Goal: Task Accomplishment & Management: Manage account settings

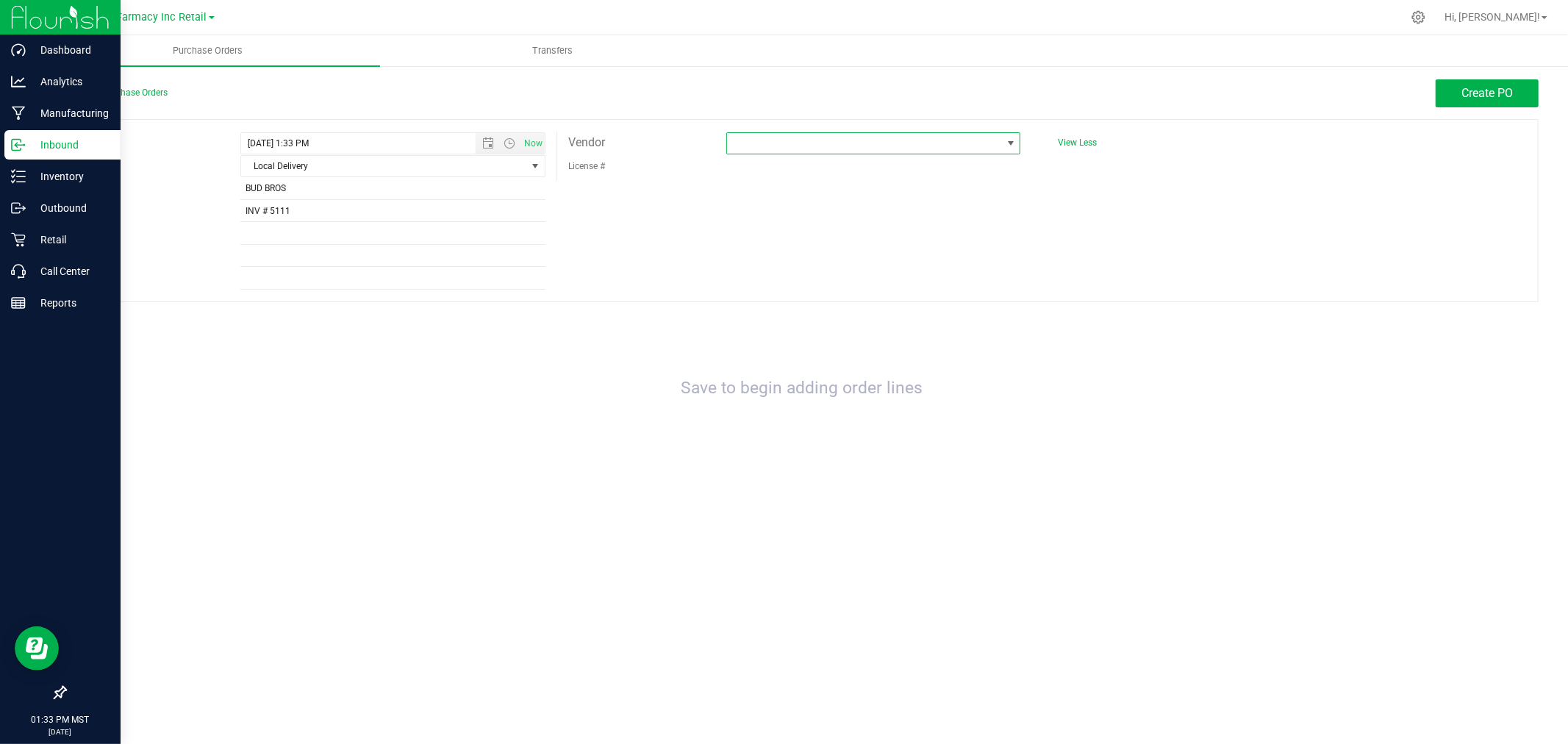
click at [812, 142] on span at bounding box center [864, 143] width 274 height 20
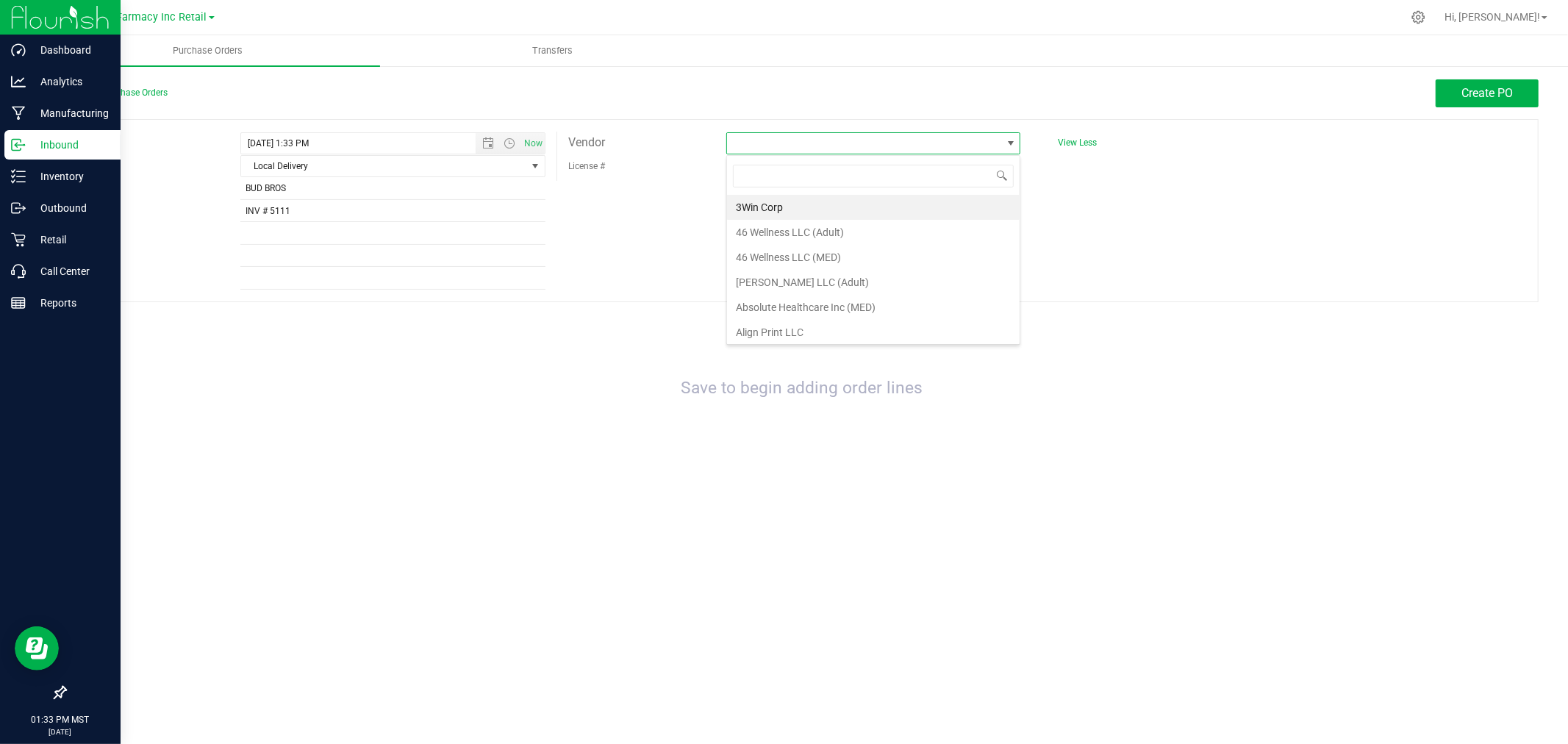
scroll to position [22, 295]
click at [757, 175] on input at bounding box center [872, 175] width 281 height 23
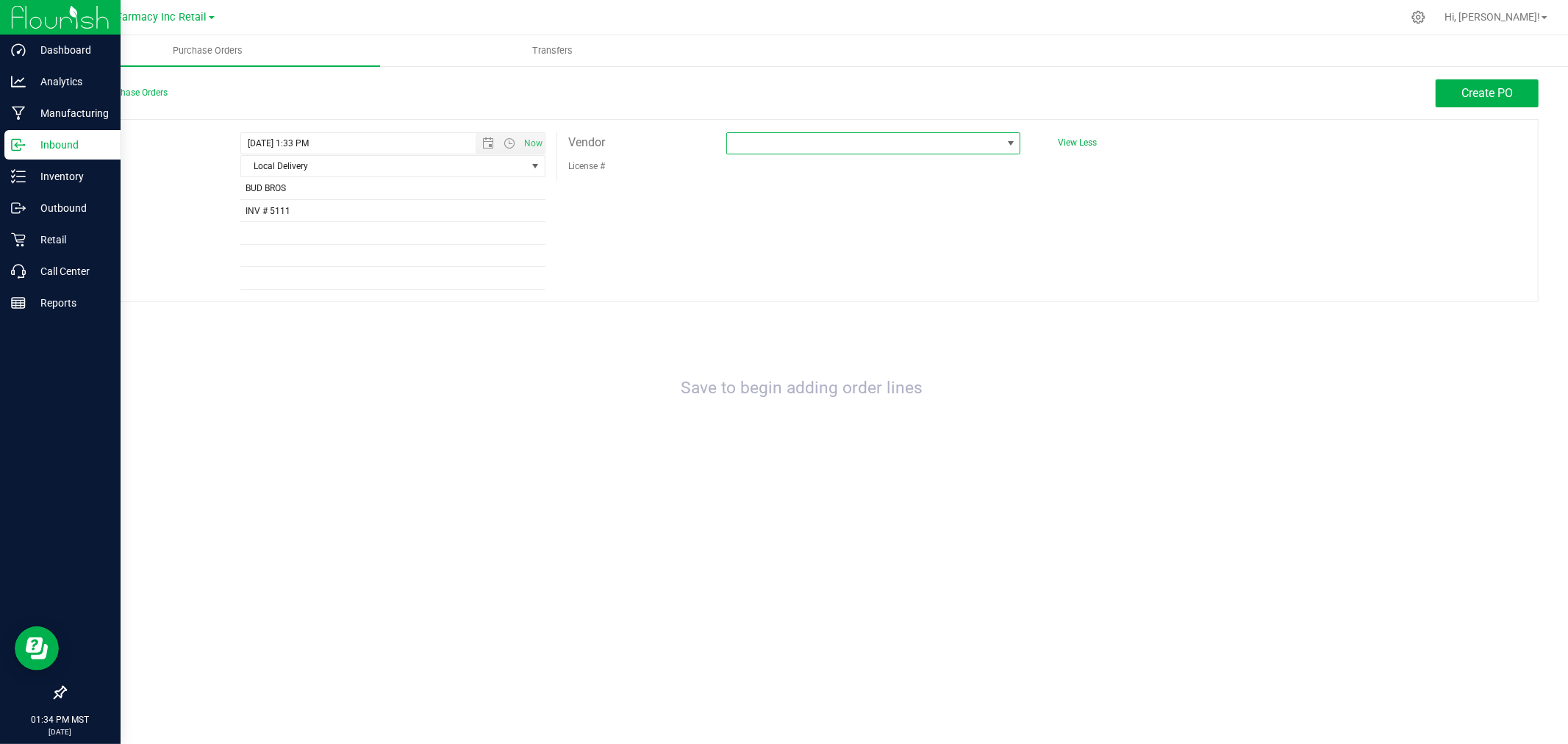
click at [826, 137] on span at bounding box center [864, 143] width 274 height 20
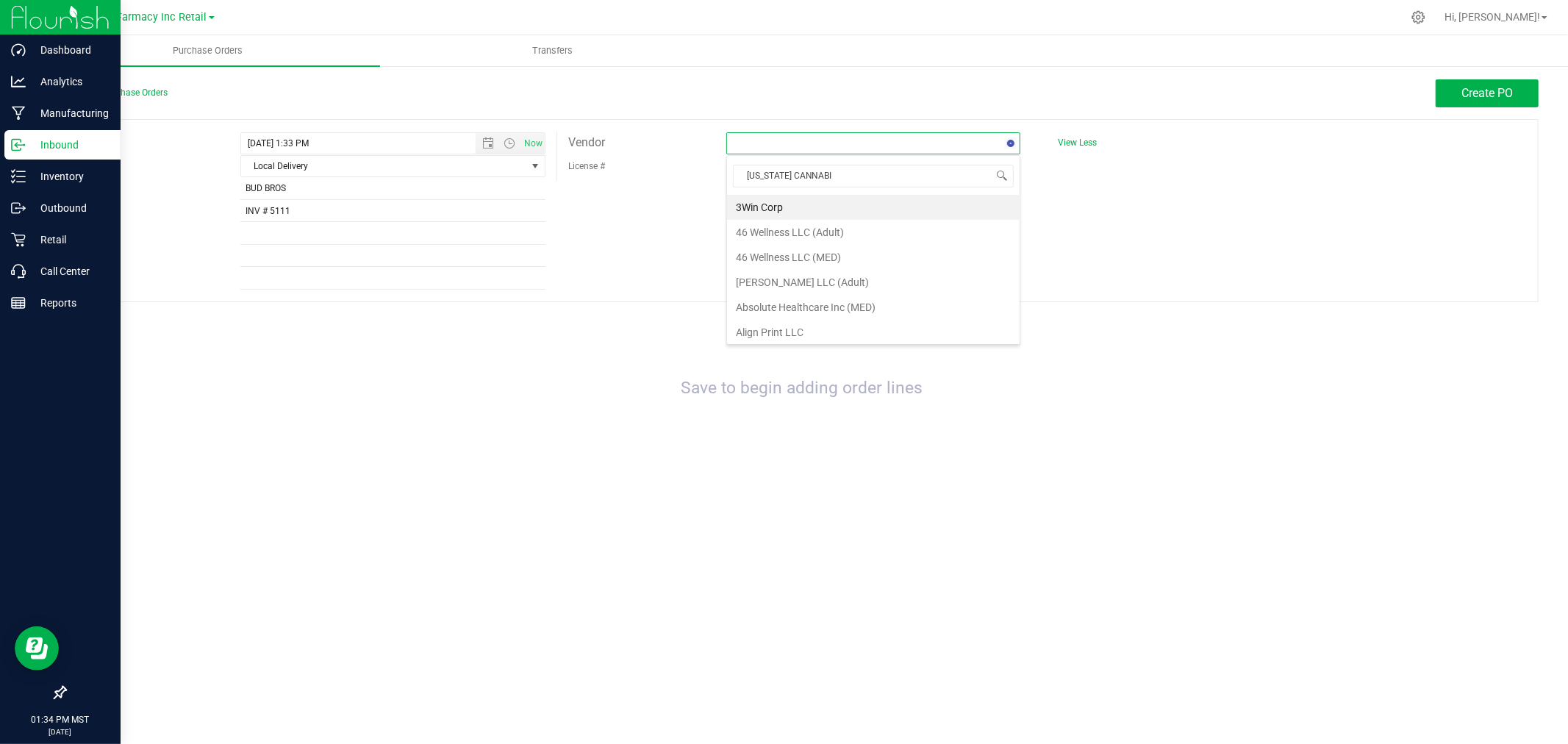
type input "ARIZONA CANNABIS"
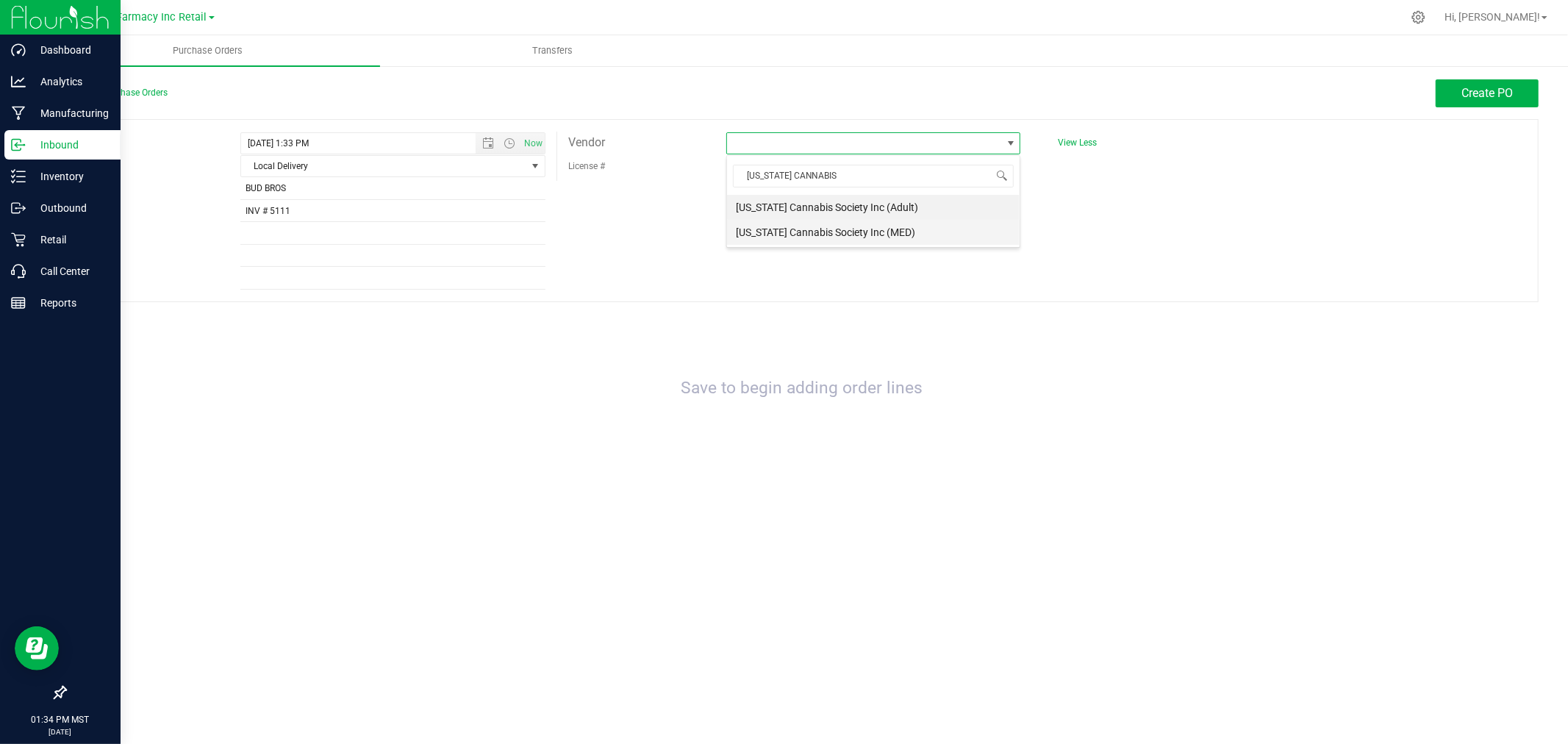
click at [826, 235] on li "Arizona Cannabis Society Inc (MED)" at bounding box center [873, 233] width 292 height 25
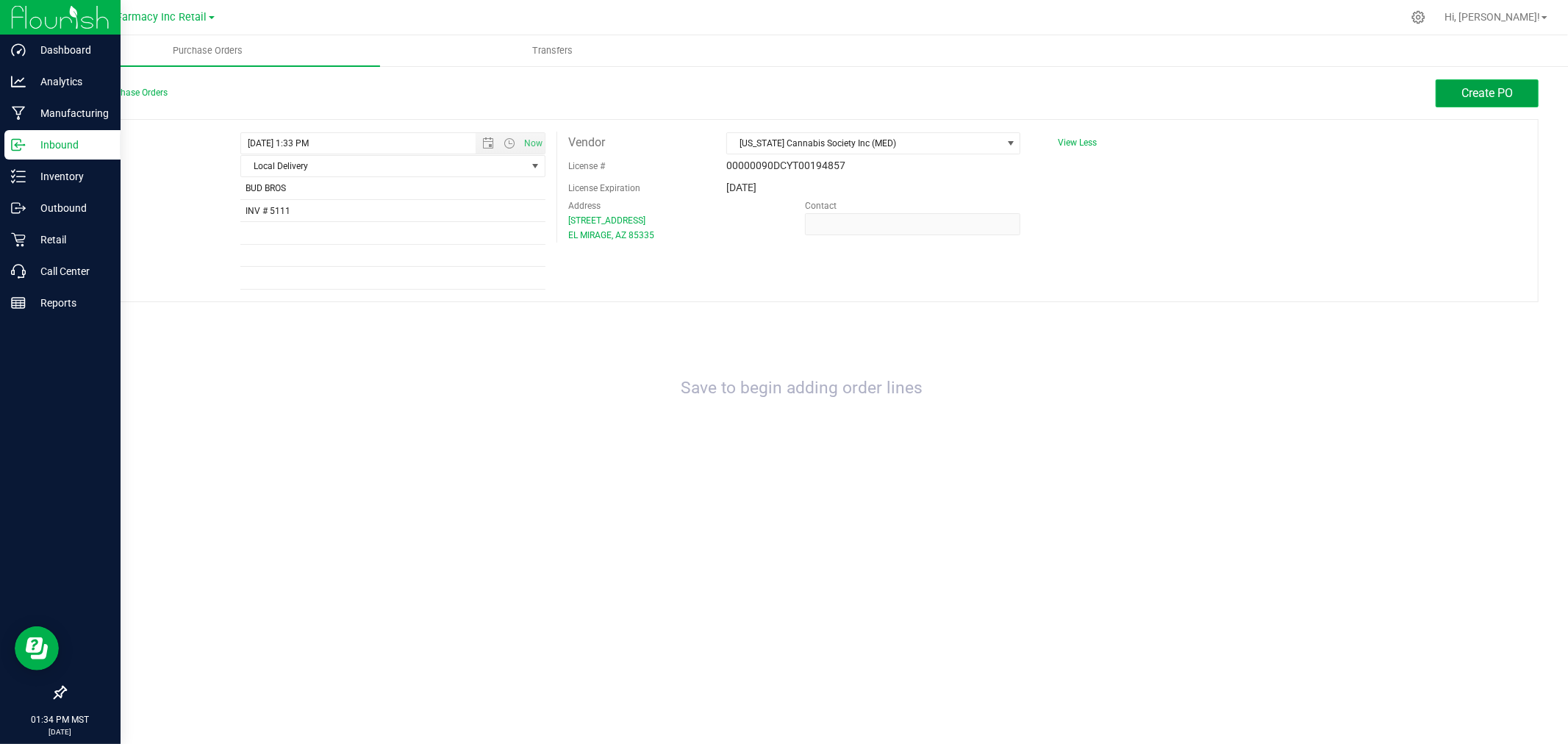
click at [1525, 96] on button "Create PO" at bounding box center [1486, 94] width 103 height 28
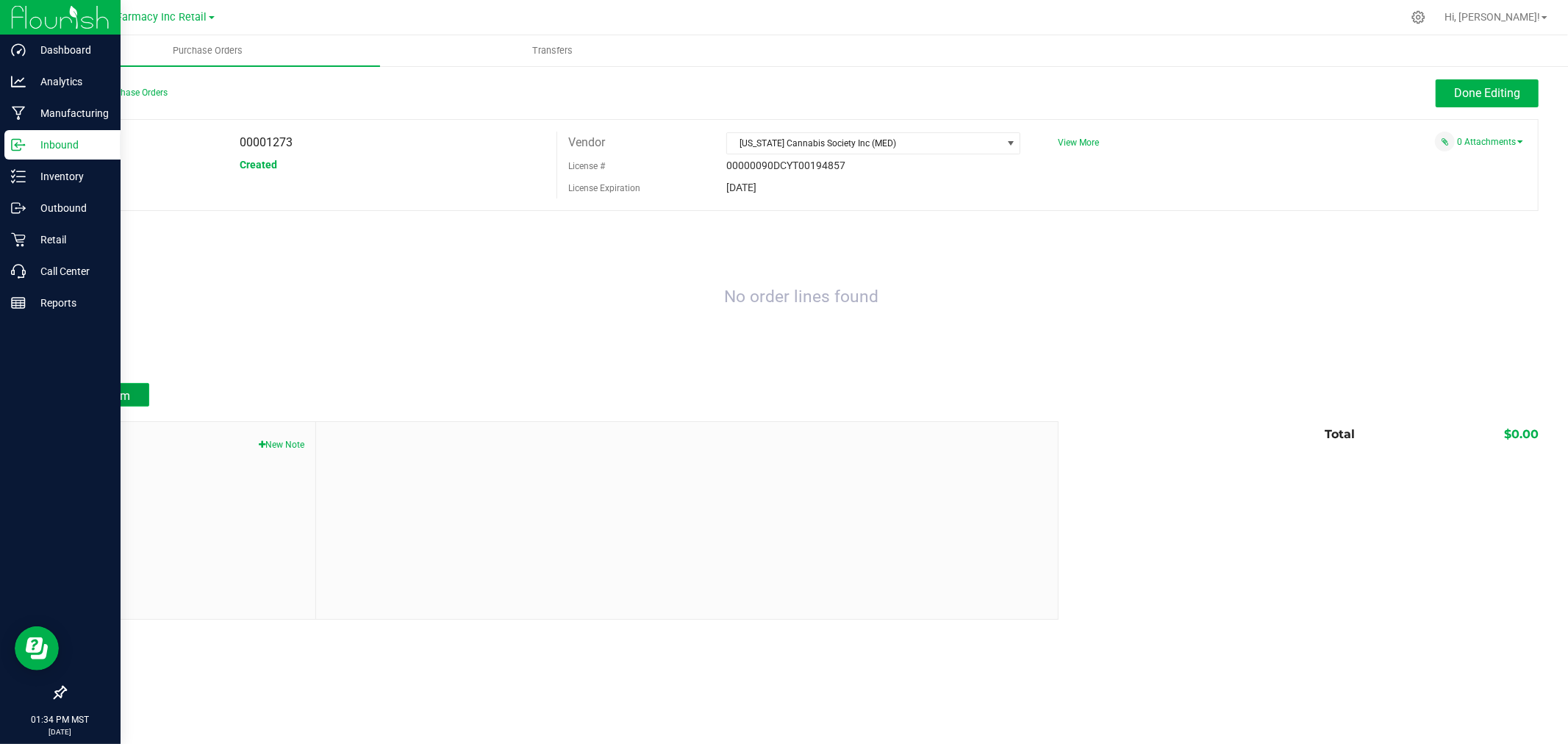
click at [101, 403] on span "Add Item" at bounding box center [107, 396] width 46 height 14
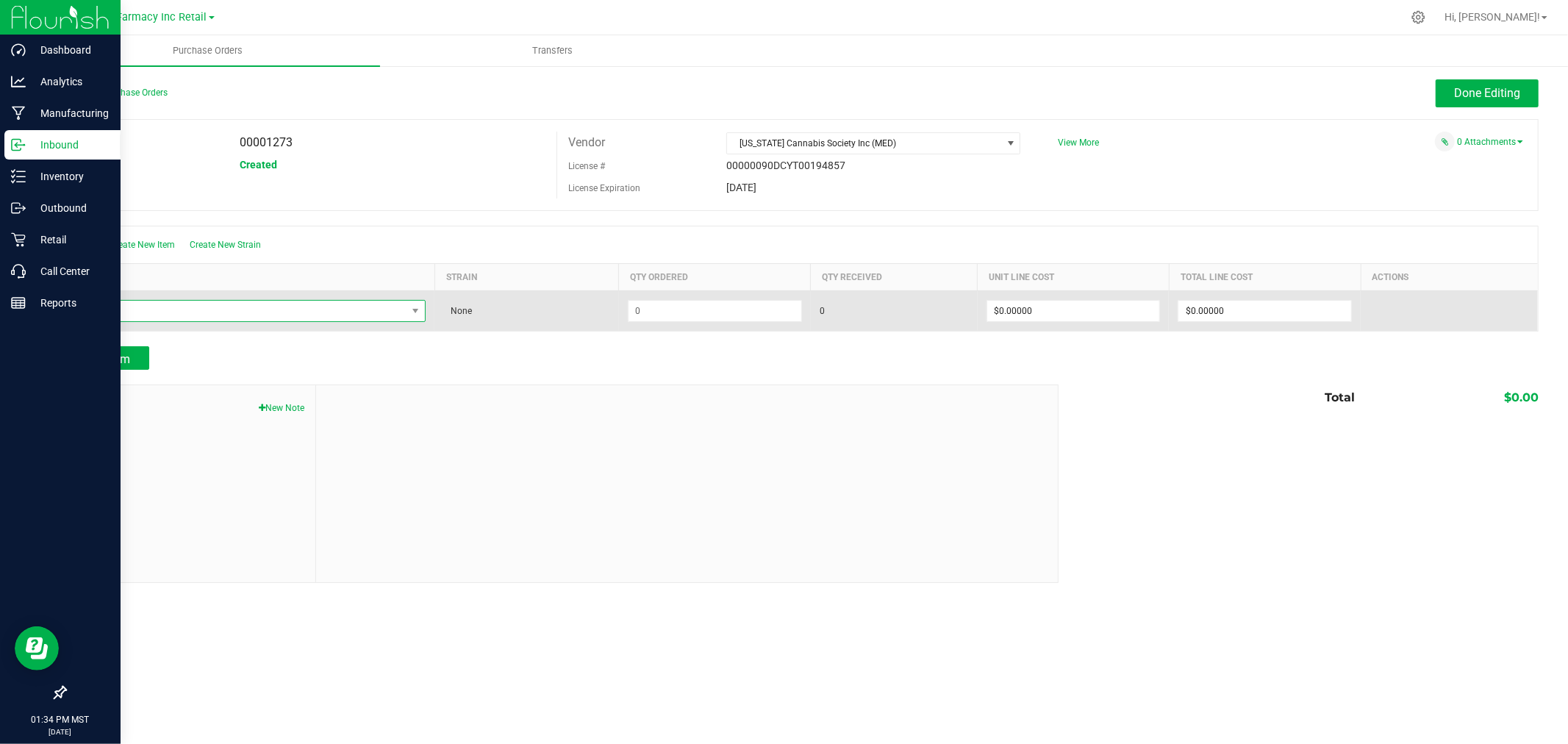
click at [266, 322] on span "NO DATA FOUND" at bounding box center [250, 311] width 351 height 22
click at [296, 314] on span "NO DATA FOUND" at bounding box center [241, 311] width 332 height 20
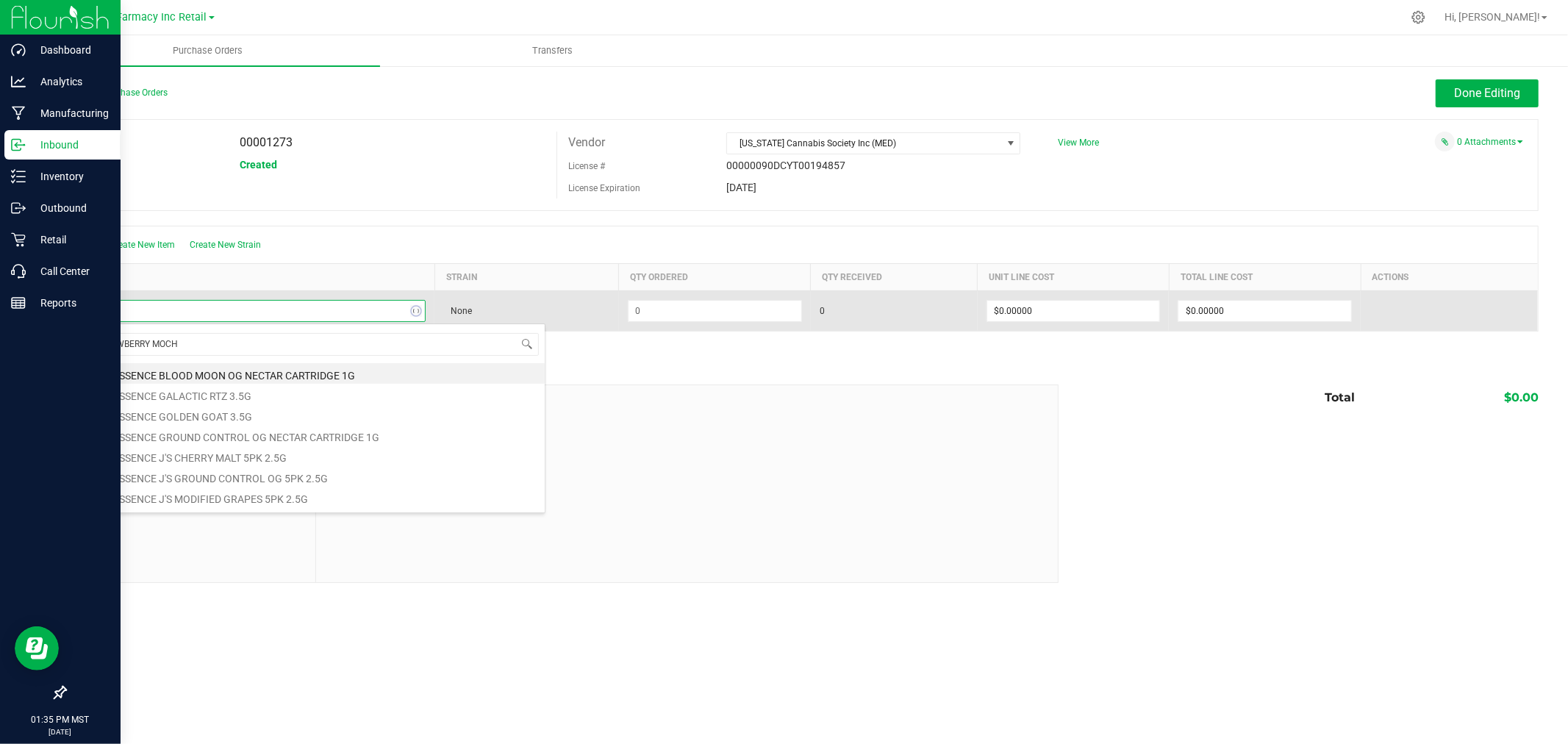
type input "STRAWBERRY MOCHI"
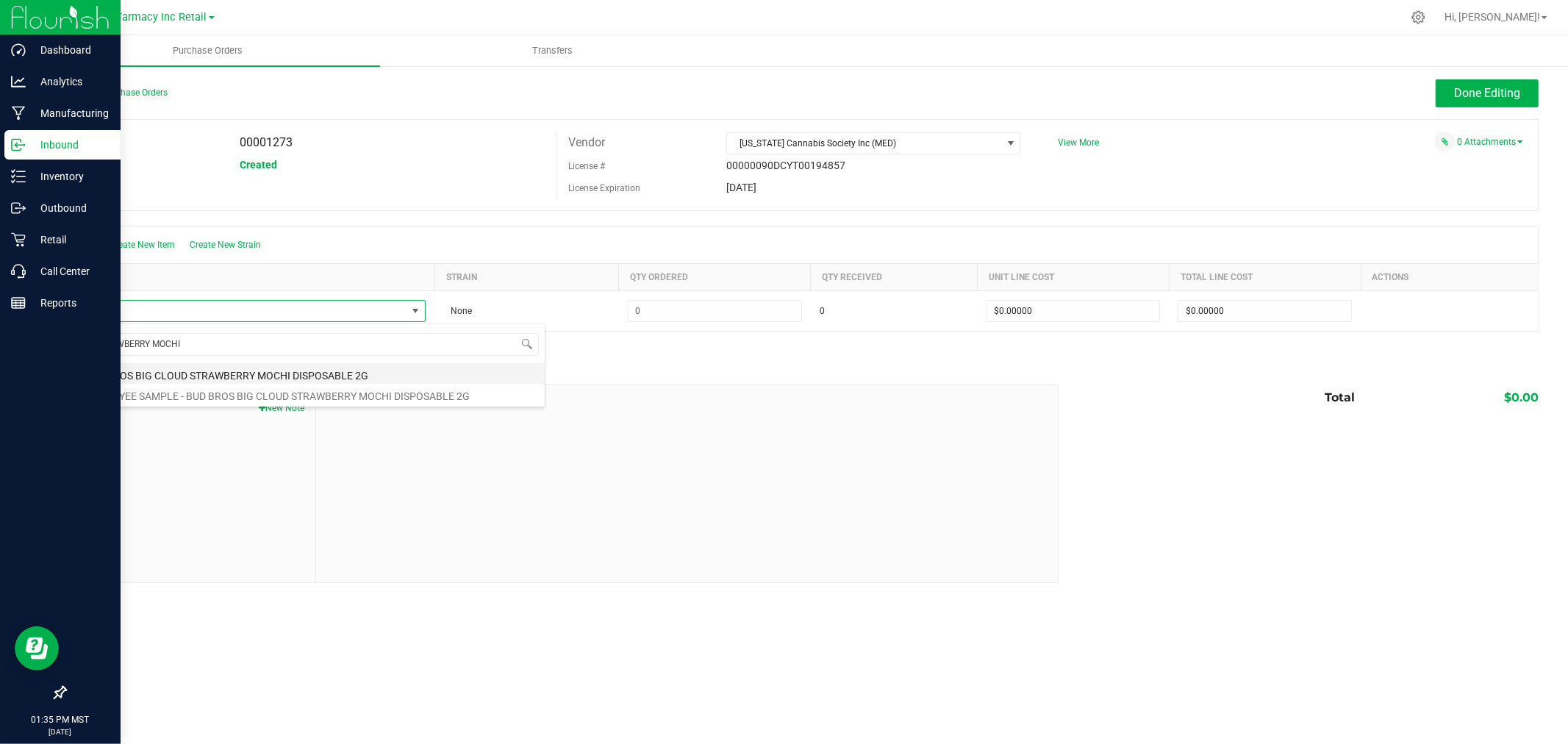
click at [311, 377] on li "BUD BROS BIG CLOUD STRAWBERRY MOCHI DISPOSABLE 2G" at bounding box center [310, 374] width 469 height 20
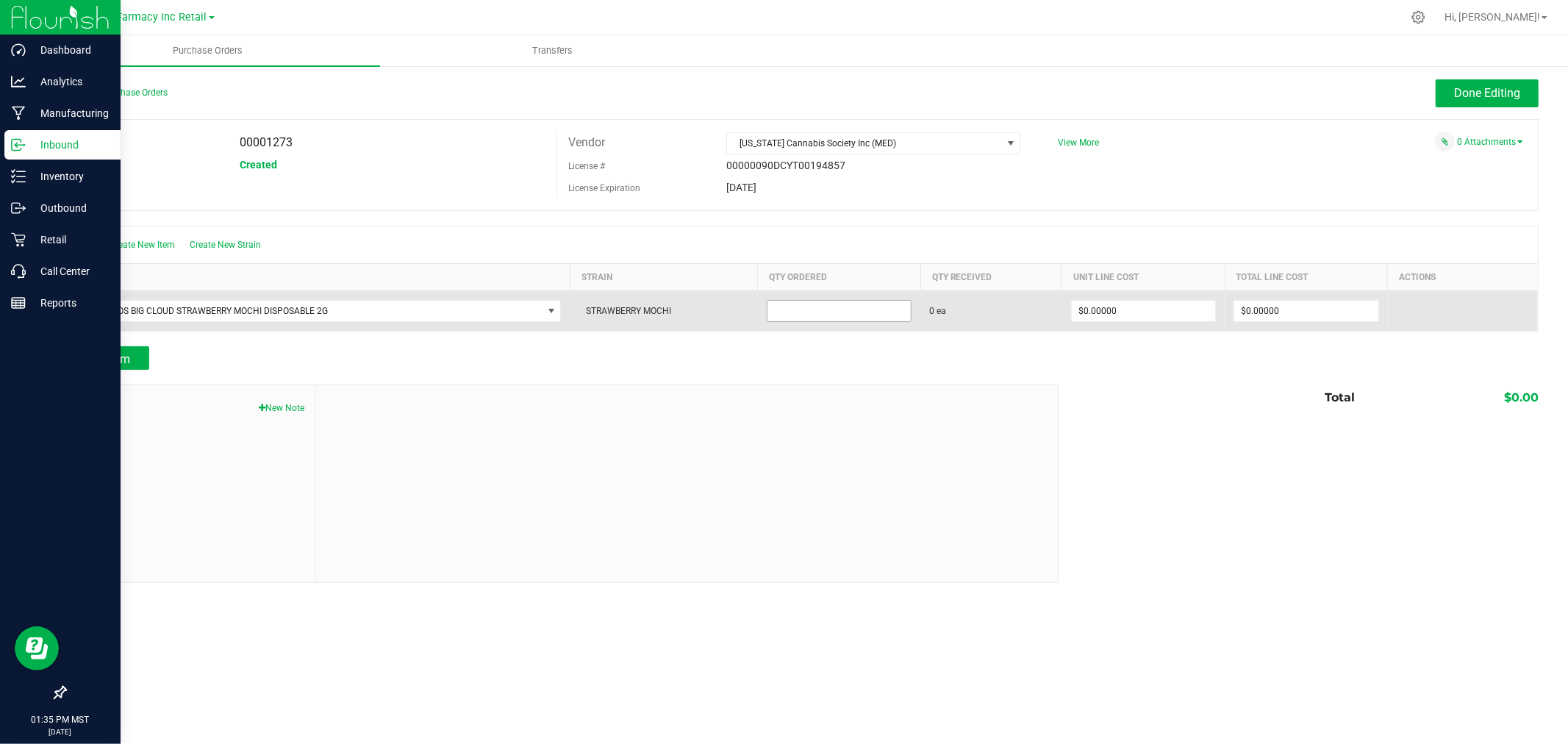
click at [817, 311] on input at bounding box center [839, 311] width 143 height 20
type input "60 ea"
type input "$14.00000"
type input "0"
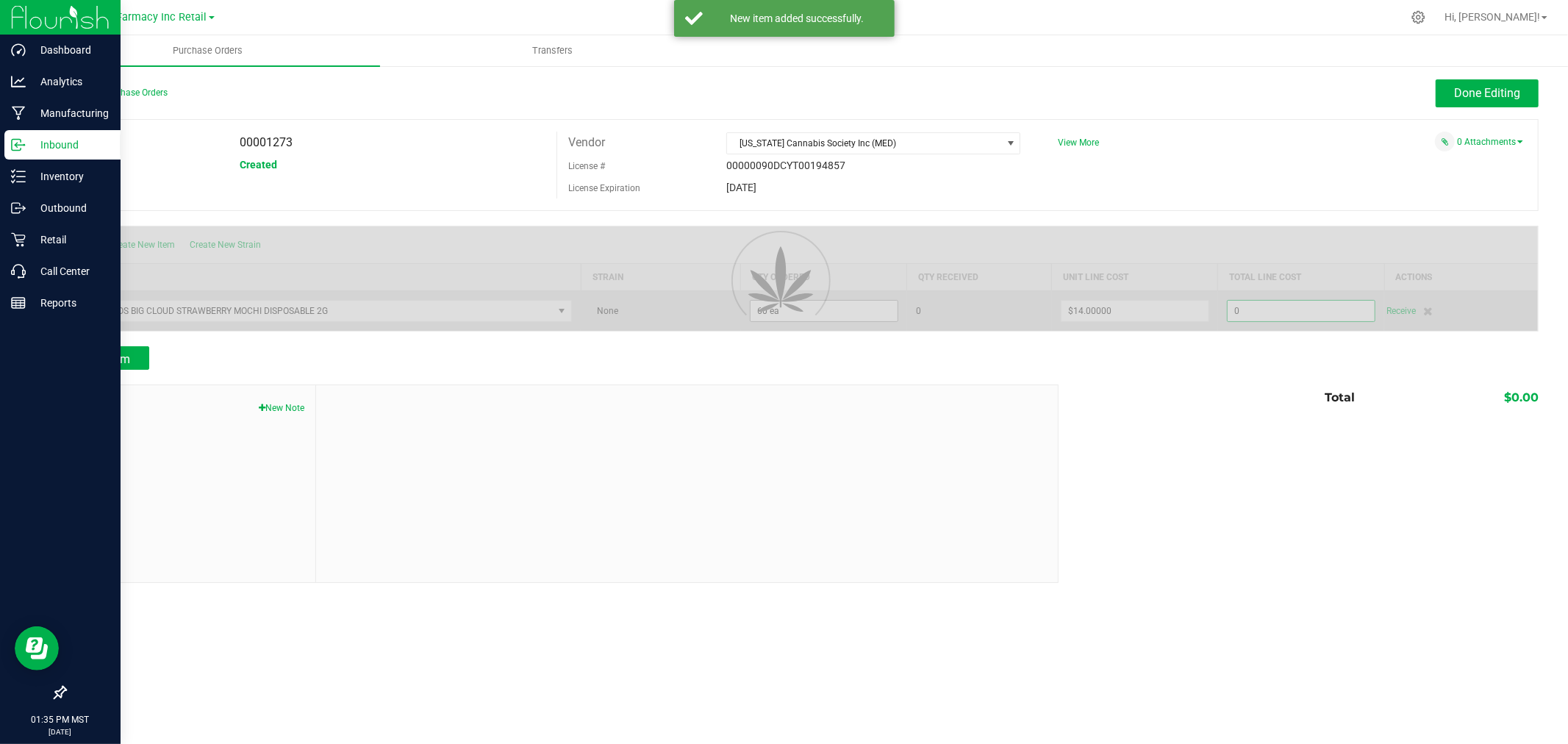
type input "60"
type input "840"
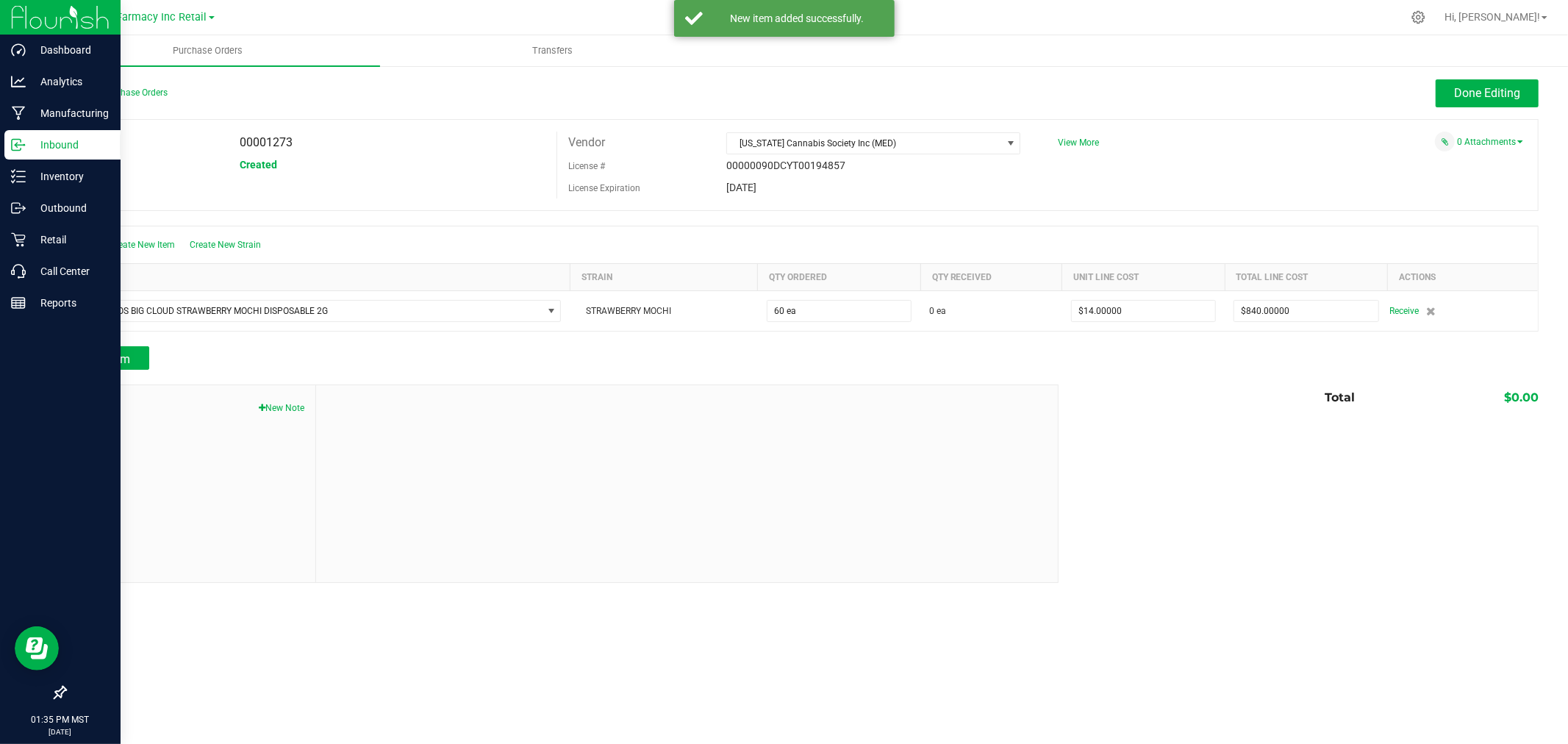
click at [151, 349] on div "Add Item" at bounding box center [556, 358] width 982 height 24
click at [112, 356] on span "Add Item" at bounding box center [107, 359] width 46 height 14
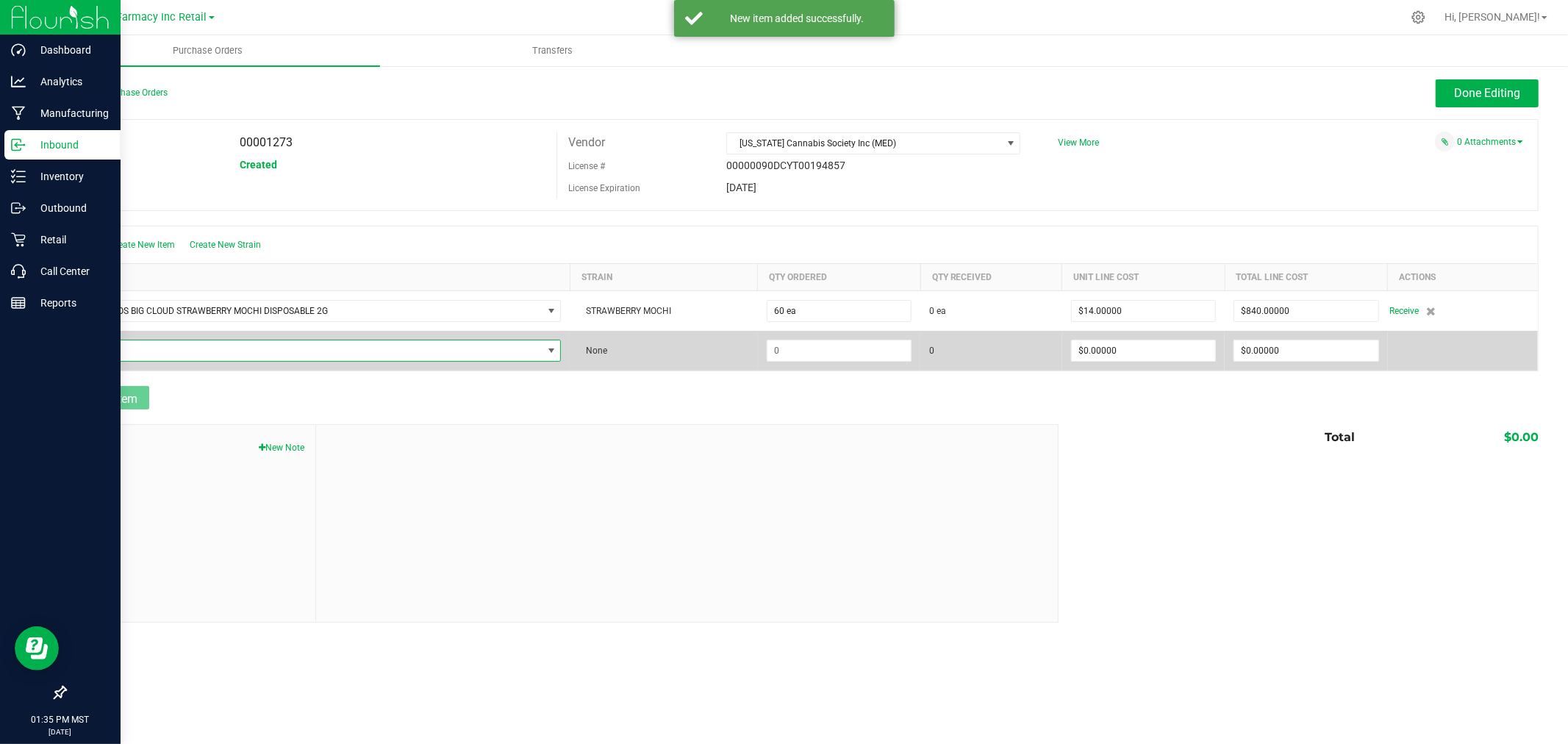
click at [118, 349] on span "NO DATA FOUND" at bounding box center [309, 351] width 467 height 20
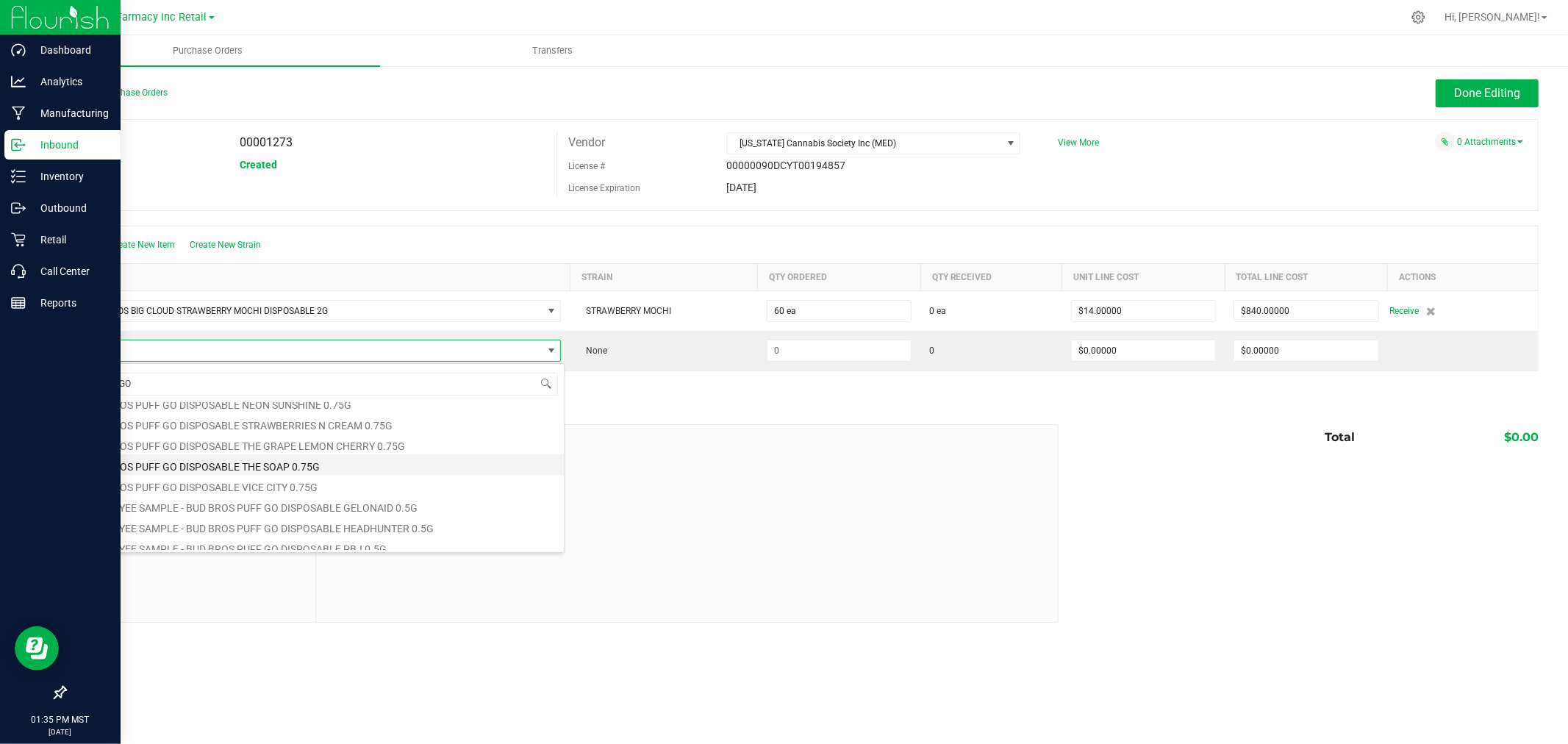
scroll to position [79, 0]
type input "PUFF GO"
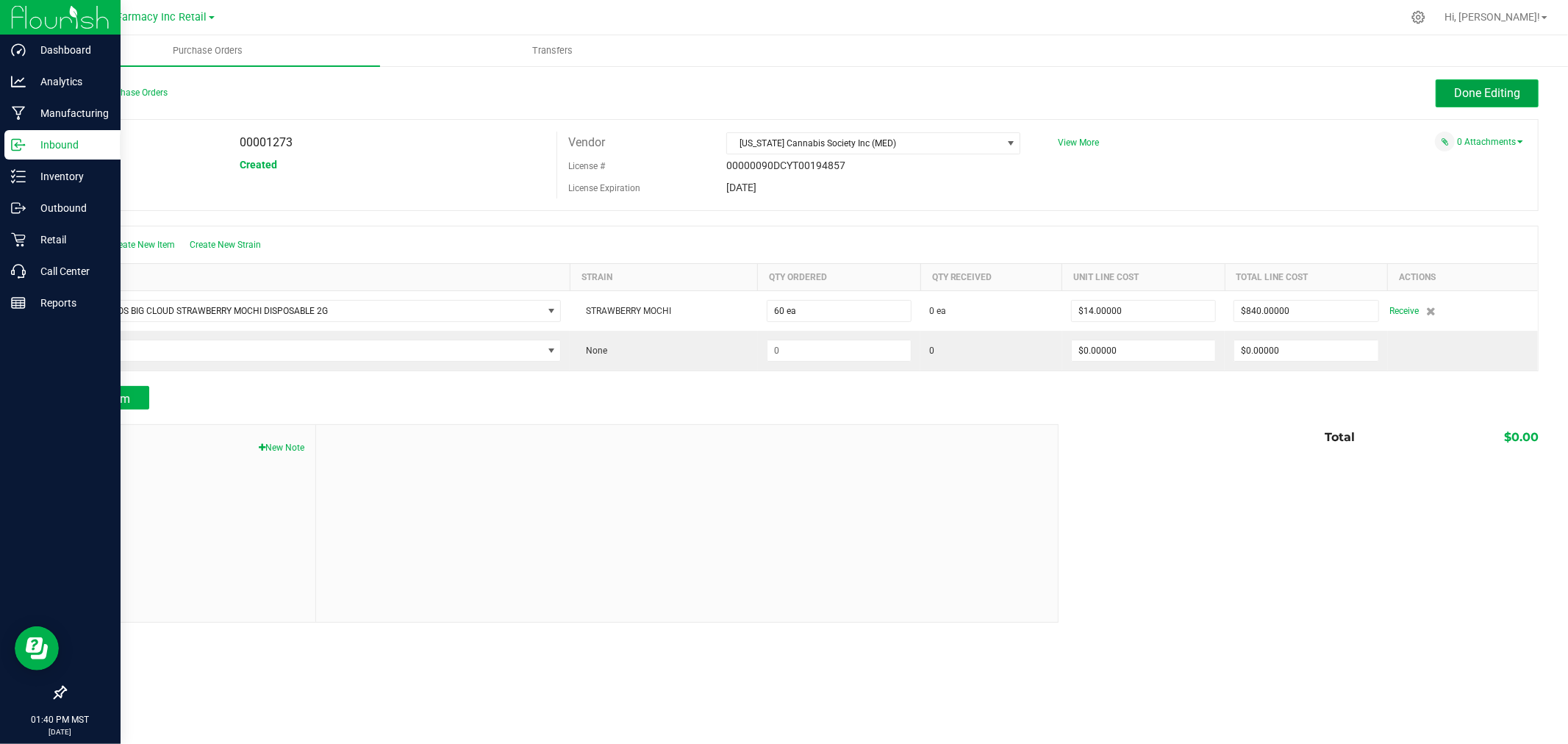
click at [1474, 92] on span "Done Editing" at bounding box center [1487, 93] width 66 height 14
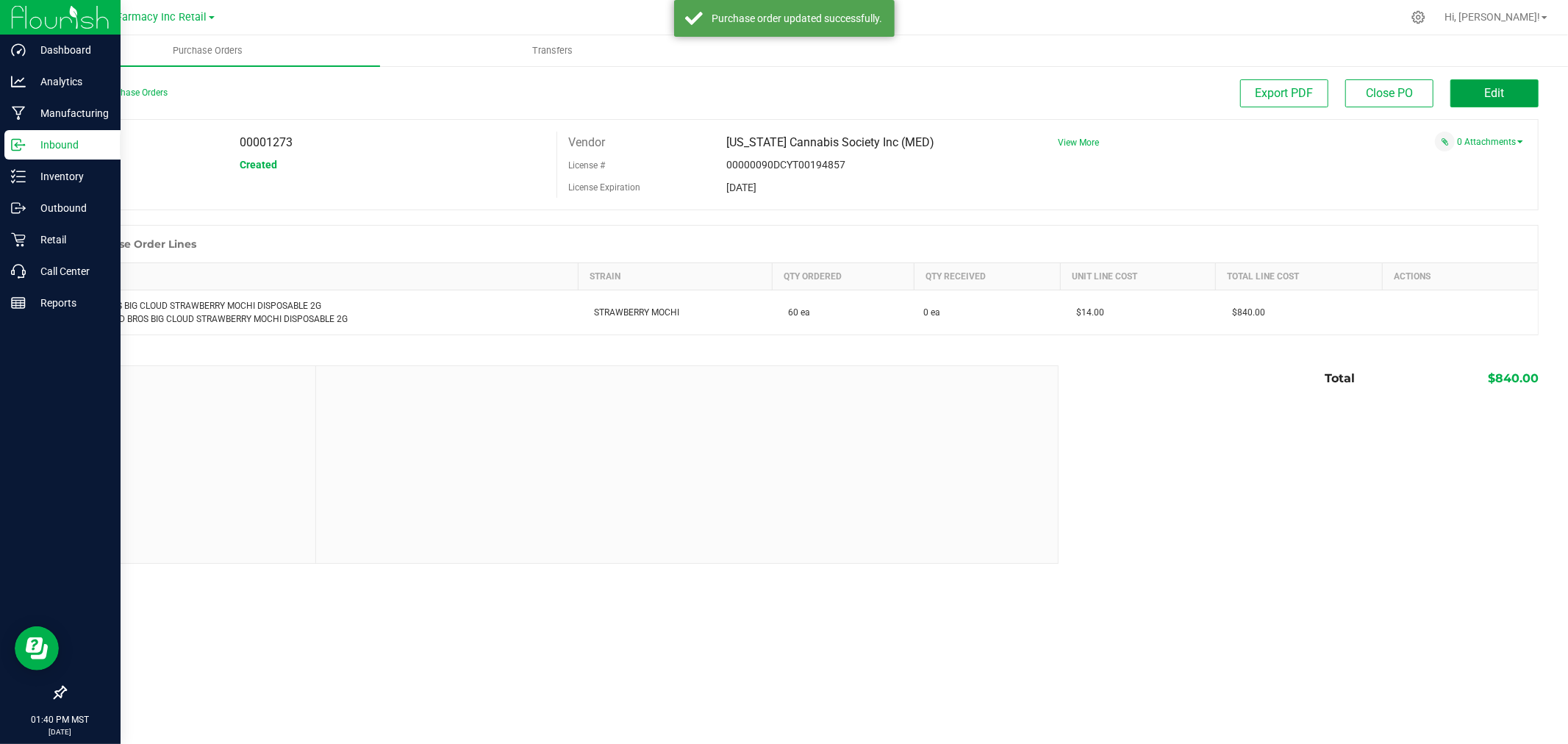
click at [1474, 92] on button "Edit" at bounding box center [1494, 94] width 88 height 28
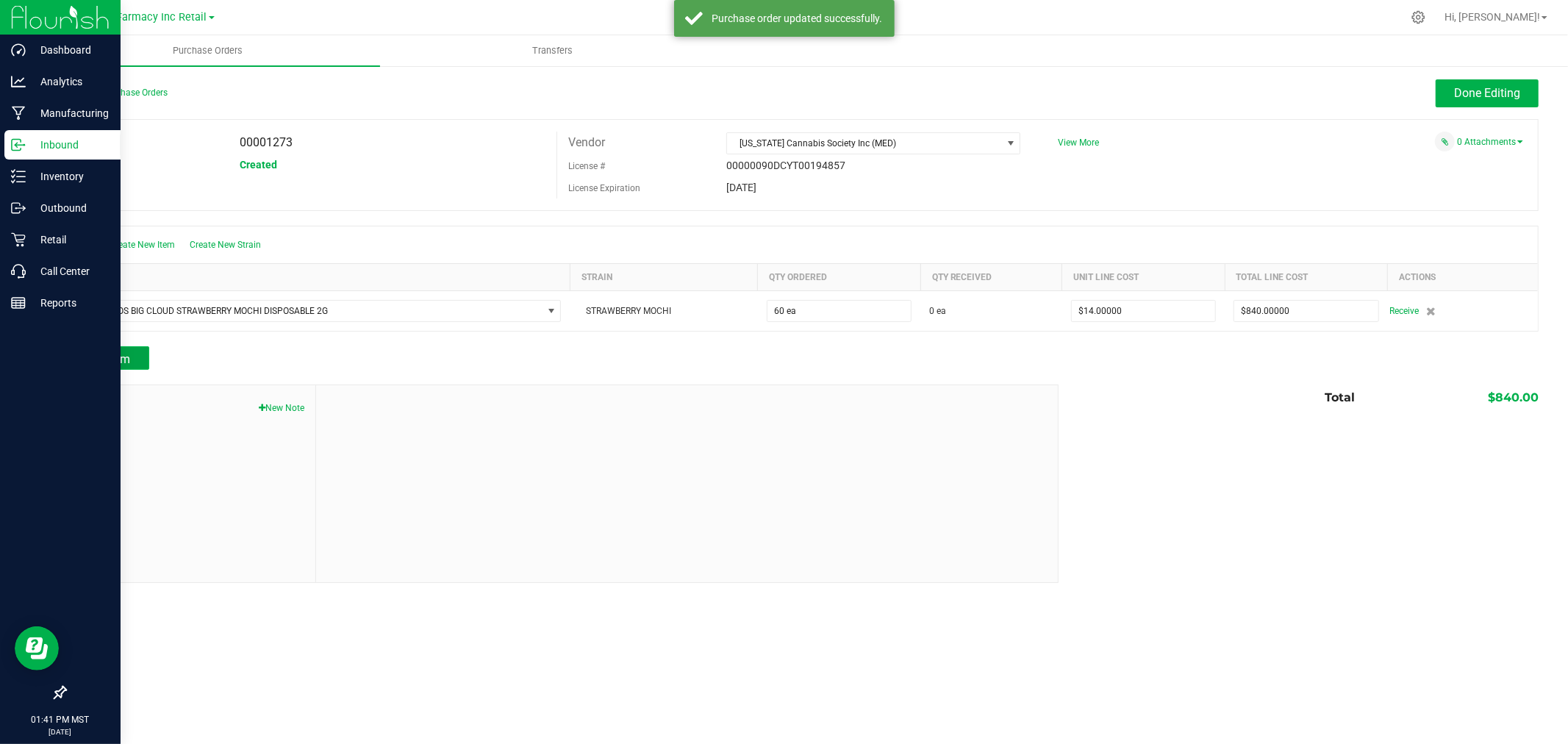
click at [129, 348] on button "Add Item" at bounding box center [107, 358] width 85 height 24
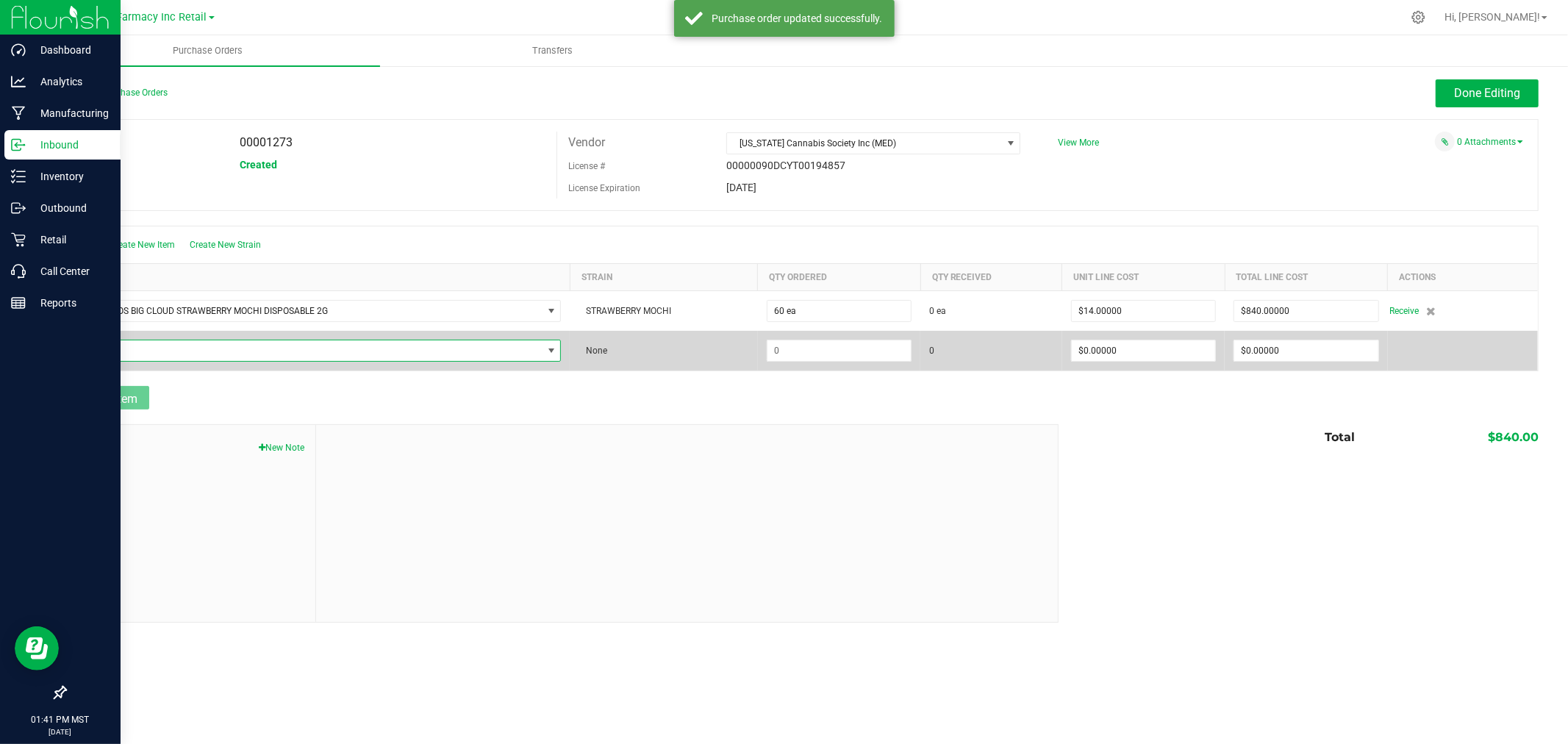
click at [128, 348] on span "NO DATA FOUND" at bounding box center [309, 351] width 467 height 20
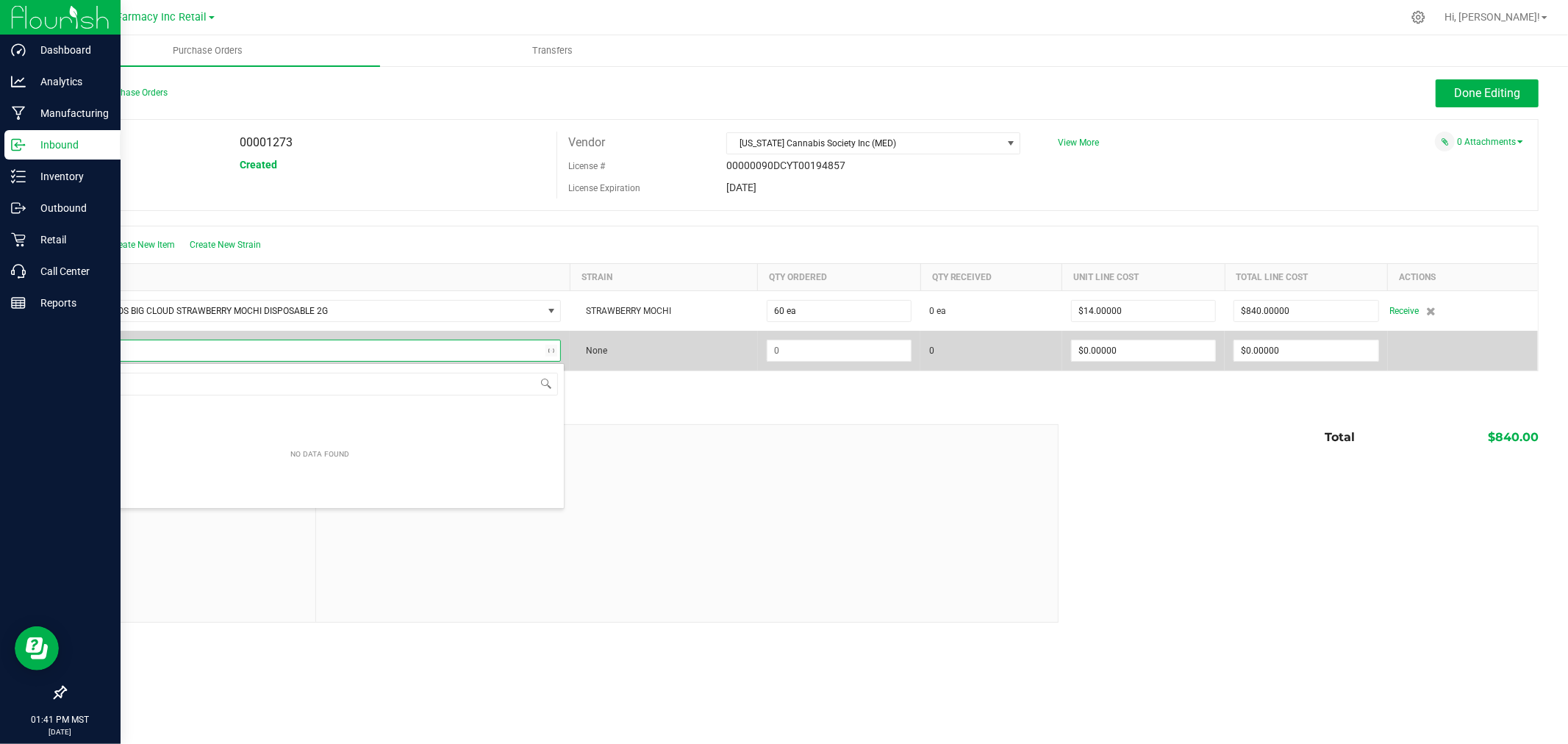
type input "BIG MC"
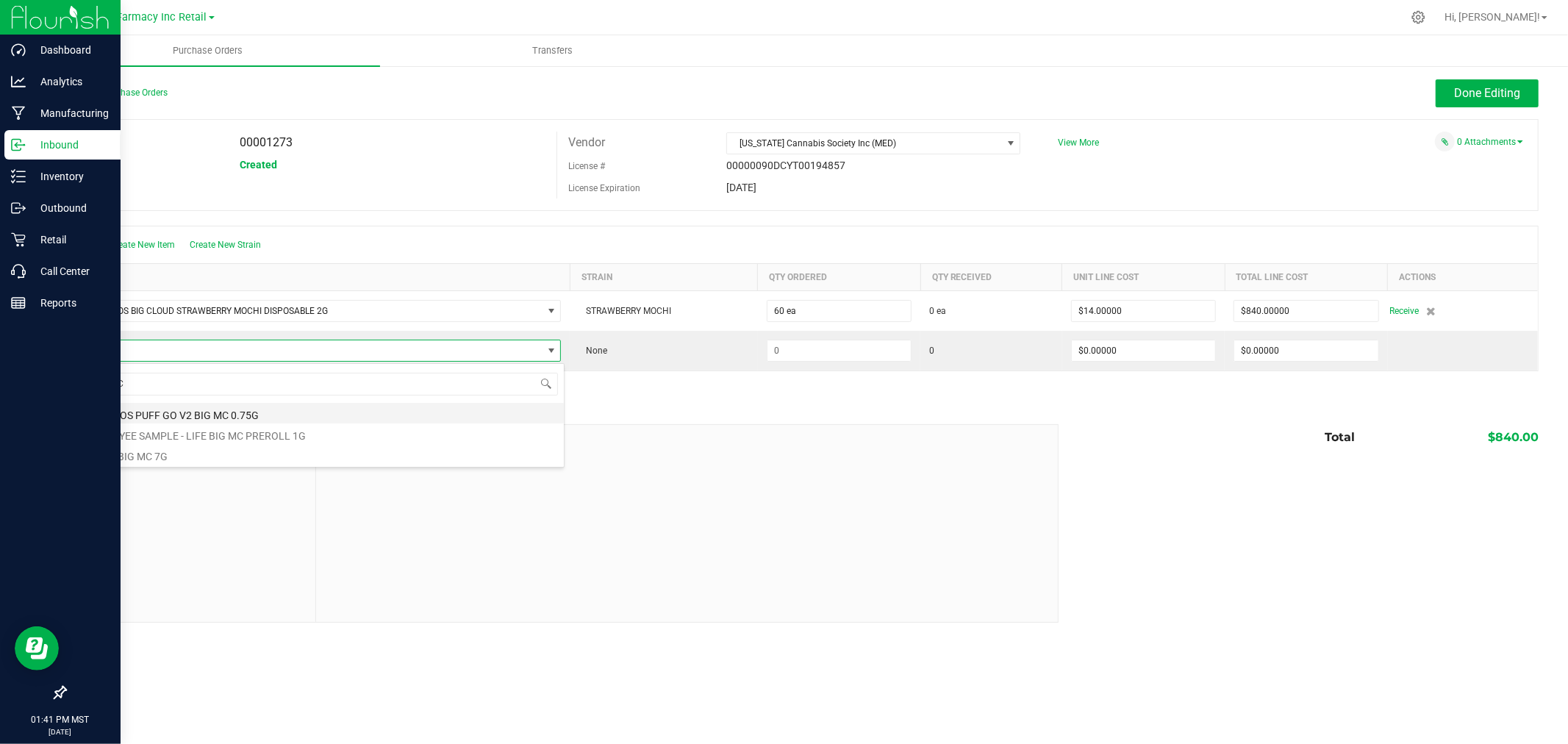
click at [291, 419] on li "BUD BROS PUFF GO V2 BIG MC 0.75G" at bounding box center [319, 413] width 488 height 20
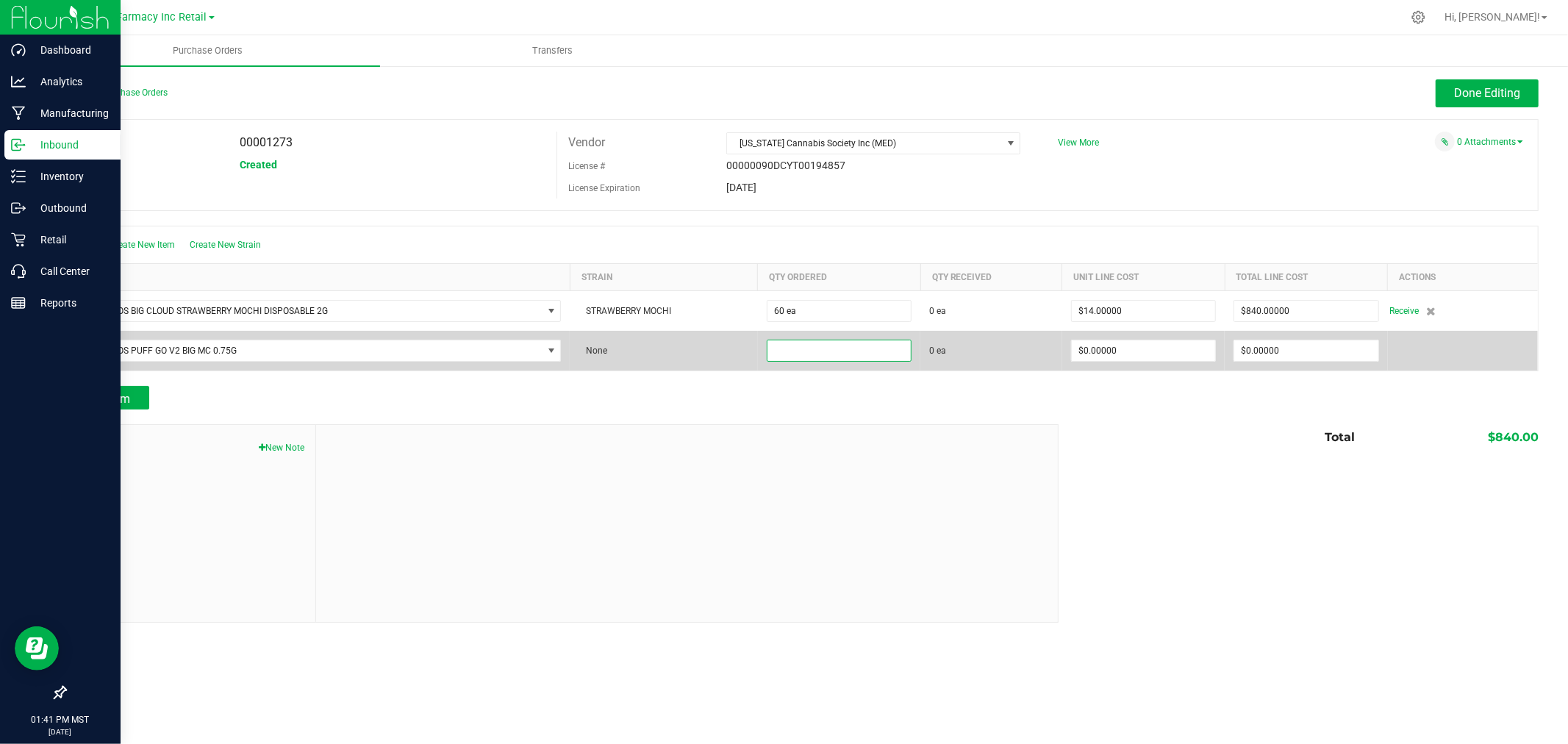
click at [876, 341] on input at bounding box center [839, 351] width 143 height 20
type input "60 ea"
type input "$12.00000"
type input "0"
type input "60"
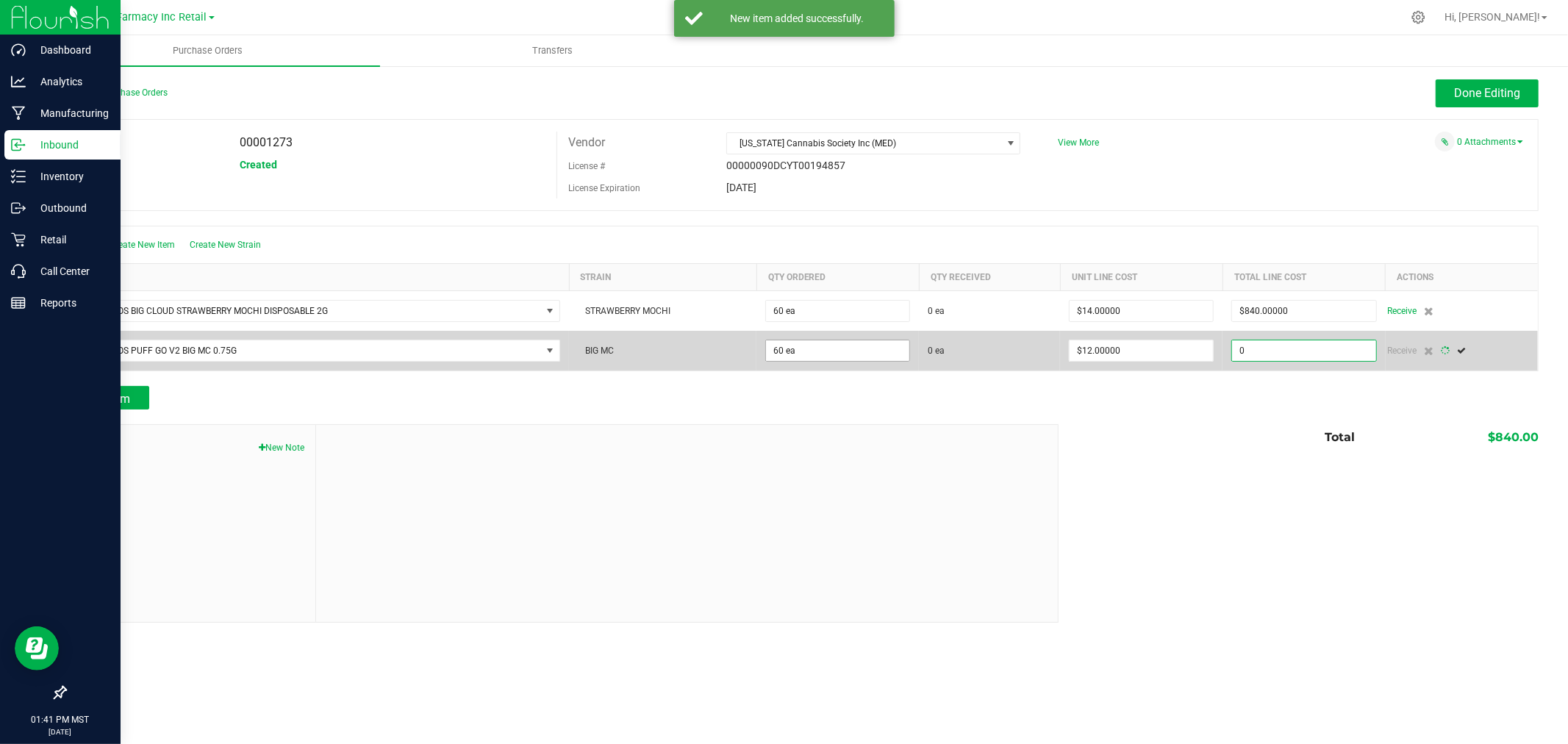
type input "720"
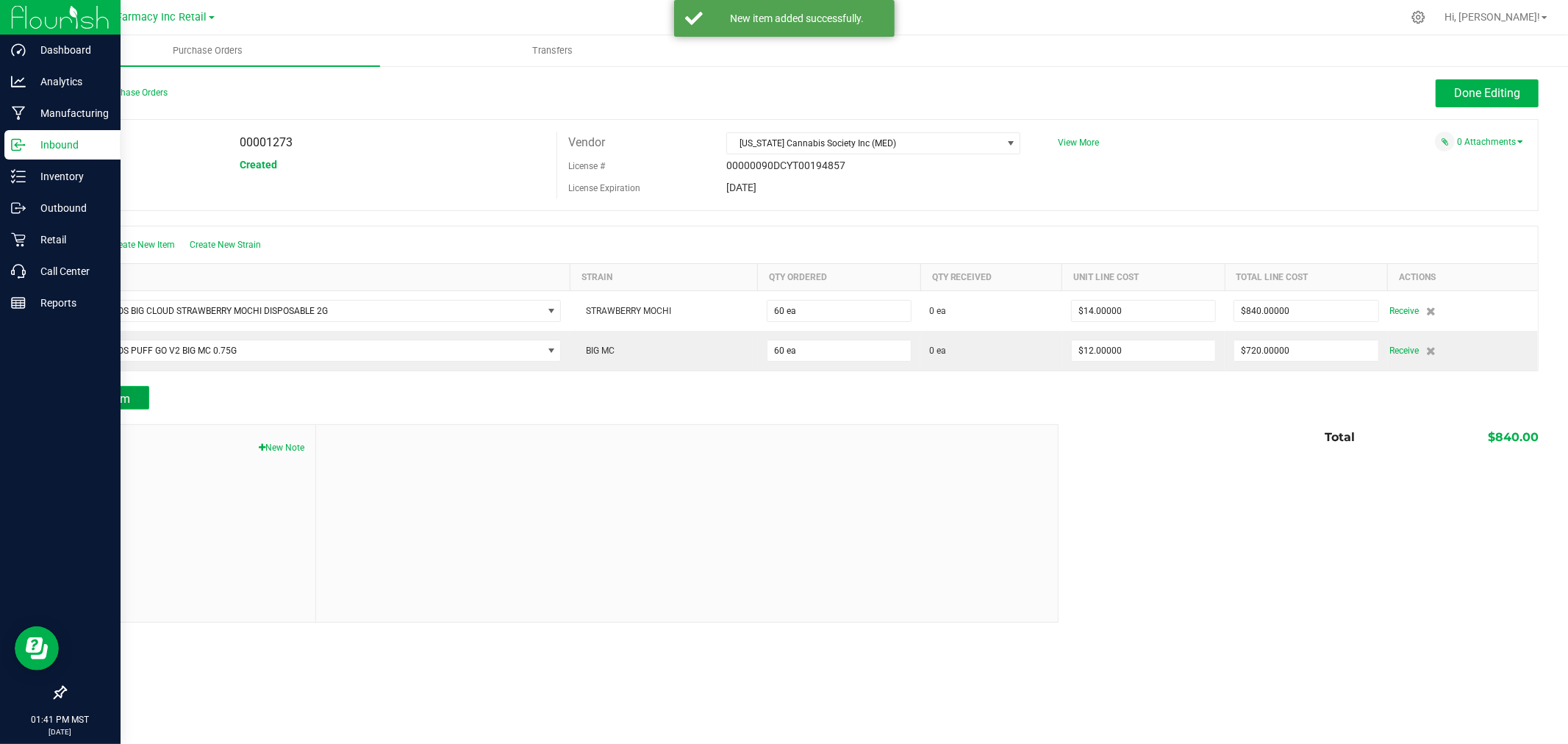
click at [86, 402] on span "Add Item" at bounding box center [107, 399] width 46 height 14
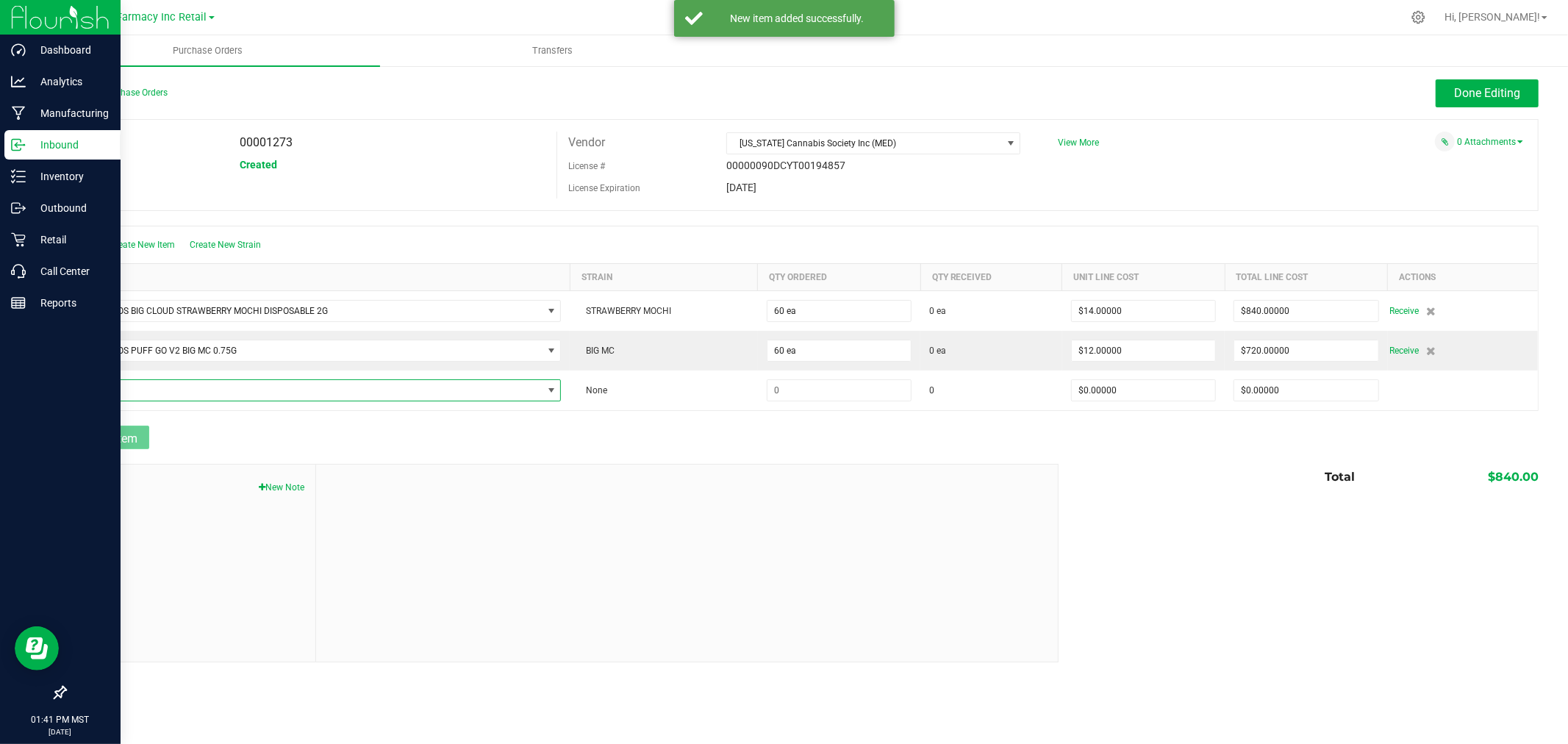
click at [86, 401] on span "NO DATA FOUND" at bounding box center [309, 390] width 467 height 20
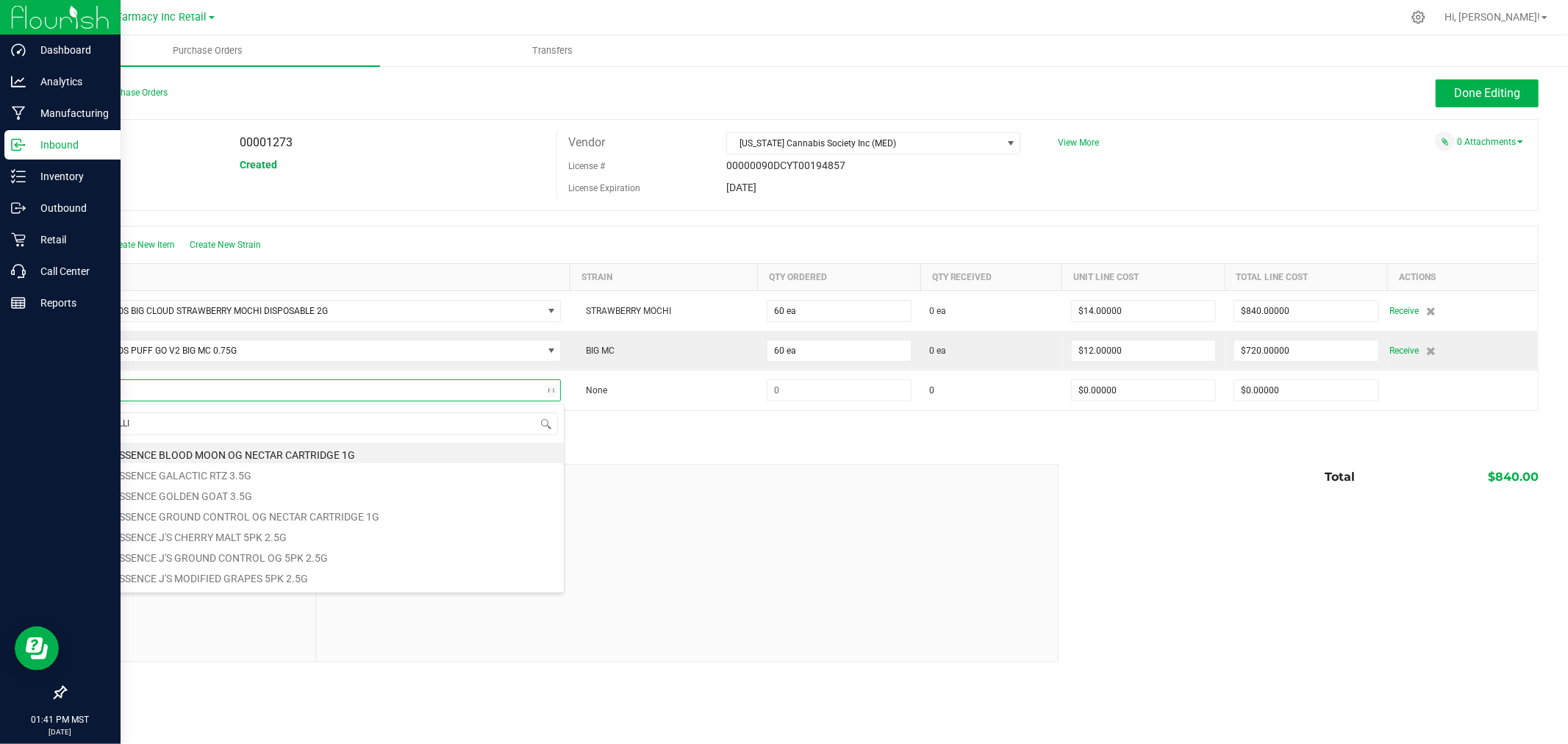
type input "MEDELLIN"
click at [210, 448] on li "BUD BROS PUFF GO V2 MEDELLIN 0.75G" at bounding box center [319, 453] width 488 height 20
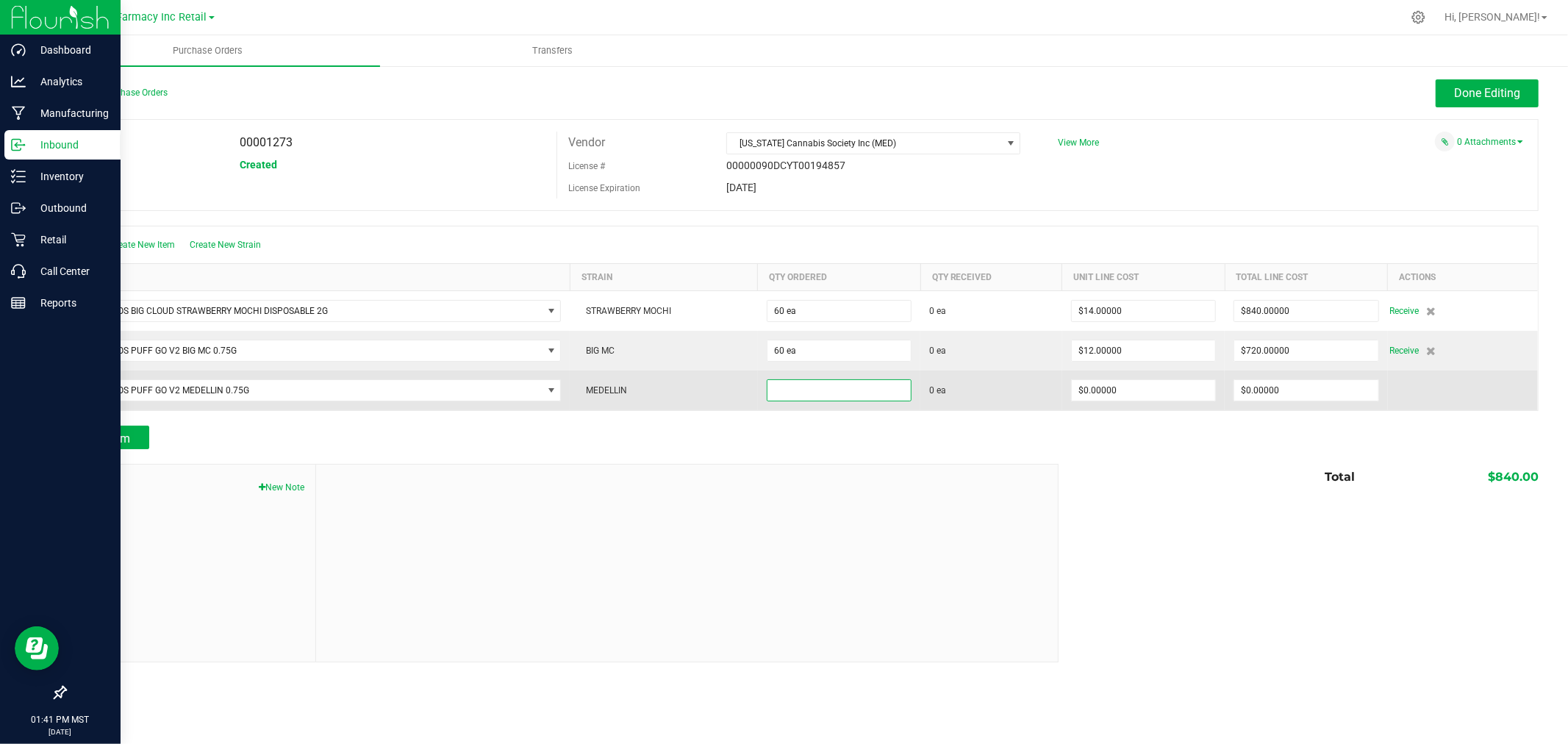
click at [822, 385] on input at bounding box center [839, 390] width 143 height 20
type input "60 ea"
type input "1"
type input "$60.00000"
type input "$12.00000"
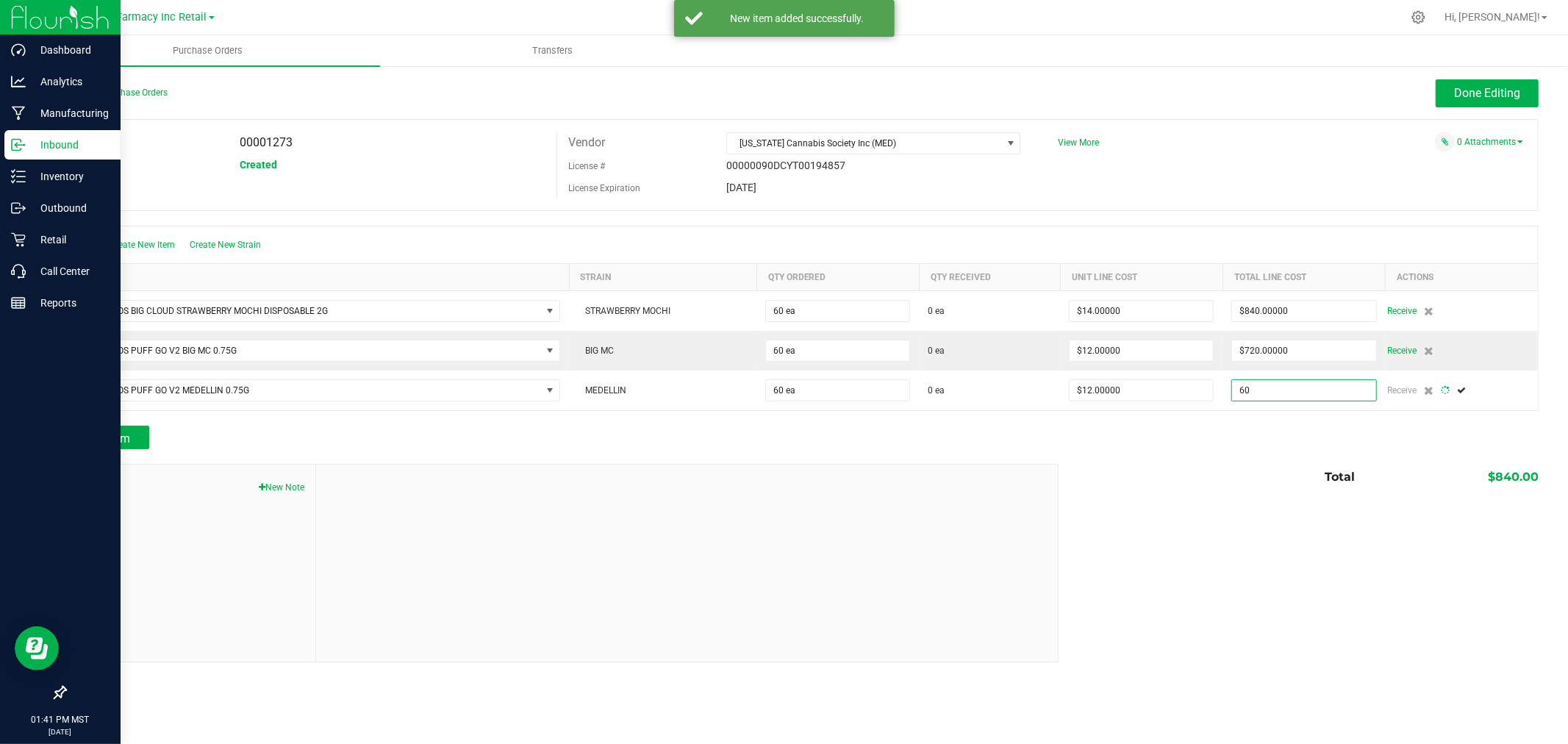
type input "$60.00000"
drag, startPoint x: 1188, startPoint y: 503, endPoint x: 1203, endPoint y: 463, distance: 42.7
click at [1188, 503] on div "Notes New Note Total $840.00" at bounding box center [801, 563] width 1474 height 198
type input "60"
type input "$1.00000"
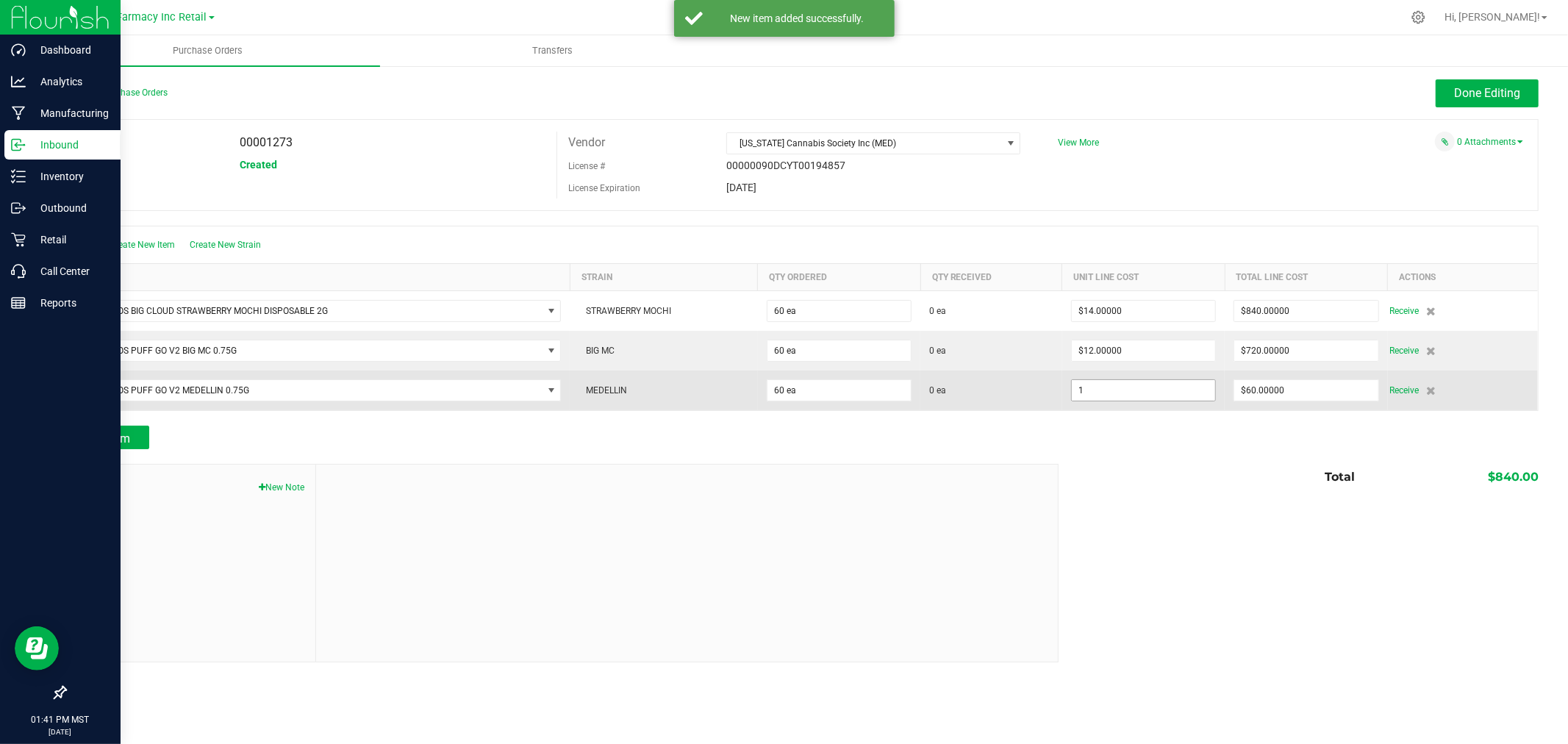
click at [1147, 395] on input "1" at bounding box center [1143, 390] width 143 height 20
type input "$12.00000"
type input "60"
type input "720"
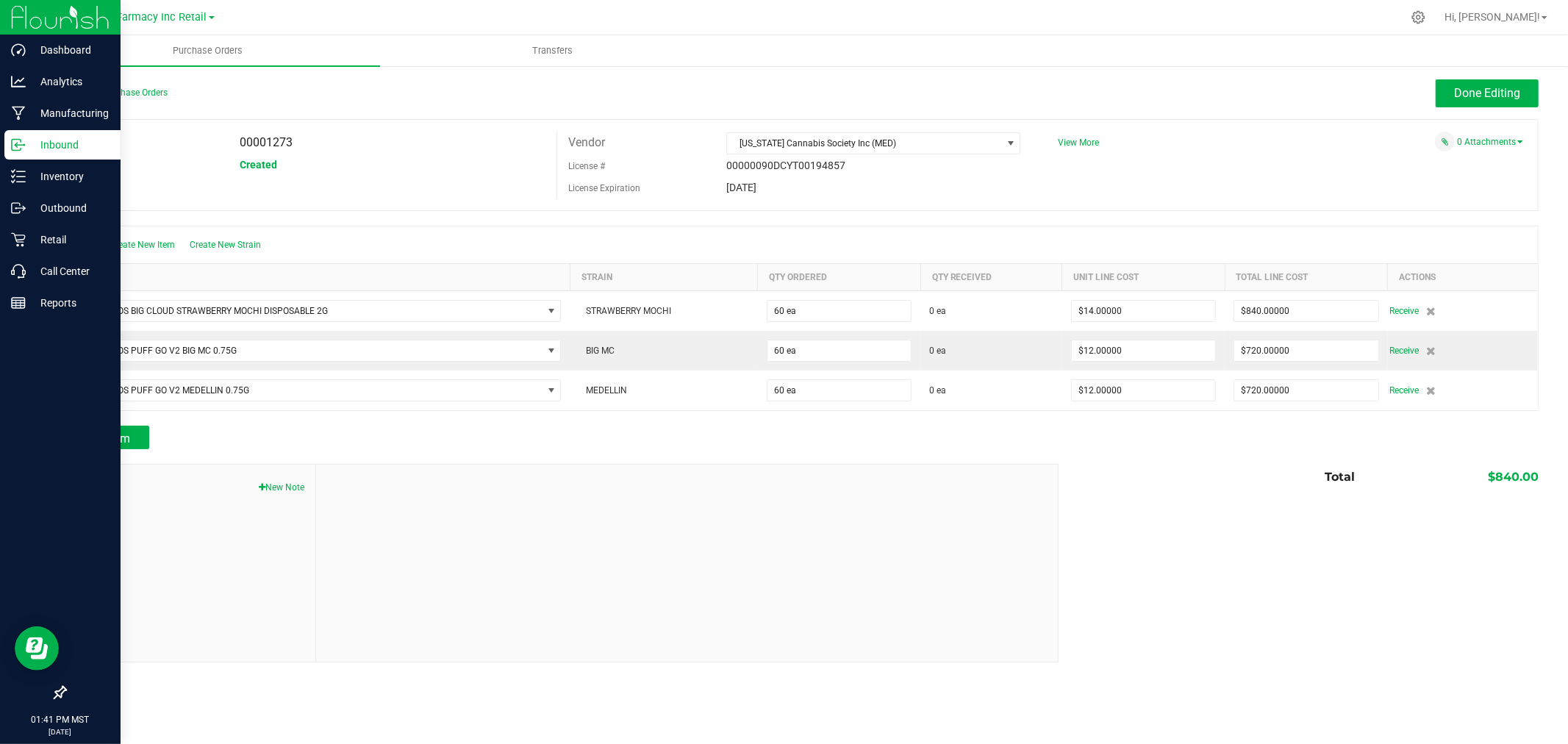
click at [1471, 68] on div "Back to Purchase Orders Done Editing PO 00001273 Status Created Vendor Arizona …" at bounding box center [802, 370] width 1533 height 613
click at [1485, 85] on button "Done Editing" at bounding box center [1486, 94] width 103 height 28
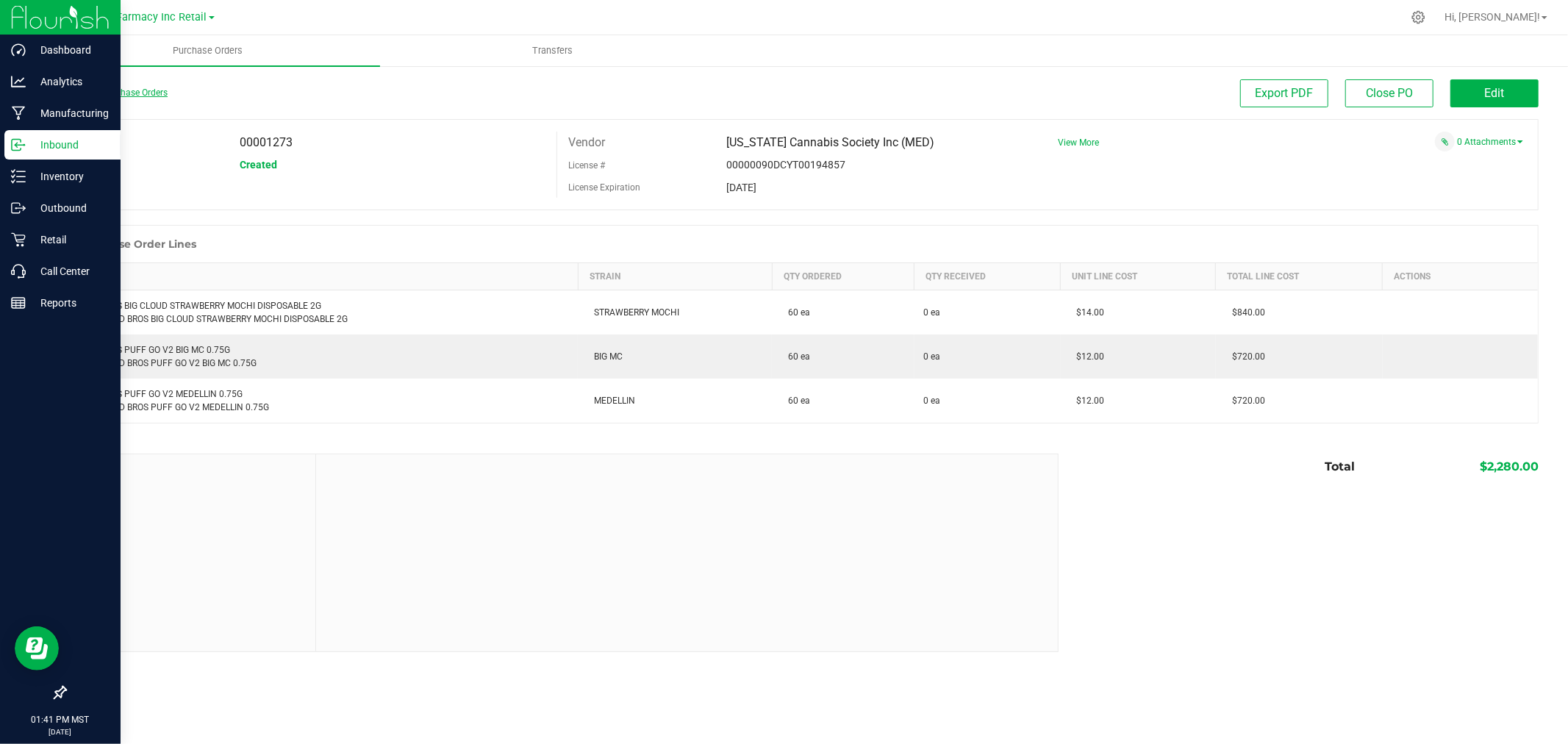
click at [145, 97] on link "Back to Purchase Orders" at bounding box center [116, 92] width 103 height 10
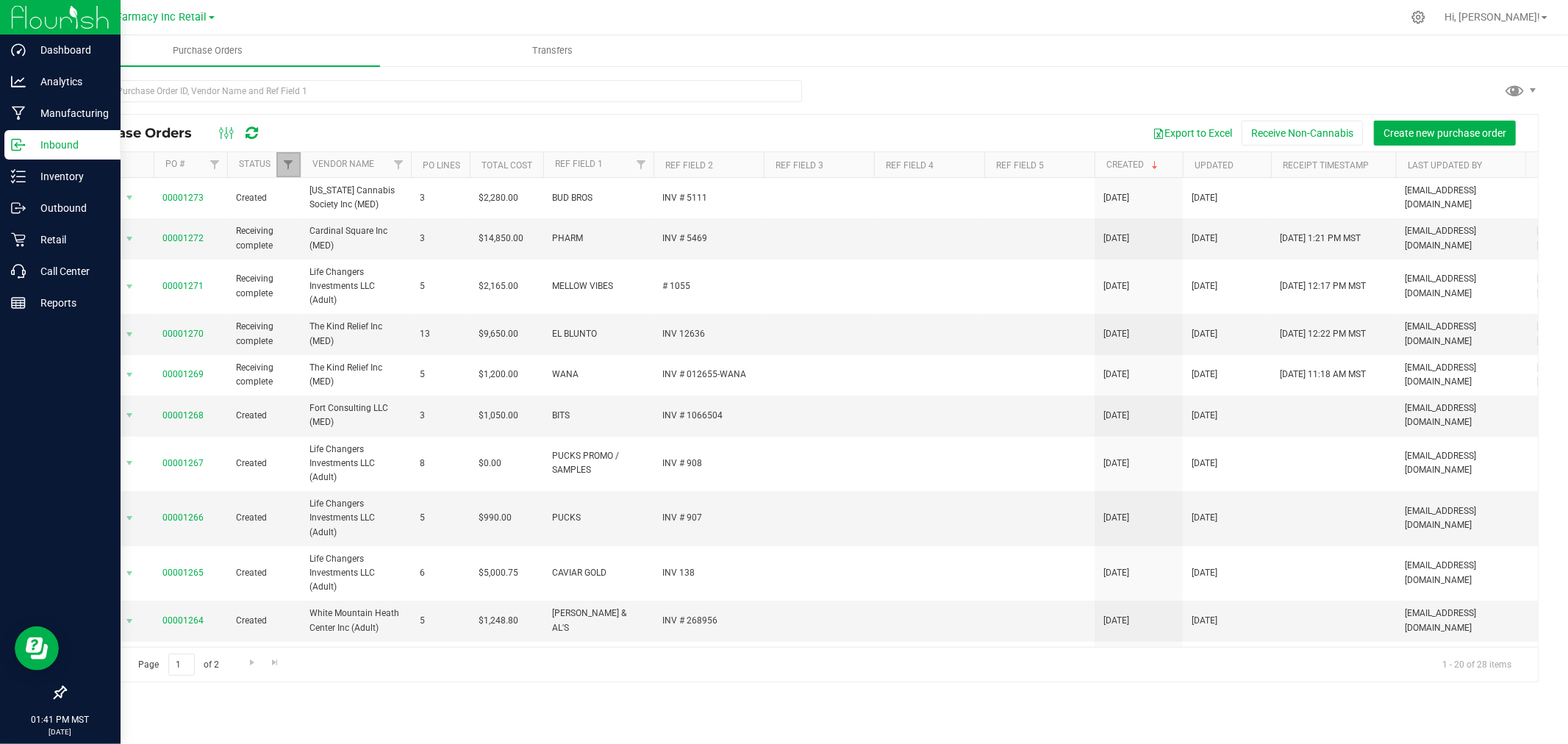
click at [289, 155] on link "Filter" at bounding box center [288, 165] width 24 height 25
click at [377, 133] on div "Export to Excel Receive Non-Cannabis Create new purchase order" at bounding box center [901, 133] width 1253 height 25
click at [288, 164] on span "Filter" at bounding box center [288, 164] width 12 height 12
click at [292, 304] on input "Receiving complete" at bounding box center [296, 307] width 9 height 9
checkbox input "false"
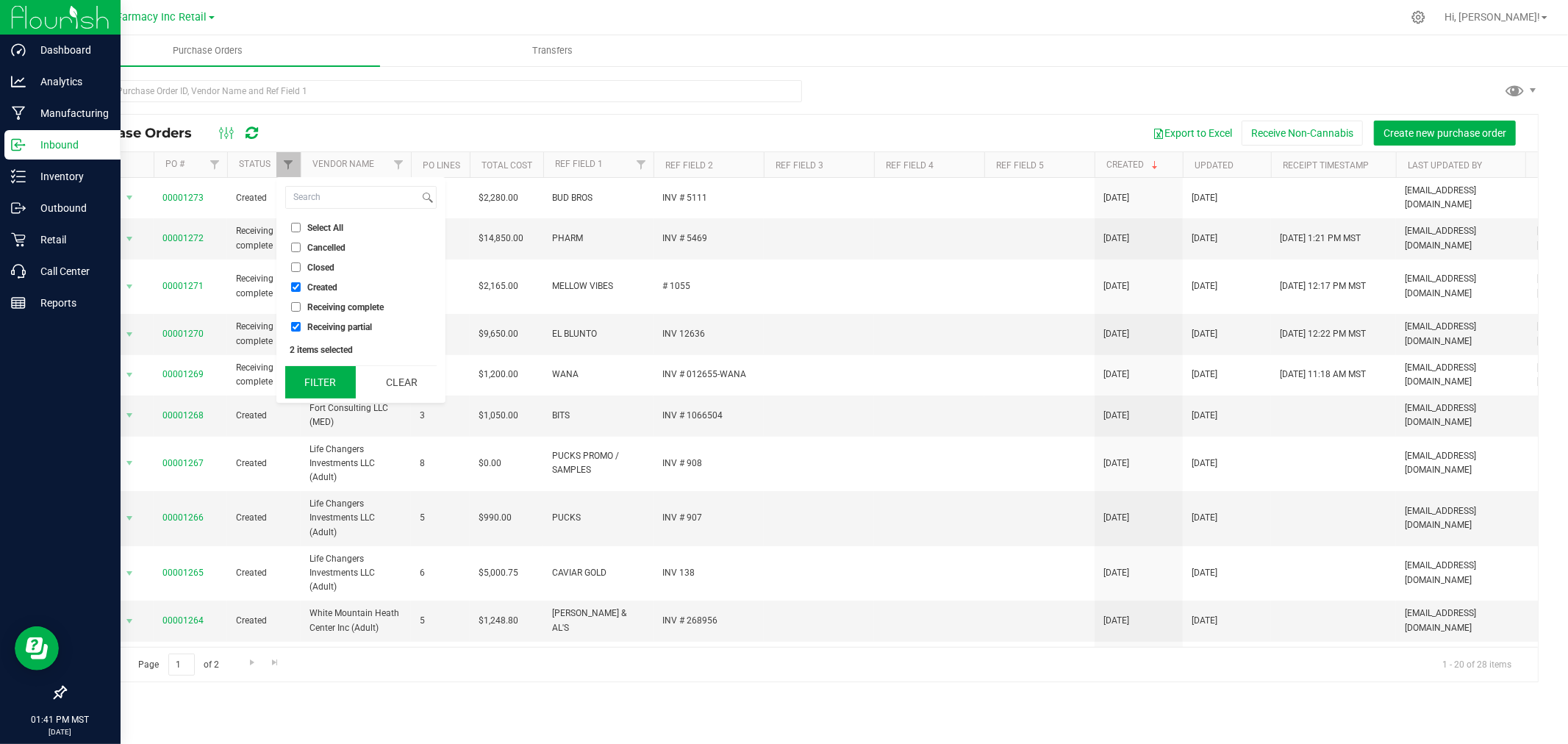
click at [326, 378] on button "Filter" at bounding box center [321, 382] width 71 height 32
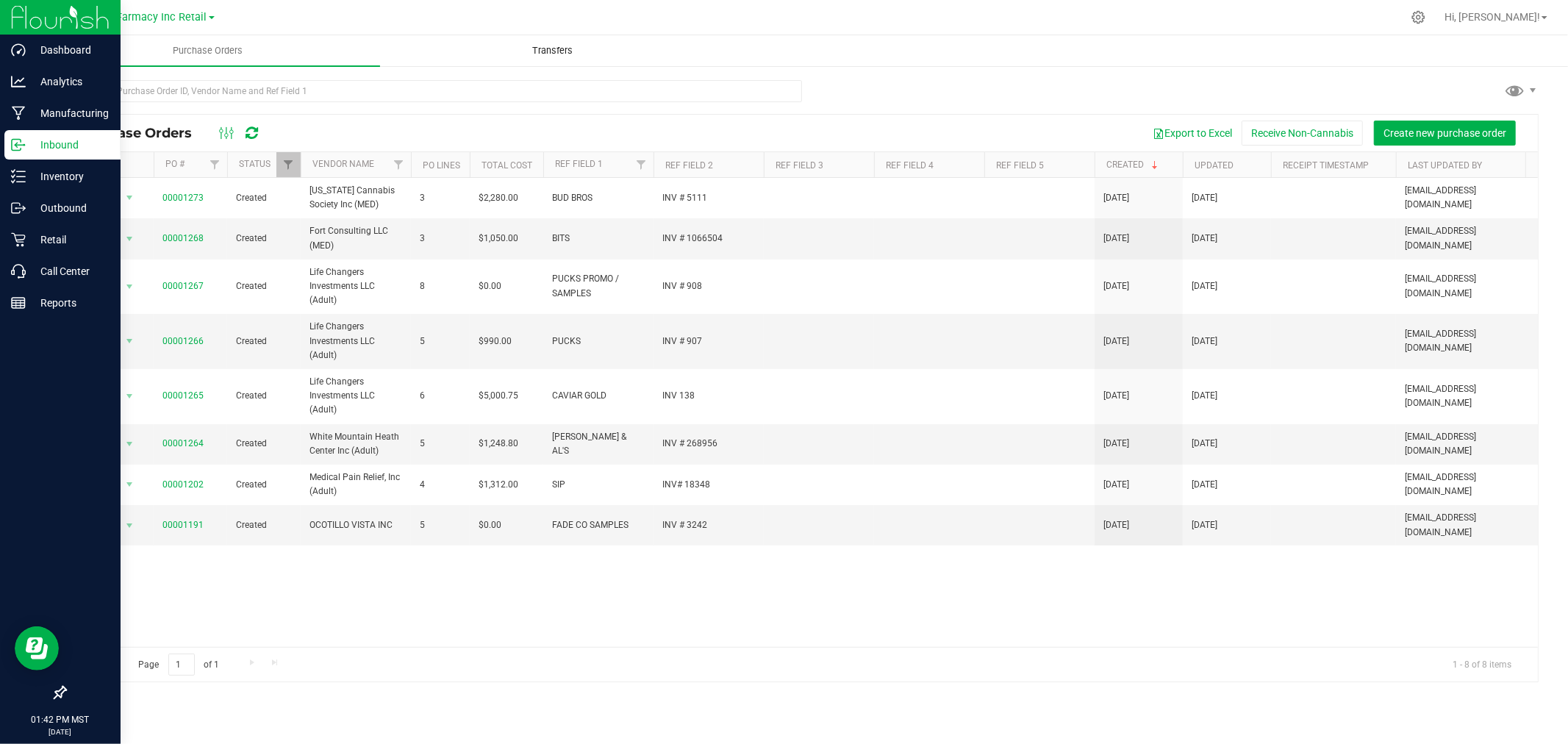
click at [579, 49] on span "Transfers" at bounding box center [553, 50] width 80 height 13
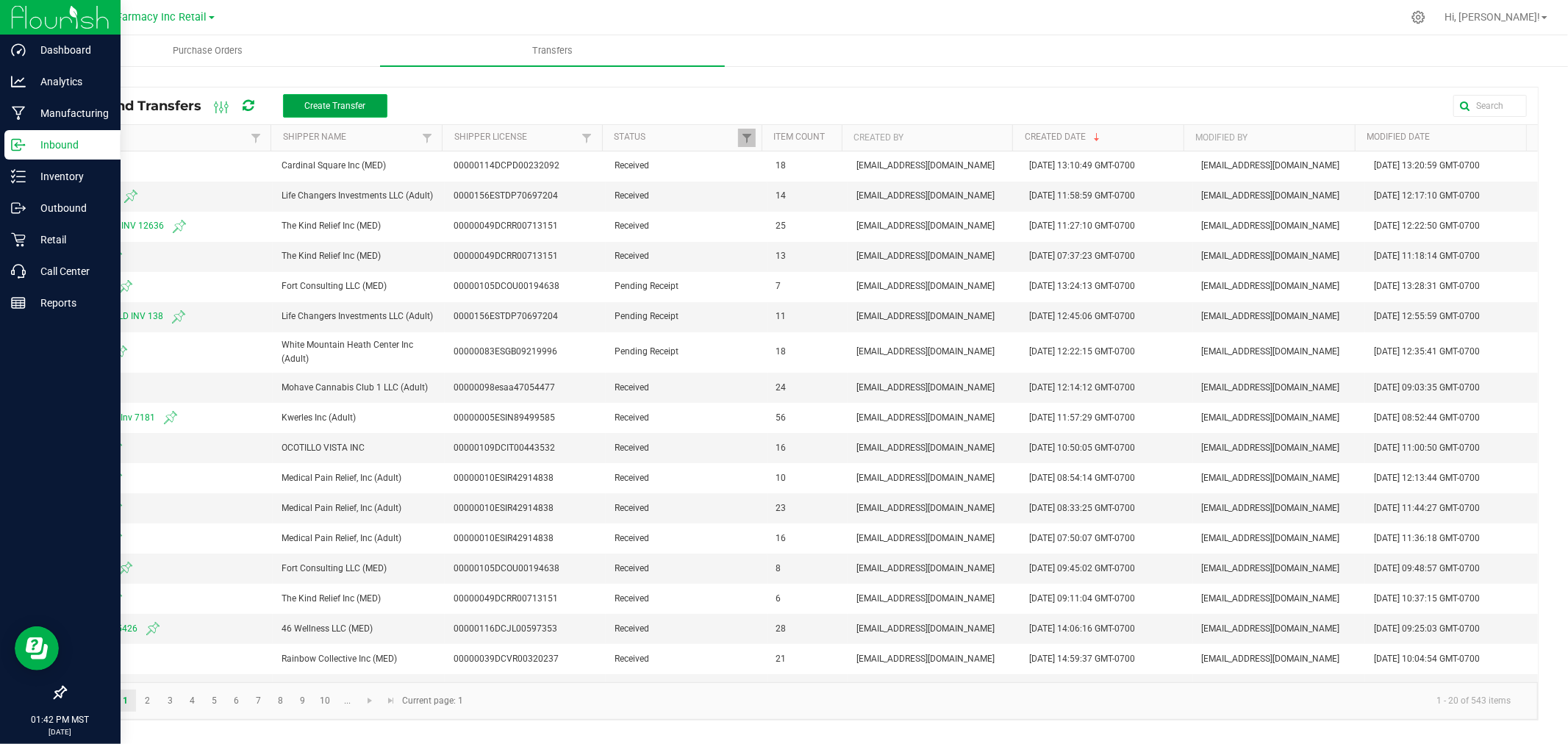
click at [350, 105] on span "Create Transfer" at bounding box center [335, 105] width 61 height 10
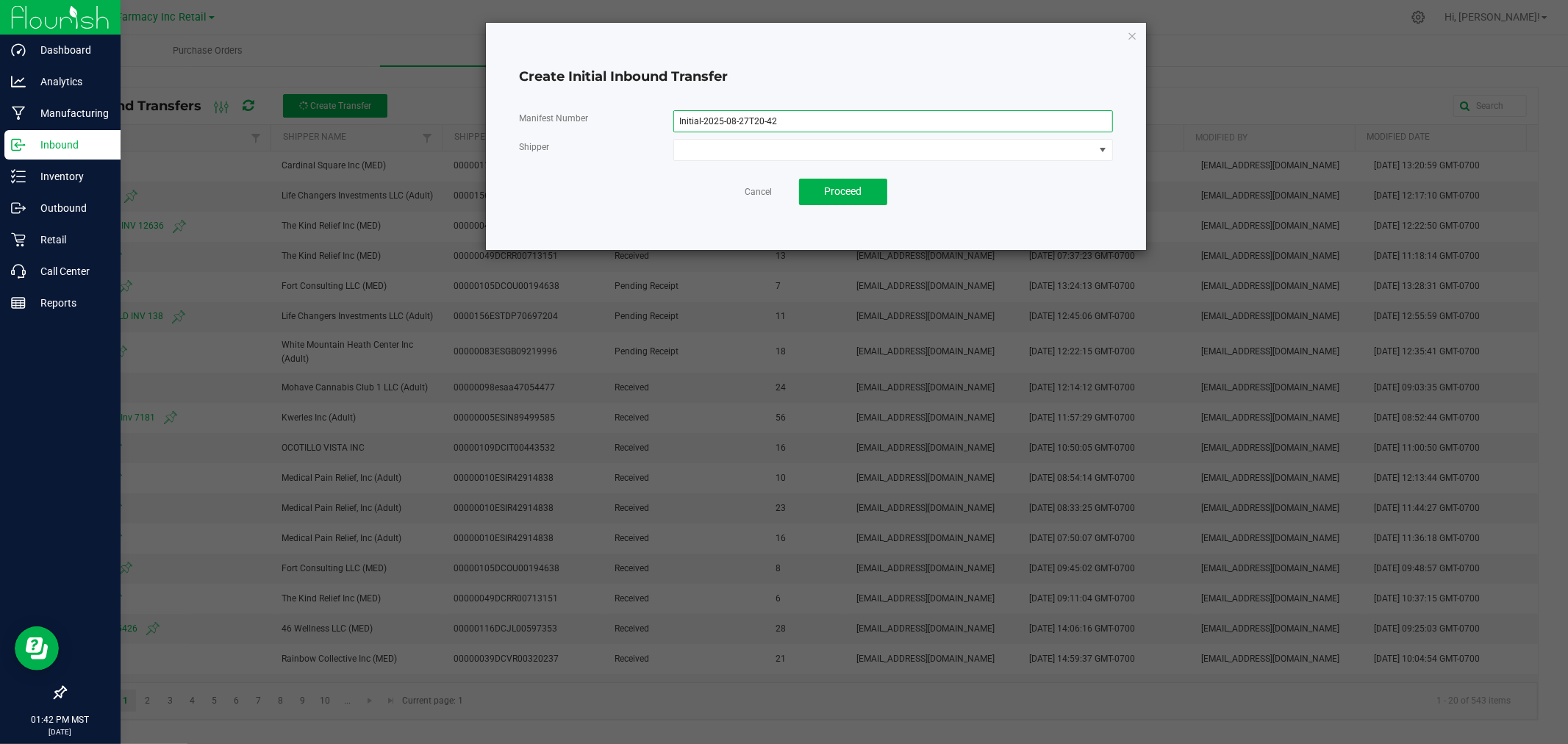
click at [784, 126] on input "Initial-2025-08-27T20-42" at bounding box center [894, 121] width 440 height 22
type input "5111"
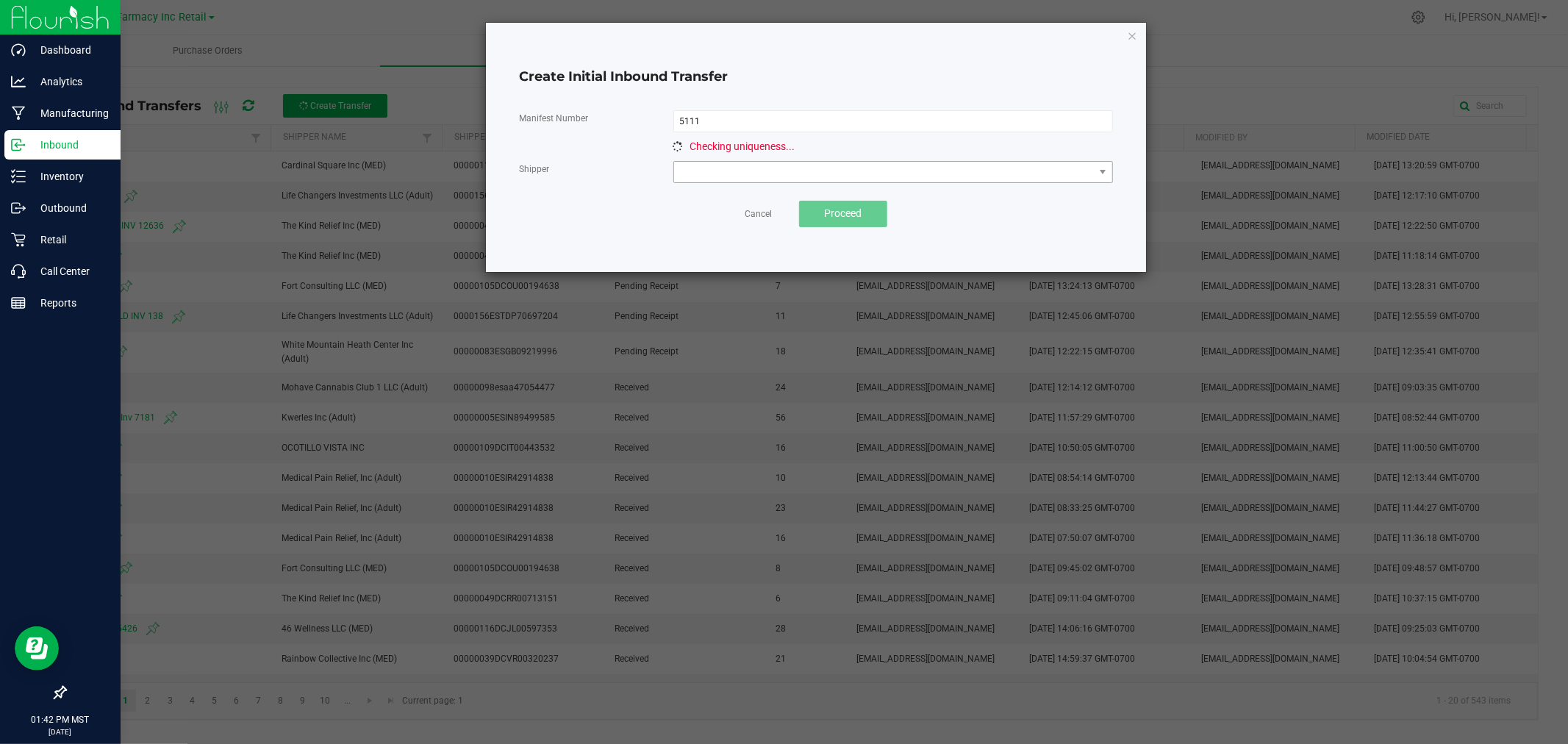
click at [776, 145] on span "Checking uniqueness..." at bounding box center [743, 146] width 105 height 12
click at [714, 178] on span at bounding box center [884, 172] width 420 height 20
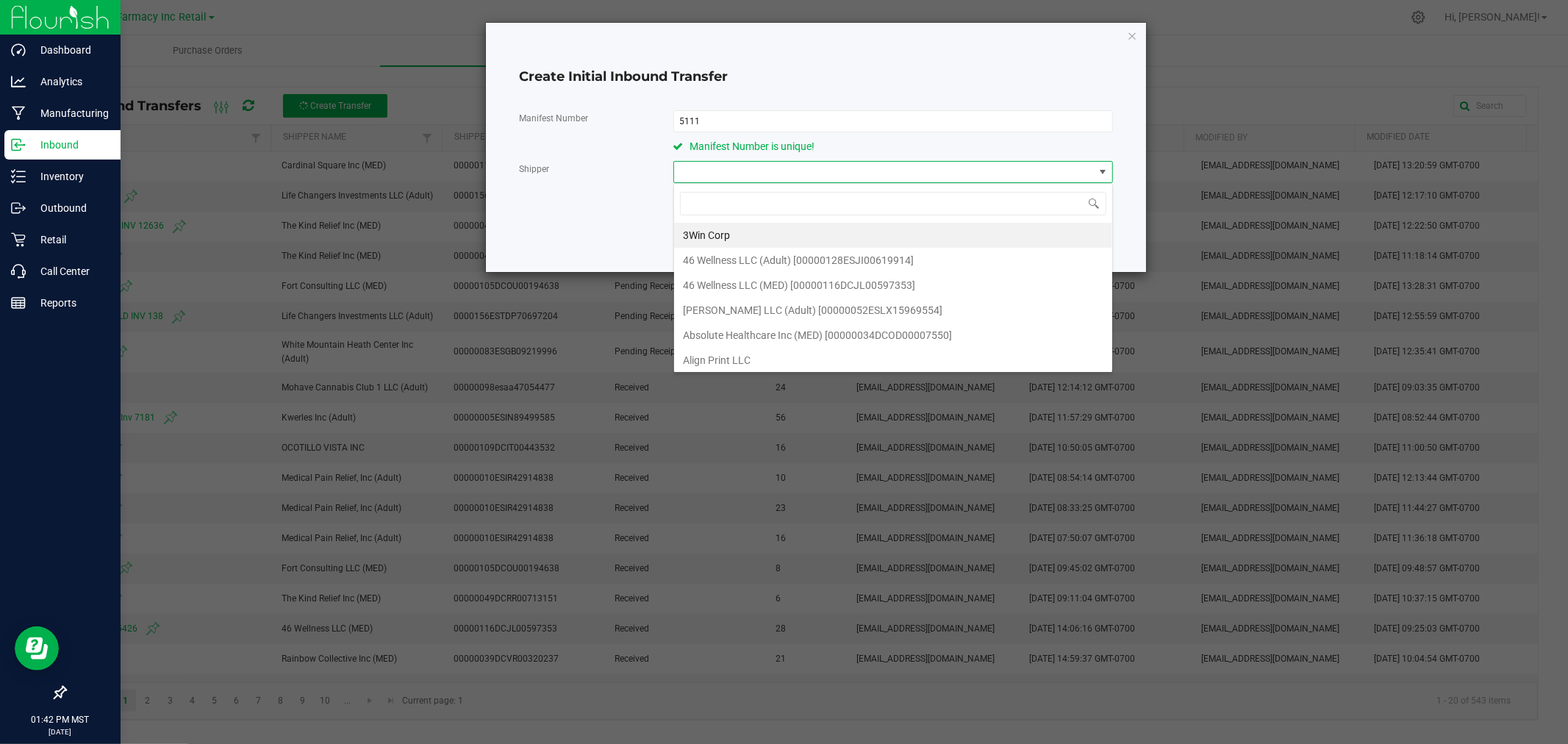
scroll to position [22, 439]
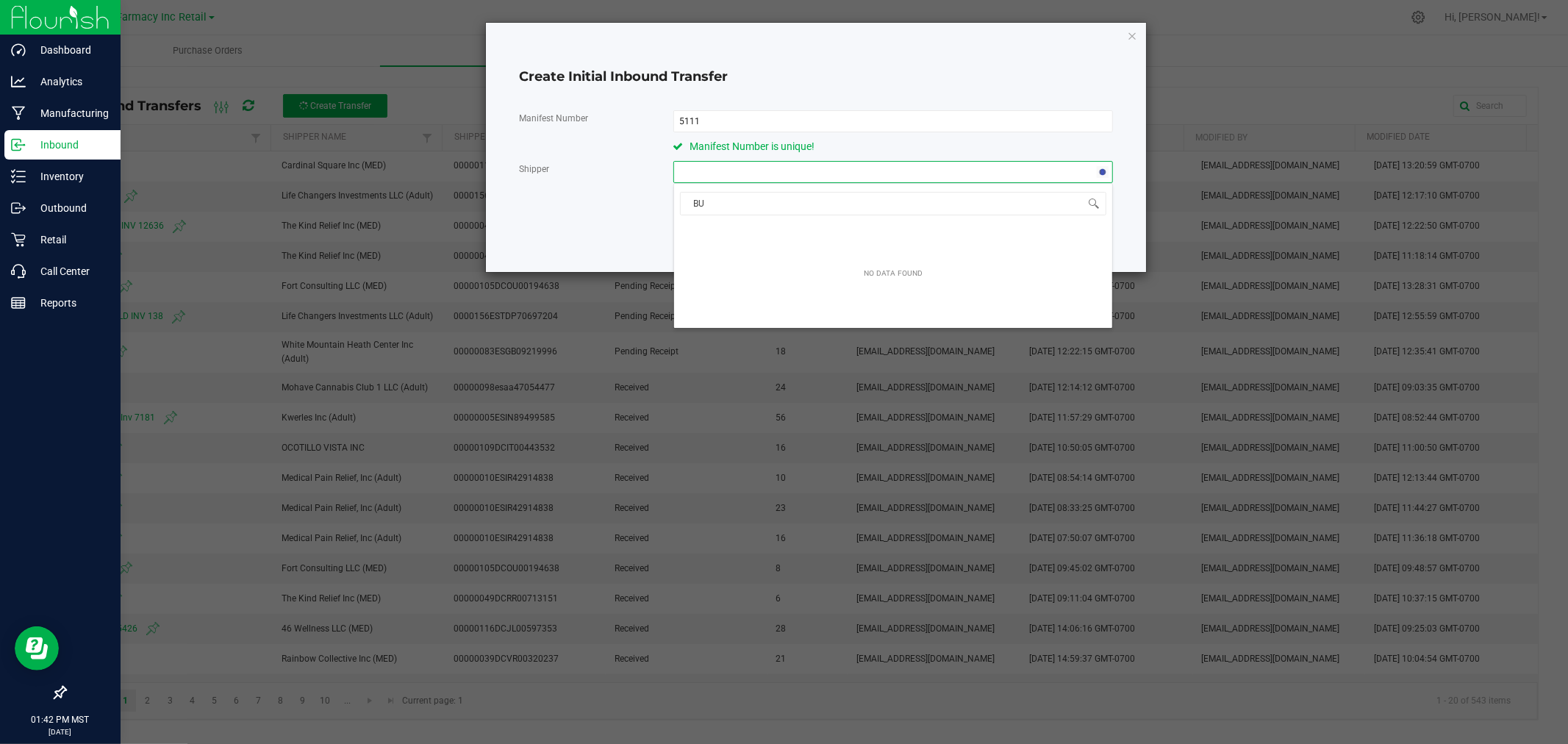
type input "B"
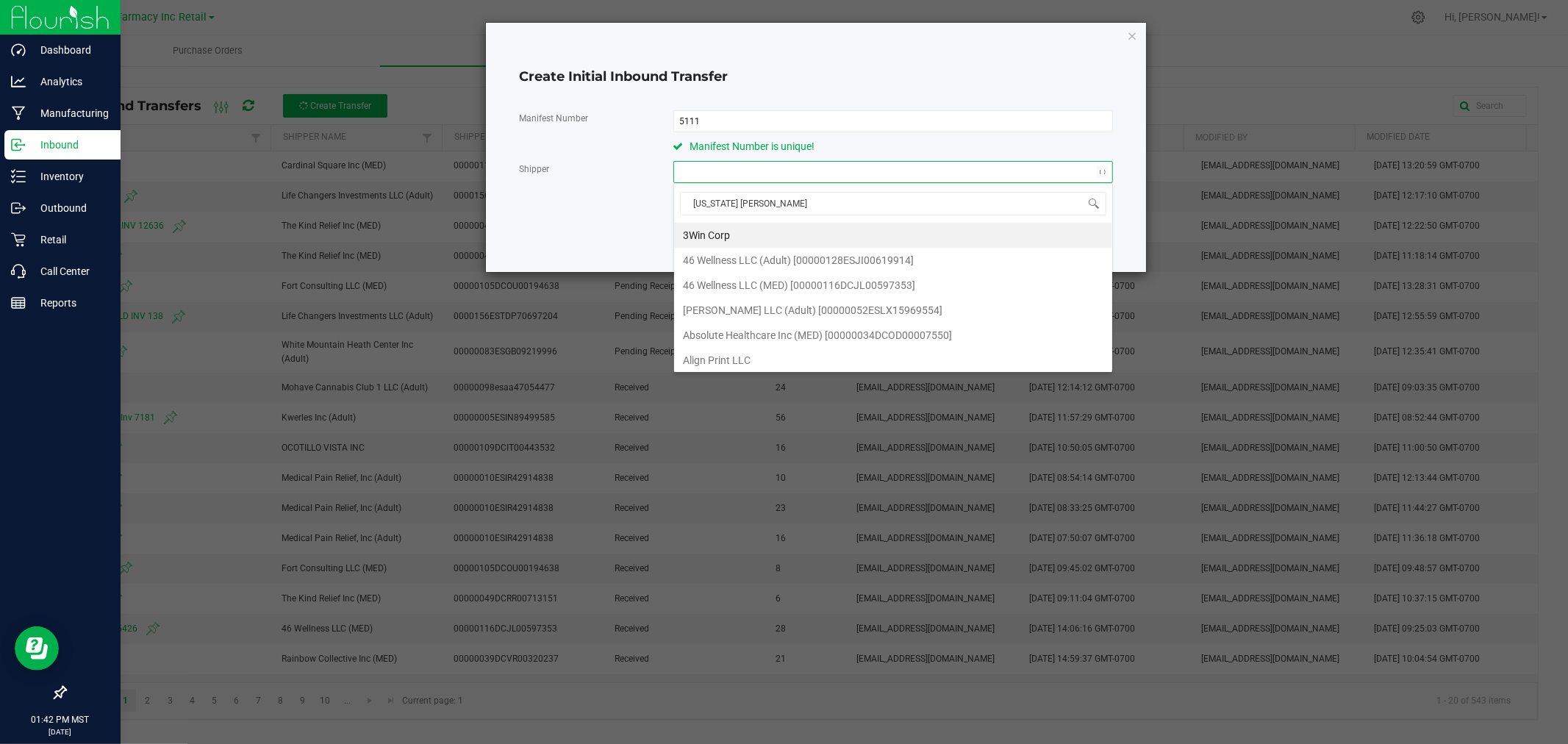
type input "ARIZONA CANNA"
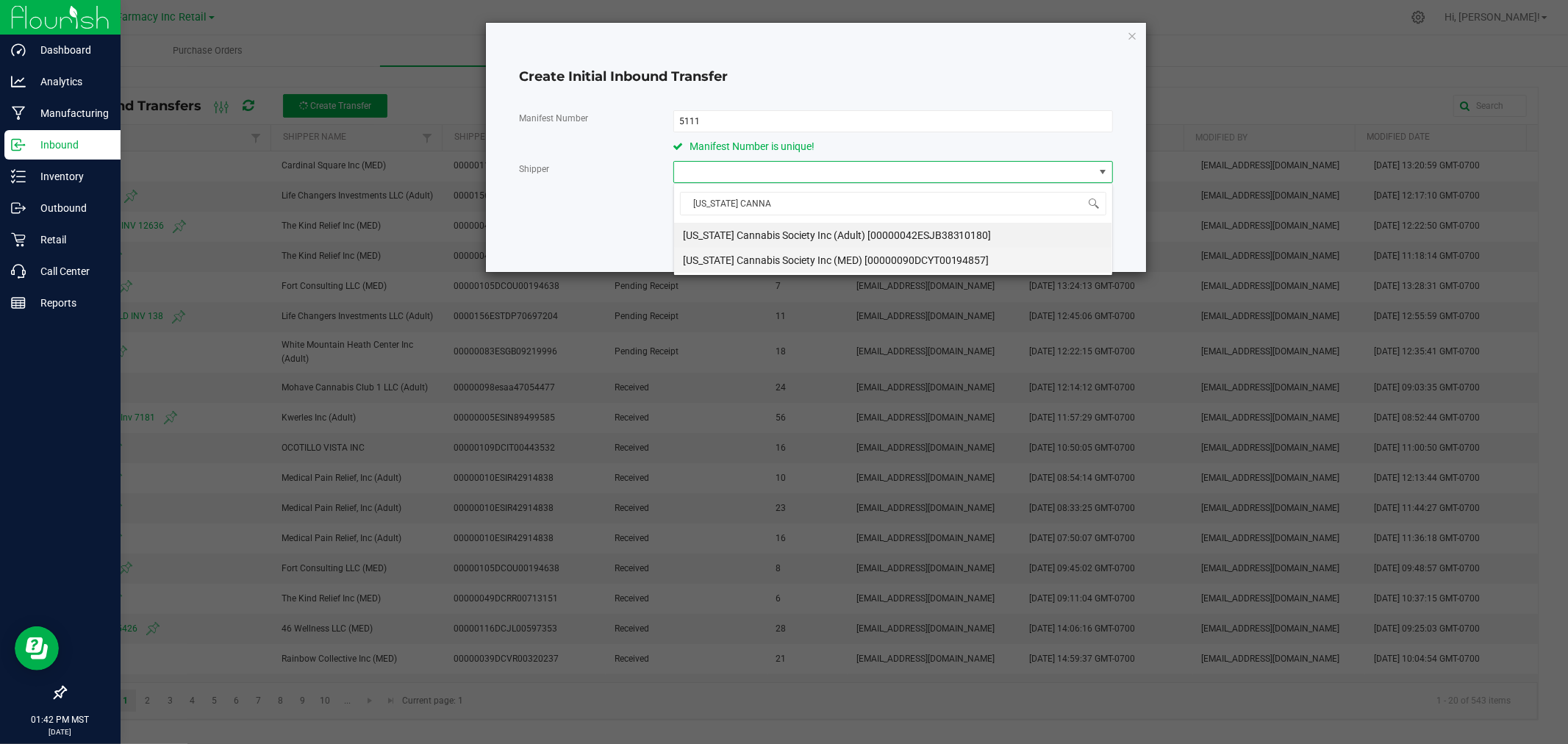
click at [853, 256] on span "Arizona Cannabis Society Inc (MED) [00000090DCYT00194857]" at bounding box center [836, 260] width 307 height 22
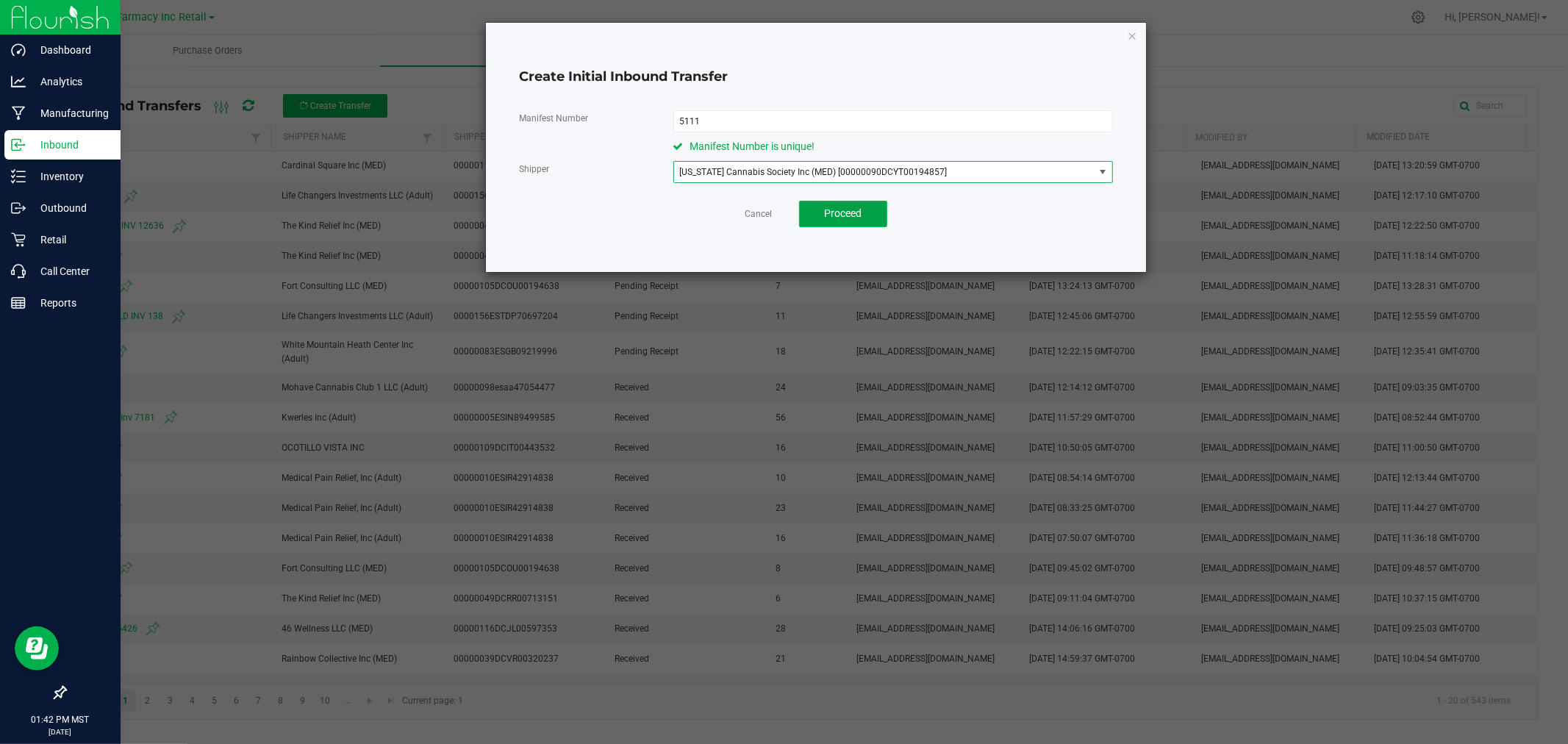
click at [846, 216] on span "Proceed" at bounding box center [843, 213] width 38 height 12
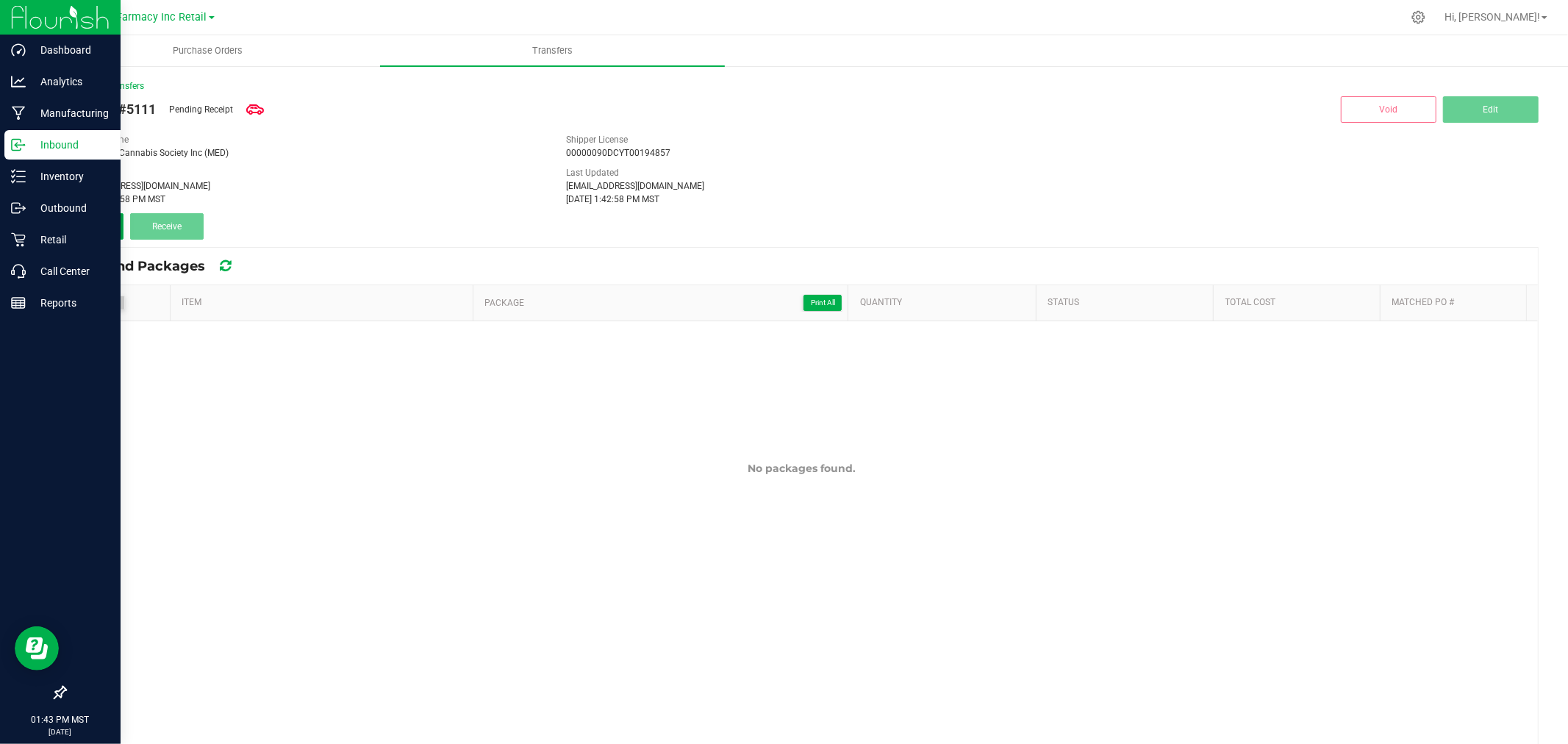
click at [97, 228] on span "Add" at bounding box center [94, 226] width 17 height 10
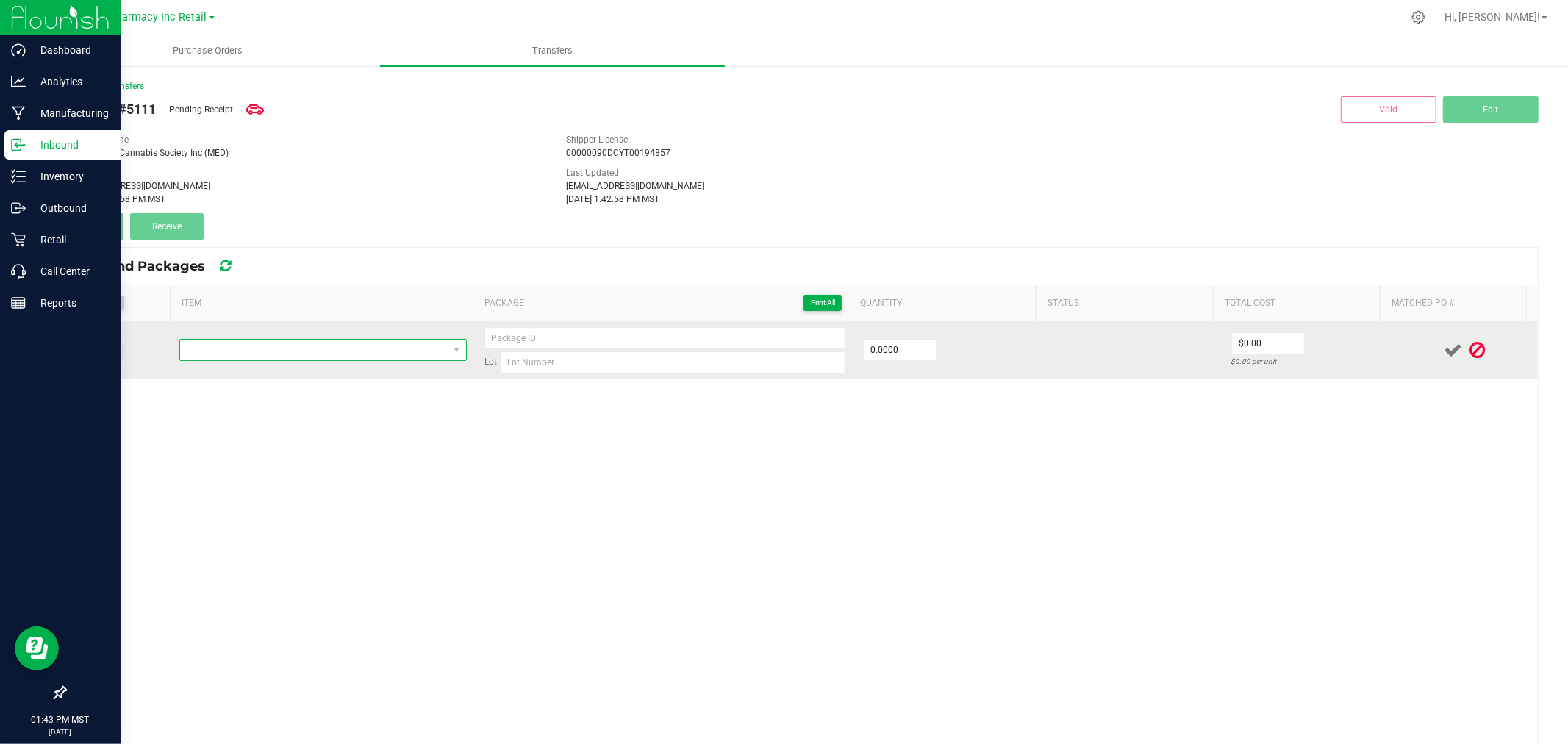
click at [291, 348] on span "NO DATA FOUND" at bounding box center [314, 350] width 267 height 20
click at [304, 343] on span "NO DATA FOUND" at bounding box center [314, 350] width 267 height 20
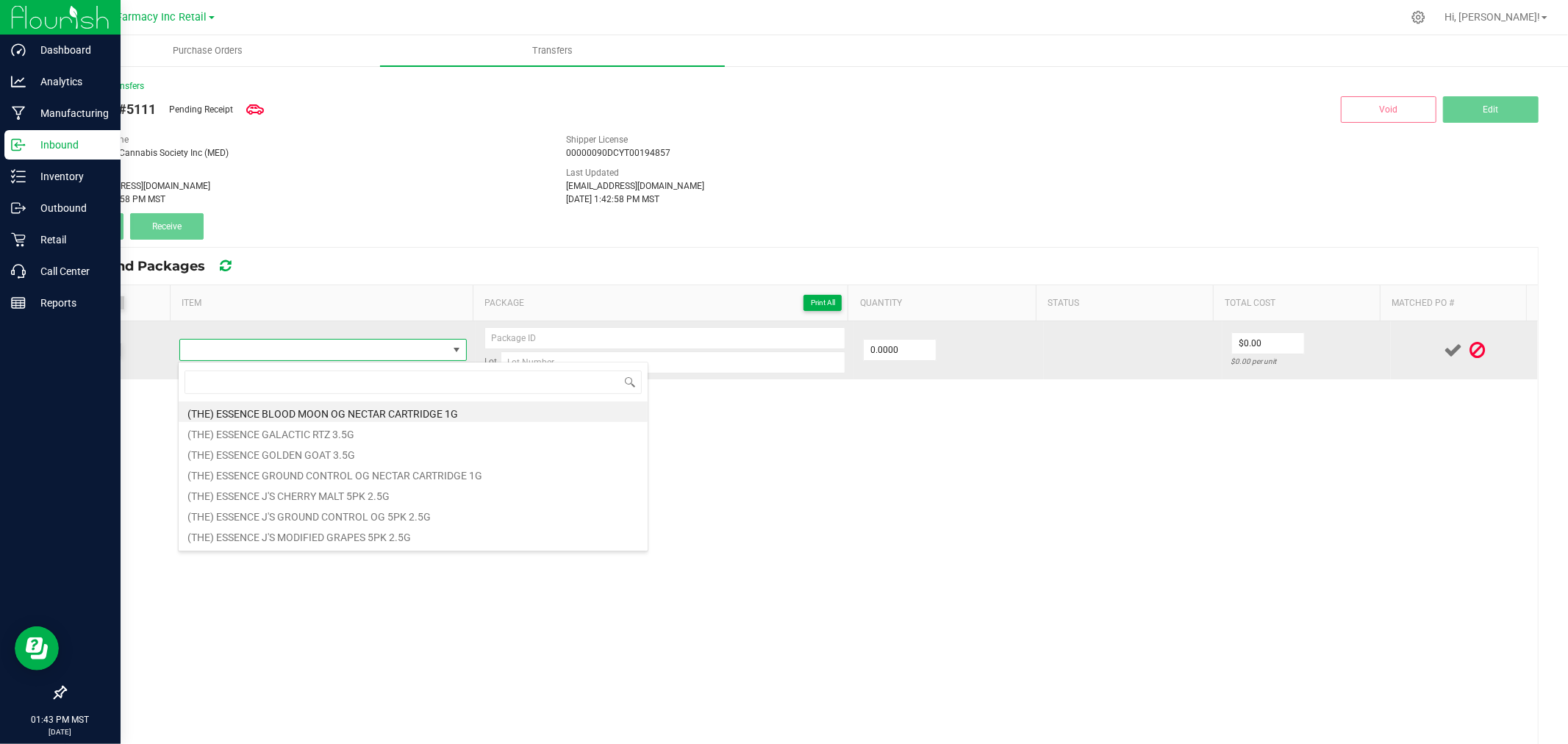
type input "BUD BROS BIG CLOUD STRAWBERRY MOCHI DISPOSABLE 2G"
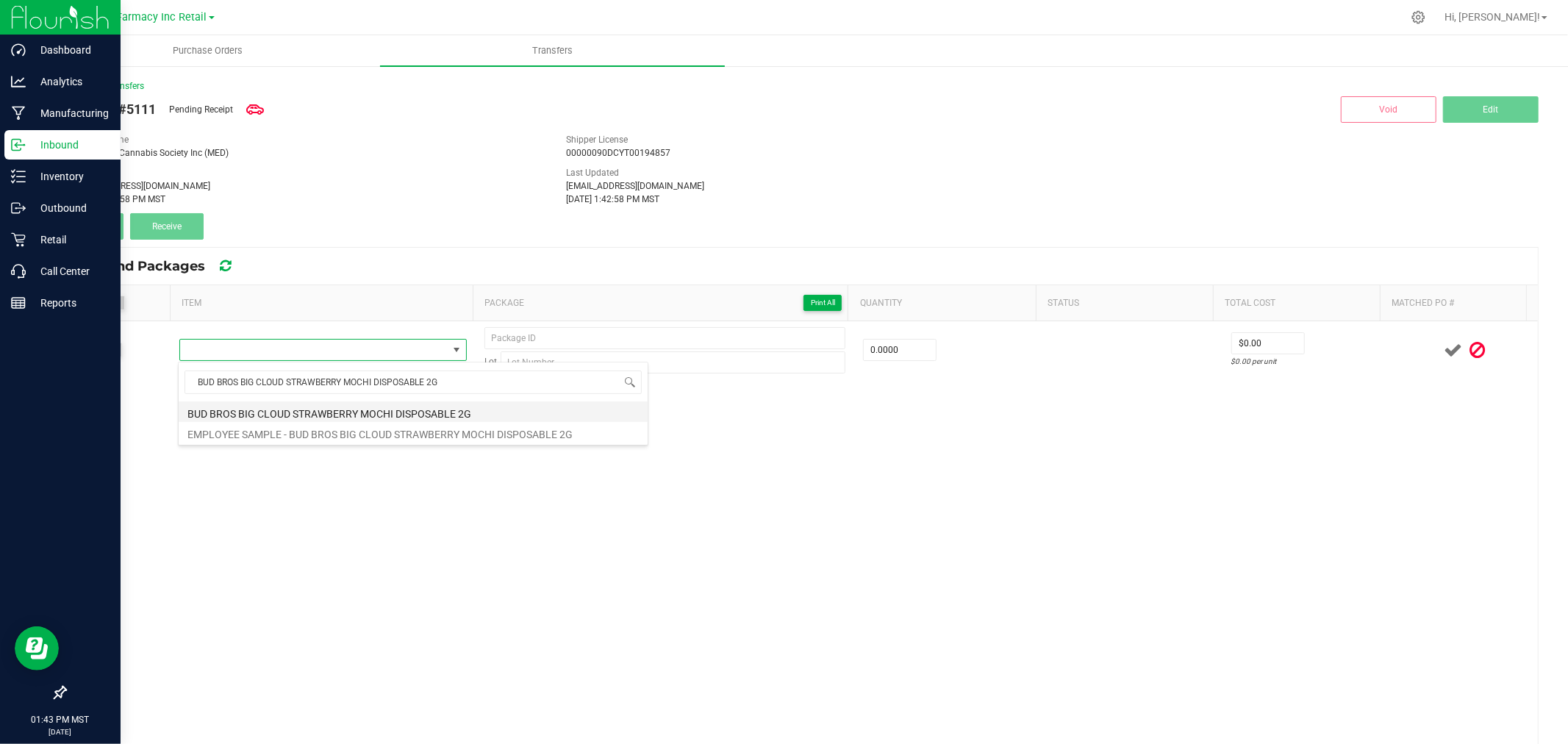
click at [353, 412] on li "BUD BROS BIG CLOUD STRAWBERRY MOCHI DISPOSABLE 2G" at bounding box center [413, 412] width 469 height 20
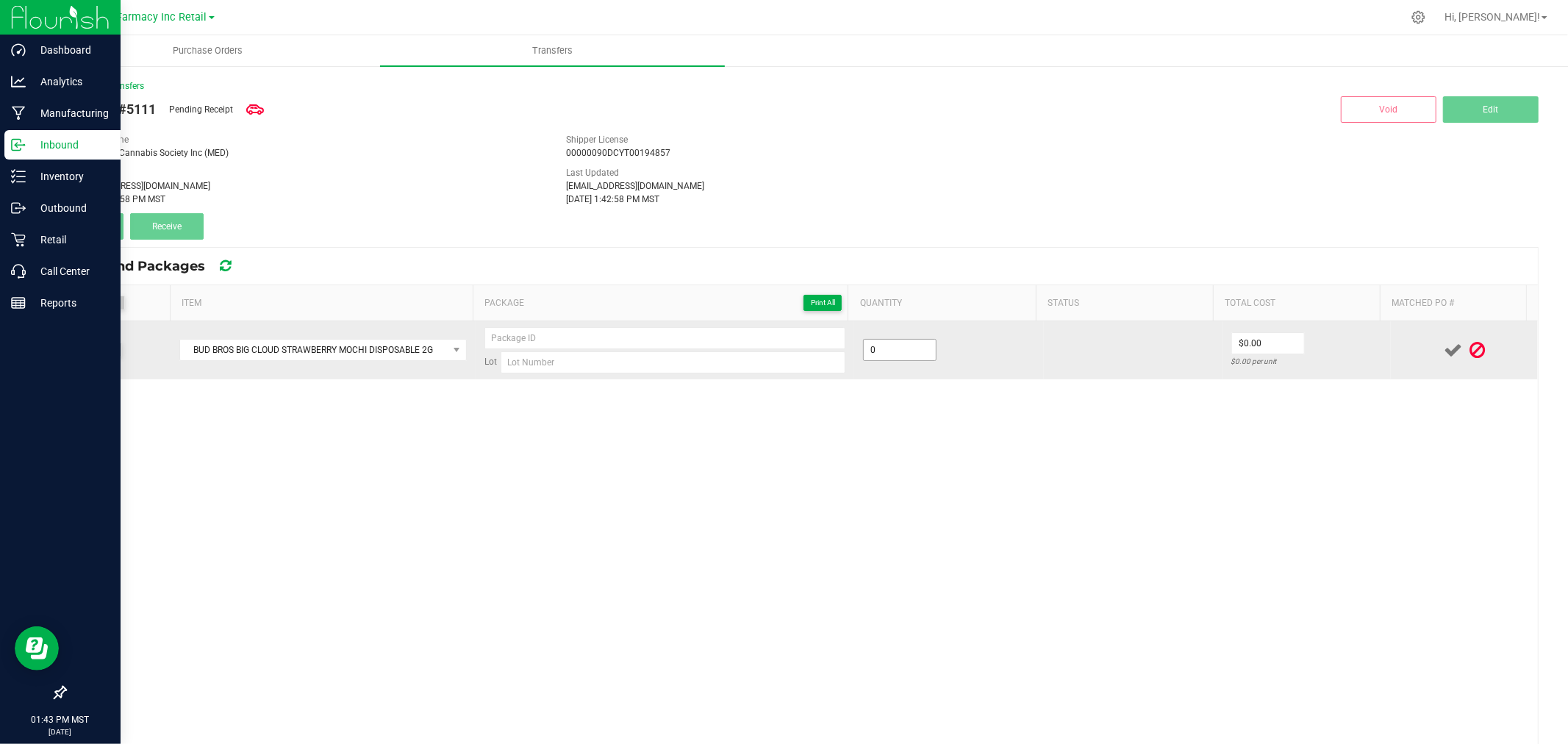
click at [906, 351] on input "0" at bounding box center [900, 350] width 72 height 20
type input "36 ea"
click at [534, 346] on input at bounding box center [664, 338] width 361 height 22
paste input "687878512623"
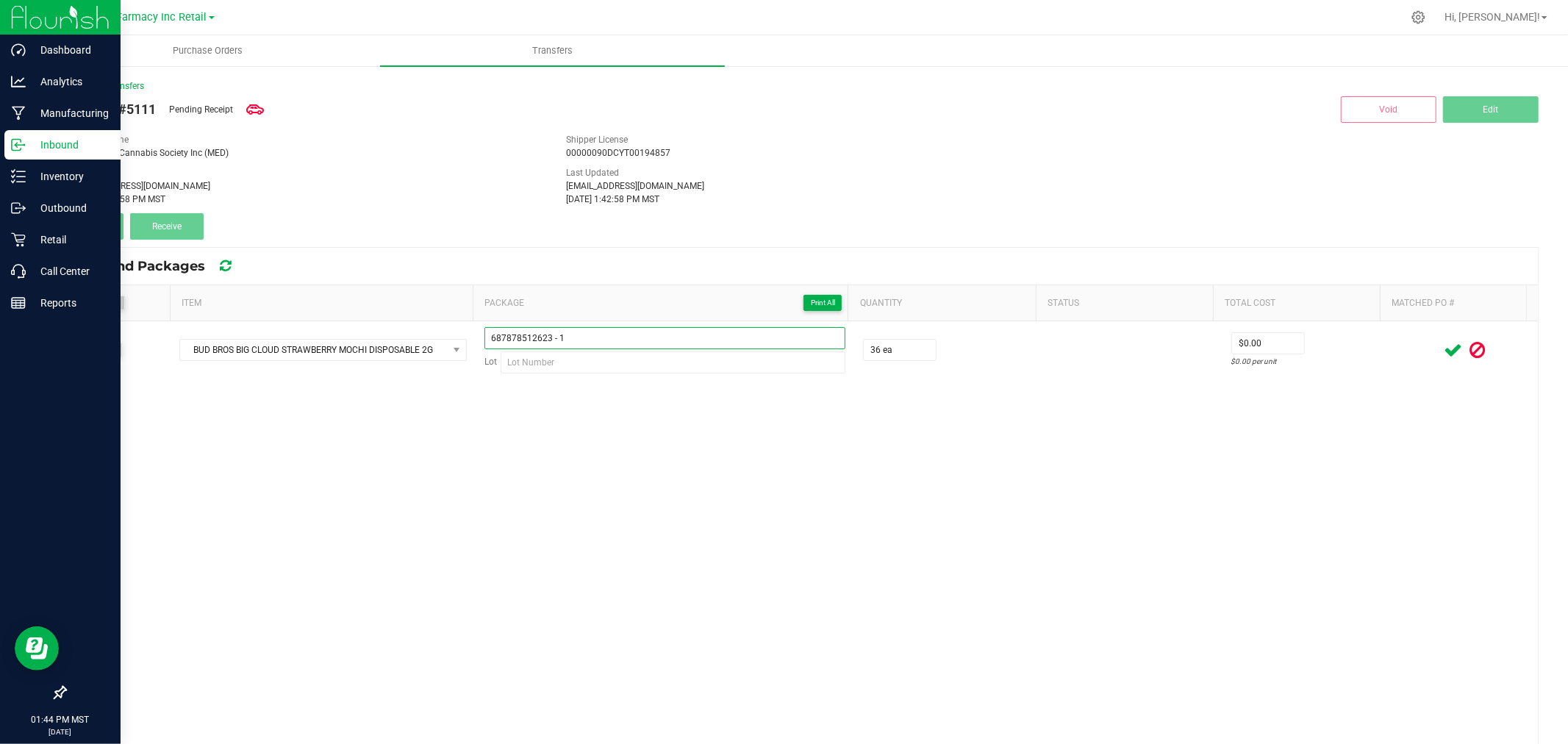
type input "687878512623 - 1"
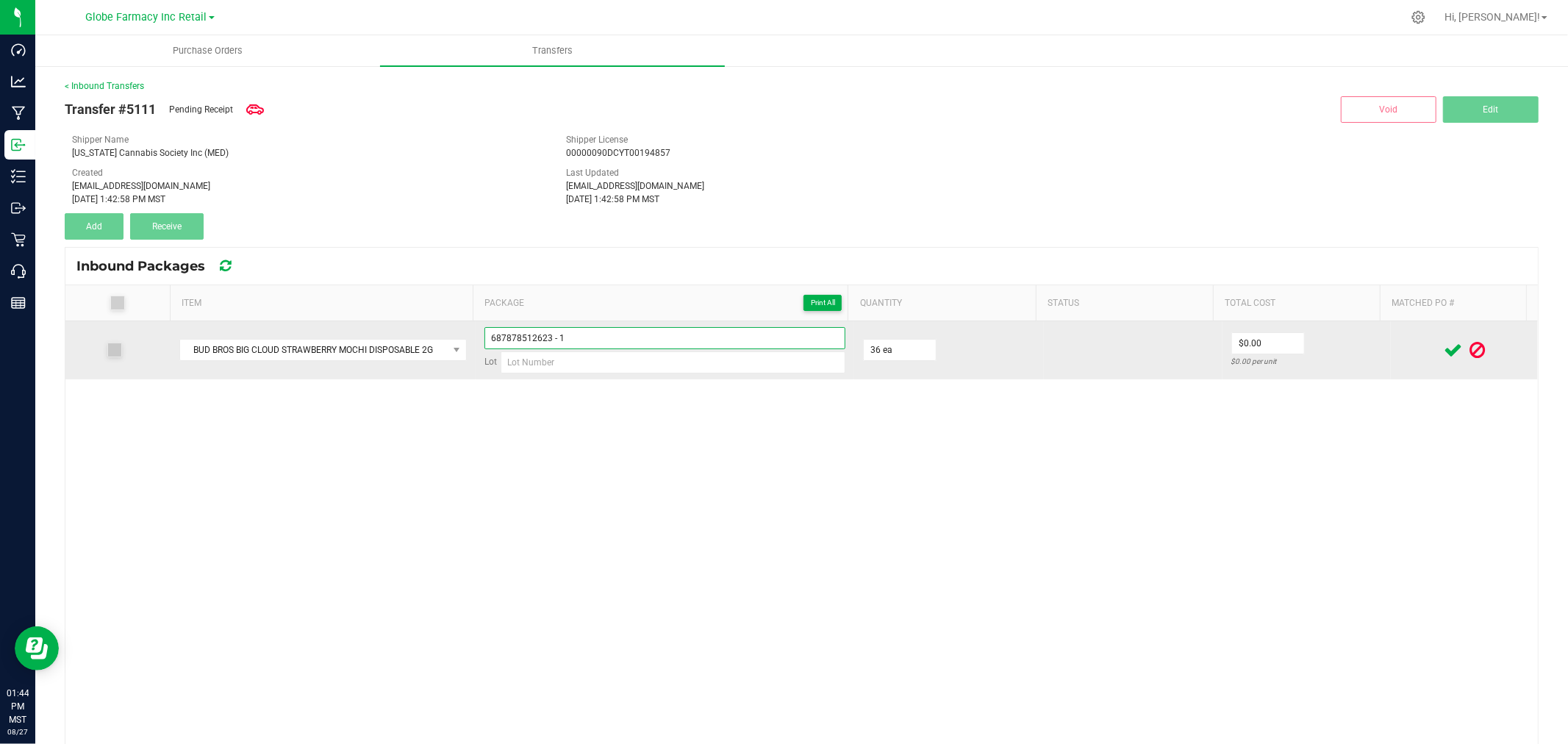
click at [619, 348] on input "687878512623 - 1" at bounding box center [664, 338] width 361 height 22
click at [620, 360] on input at bounding box center [673, 363] width 345 height 22
paste input "060425-StrawberryMochi"
type input "060425-StrawberryMochi"
click at [684, 343] on input "687878512623 - 1" at bounding box center [664, 338] width 361 height 22
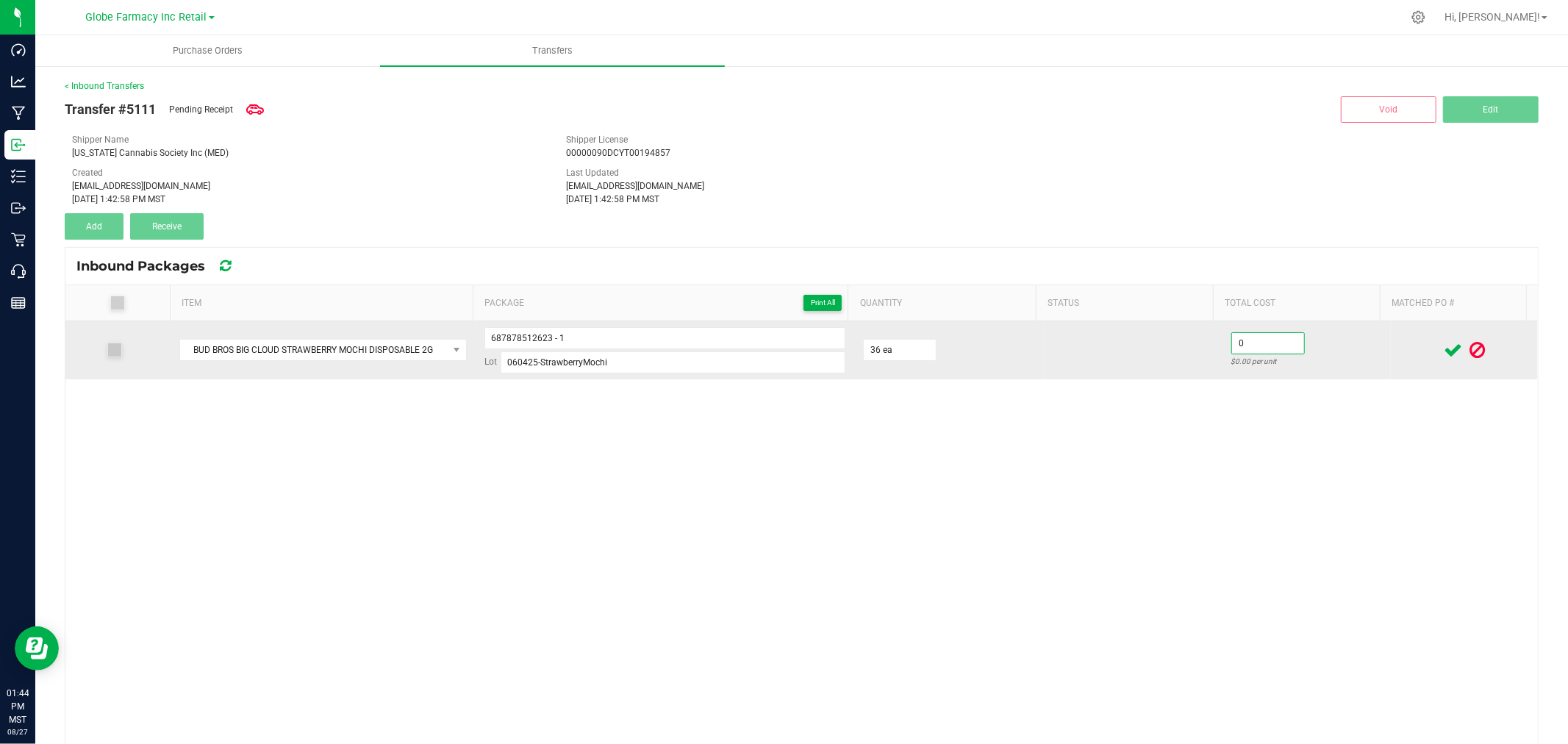
click at [1232, 340] on input "0" at bounding box center [1268, 344] width 72 height 20
type input "$14.00"
click at [1444, 348] on icon at bounding box center [1452, 350] width 18 height 18
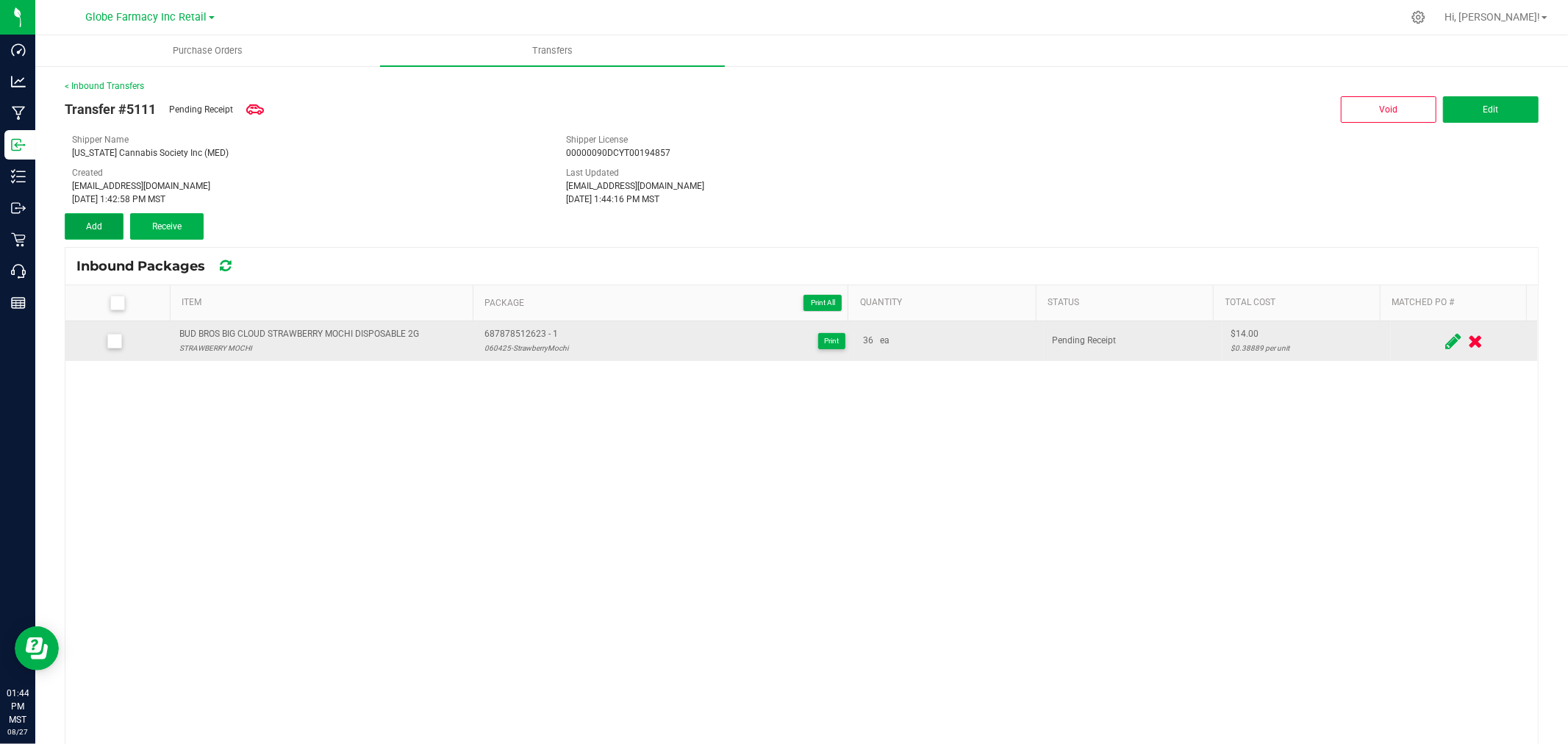
click at [101, 218] on button "Add" at bounding box center [94, 227] width 59 height 27
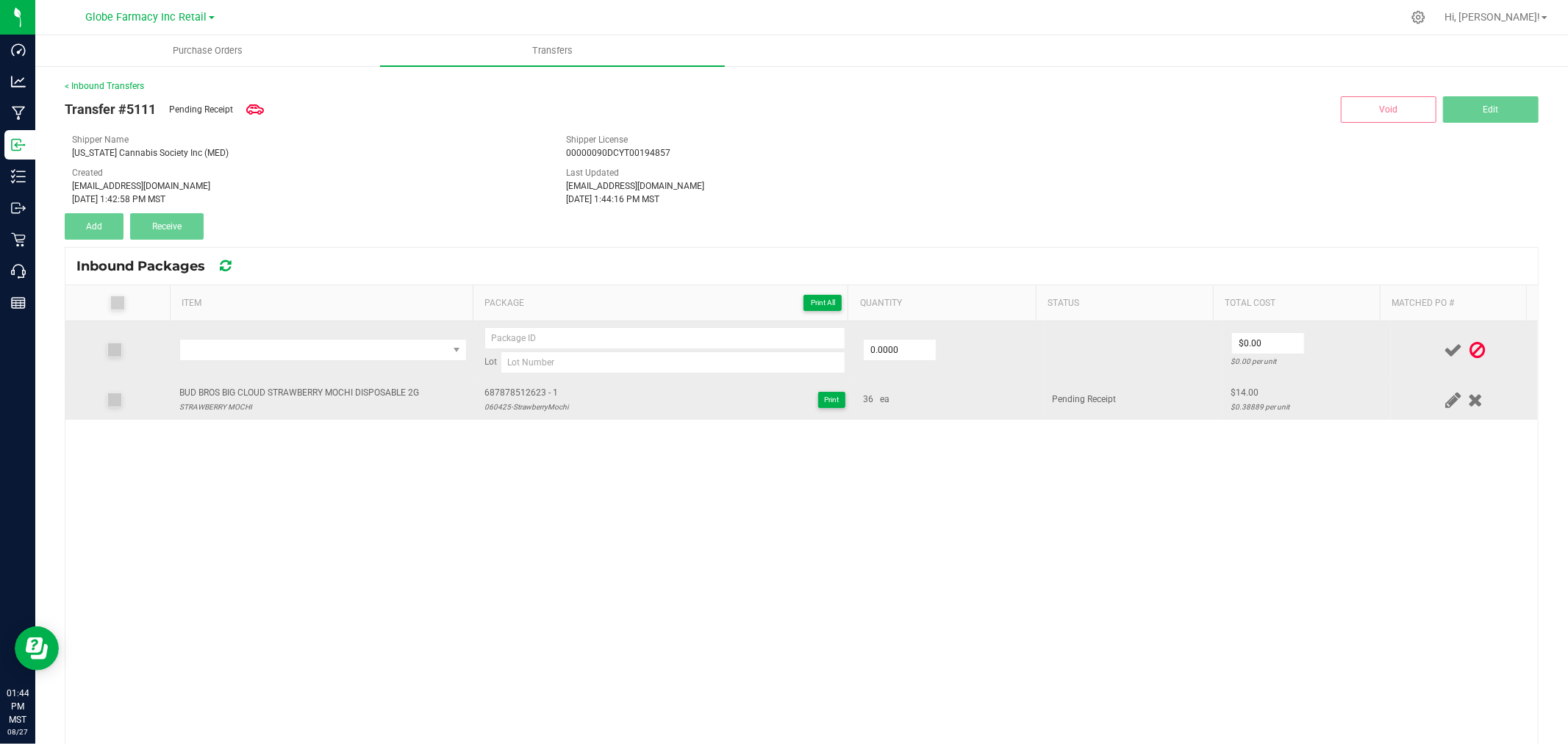
click at [311, 386] on div "BUD BROS BIG CLOUD STRAWBERRY MOCHI DISPOSABLE 2G" at bounding box center [299, 393] width 240 height 14
copy div "BUD BROS BIG CLOUD STRAWBERRY MOCHI DISPOSABLE 2G"
click at [328, 347] on span "NO DATA FOUND" at bounding box center [314, 350] width 267 height 20
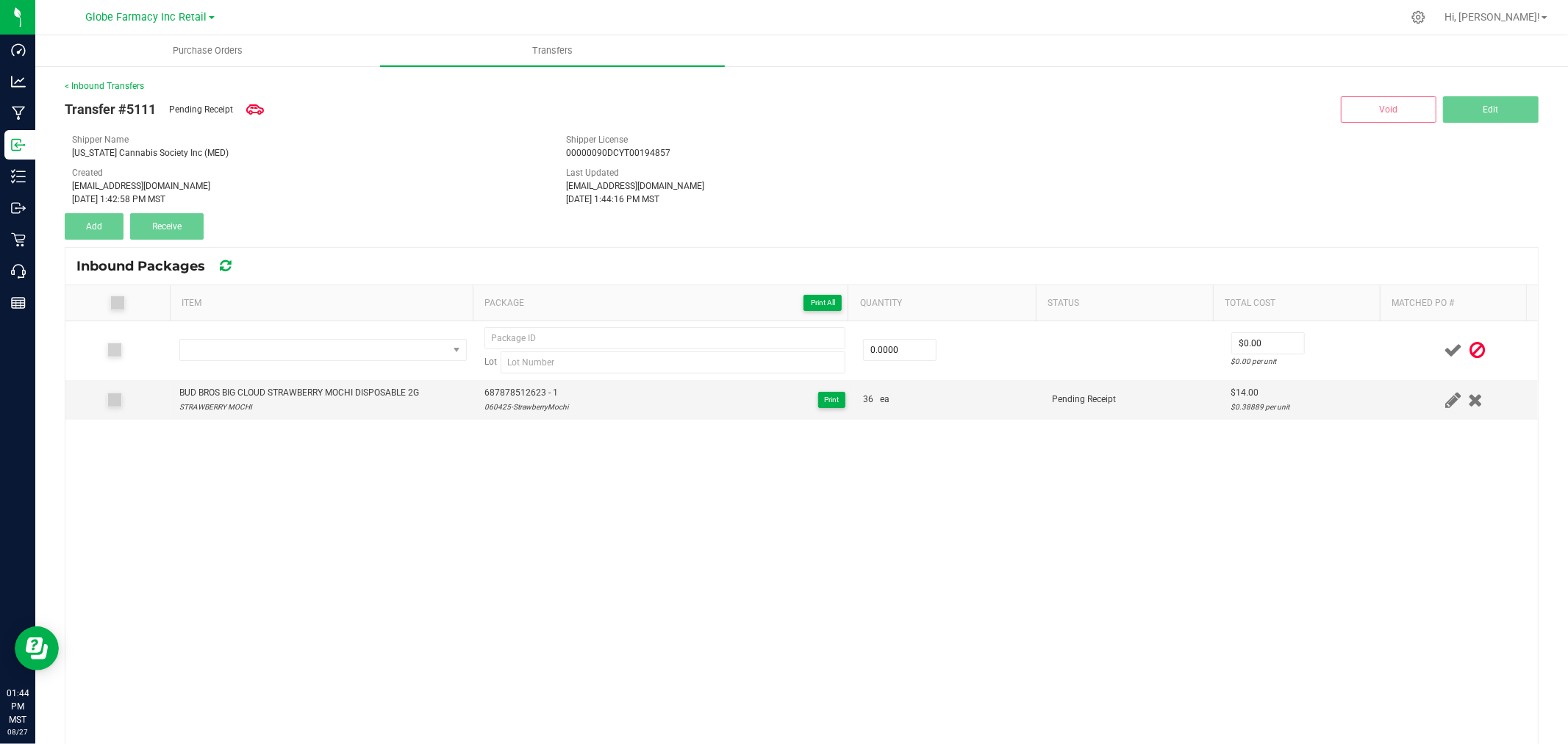
click at [755, 481] on div "Lot 0.0000 $0.00 $0.00 per unit BUD BROS BIG CLOUD STRAWBERRY MOCHI DISPOSABLE …" at bounding box center [801, 608] width 1472 height 573
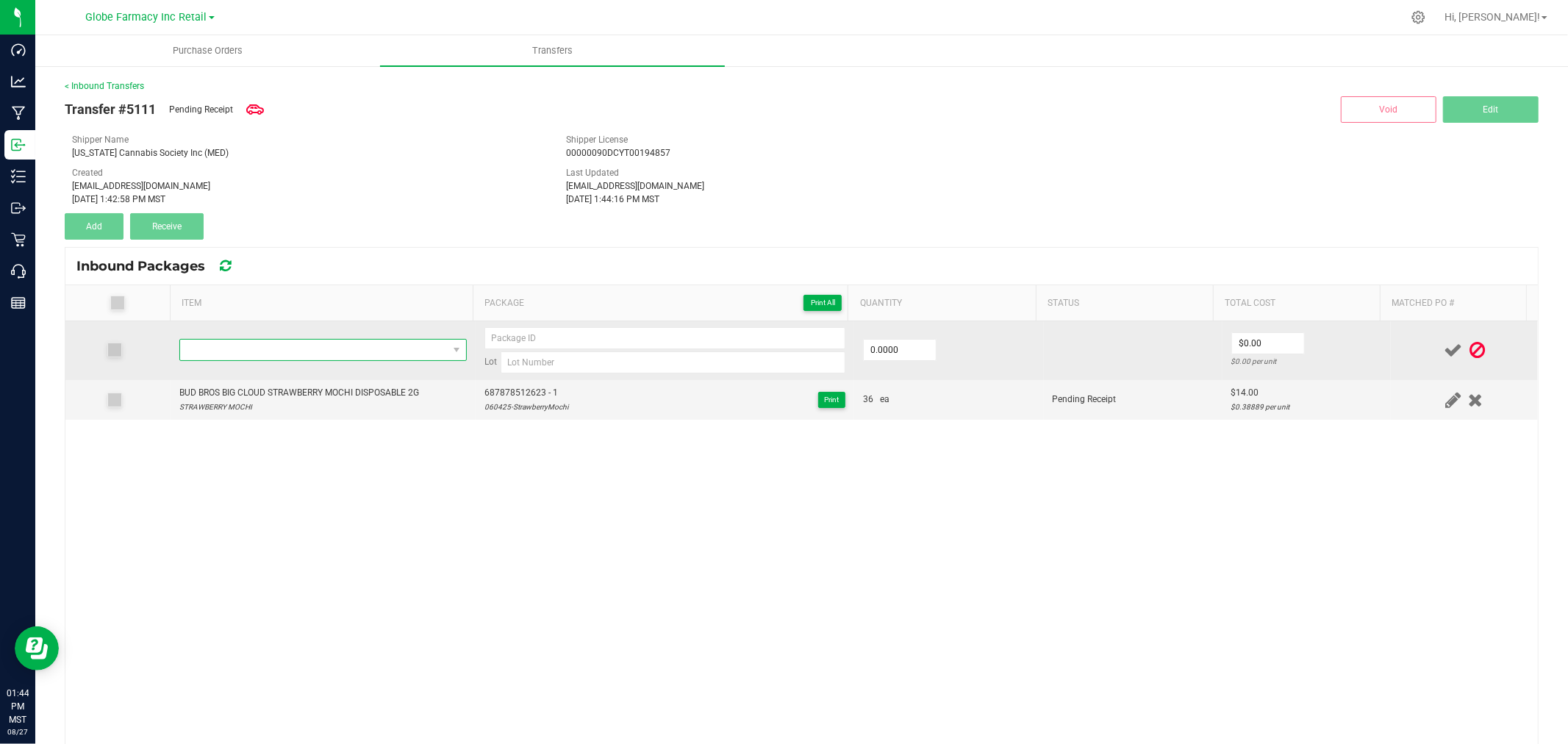
click at [380, 350] on span "NO DATA FOUND" at bounding box center [314, 350] width 267 height 20
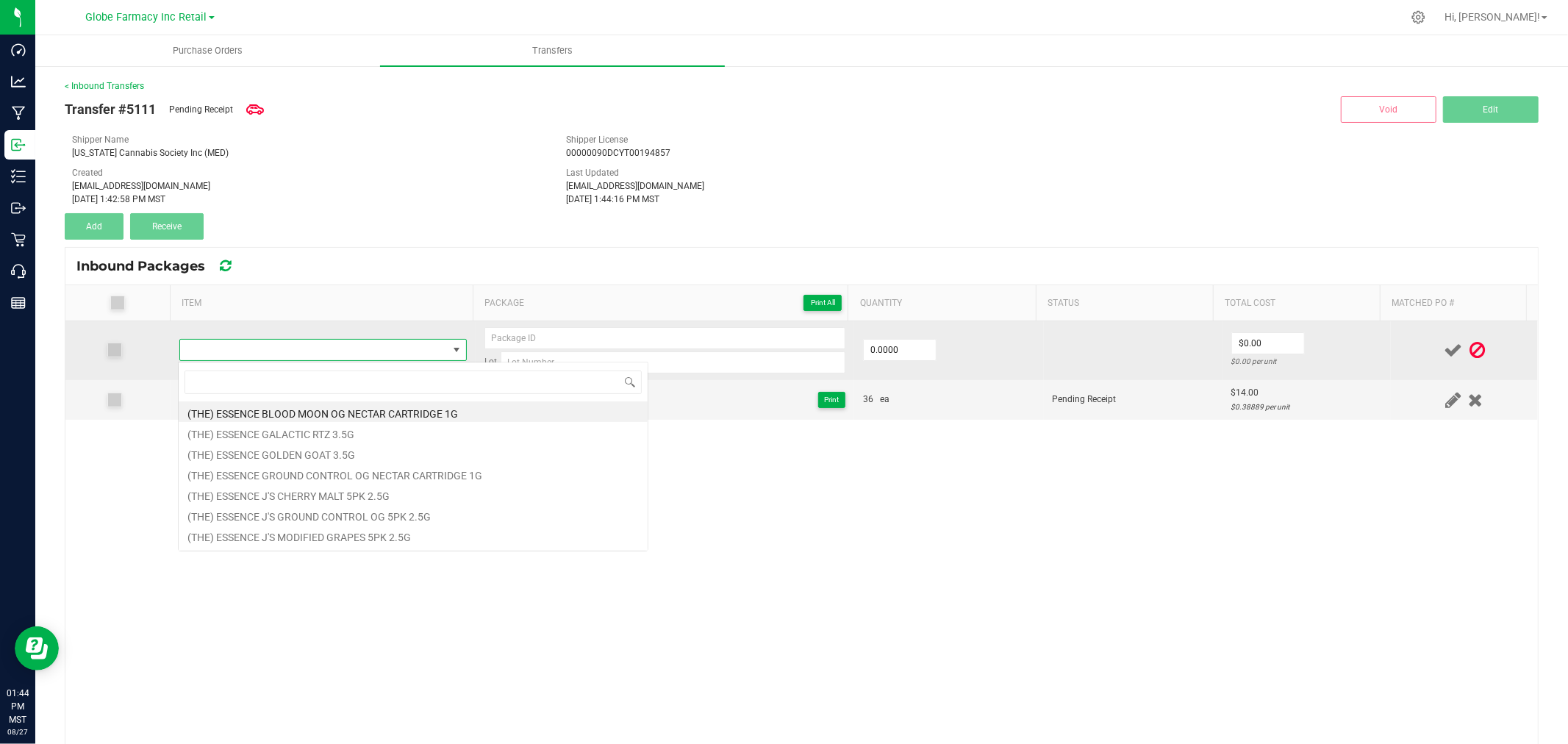
type input "BUD BROS BIG CLOUD STRAWBERRY MOCHI DISPOSABLE 2G"
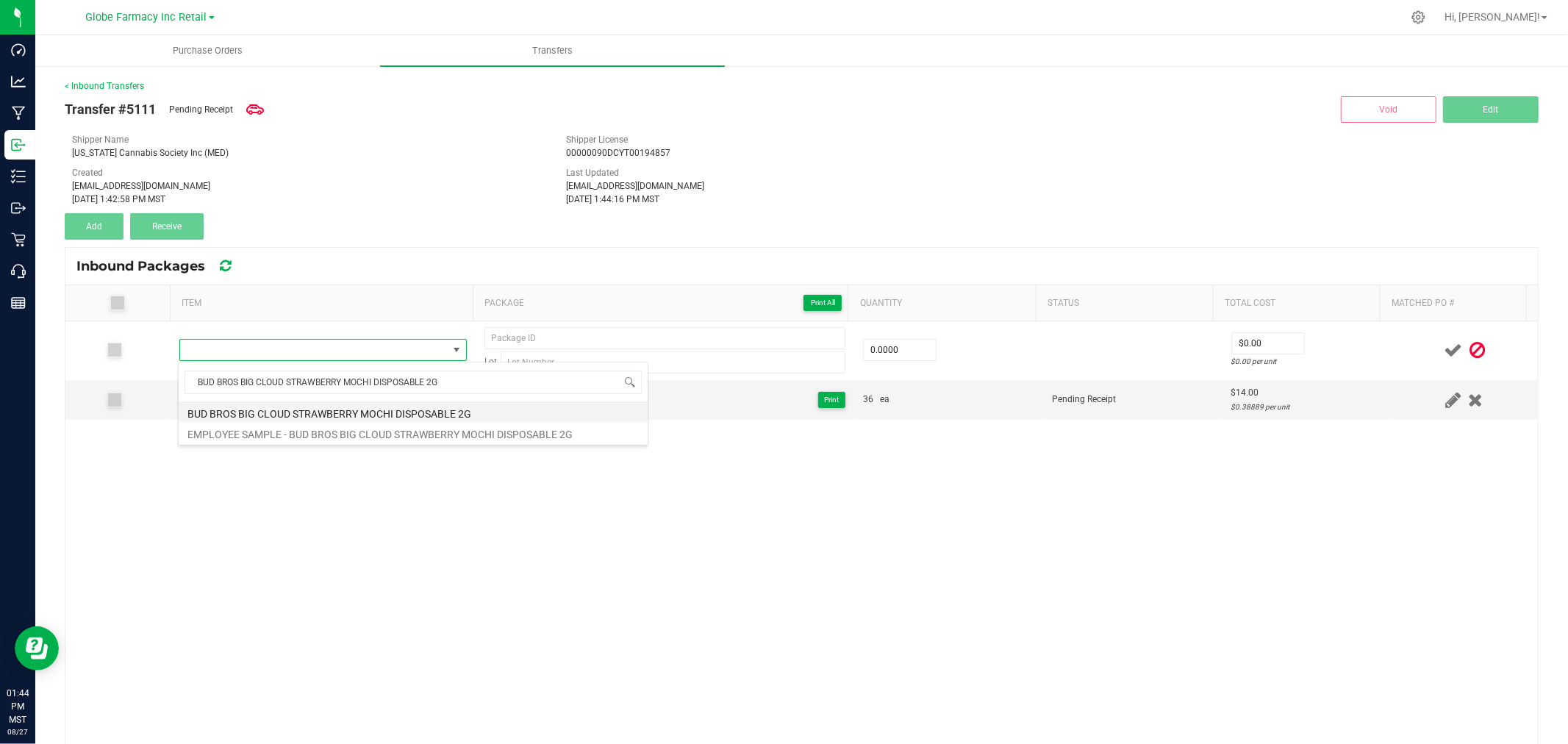
click at [323, 406] on li "BUD BROS BIG CLOUD STRAWBERRY MOCHI DISPOSABLE 2G" at bounding box center [413, 412] width 469 height 20
type input "0 ea"
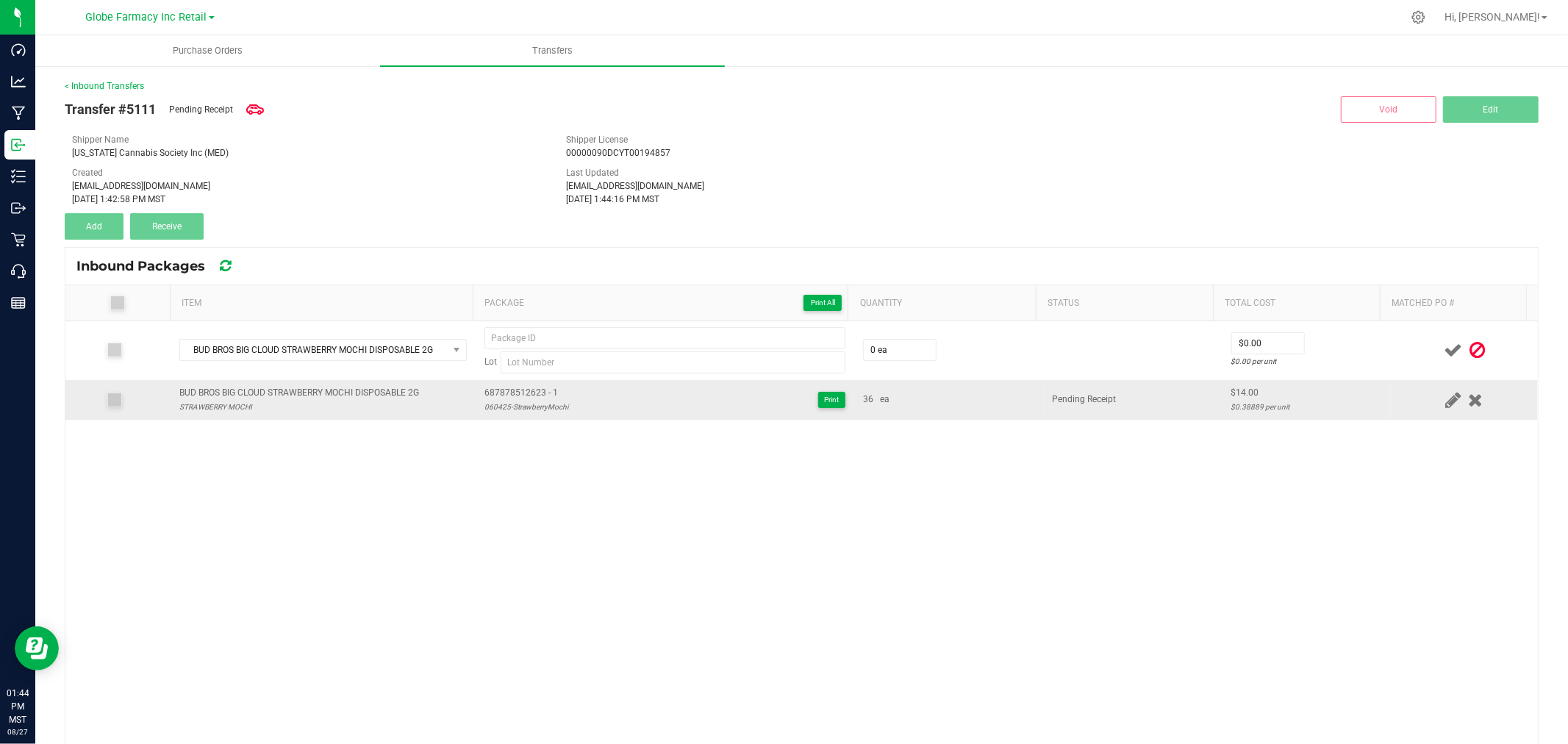
click at [519, 390] on span "687878512623 - 1" at bounding box center [526, 393] width 84 height 14
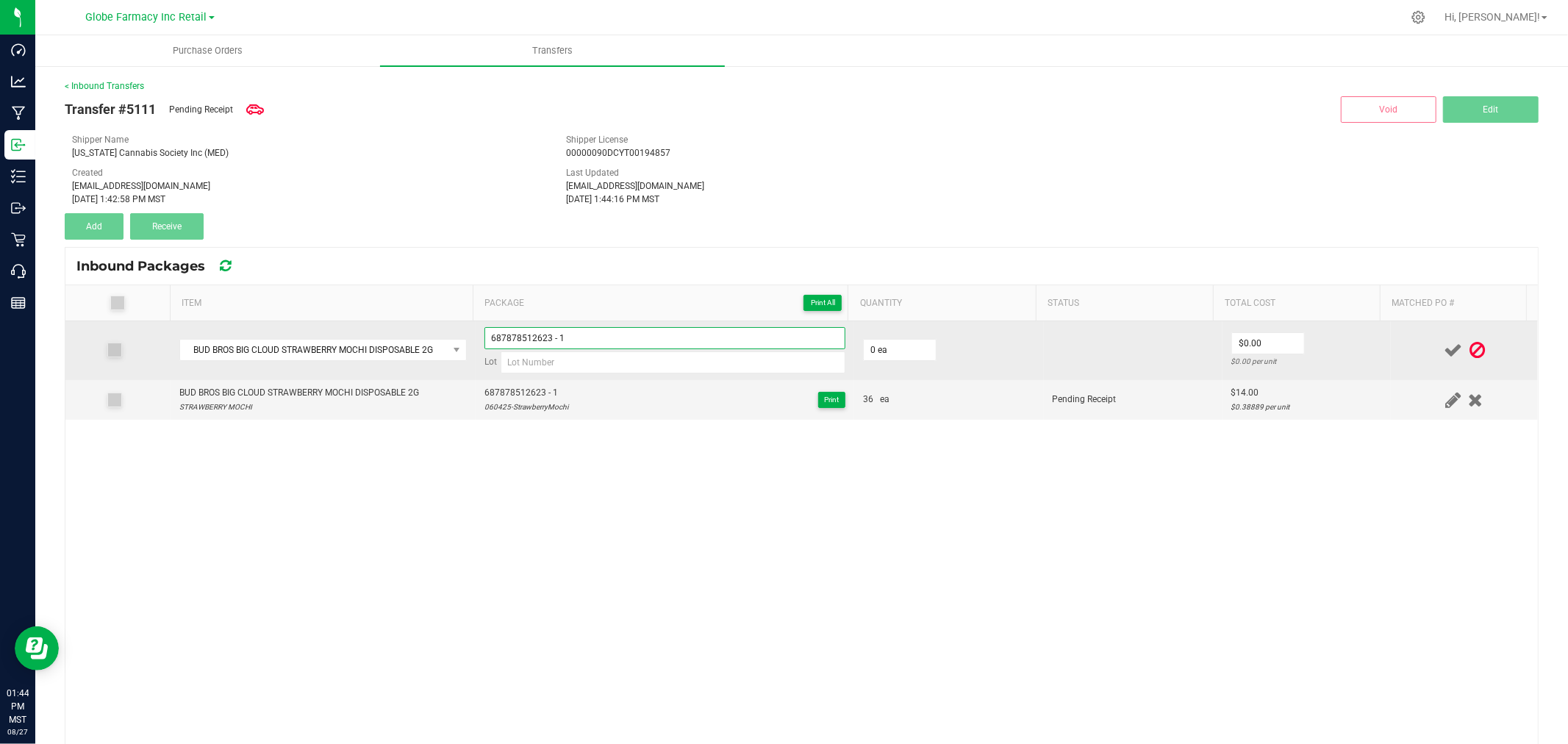
click at [563, 334] on input "687878512623 - 1" at bounding box center [664, 338] width 361 height 22
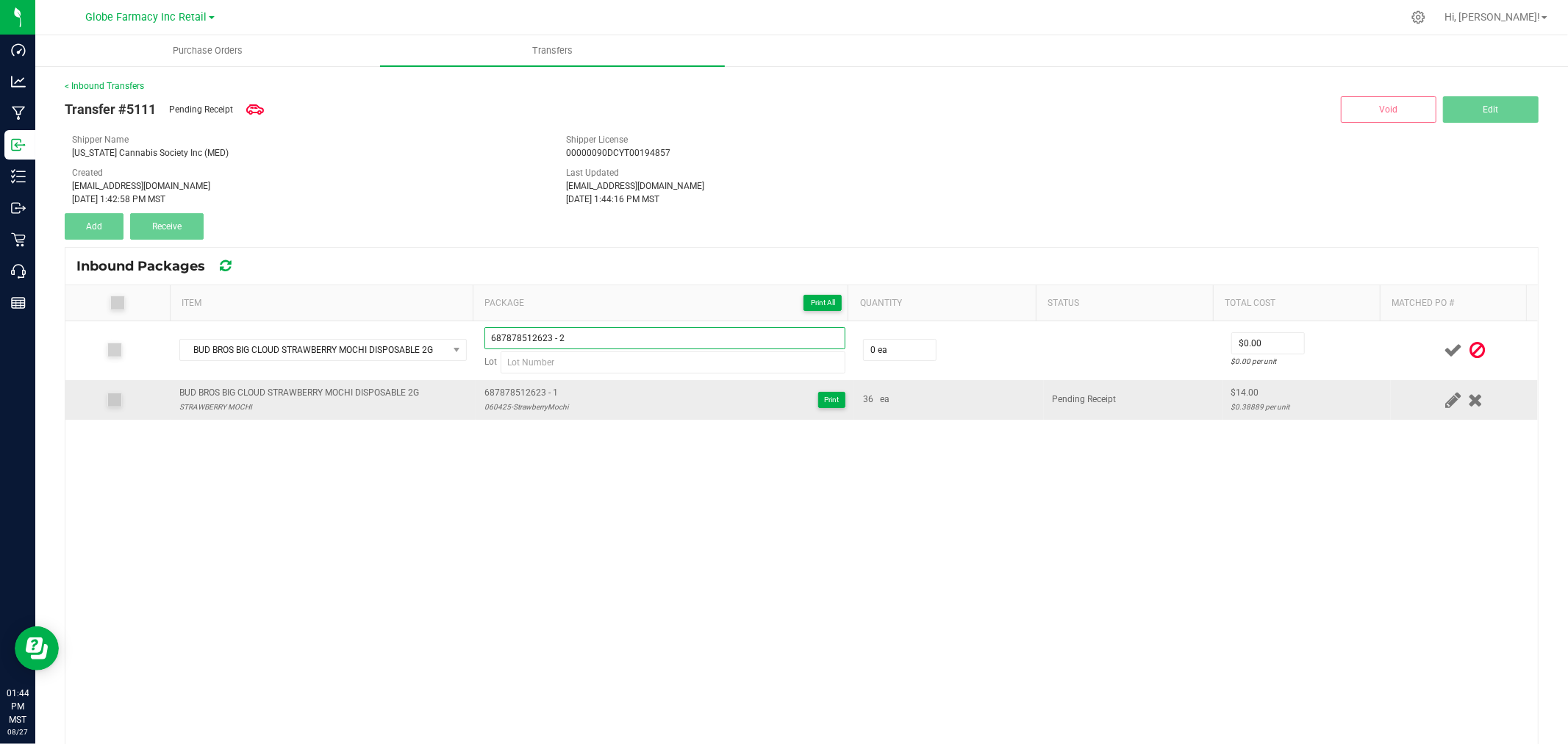
type input "687878512623 - 2"
click at [538, 405] on div "060425-StrawberryMochi" at bounding box center [526, 407] width 84 height 14
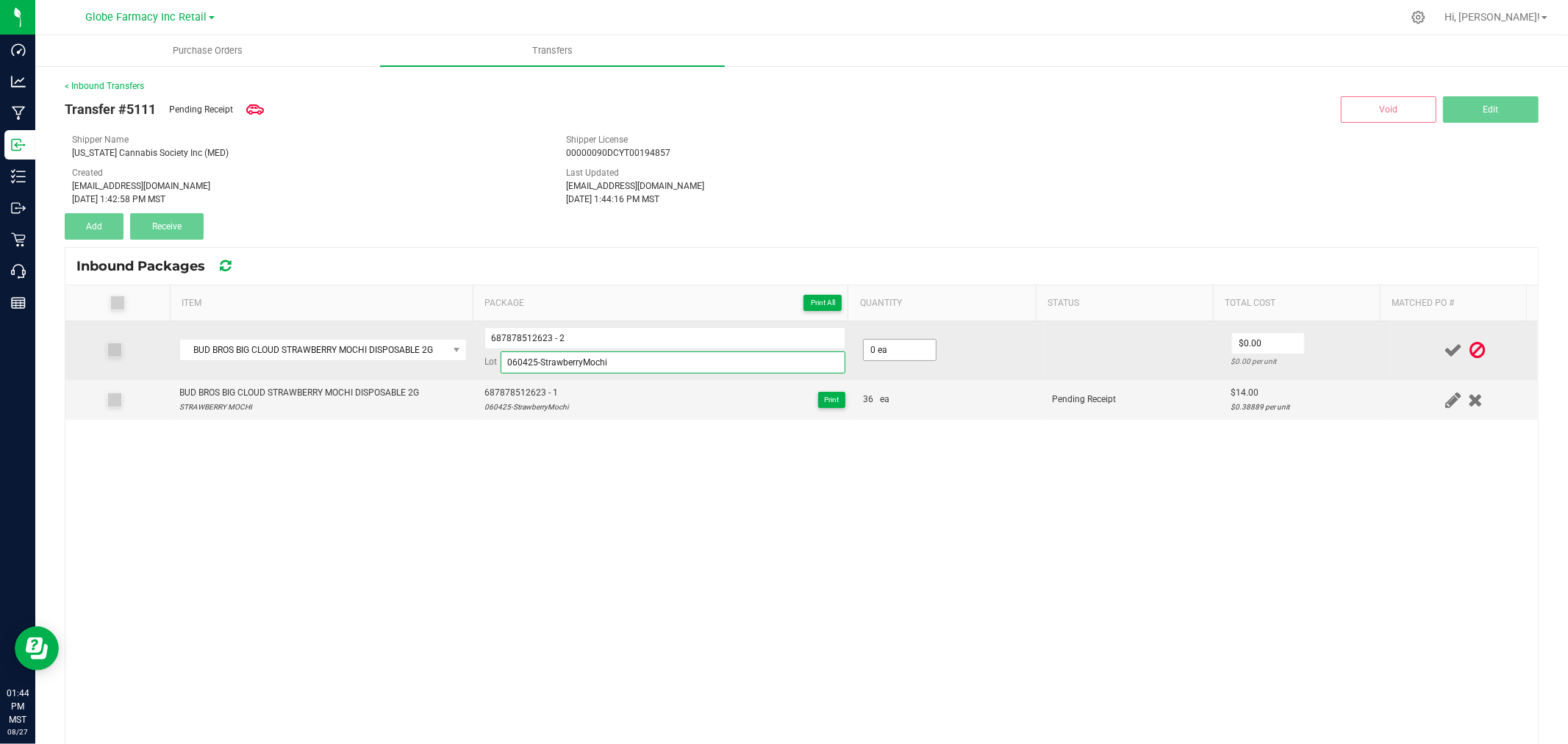
type input "060425-StrawberryMochi"
type input "24 ea"
click at [1252, 348] on input "0" at bounding box center [1268, 344] width 72 height 20
type input "$14.00"
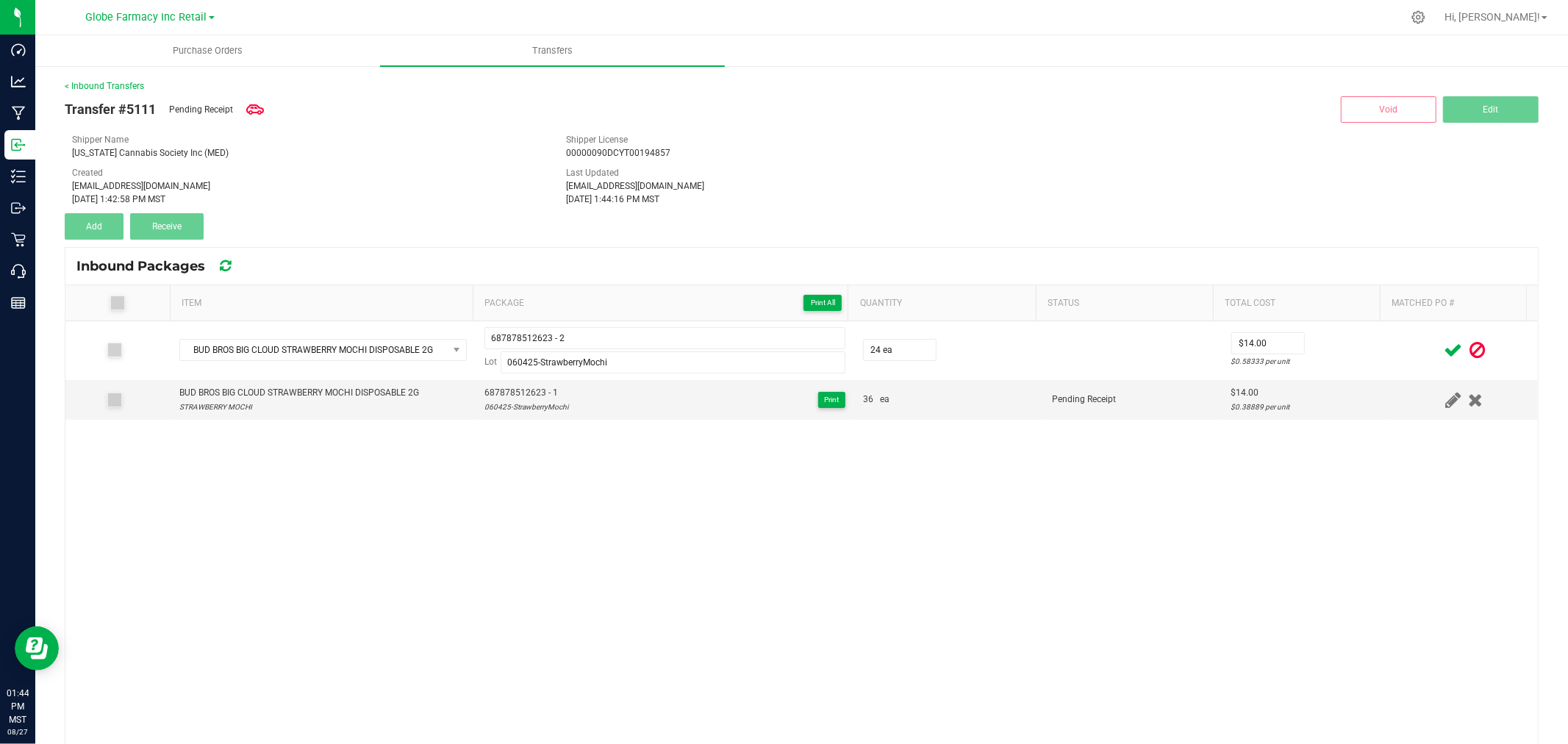
drag, startPoint x: 1327, startPoint y: 350, endPoint x: 1448, endPoint y: 350, distance: 121.0
click at [1331, 351] on td "$14.00 $0.58333 per unit" at bounding box center [1306, 351] width 168 height 59
click at [1444, 352] on icon at bounding box center [1452, 350] width 18 height 18
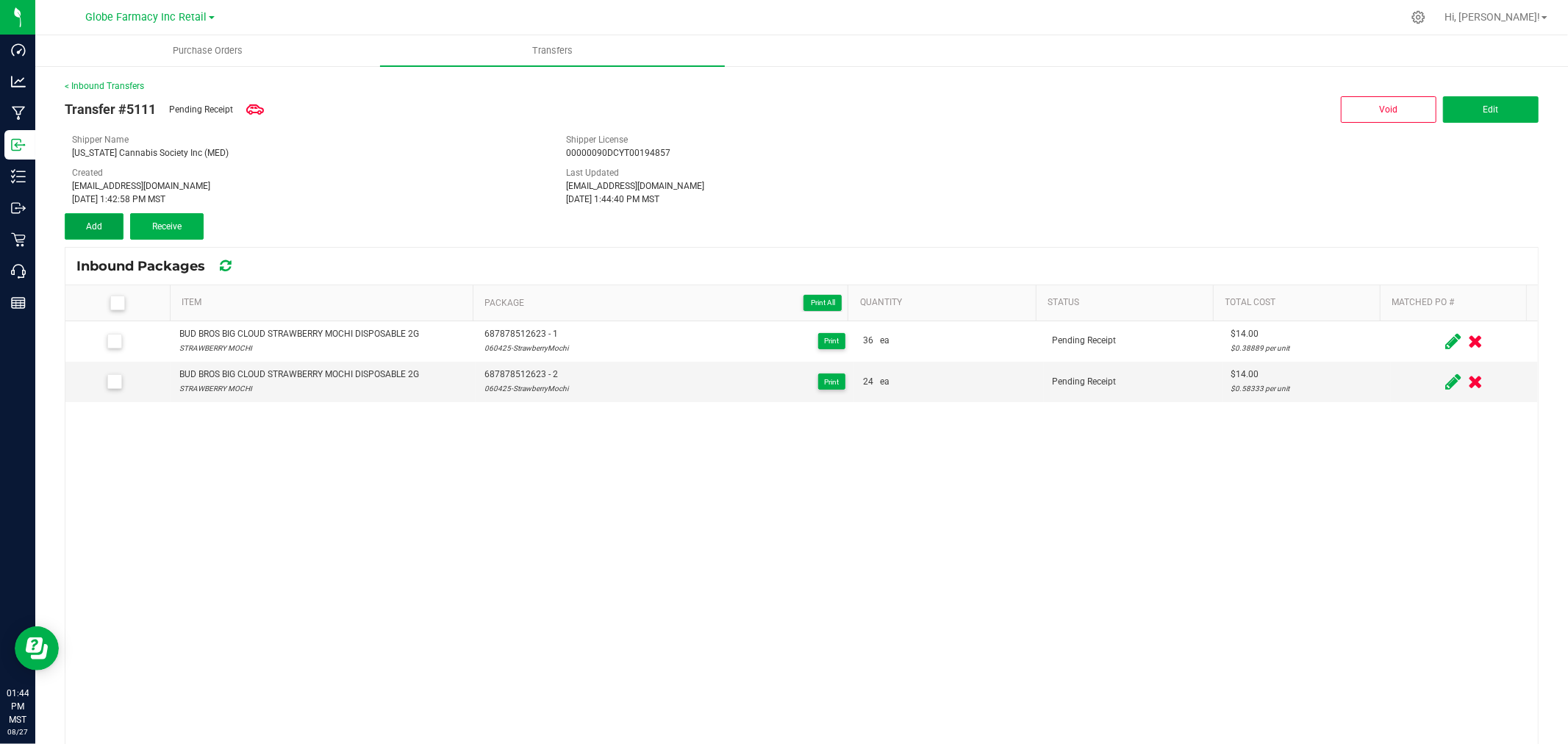
click at [94, 223] on span "Add" at bounding box center [94, 226] width 17 height 10
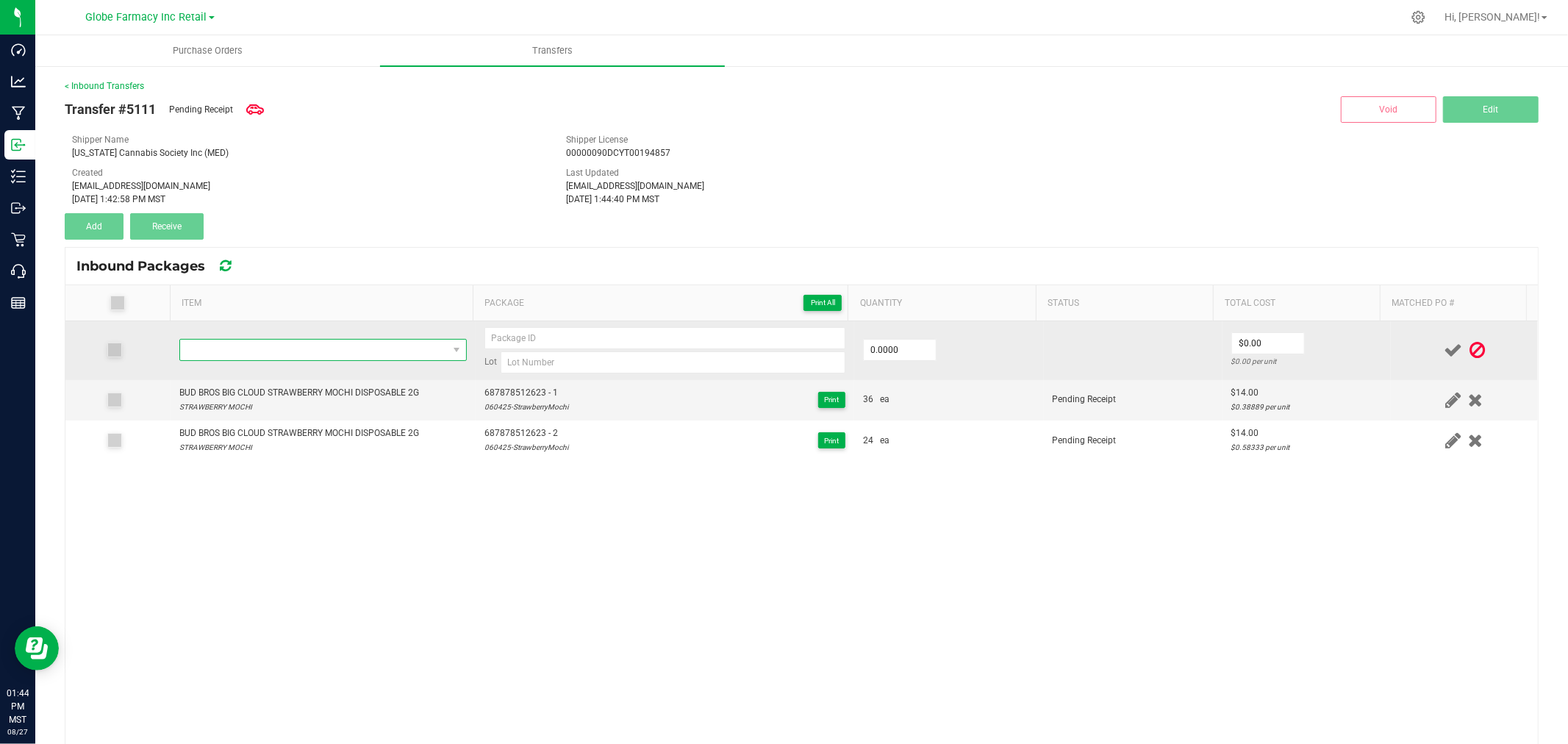
click at [254, 341] on span "NO DATA FOUND" at bounding box center [314, 350] width 267 height 20
click at [265, 355] on span "NO DATA FOUND" at bounding box center [314, 350] width 267 height 20
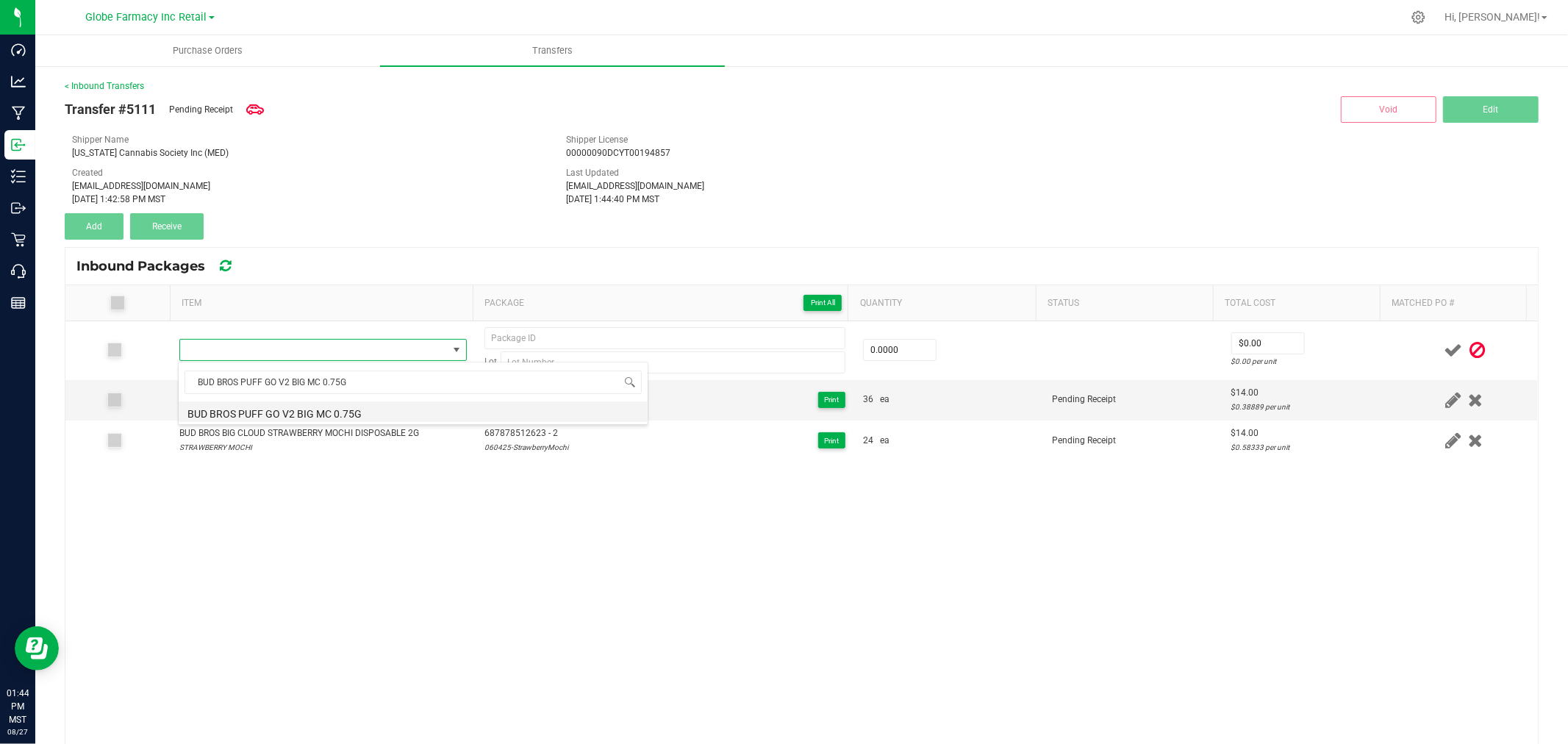
click at [262, 414] on li "BUD BROS PUFF GO V2 BIG MC 0.75G" at bounding box center [413, 412] width 469 height 20
type input "0 ea"
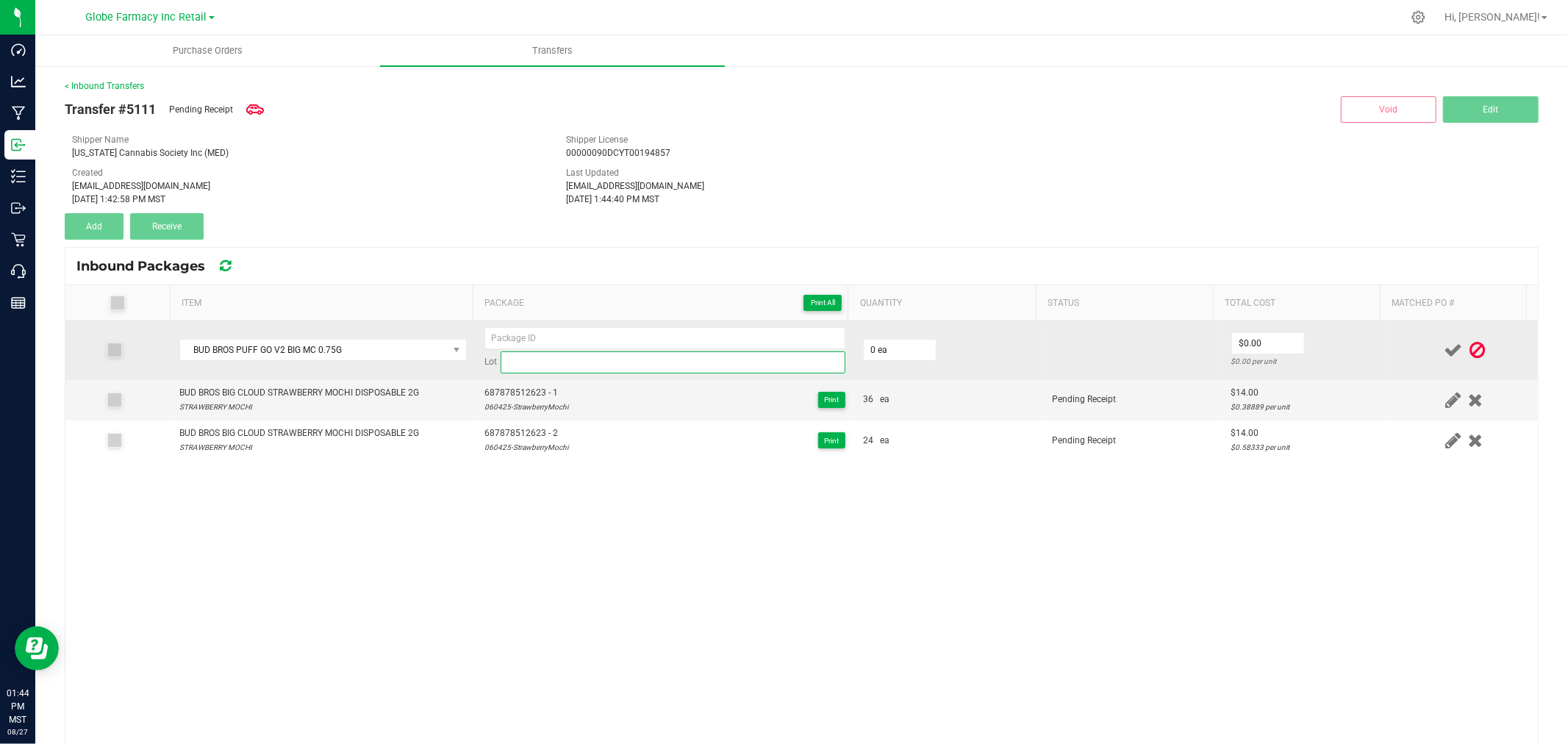
click at [601, 366] on input at bounding box center [673, 363] width 345 height 22
click at [599, 340] on input at bounding box center [664, 338] width 361 height 22
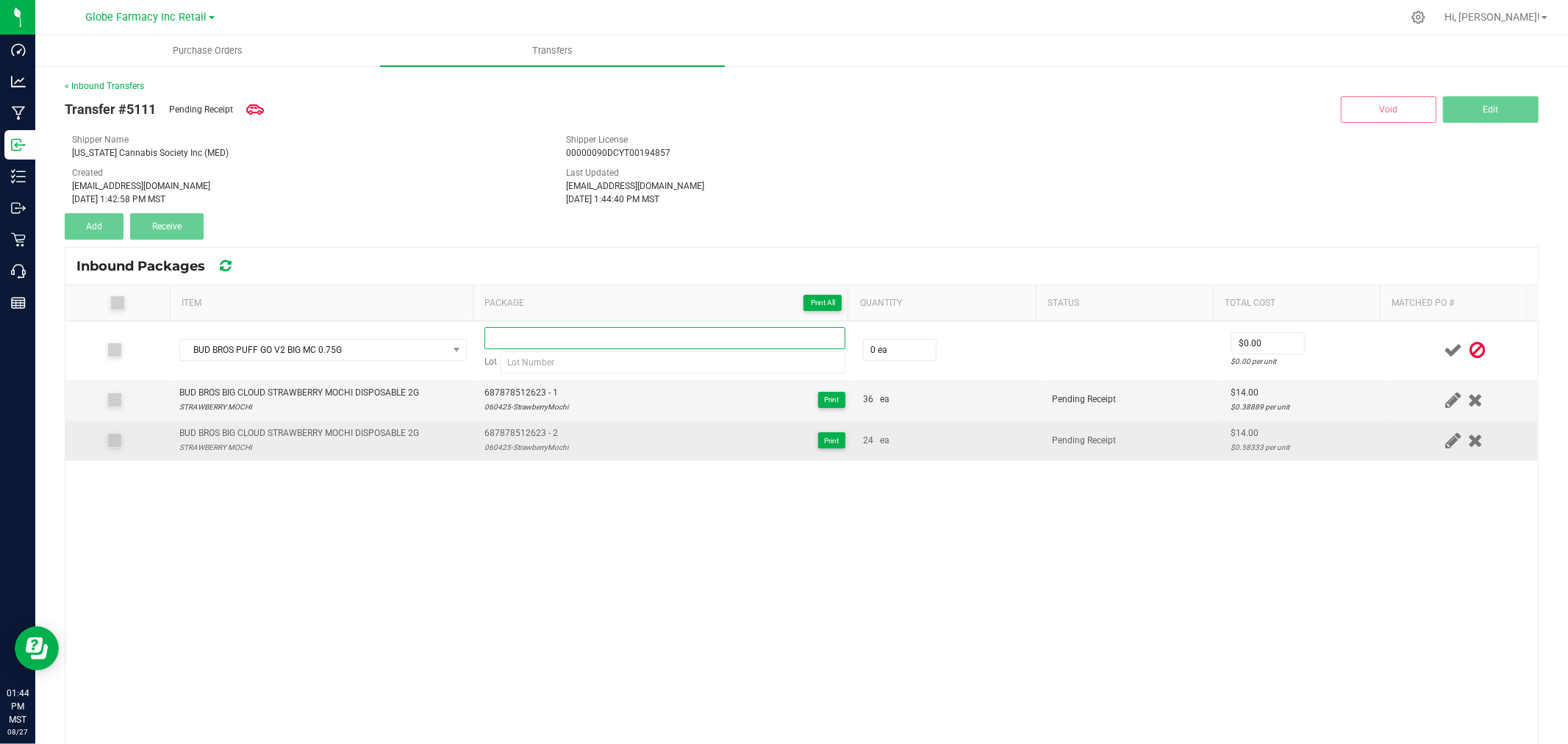
paste input "140079728775"
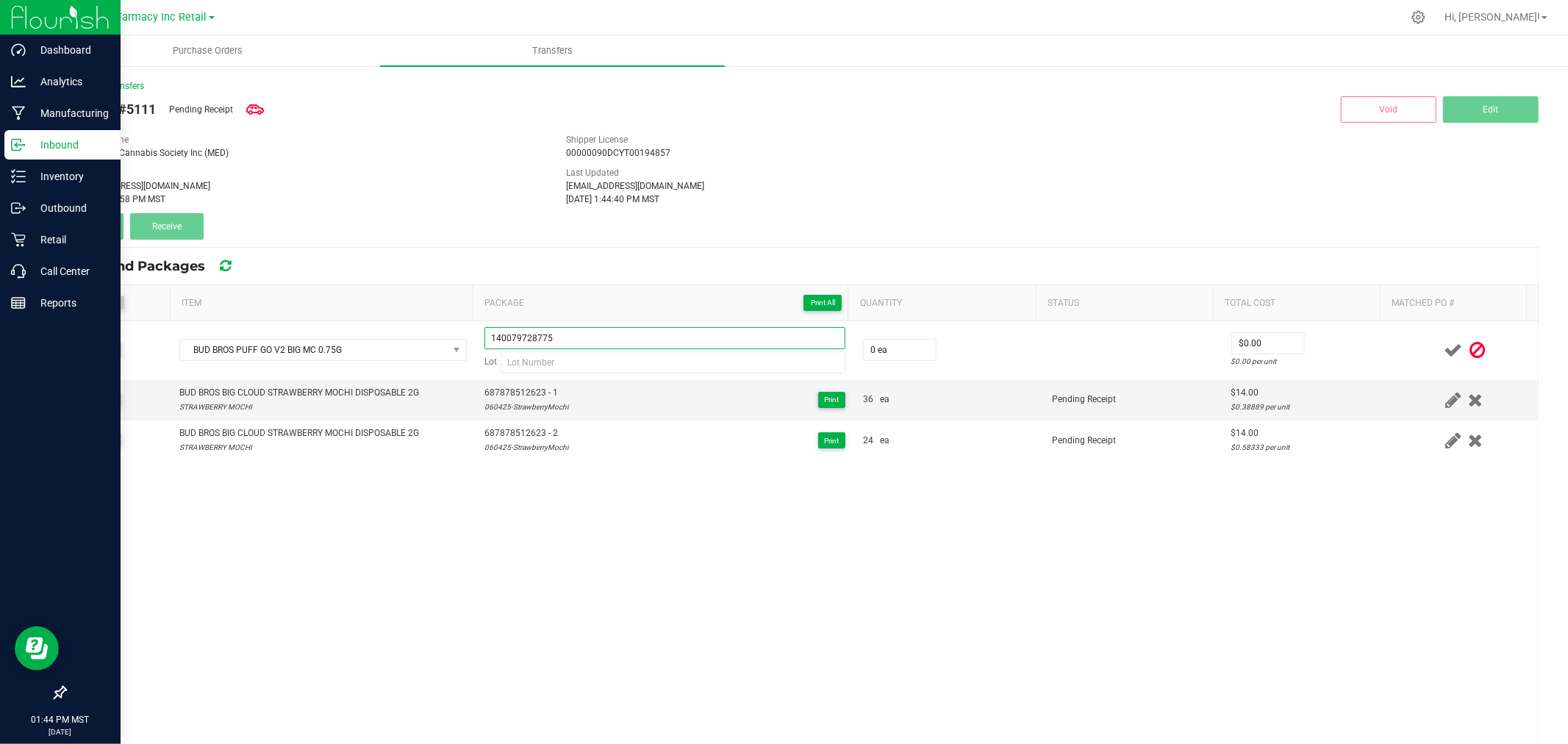
type input "140079728775"
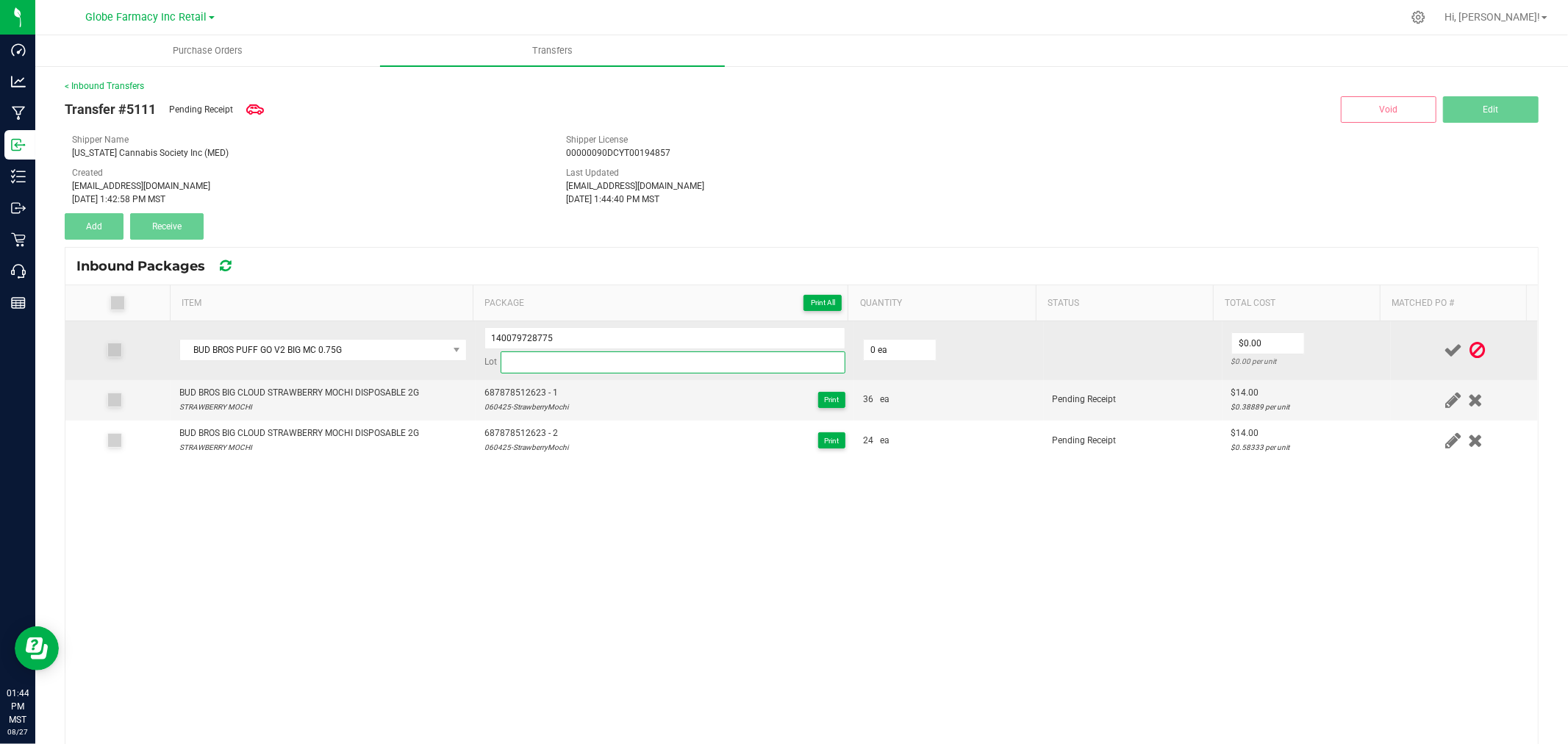
click at [590, 366] on input at bounding box center [673, 363] width 345 height 22
paste input "F-1209-BMC"
type input "F-1209-BMC"
click at [884, 344] on input "0" at bounding box center [900, 350] width 72 height 20
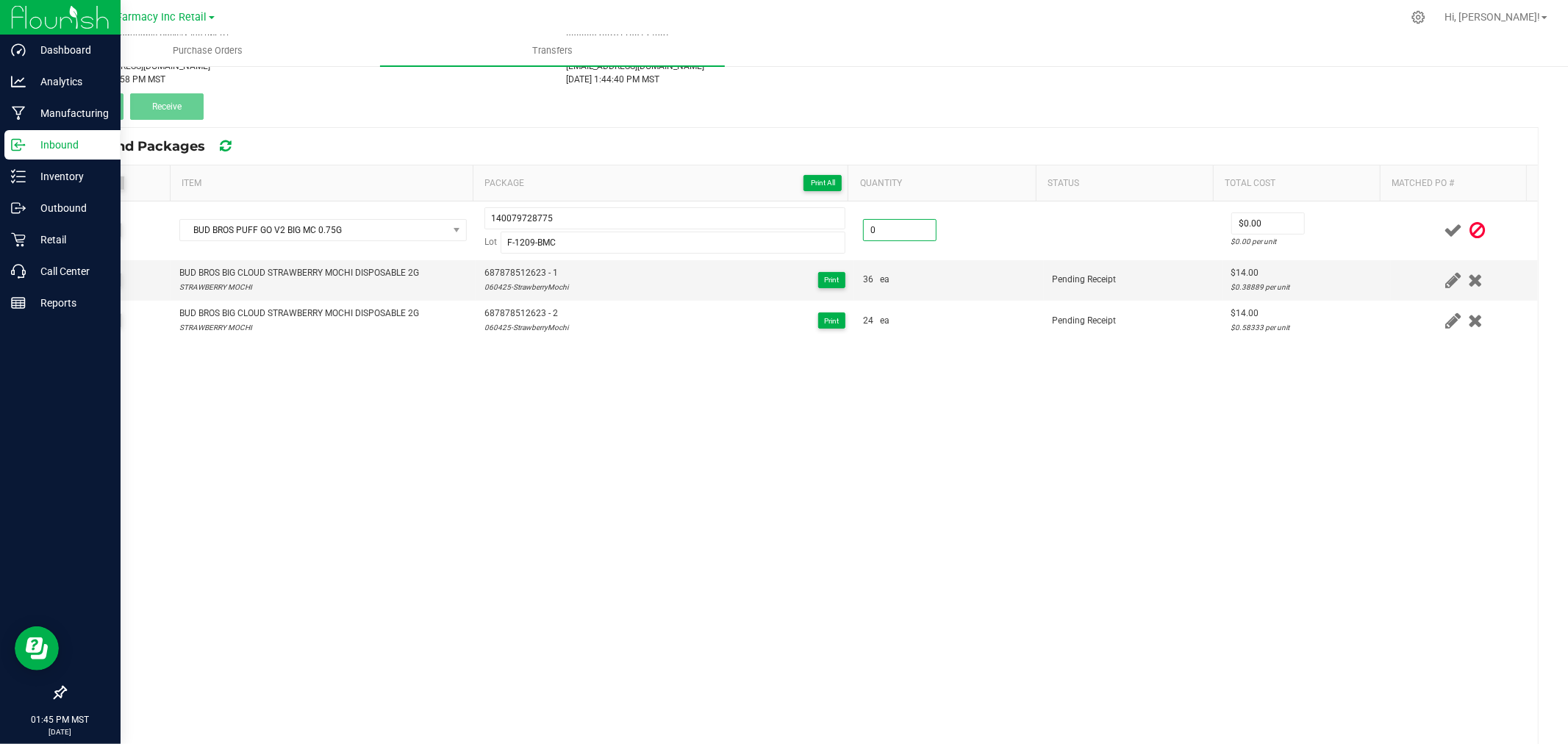
scroll to position [164, 0]
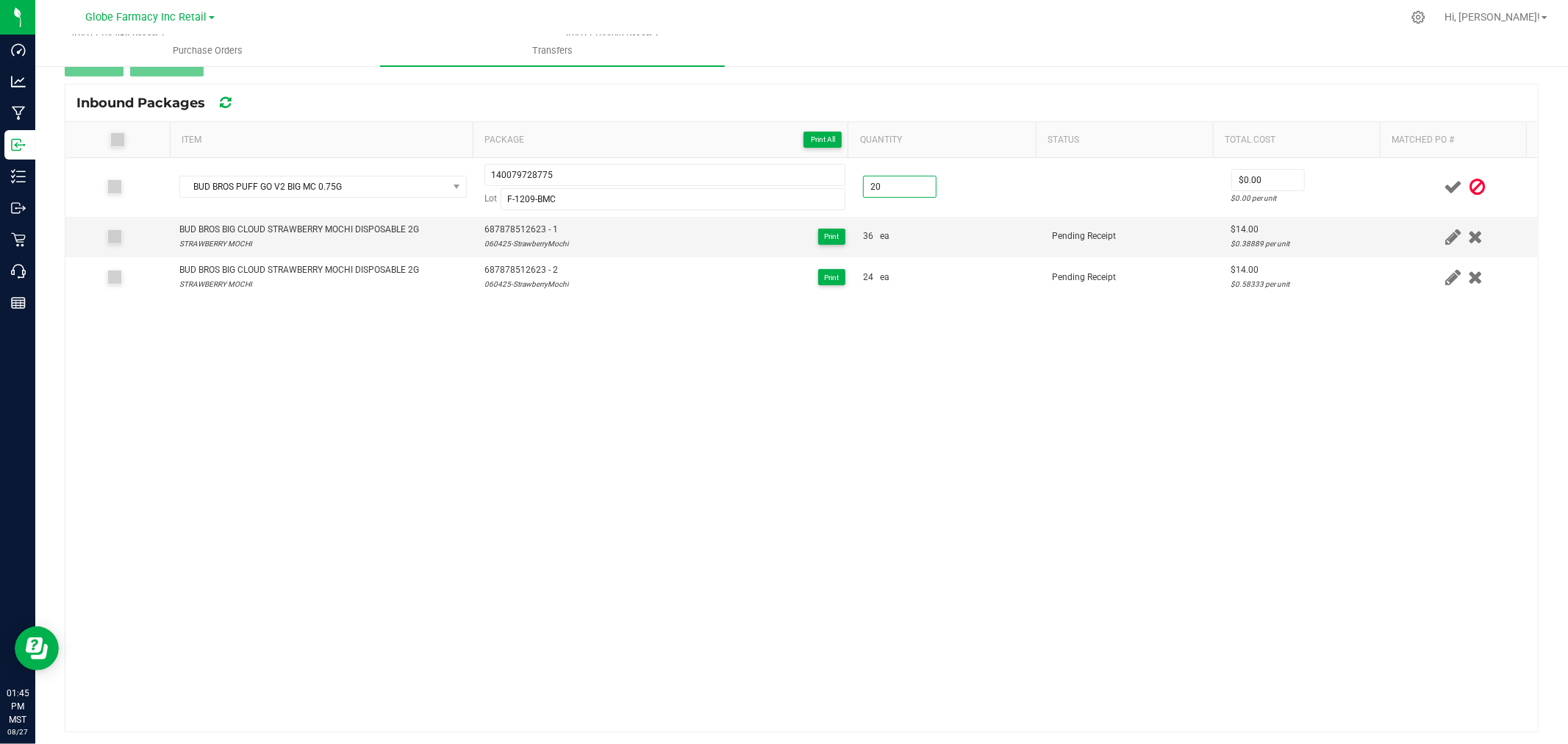
type input "20 ea"
type input "$12.00"
click at [1444, 186] on icon at bounding box center [1452, 186] width 18 height 18
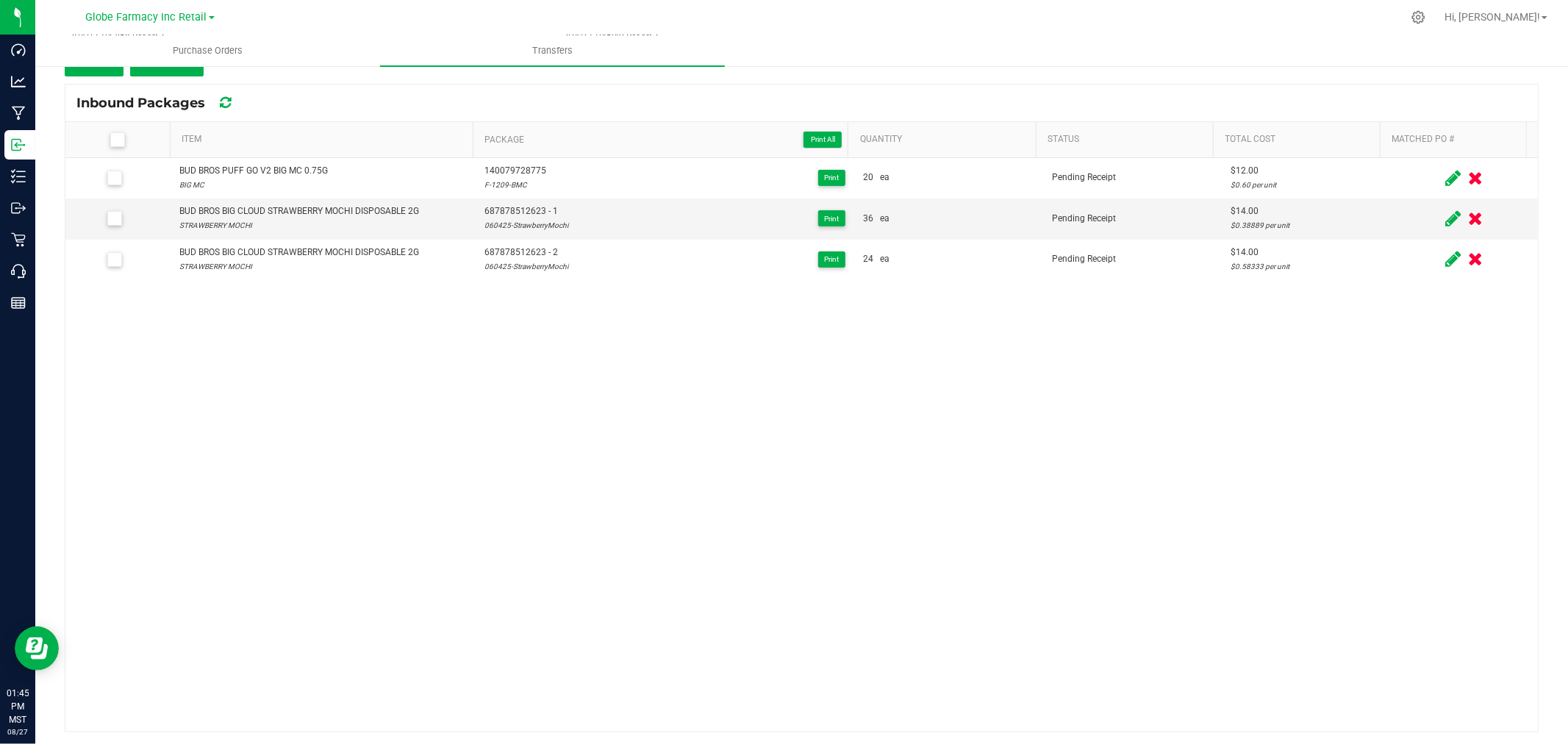
scroll to position [82, 0]
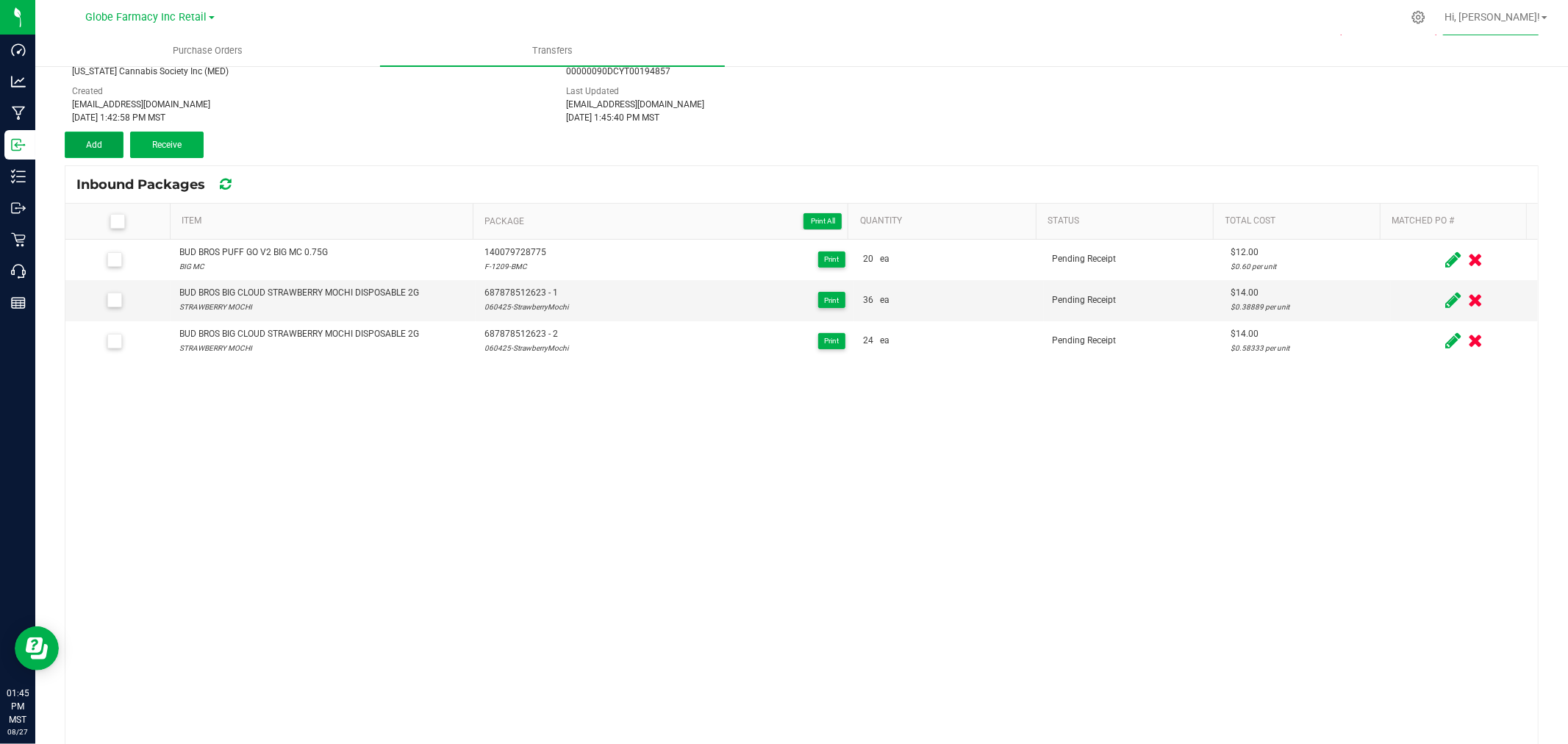
click at [86, 148] on span "Add" at bounding box center [94, 145] width 17 height 10
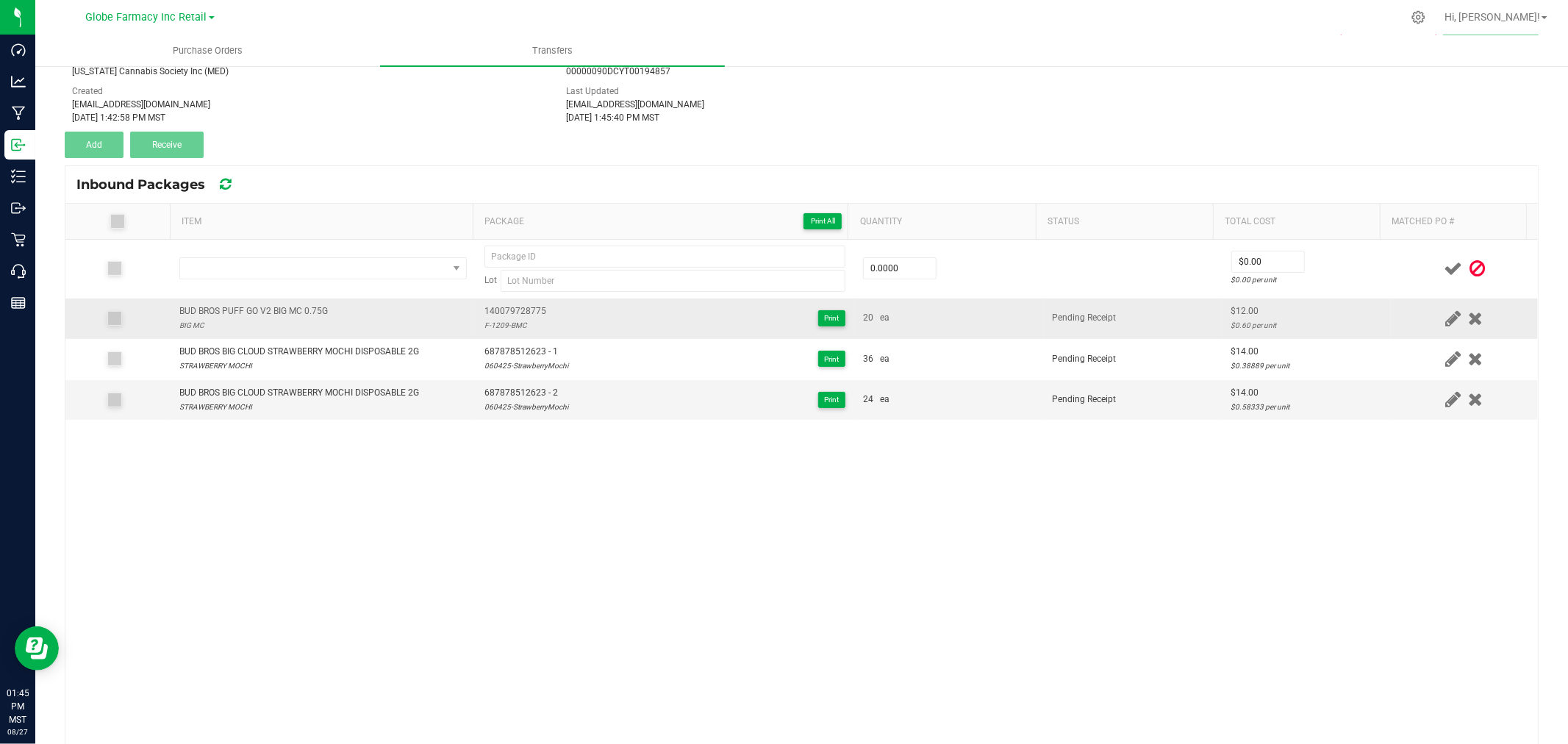
click at [270, 299] on td "BUD BROS PUFF GO V2 BIG MC 0.75G BIG MC" at bounding box center [323, 319] width 305 height 40
click at [270, 301] on td "BUD BROS PUFF GO V2 BIG MC 0.75G BIG MC" at bounding box center [323, 319] width 305 height 40
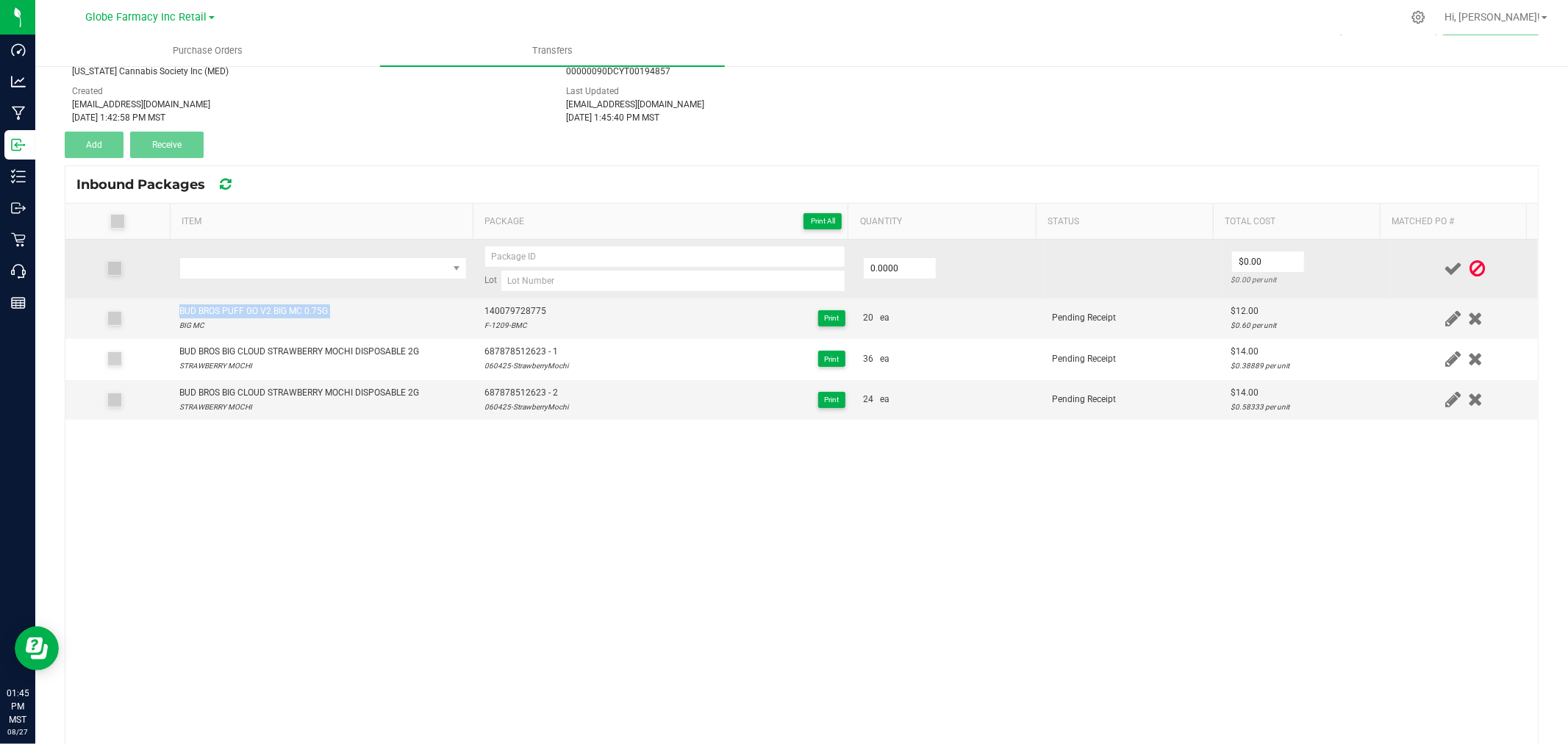
copy div "BUD BROS PUFF GO V2 BIG MC 0.75G"
click at [300, 271] on span "NO DATA FOUND" at bounding box center [314, 268] width 267 height 20
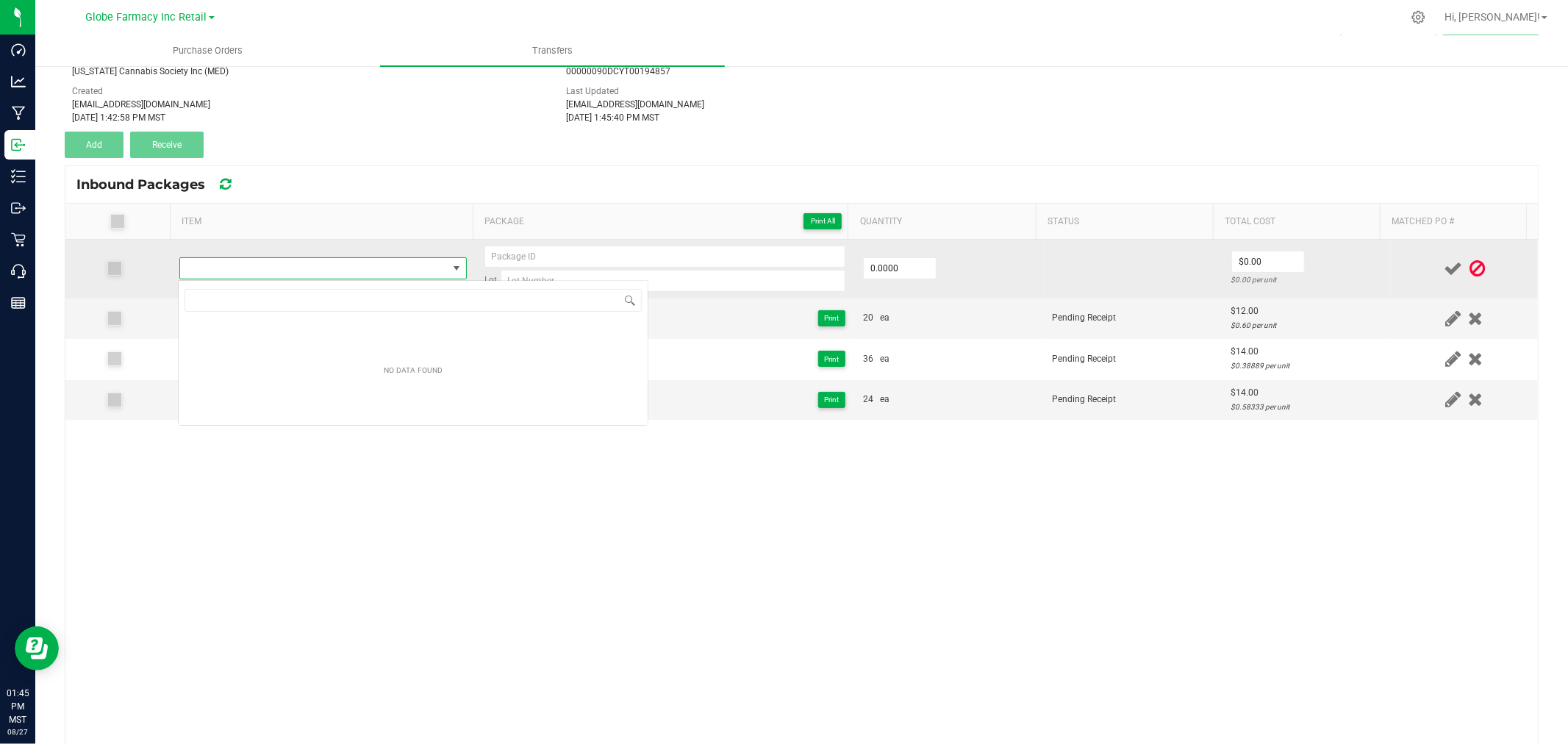
type input "BUD BROS PUFF GO V2 BIG MC 0.75G"
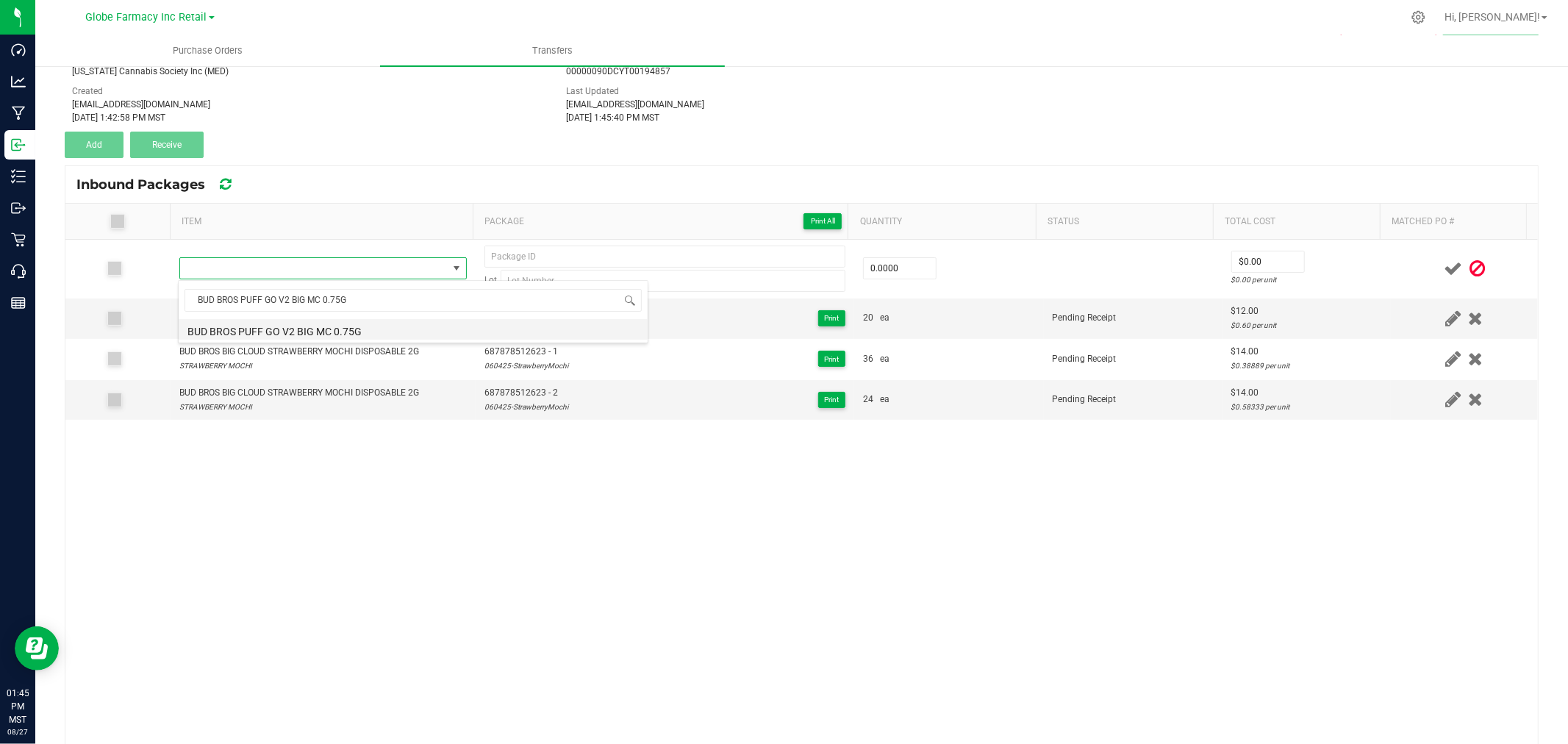
click at [316, 334] on li "BUD BROS PUFF GO V2 BIG MC 0.75G" at bounding box center [413, 330] width 469 height 20
type input "0 ea"
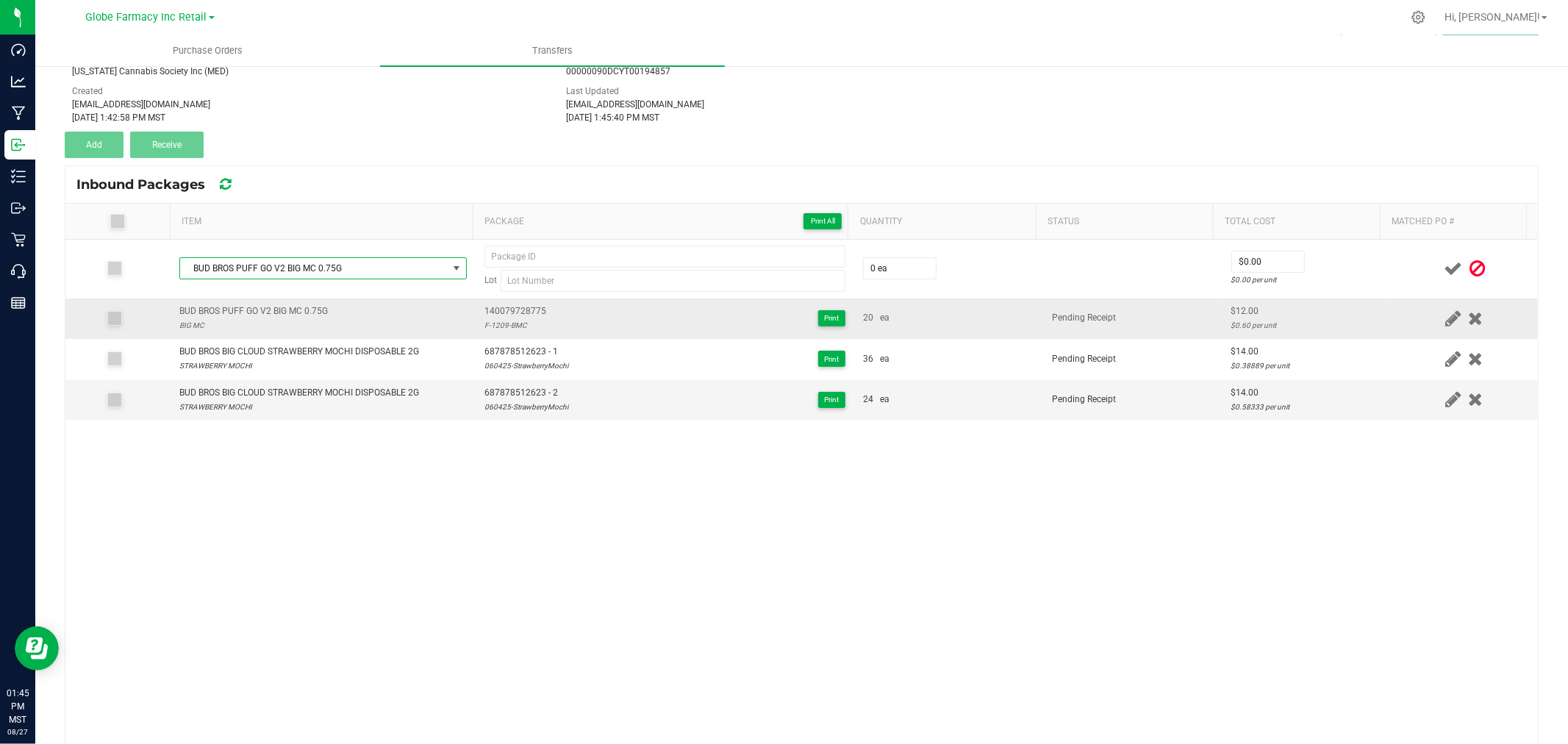
click at [494, 307] on span "140079728775" at bounding box center [515, 311] width 62 height 14
type input "140079728775"
click at [508, 327] on div "F-1209-BMC" at bounding box center [515, 326] width 62 height 14
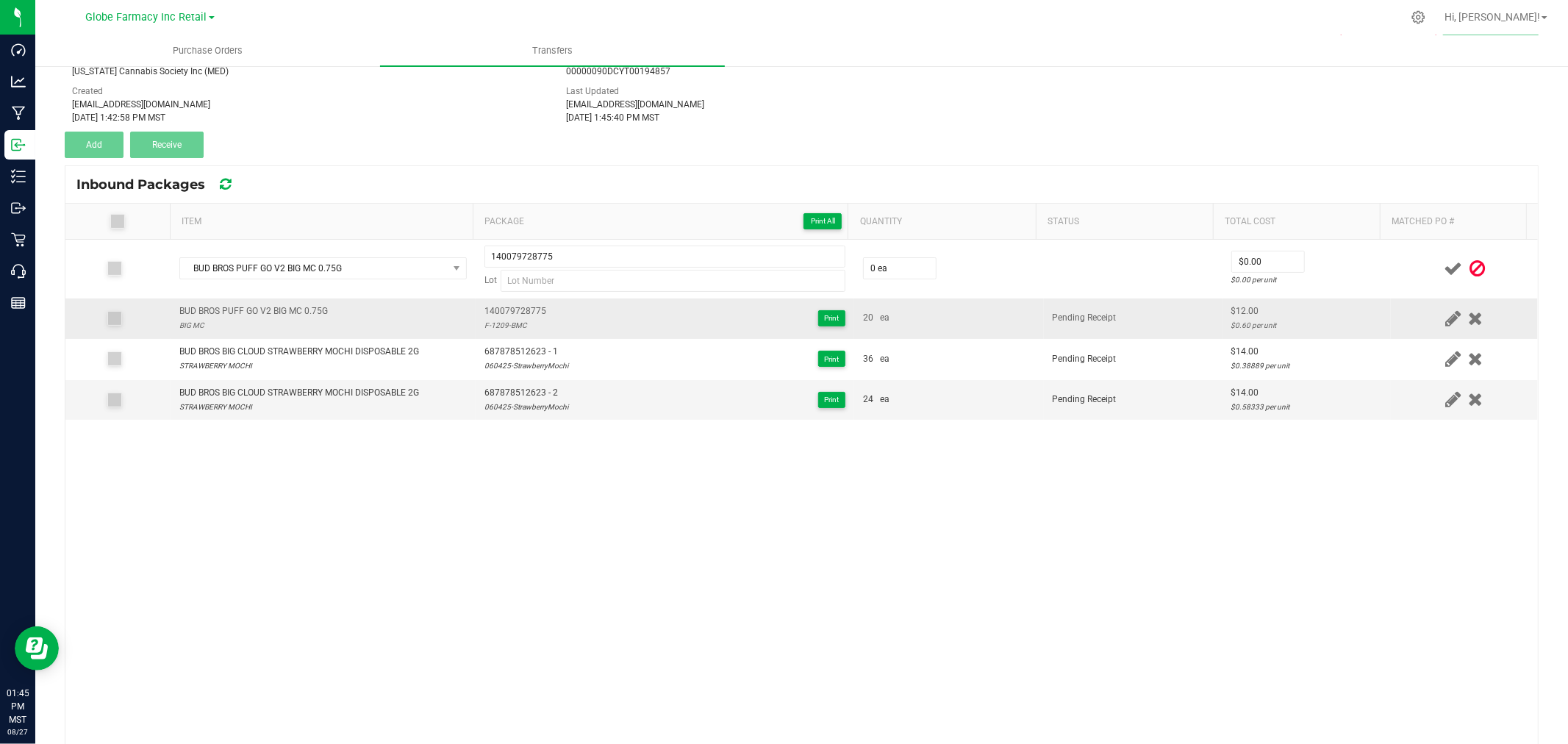
click at [508, 327] on div "F-1209-BMC" at bounding box center [515, 326] width 62 height 14
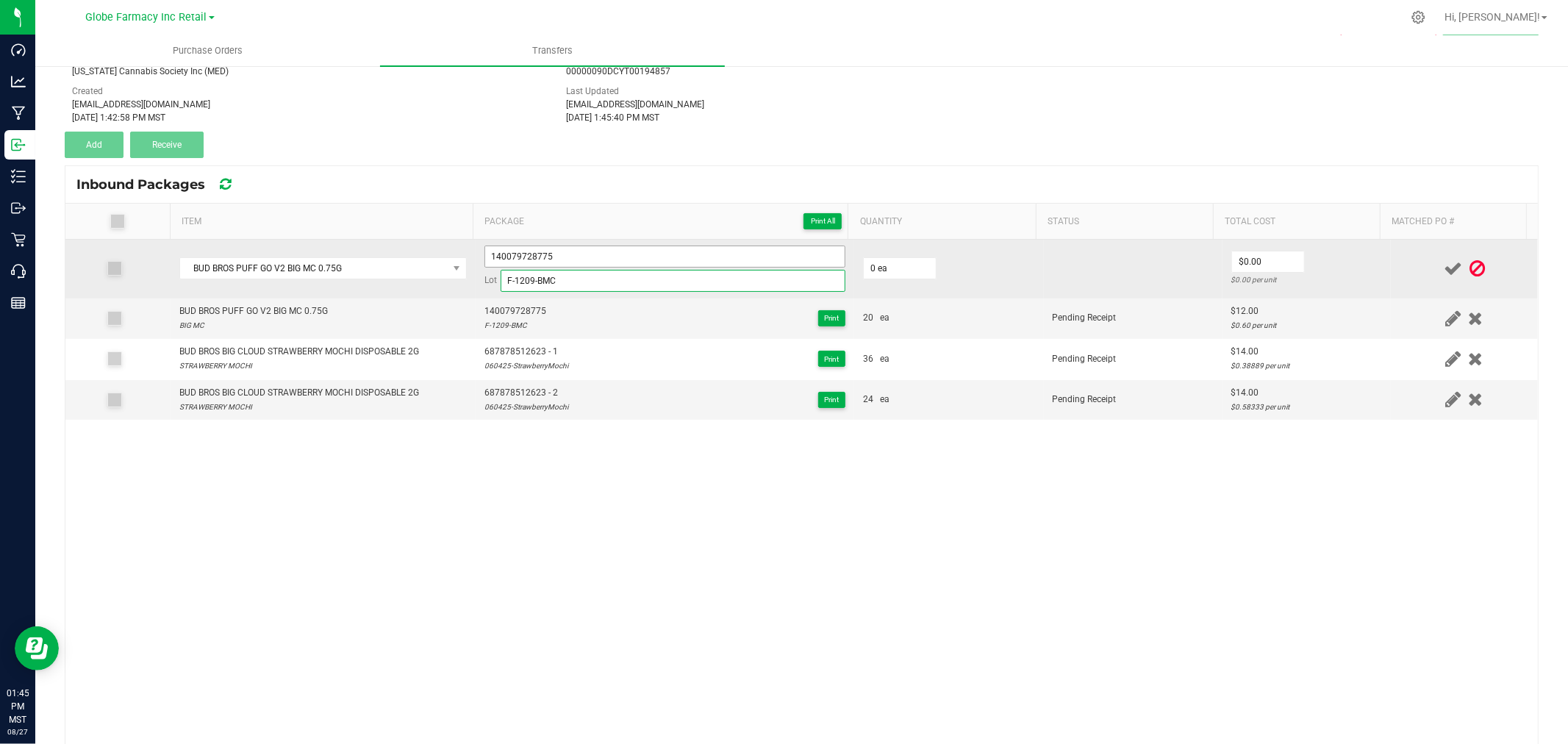
type input "F-1209-BMC"
click at [582, 256] on input "140079728775" at bounding box center [664, 256] width 361 height 22
type input "140079728775 - 1"
click at [887, 267] on input "0" at bounding box center [900, 268] width 72 height 20
type input "20 ea"
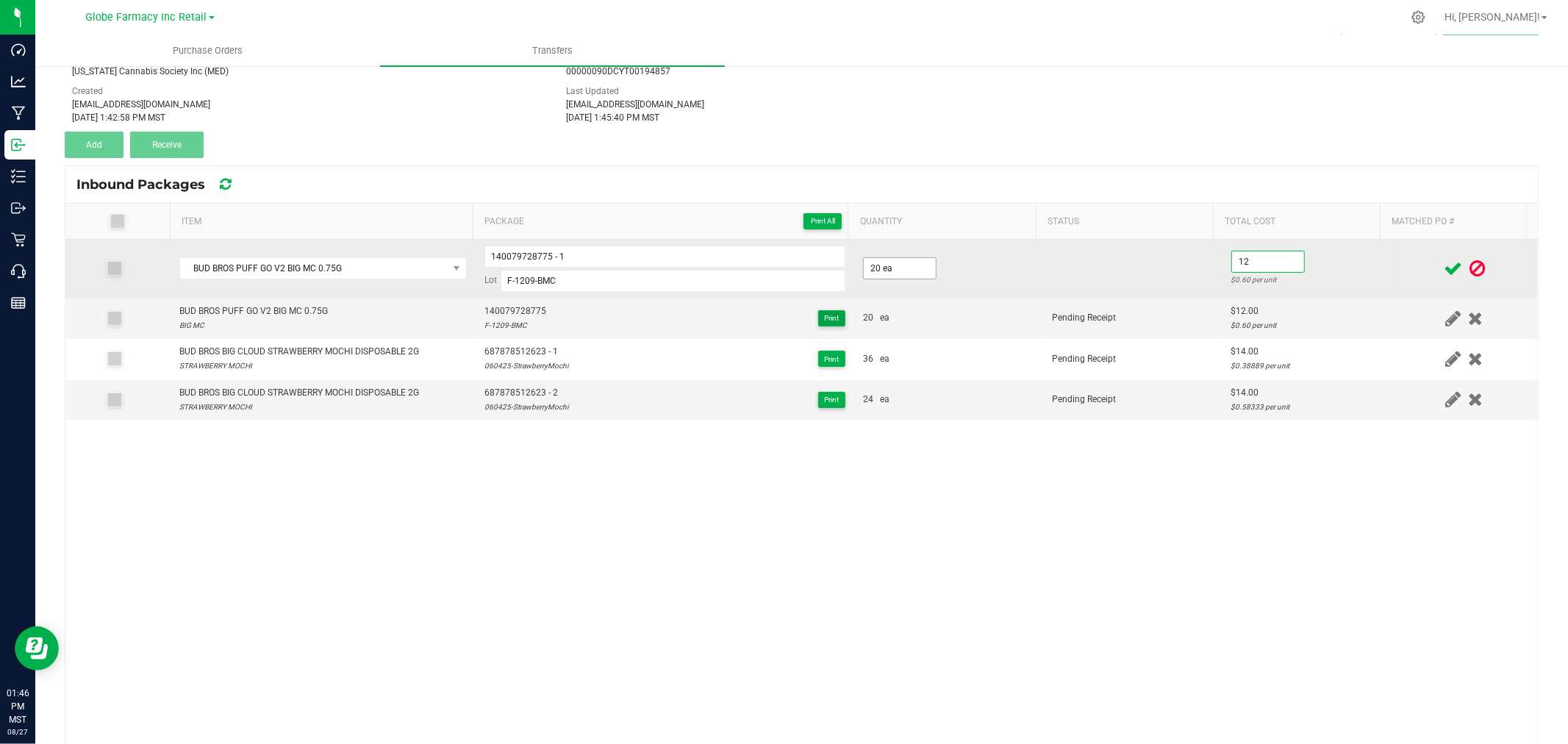
type input "$12.00"
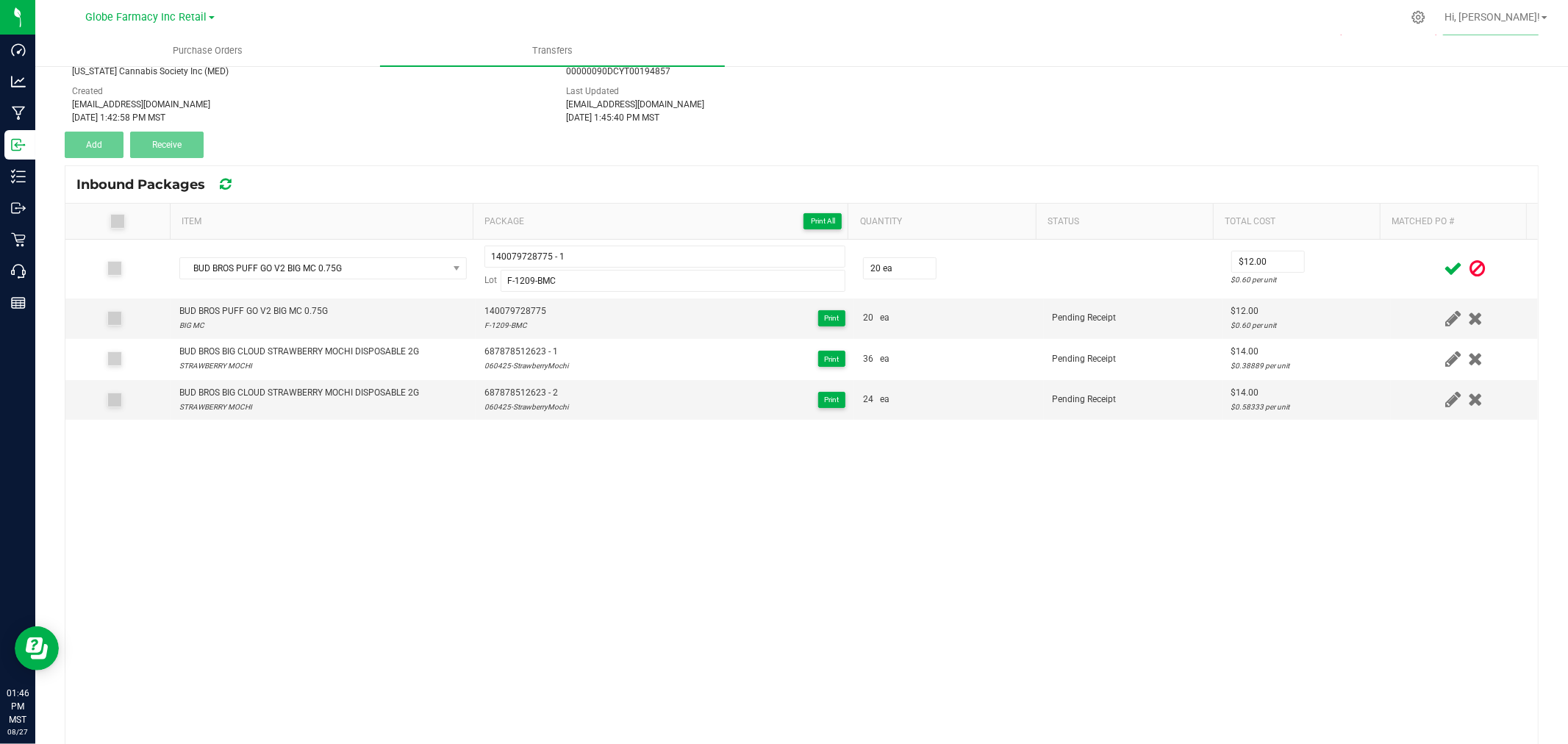
click at [1390, 257] on td at bounding box center [1463, 269] width 147 height 59
click at [1444, 270] on icon at bounding box center [1452, 268] width 18 height 18
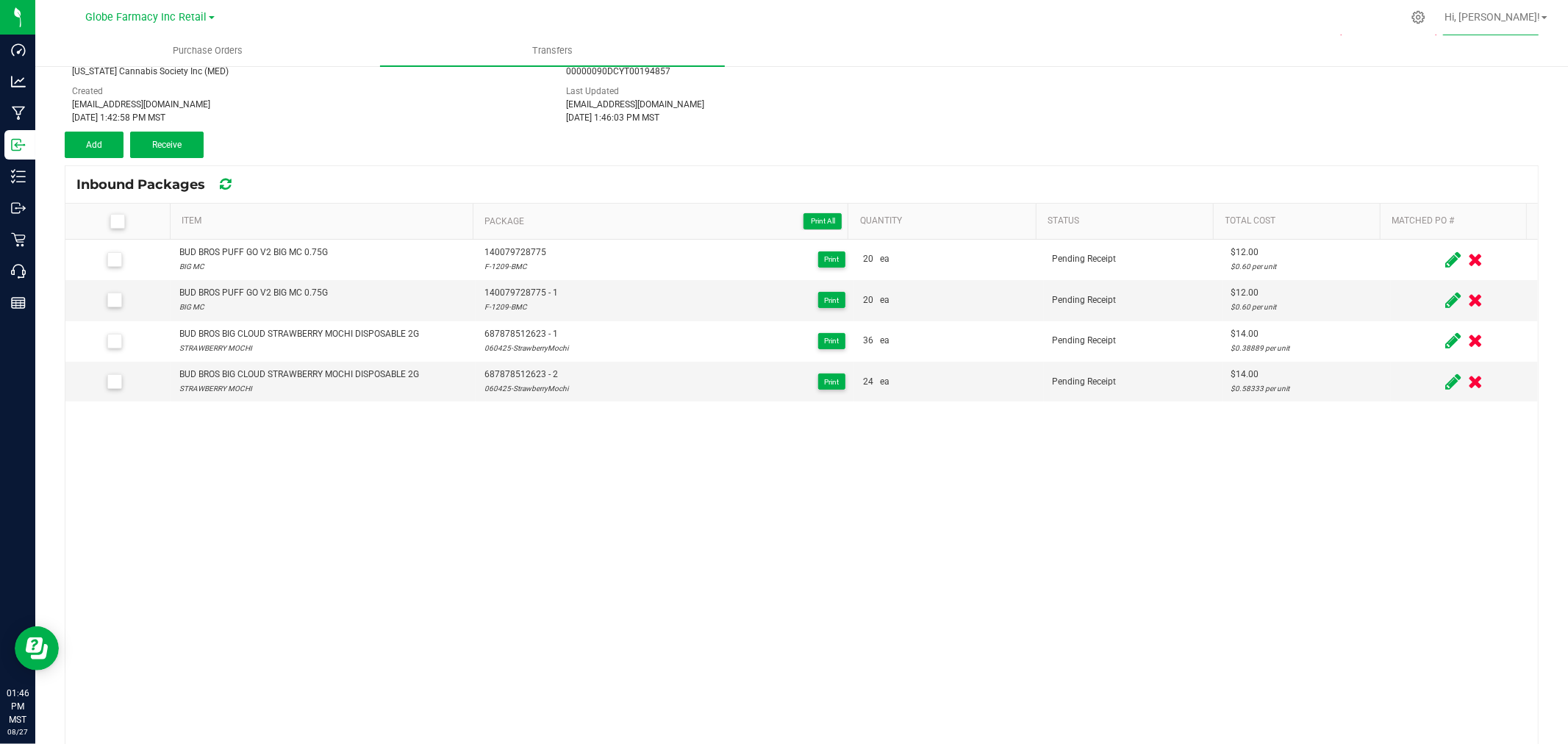
click at [1445, 252] on icon at bounding box center [1453, 260] width 16 height 18
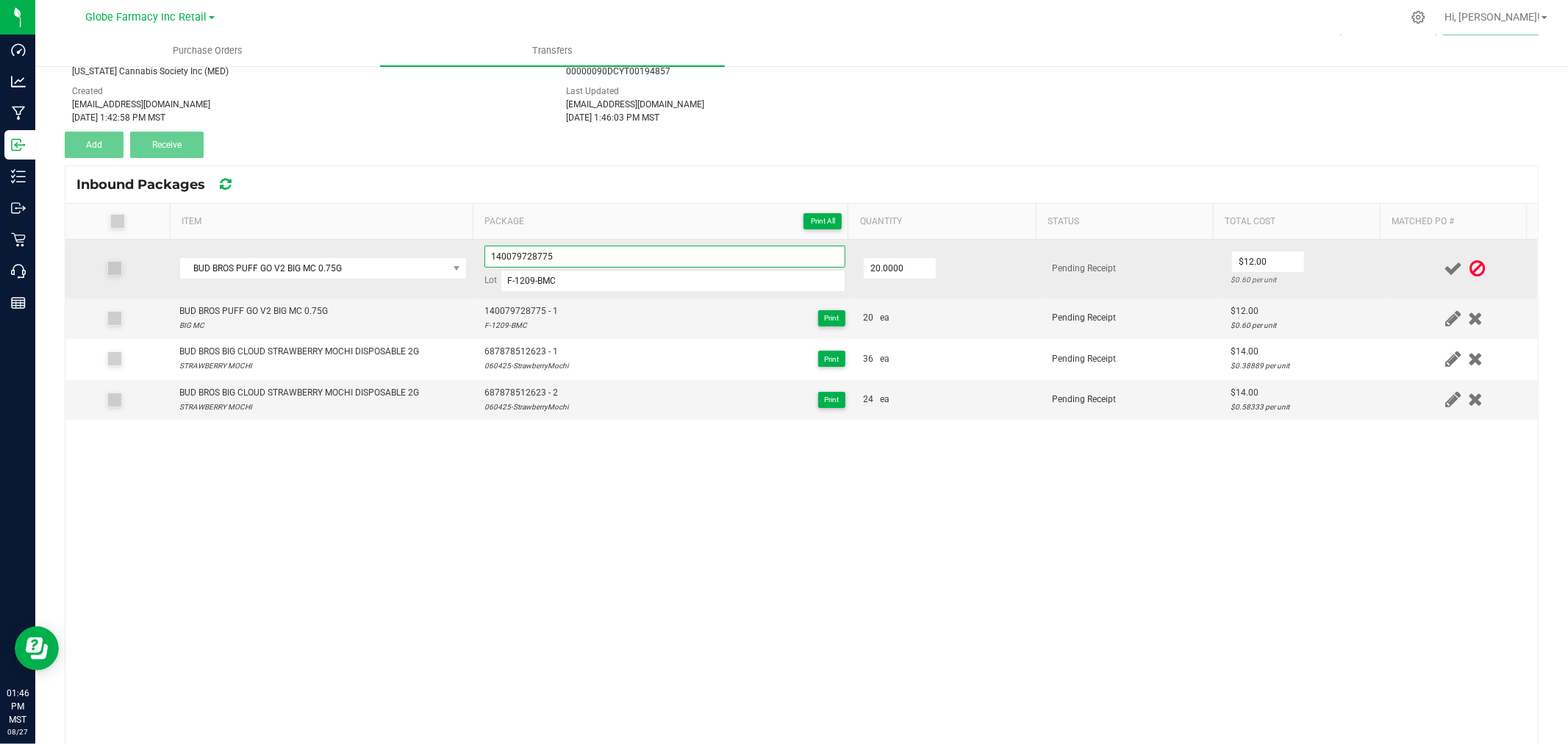
click at [681, 252] on input "140079728775" at bounding box center [664, 256] width 361 height 22
type input "140079728775 - 2"
click at [1338, 266] on td "$12.00 $0.60 per unit" at bounding box center [1306, 269] width 168 height 59
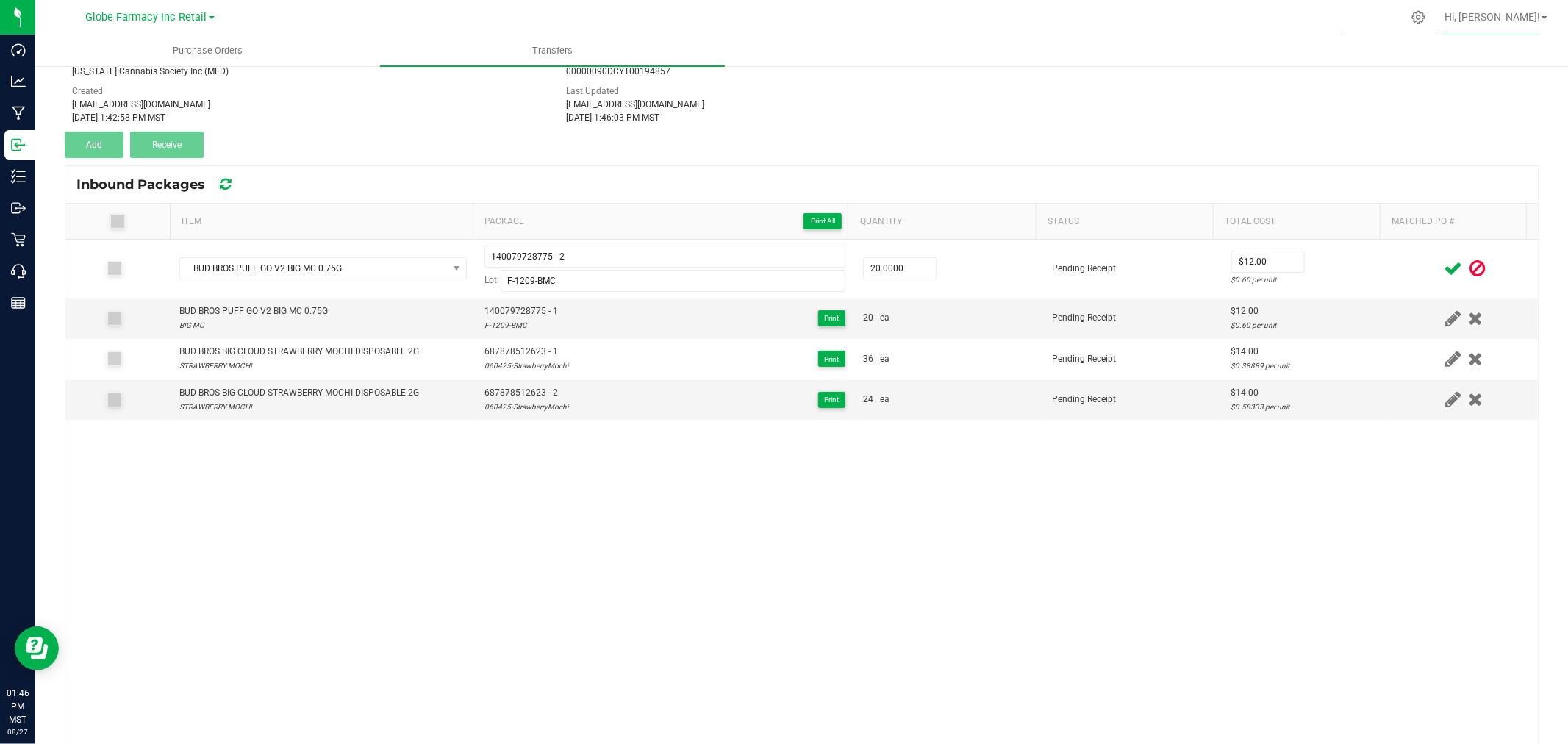
click at [1444, 267] on icon at bounding box center [1452, 268] width 18 height 18
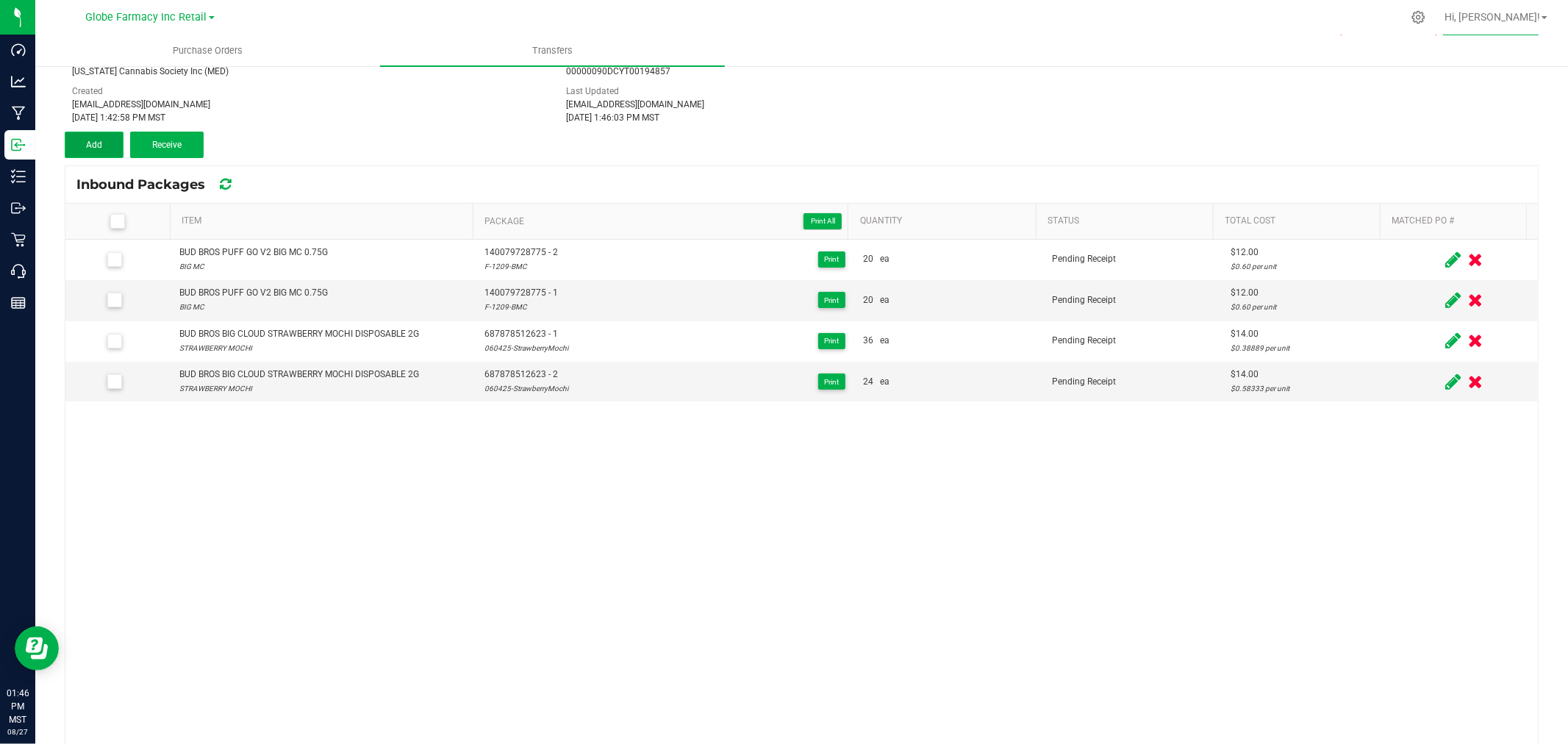
click at [90, 144] on span "Add" at bounding box center [94, 145] width 17 height 10
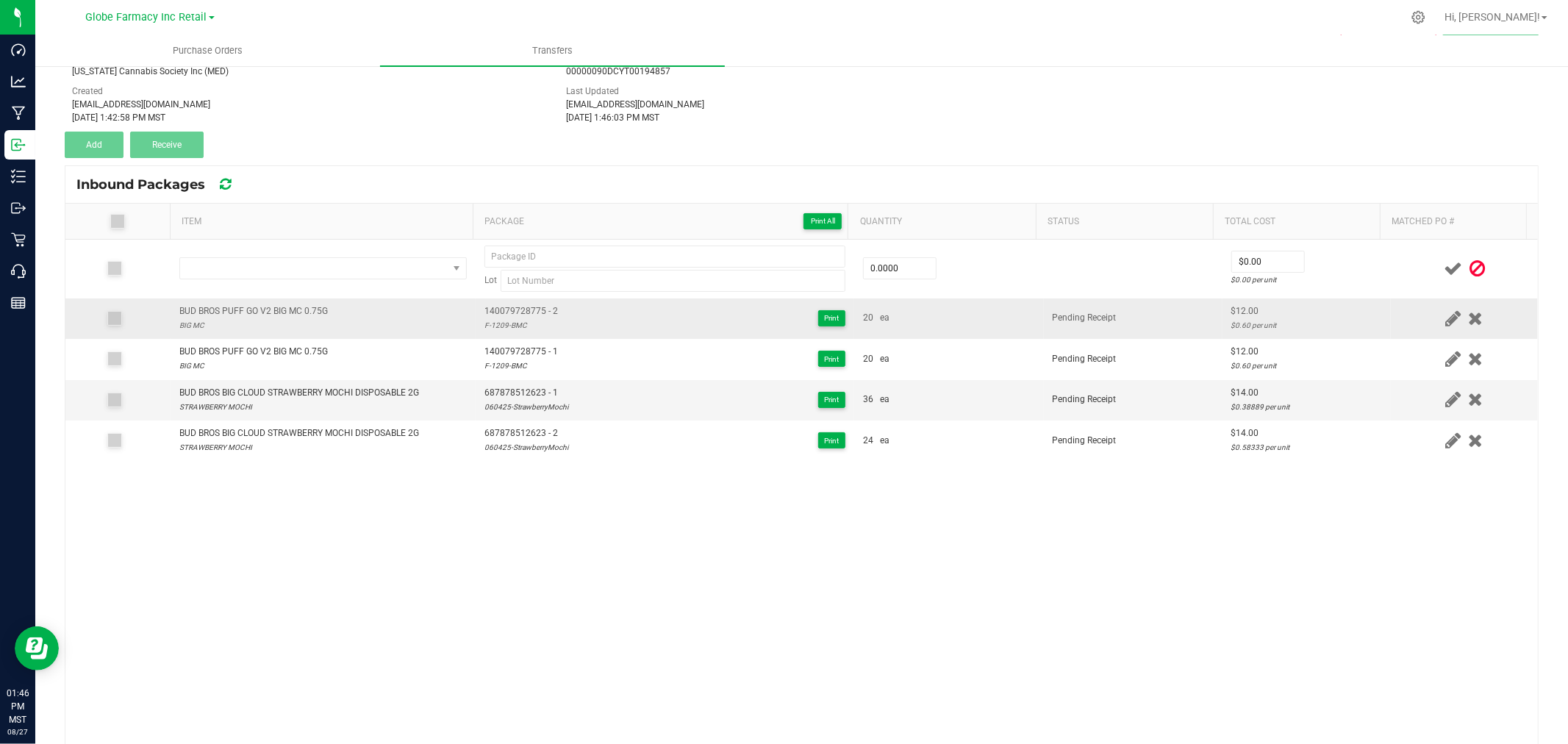
click at [247, 304] on div "BUD BROS PUFF GO V2 BIG MC 0.75G" at bounding box center [253, 311] width 149 height 14
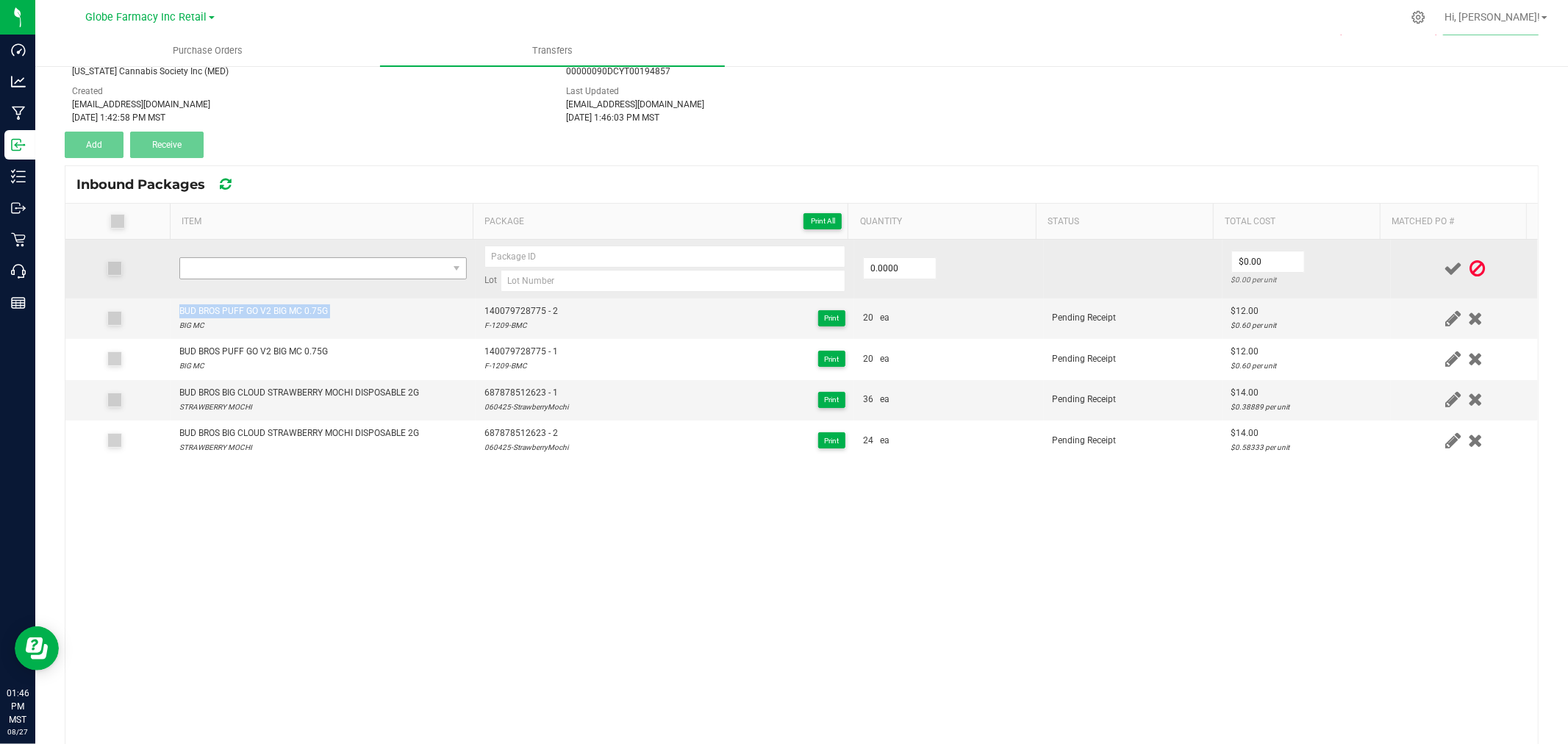
copy div "BUD BROS PUFF GO V2 BIG MC 0.75G"
click at [274, 267] on span "NO DATA FOUND" at bounding box center [314, 268] width 267 height 20
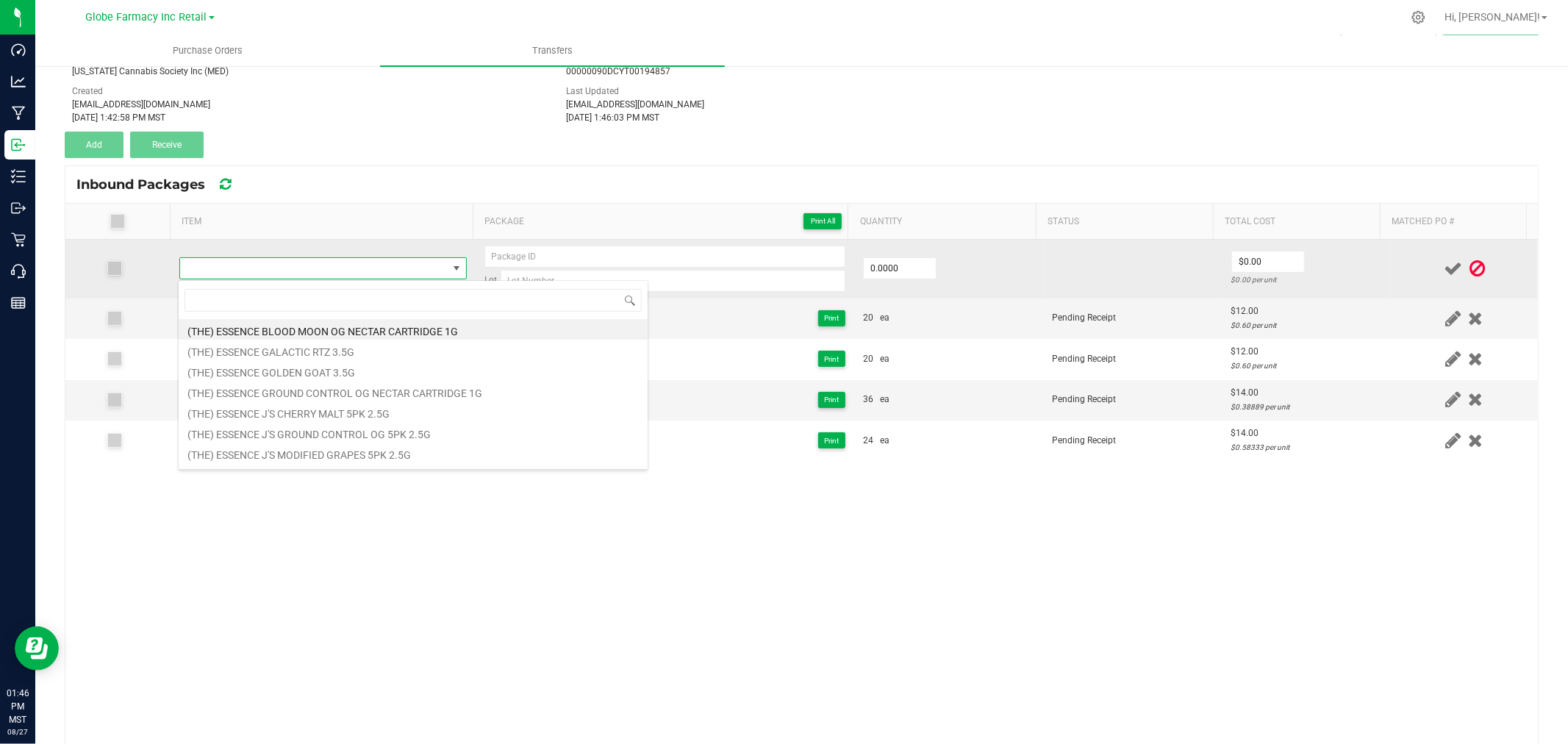
type input "BUD BROS PUFF GO V2 BIG MC 0.75G"
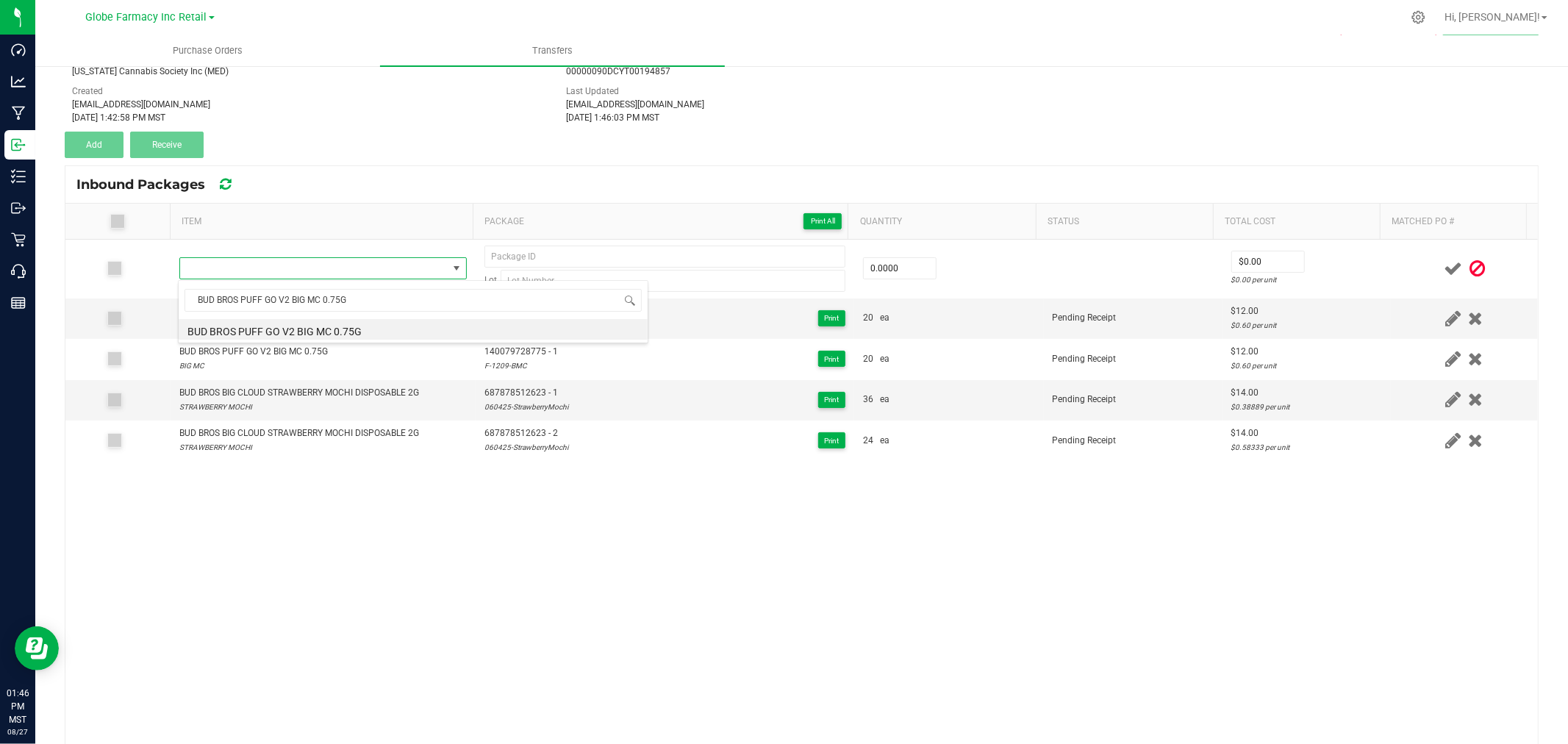
click at [313, 330] on li "BUD BROS PUFF GO V2 BIG MC 0.75G" at bounding box center [413, 330] width 469 height 20
type input "0 ea"
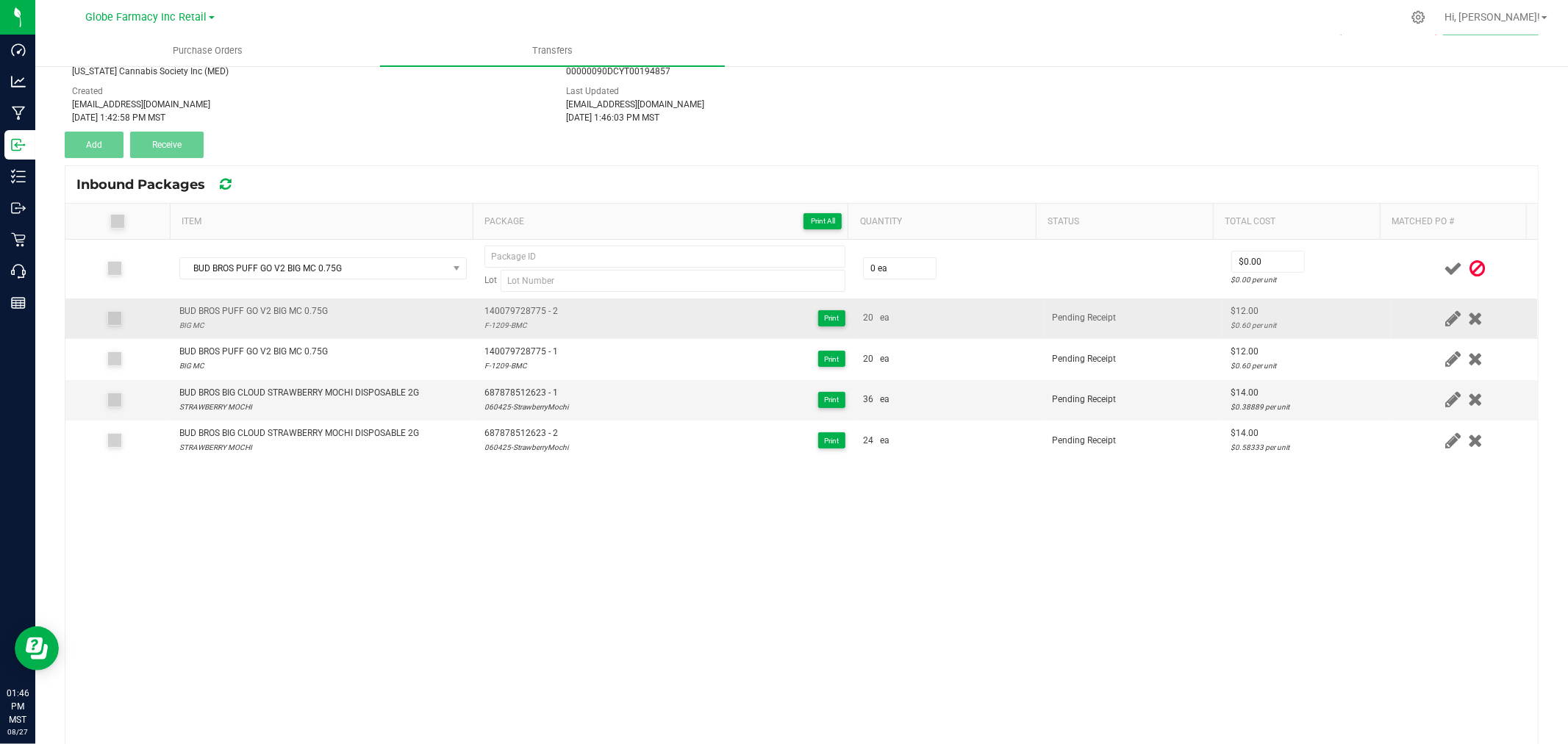
click at [531, 329] on div "F-1209-BMC" at bounding box center [521, 326] width 74 height 14
click at [532, 329] on div "F-1209-BMC" at bounding box center [521, 326] width 74 height 14
click at [538, 312] on span "140079728775 - 2" at bounding box center [521, 311] width 74 height 14
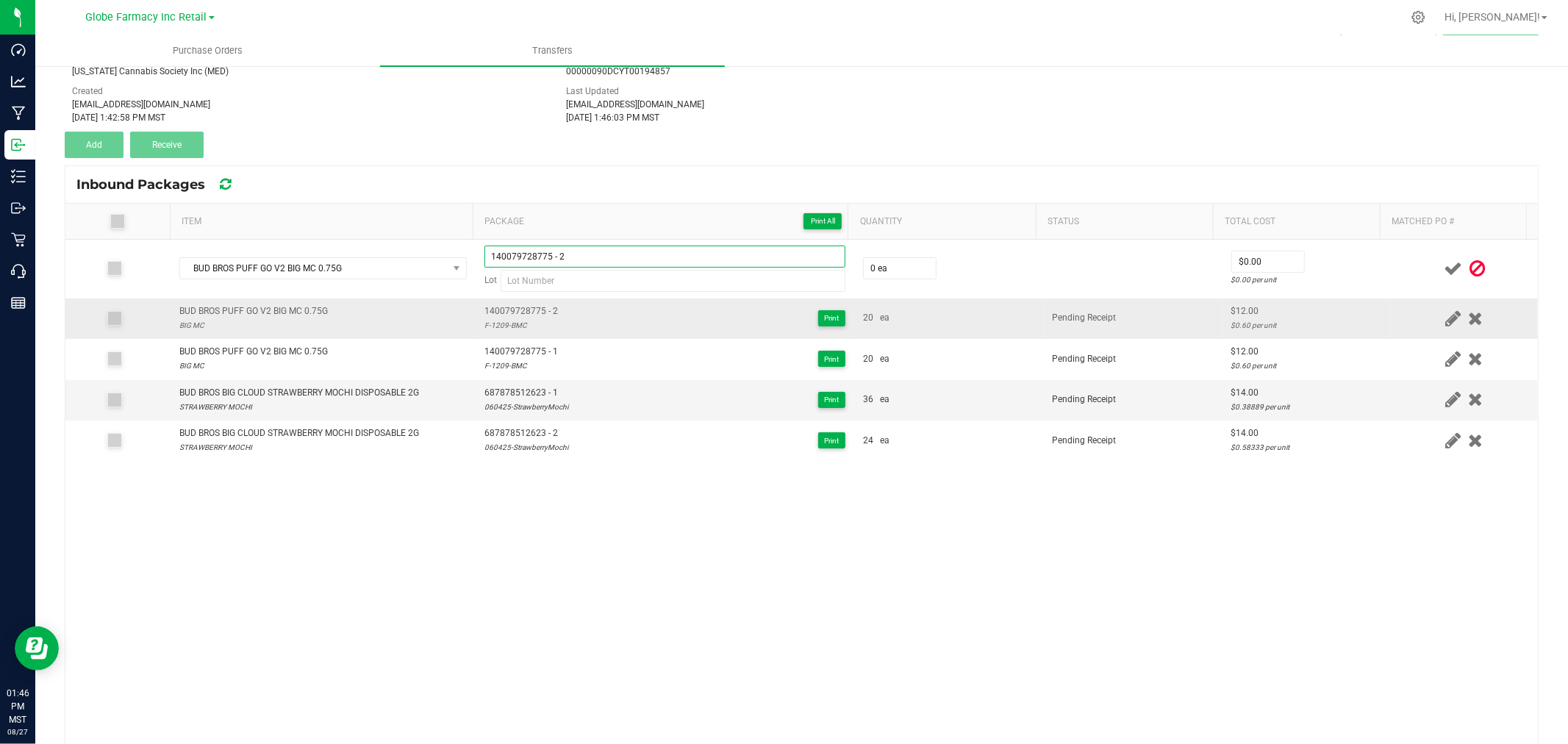
type input "140079728775 - 2"
click at [508, 328] on div "F-1209-BMC" at bounding box center [521, 326] width 74 height 14
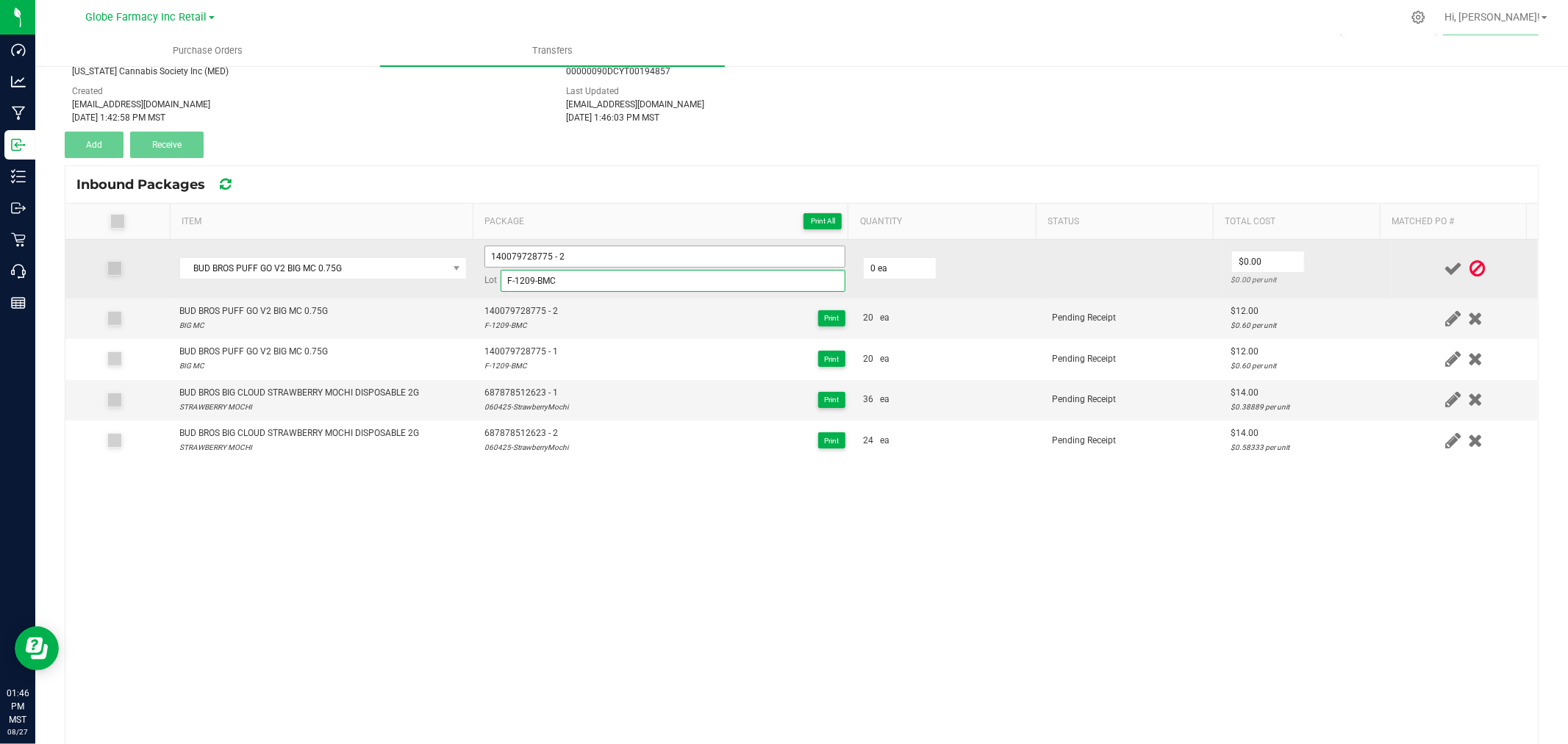
type input "F-1209-BMC"
click at [603, 249] on input "140079728775 - 2" at bounding box center [664, 256] width 361 height 22
type input "140079728775 - 3"
click at [878, 284] on td "0 ea" at bounding box center [949, 269] width 189 height 59
click at [885, 271] on input "0" at bounding box center [900, 268] width 72 height 20
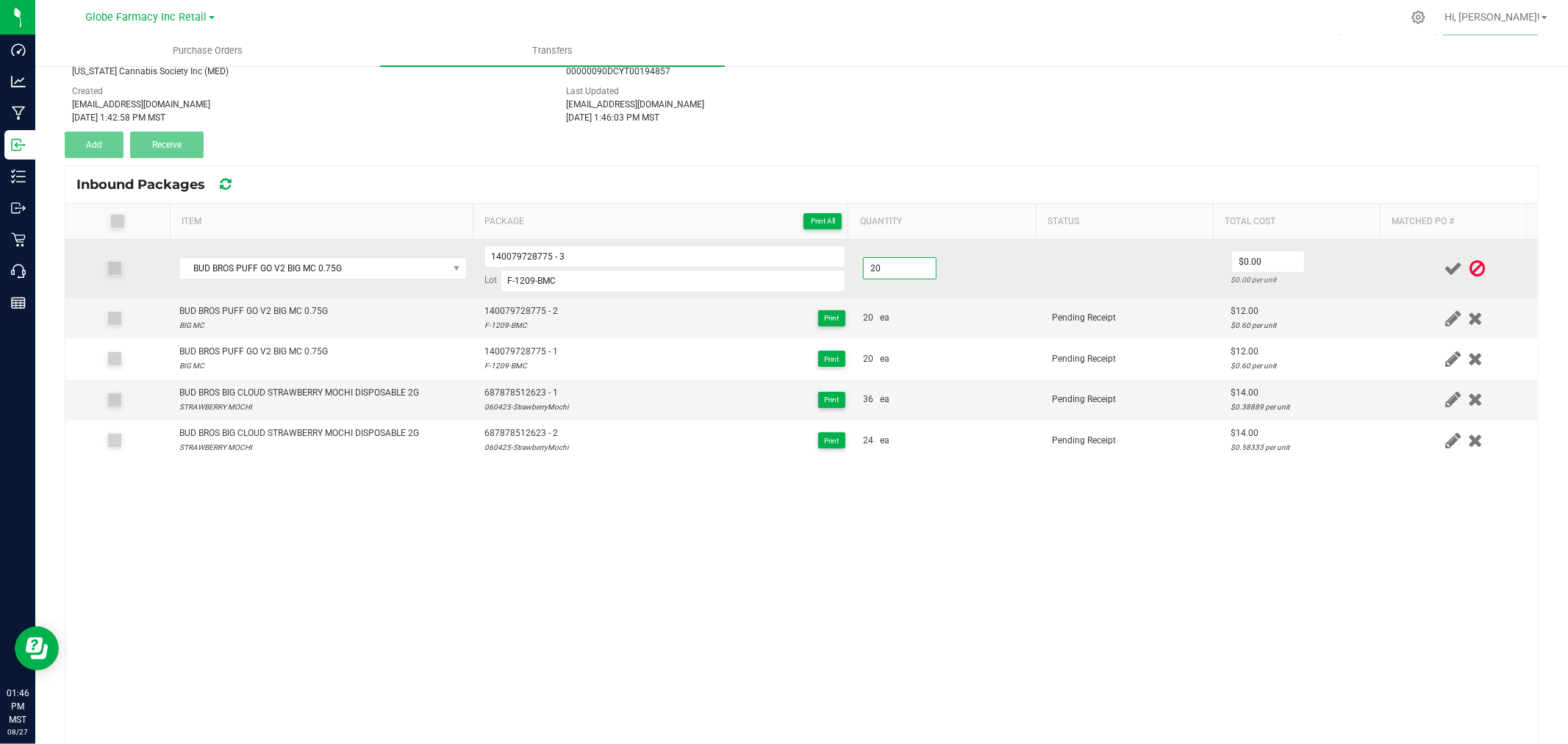
type input "20 ea"
type input "$12.00"
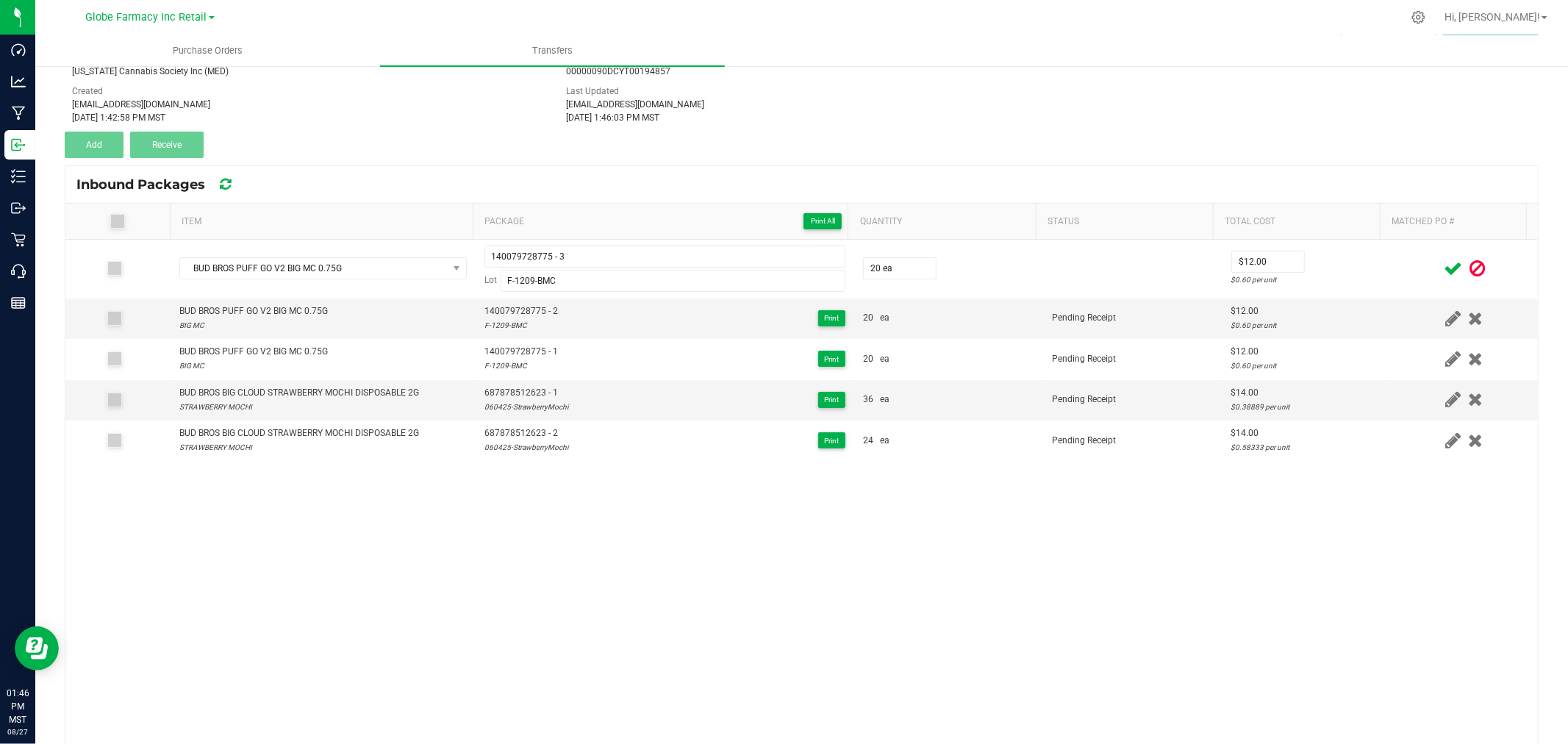
click at [1444, 270] on icon at bounding box center [1452, 268] width 18 height 18
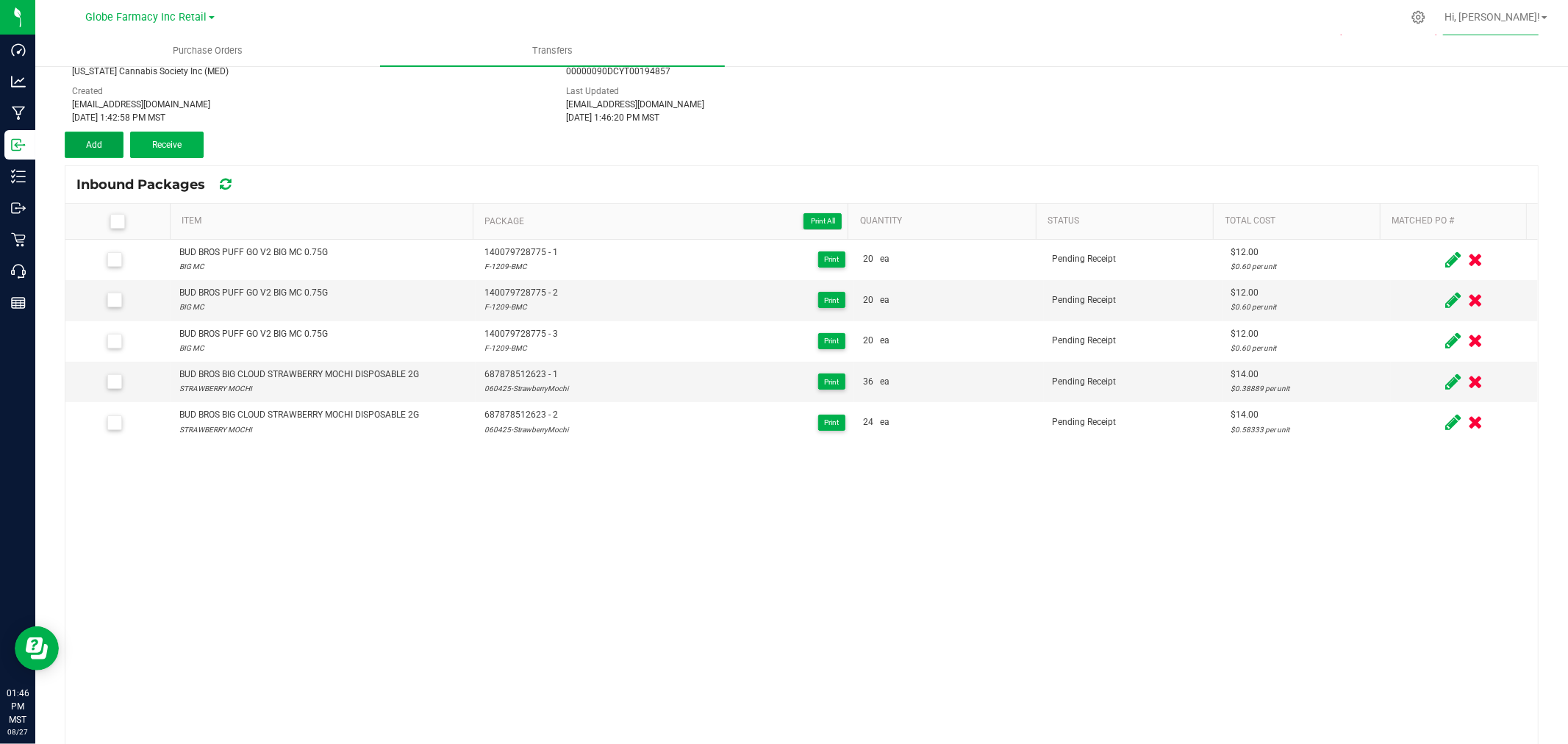
click at [86, 143] on span "Add" at bounding box center [94, 145] width 17 height 10
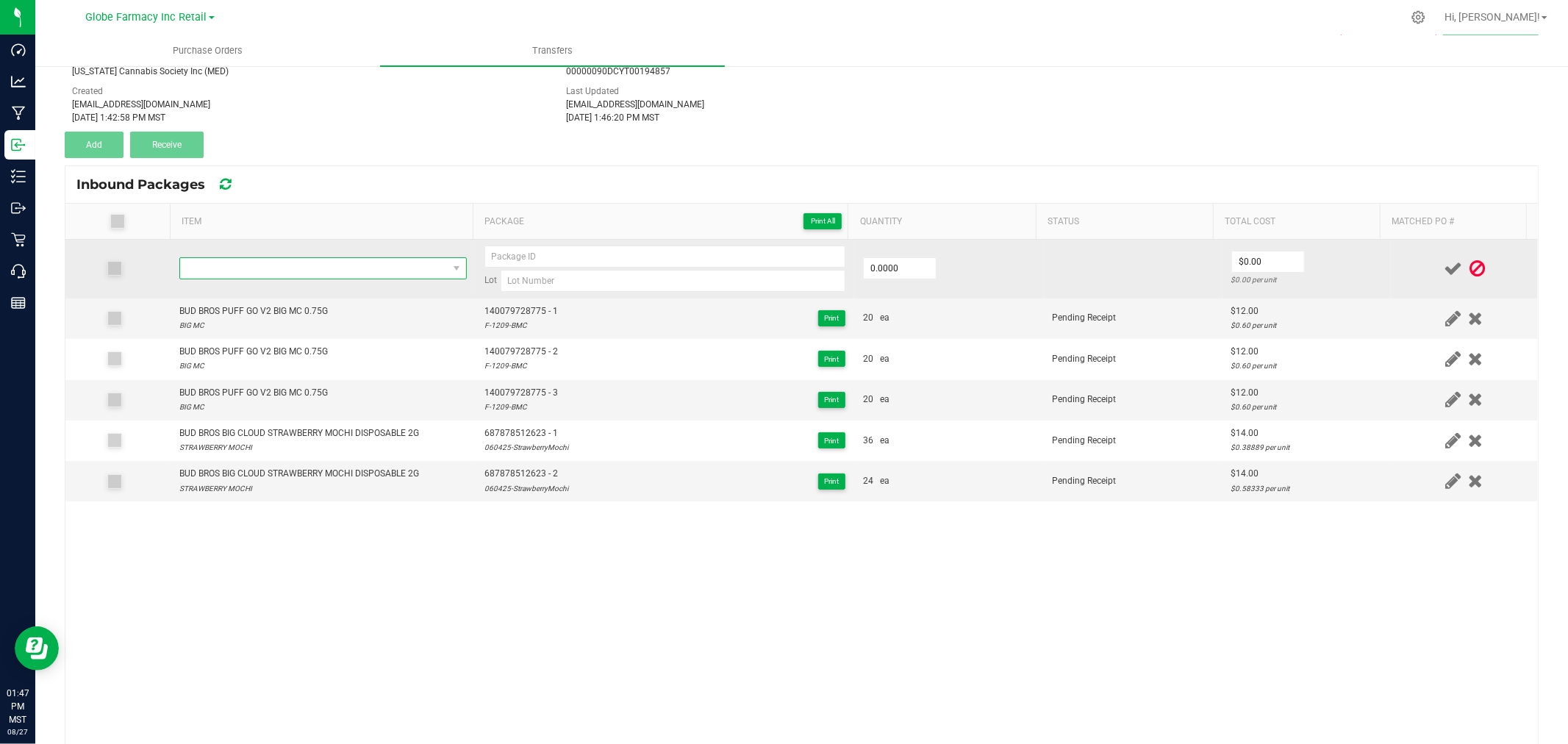
click at [292, 267] on span "NO DATA FOUND" at bounding box center [314, 268] width 267 height 20
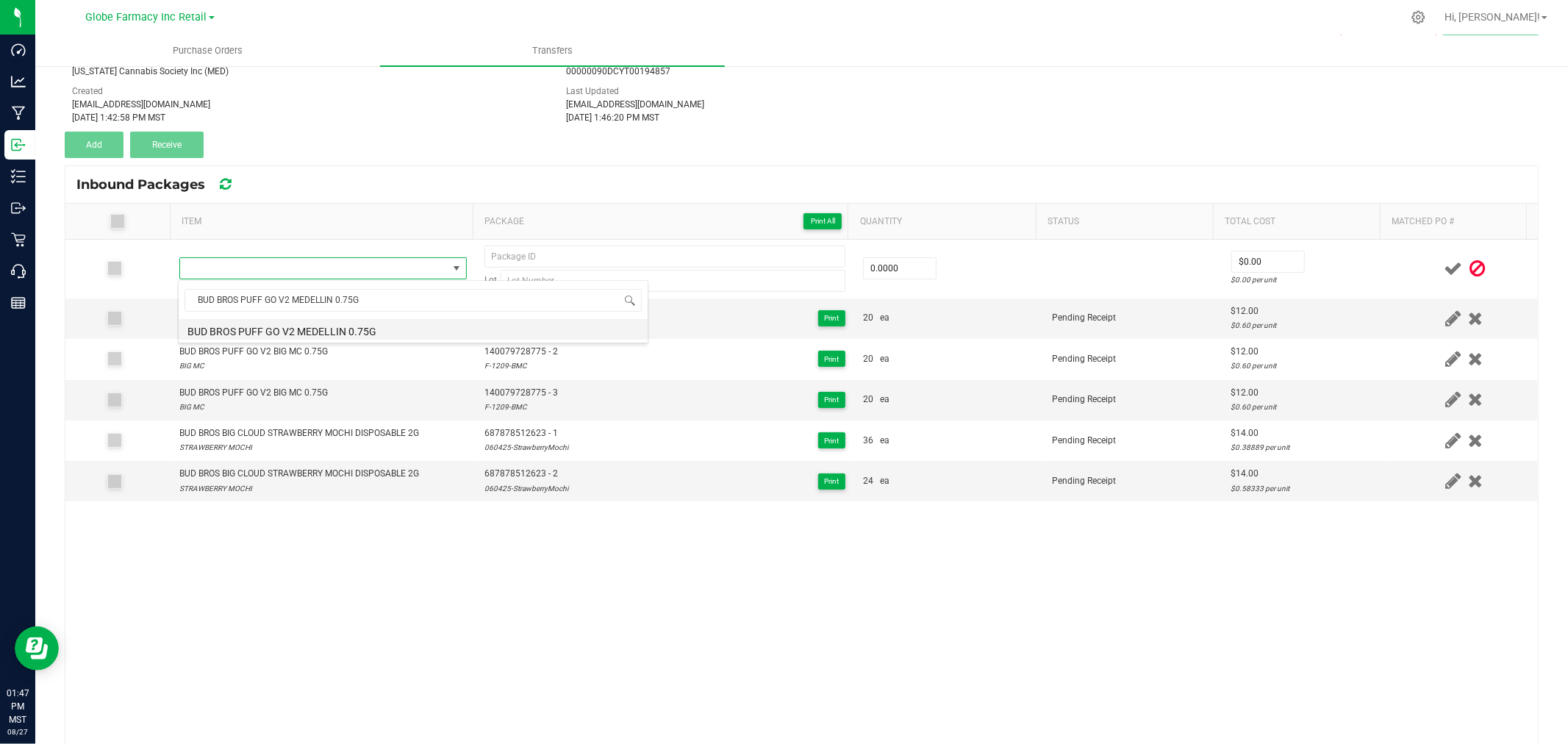
click at [328, 334] on li "BUD BROS PUFF GO V2 MEDELLIN 0.75G" at bounding box center [413, 330] width 469 height 20
type input "0 ea"
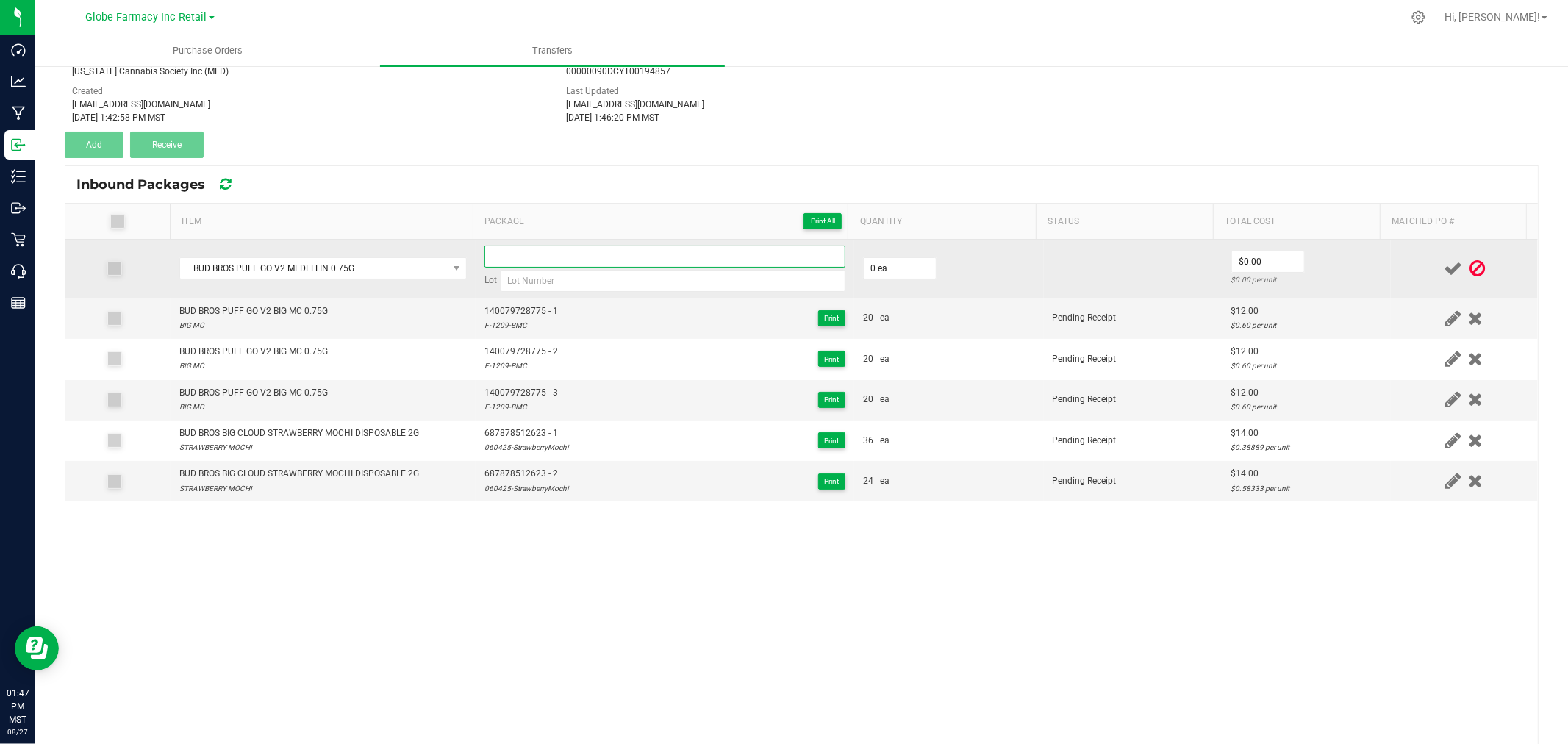
click at [581, 250] on input at bounding box center [664, 256] width 361 height 22
paste input "364247717758"
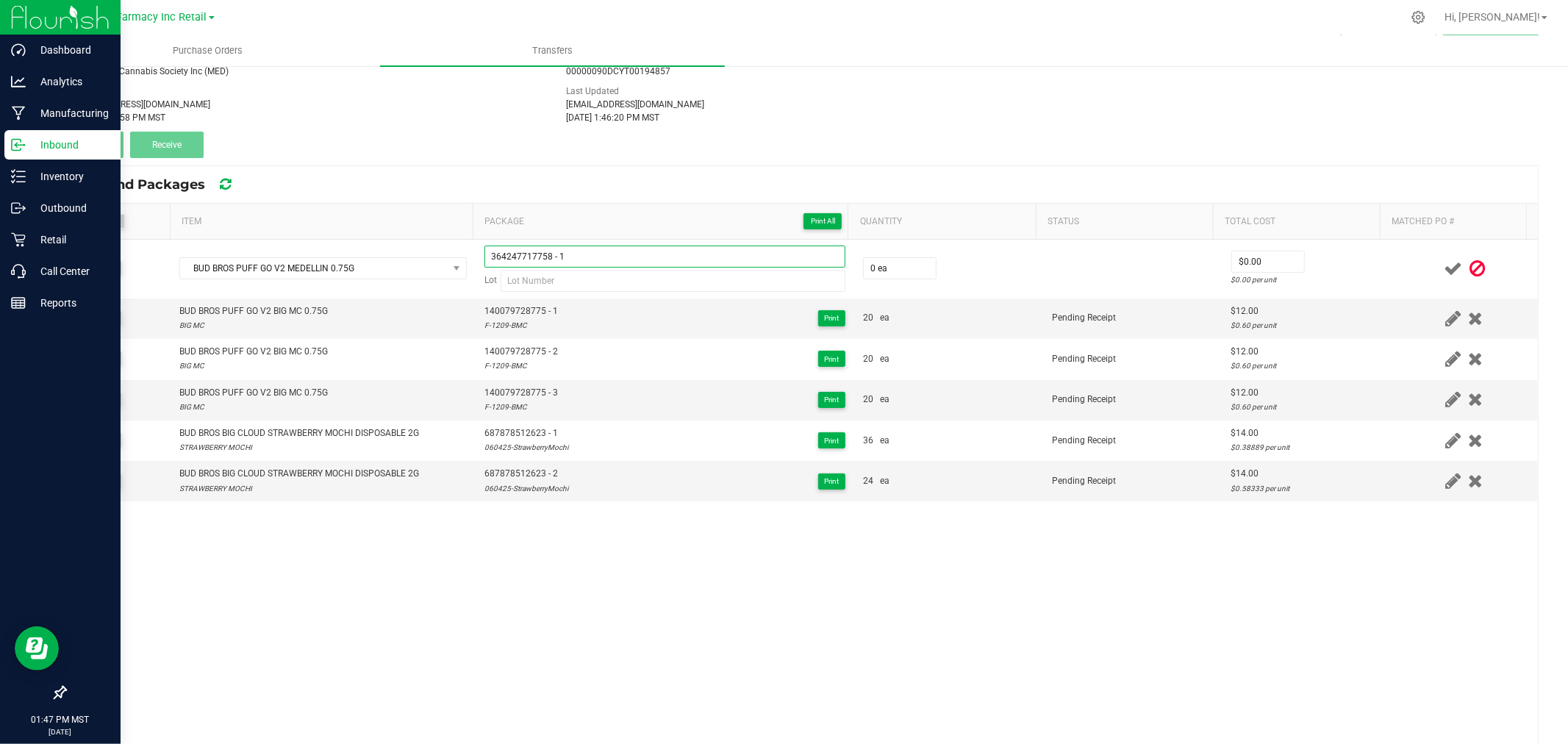
type input "364247717758 - 1"
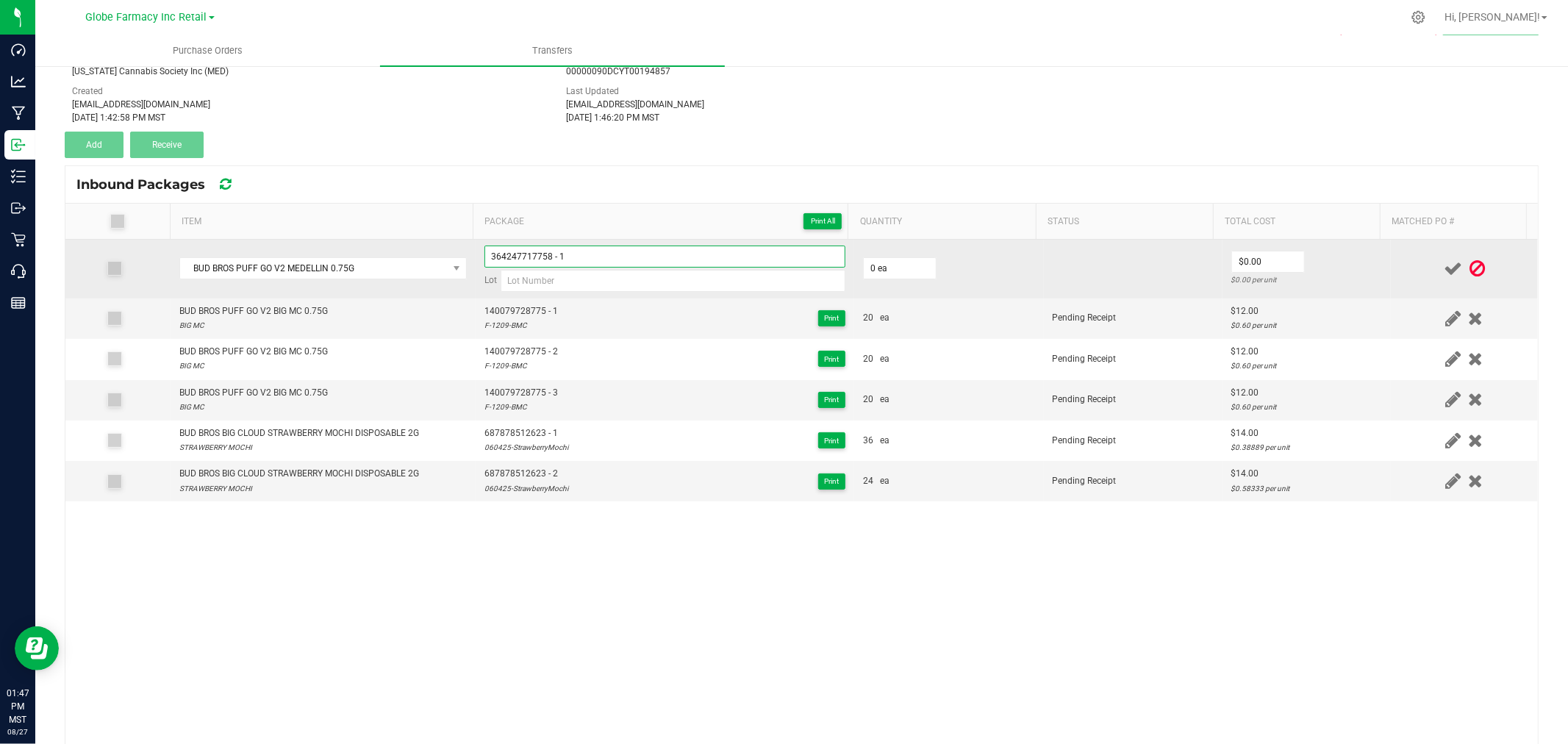
drag, startPoint x: 573, startPoint y: 248, endPoint x: 579, endPoint y: 255, distance: 9.2
click at [574, 250] on input "364247717758 - 1" at bounding box center [664, 256] width 361 height 22
paste input "F-1122-MED"
click at [583, 284] on input "F-1122-MED" at bounding box center [673, 281] width 345 height 22
type input "F-1122-MED"
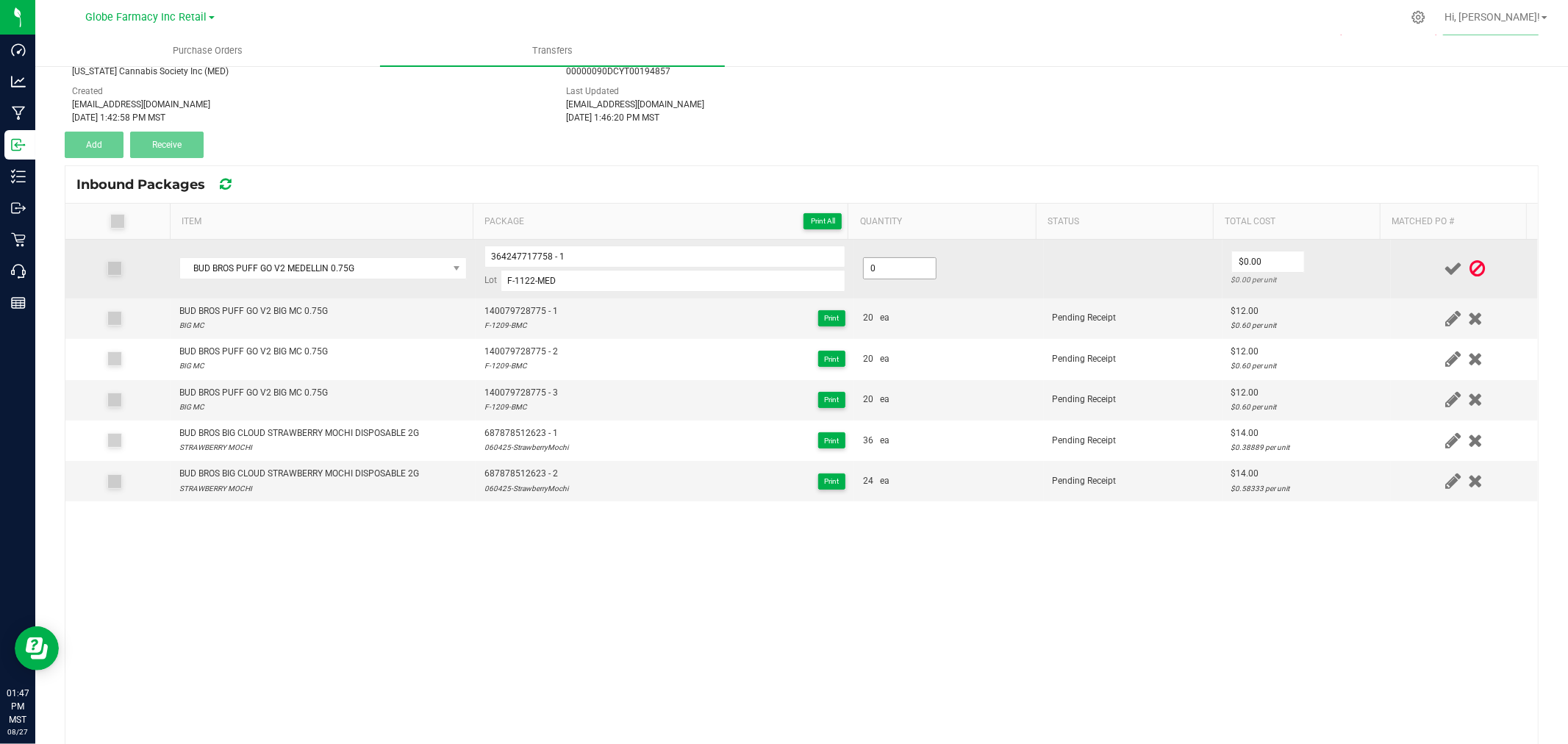
click at [906, 263] on input "0" at bounding box center [900, 268] width 72 height 20
type input "20 ea"
click at [1222, 252] on td "$1.00 $0.05 per unit" at bounding box center [1306, 269] width 168 height 59
click at [1255, 258] on input "1" at bounding box center [1268, 262] width 72 height 20
type input "$12.00"
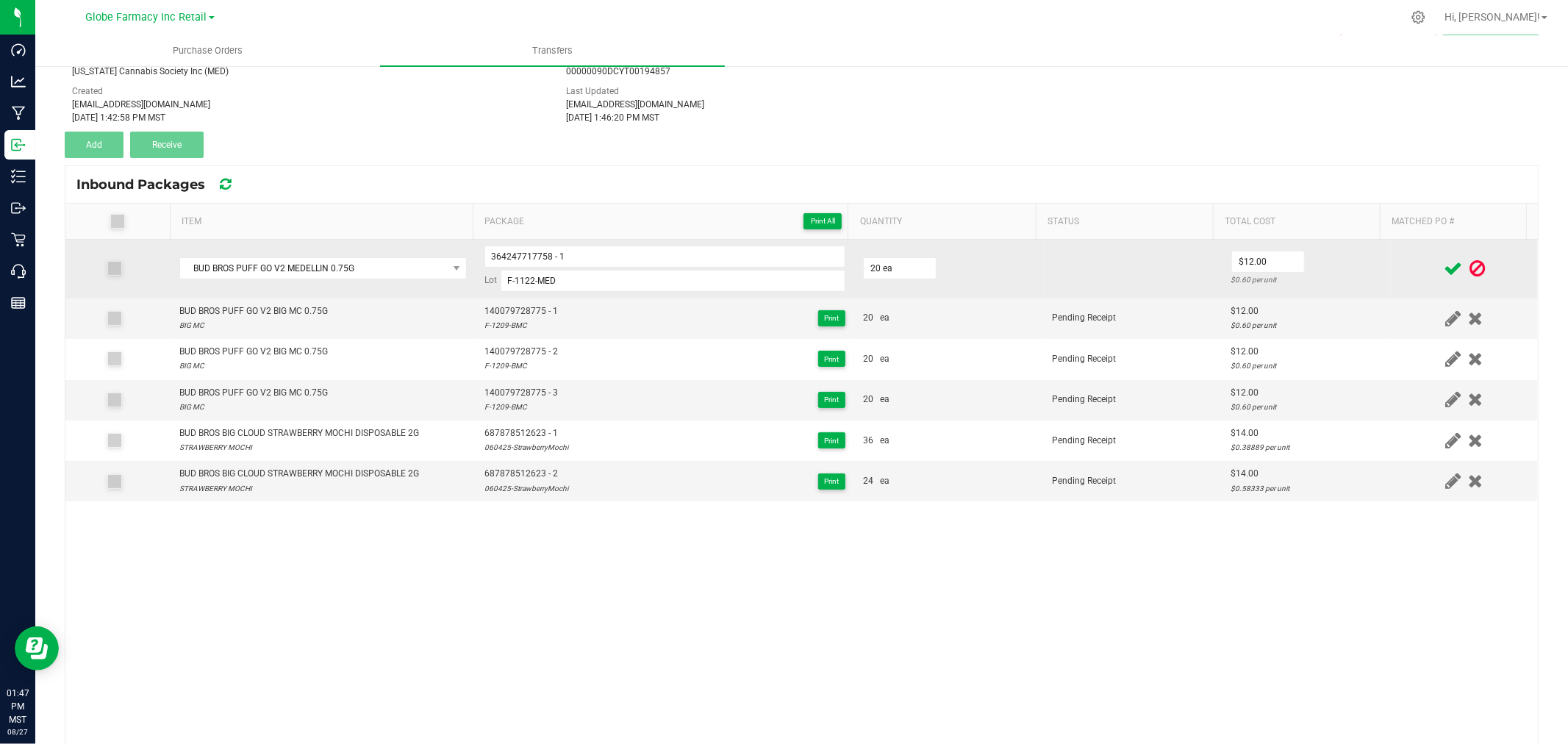
click at [1343, 262] on td "$12.00 $0.60 per unit" at bounding box center [1306, 269] width 168 height 59
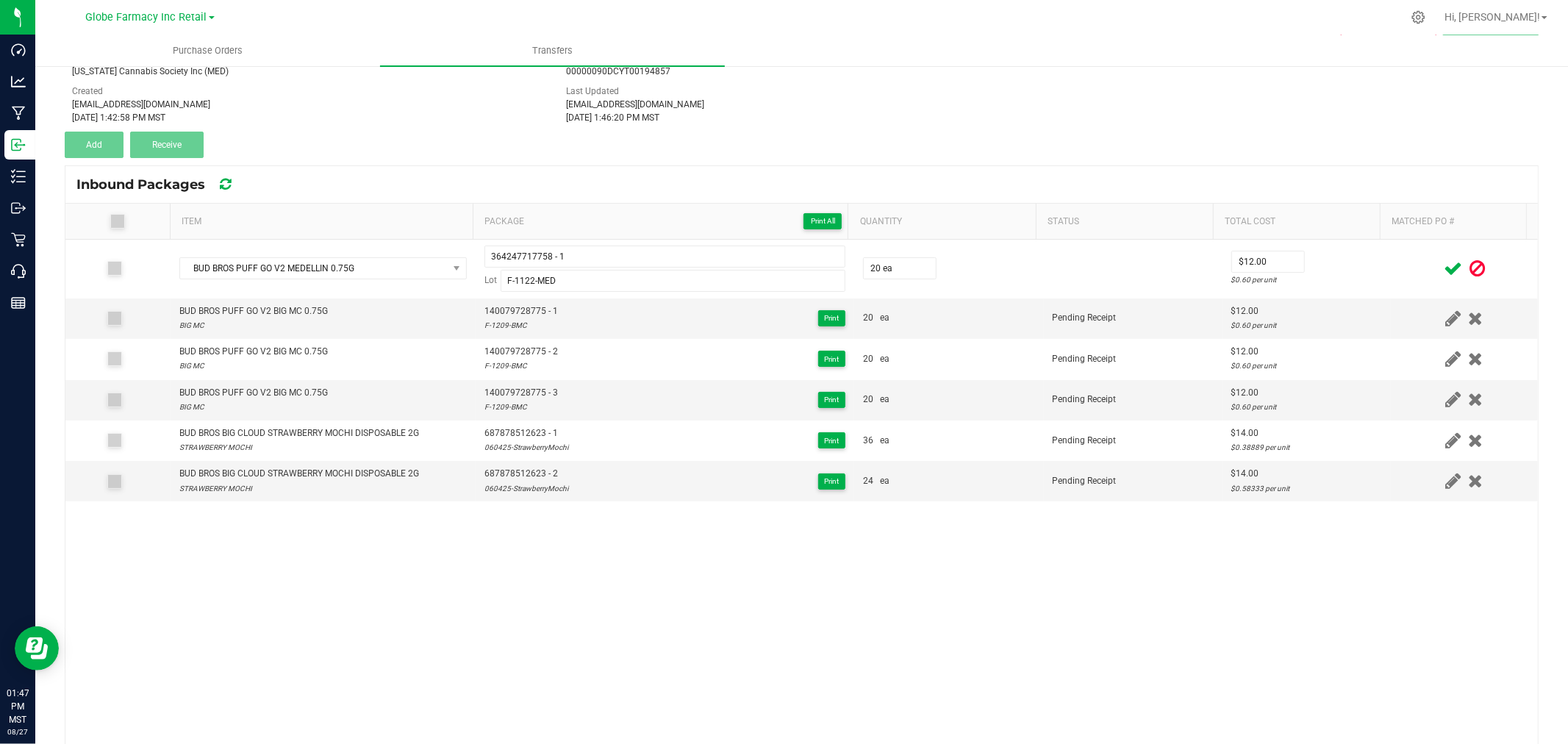
click at [1444, 267] on icon at bounding box center [1452, 268] width 18 height 18
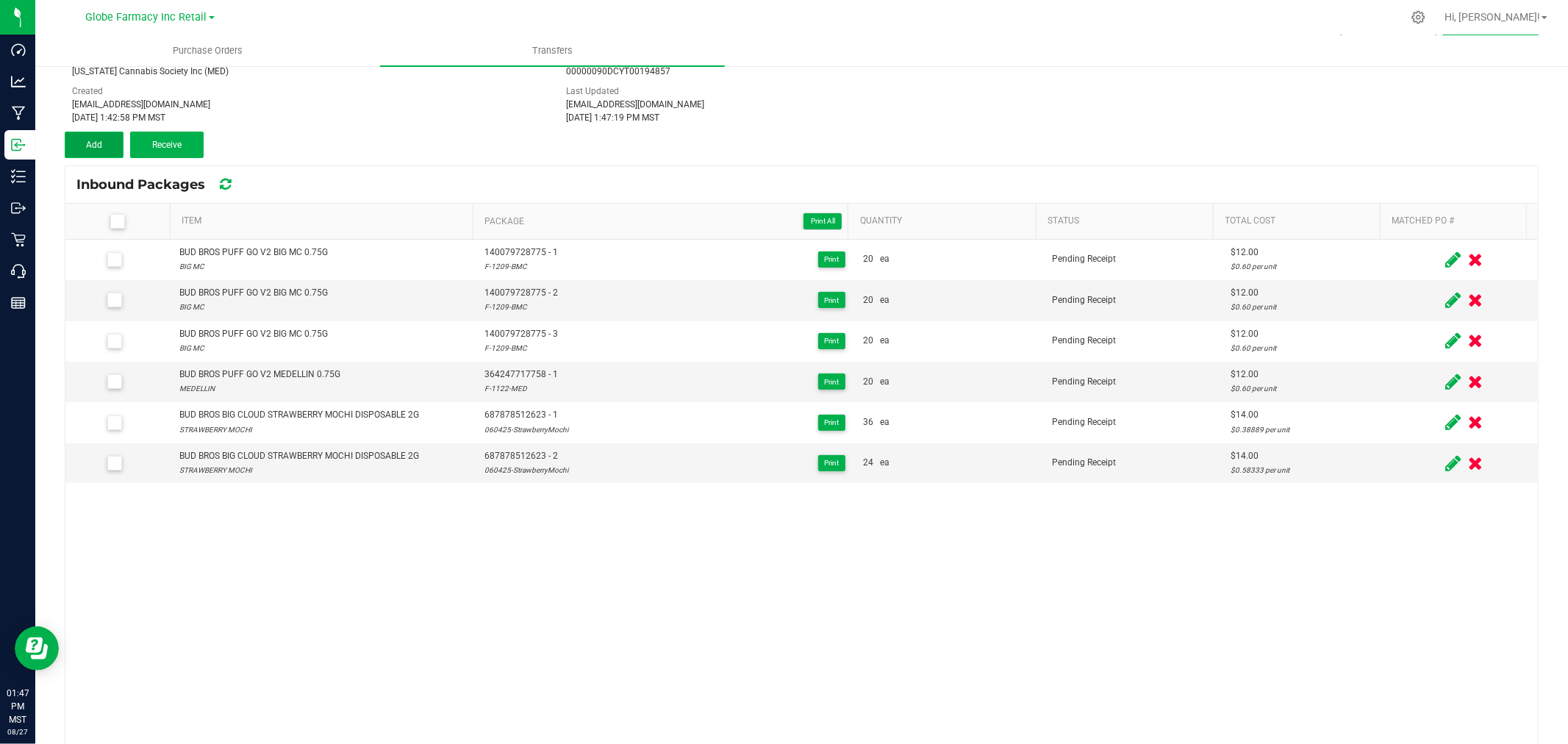
click at [68, 134] on button "Add" at bounding box center [94, 145] width 59 height 27
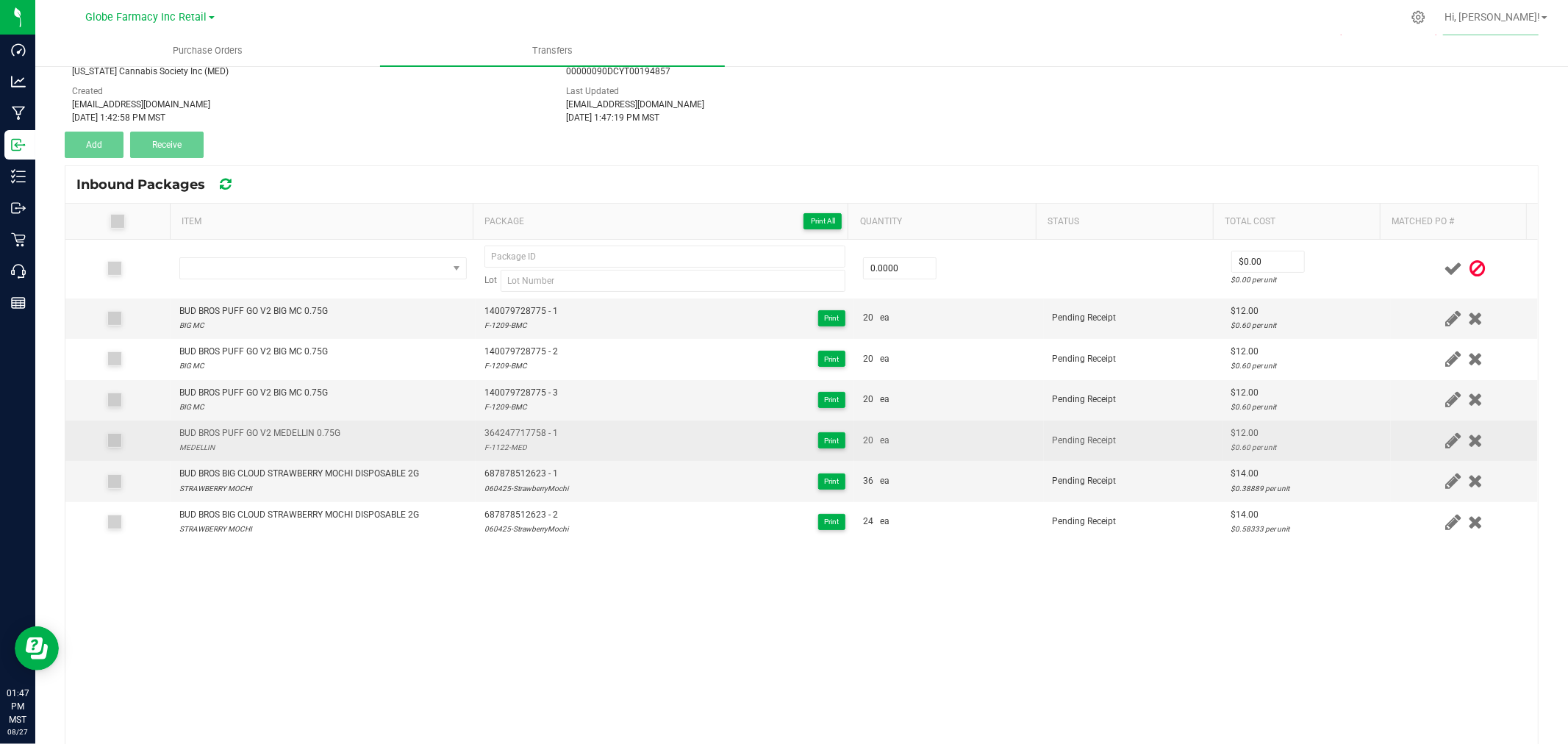
click at [276, 432] on div "BUD BROS PUFF GO V2 MEDELLIN 0.75G" at bounding box center [259, 433] width 161 height 14
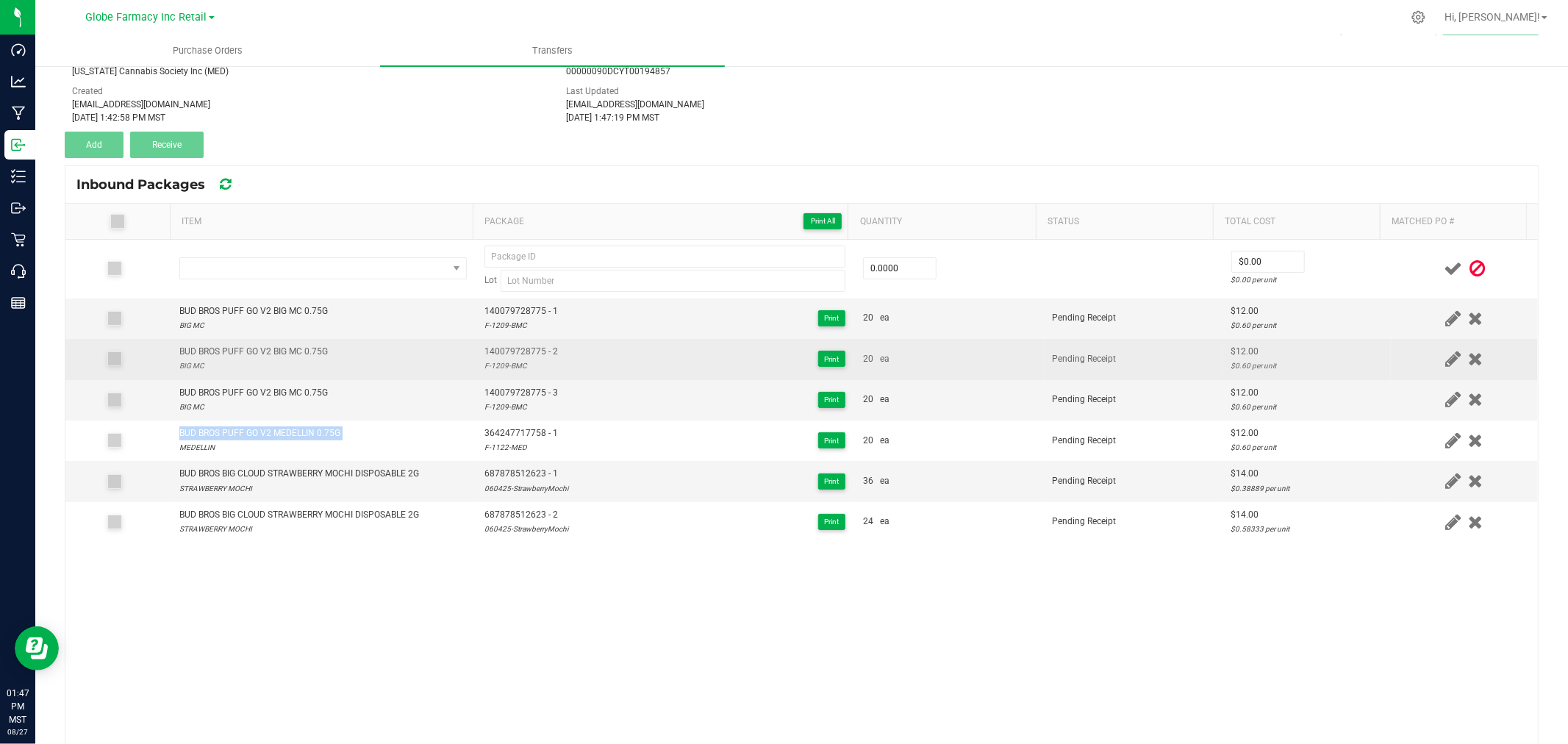
copy div "BUD BROS PUFF GO V2 MEDELLIN 0.75G"
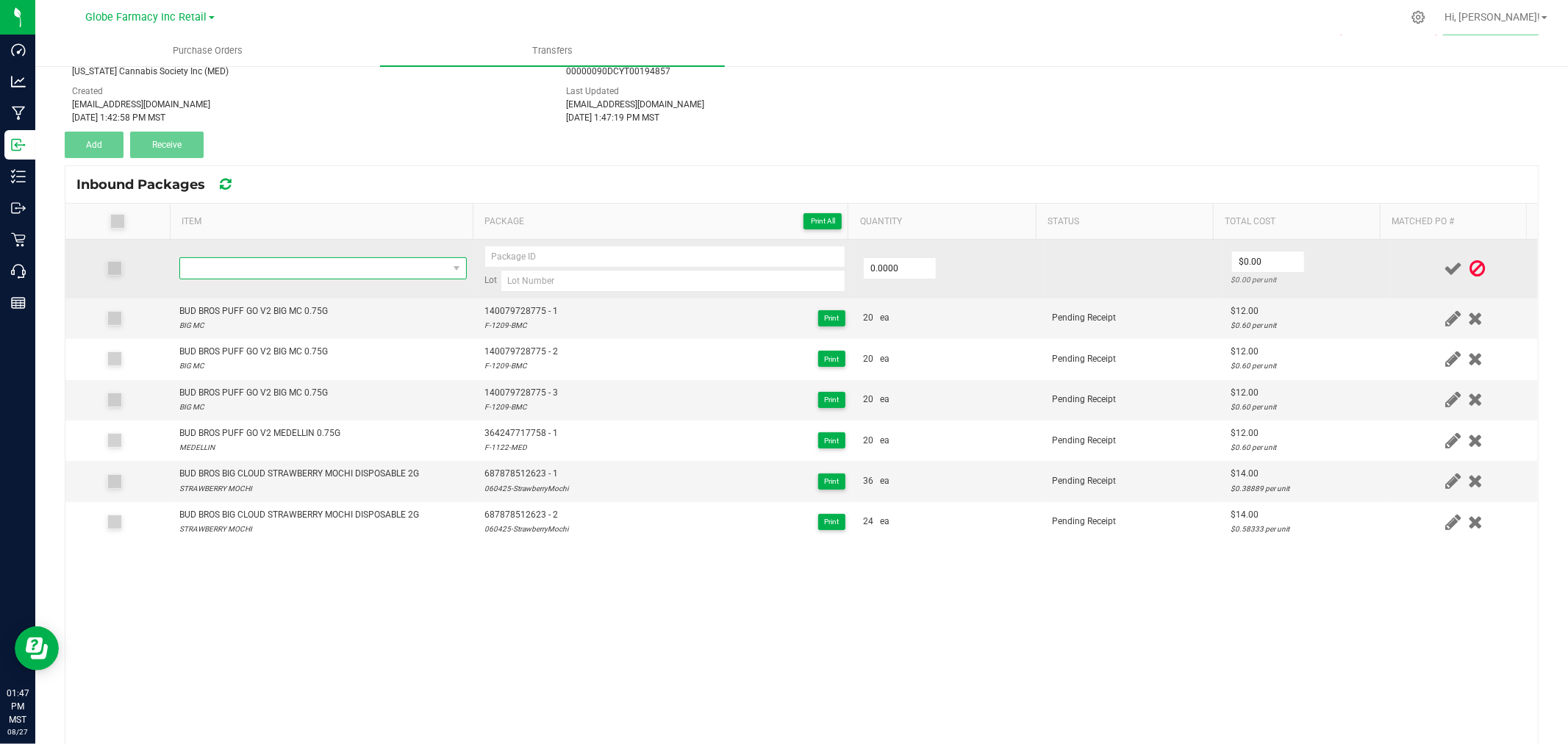
click at [310, 262] on span "NO DATA FOUND" at bounding box center [314, 268] width 267 height 20
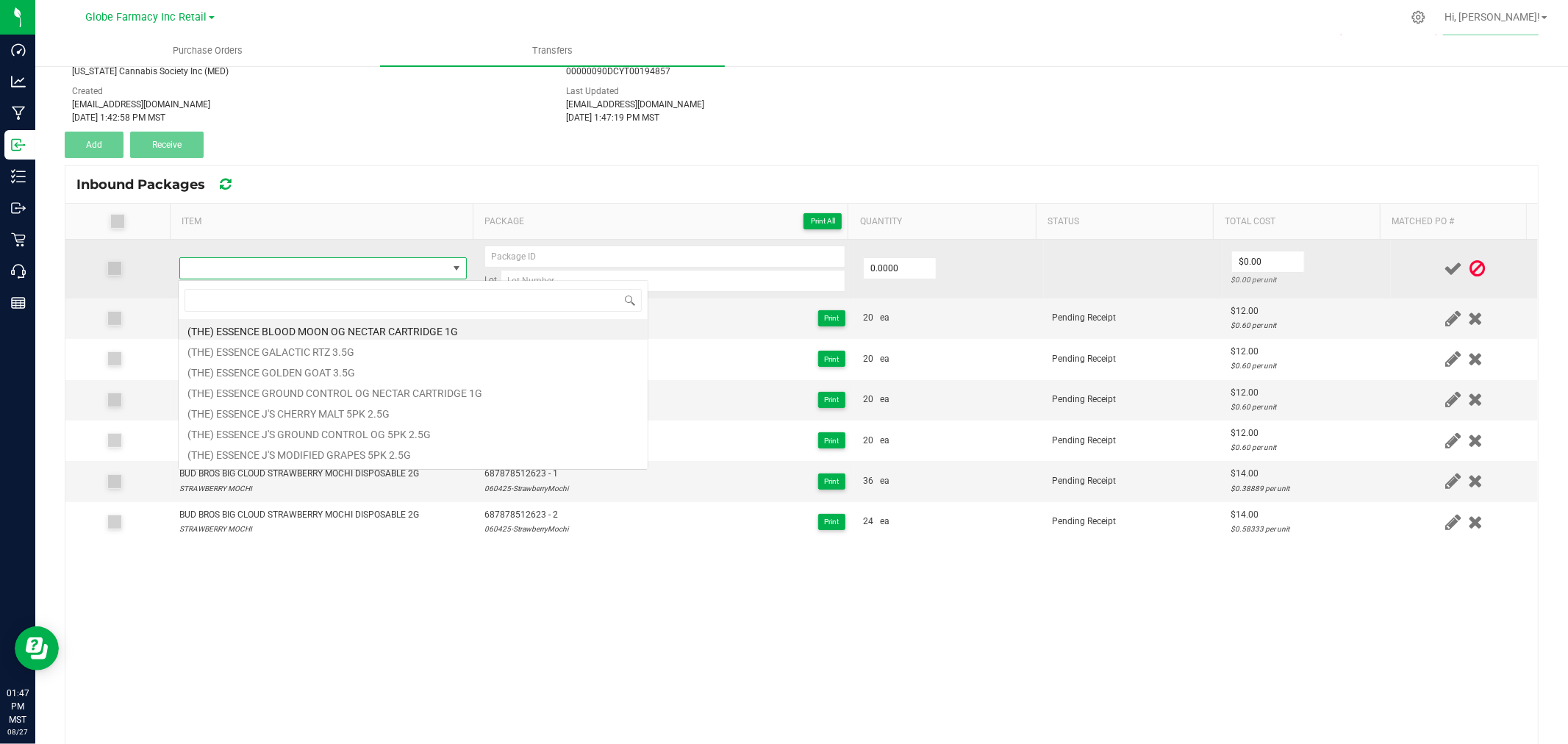
type input "BUD BROS PUFF GO V2 MEDELLIN 0.75G"
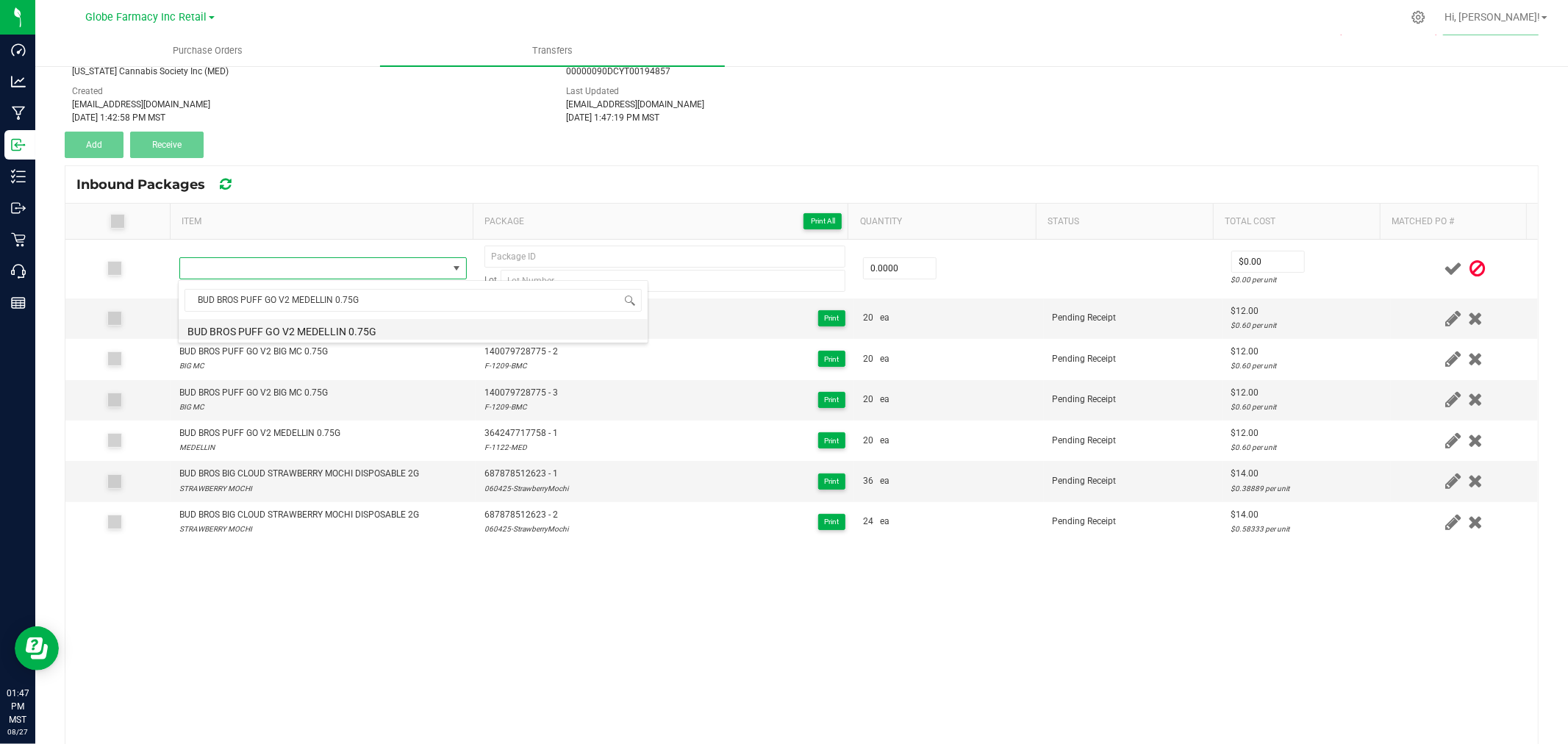
click at [326, 334] on li "BUD BROS PUFF GO V2 MEDELLIN 0.75G" at bounding box center [413, 330] width 469 height 20
type input "0 ea"
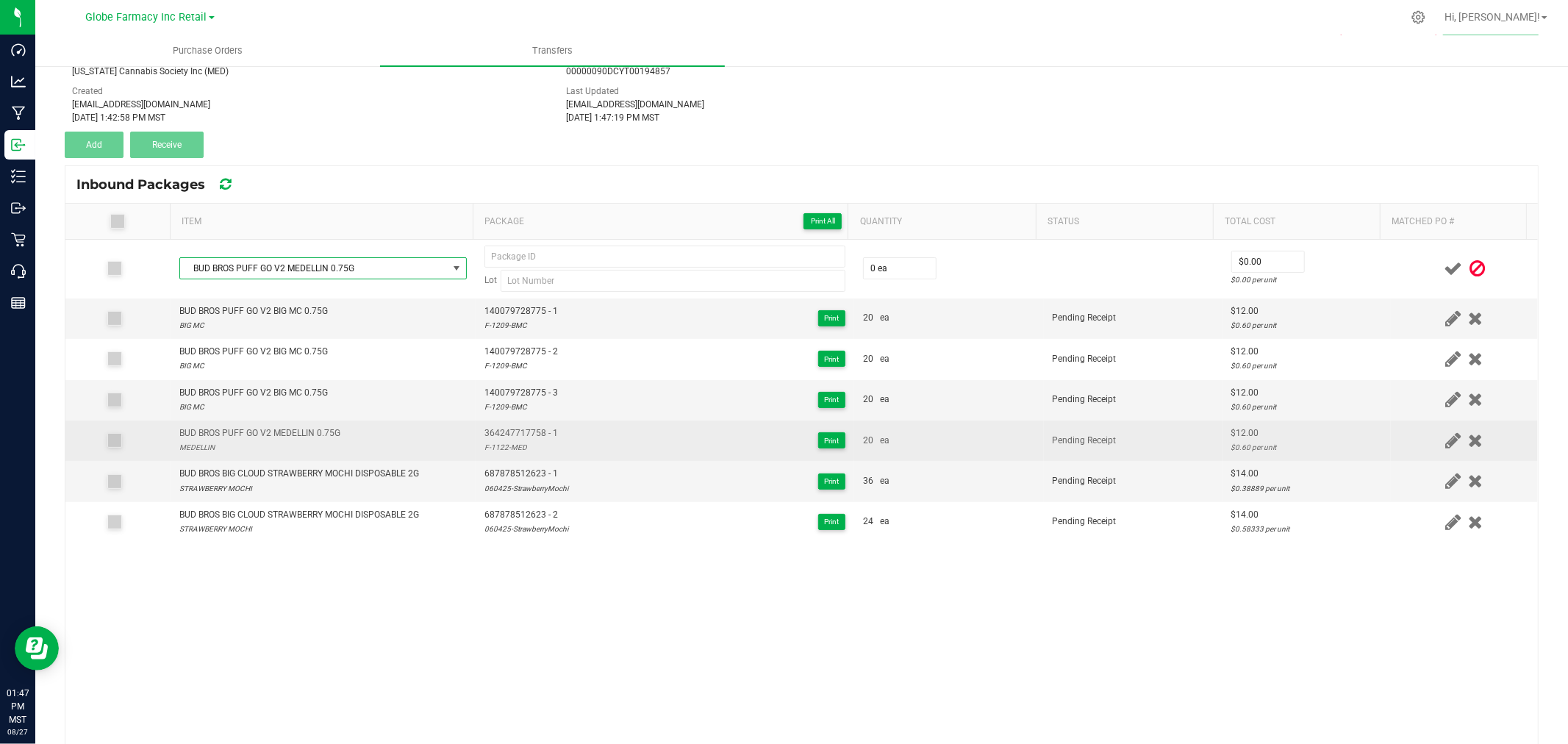
click at [516, 425] on td "364247717758 - 1 F-1122-MED Print" at bounding box center [665, 440] width 379 height 40
type input "364247717758 - 1"
click at [513, 442] on div "F-1122-MED" at bounding box center [521, 448] width 74 height 14
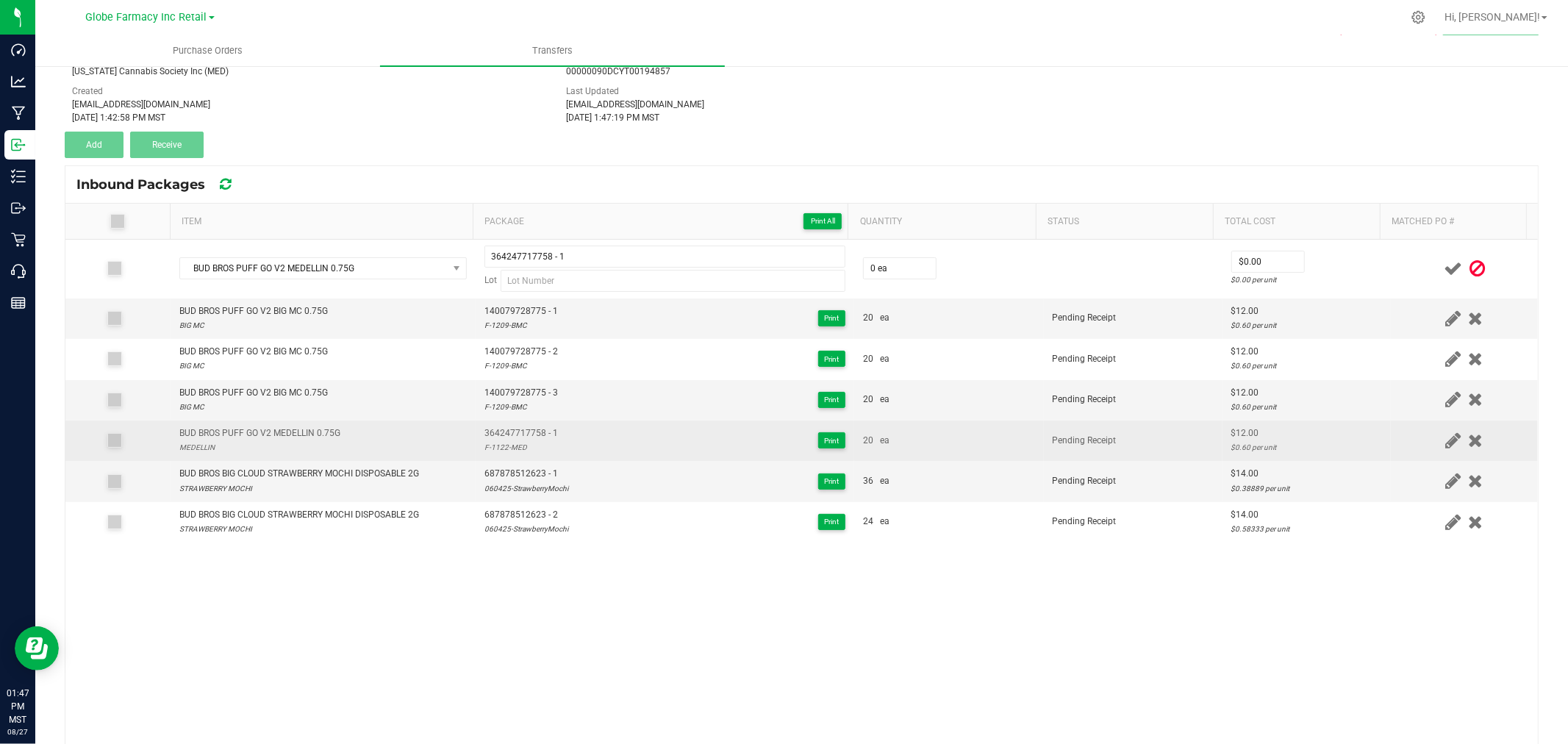
click at [513, 442] on div "F-1122-MED" at bounding box center [521, 448] width 74 height 14
click at [512, 444] on div "F-1122-MED" at bounding box center [521, 448] width 74 height 14
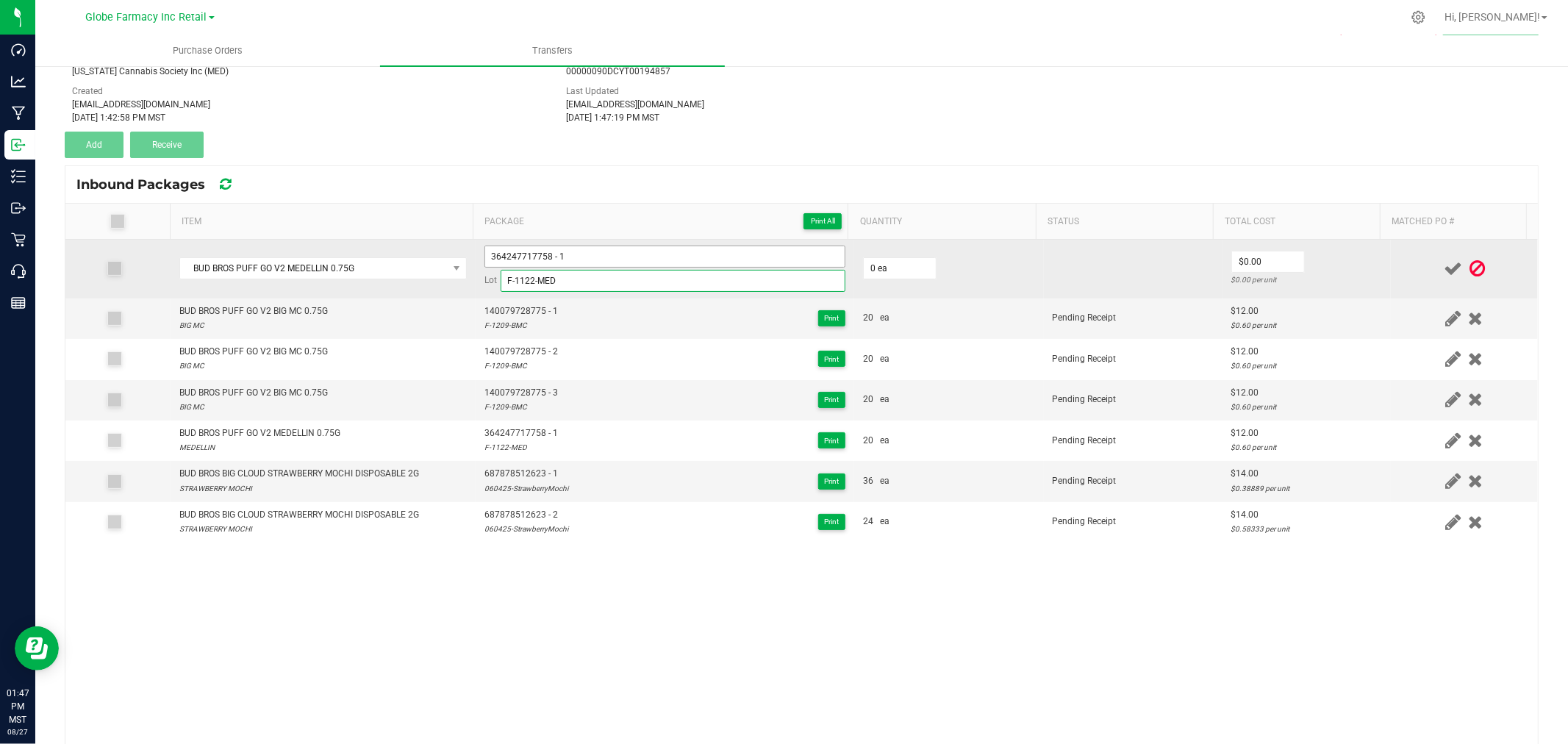
type input "F-1122-MED"
click at [568, 256] on input "364247717758 - 1" at bounding box center [664, 256] width 361 height 22
type input "364247717758 - 2"
click at [872, 268] on input "0" at bounding box center [900, 268] width 72 height 20
type input "20 ea"
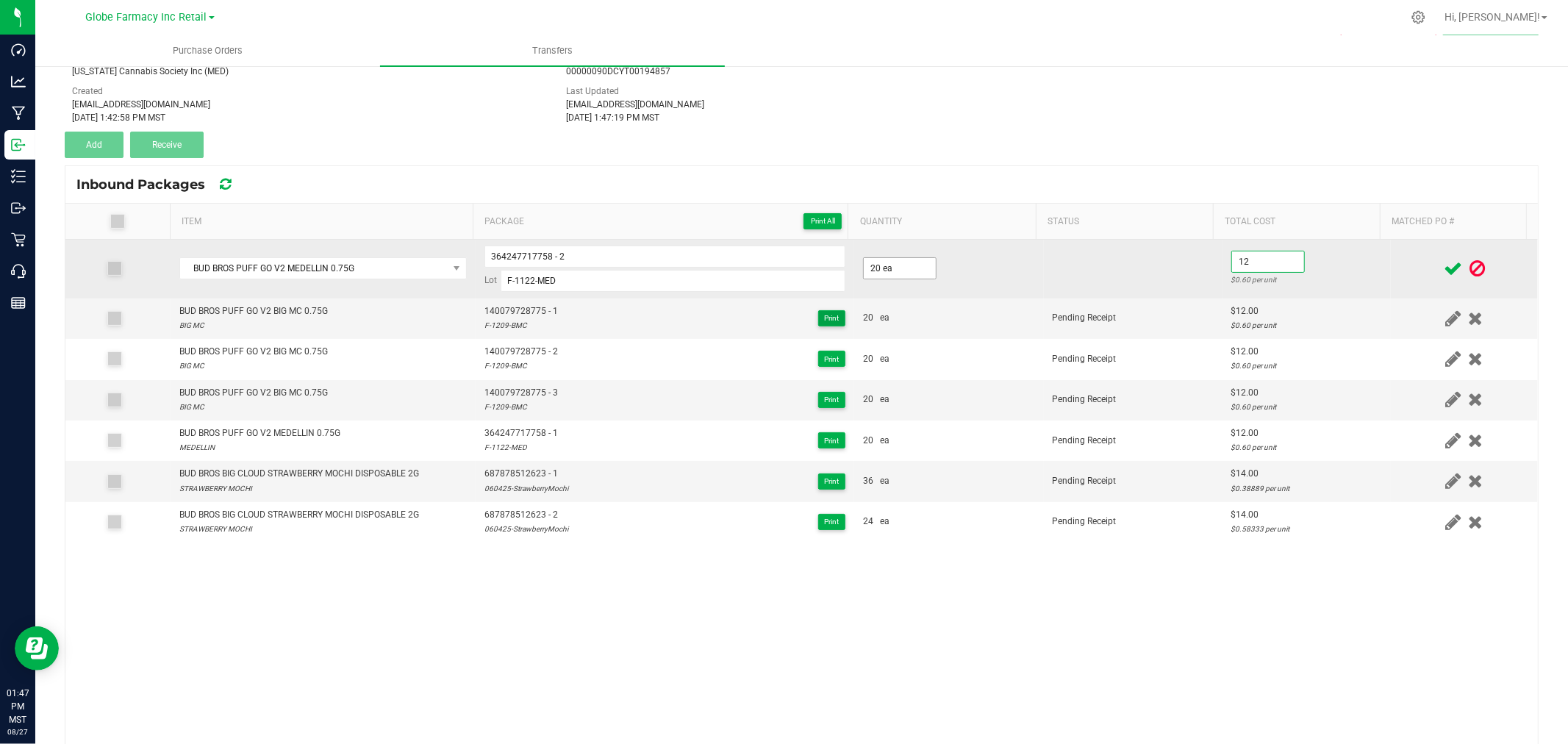
type input "$12.00"
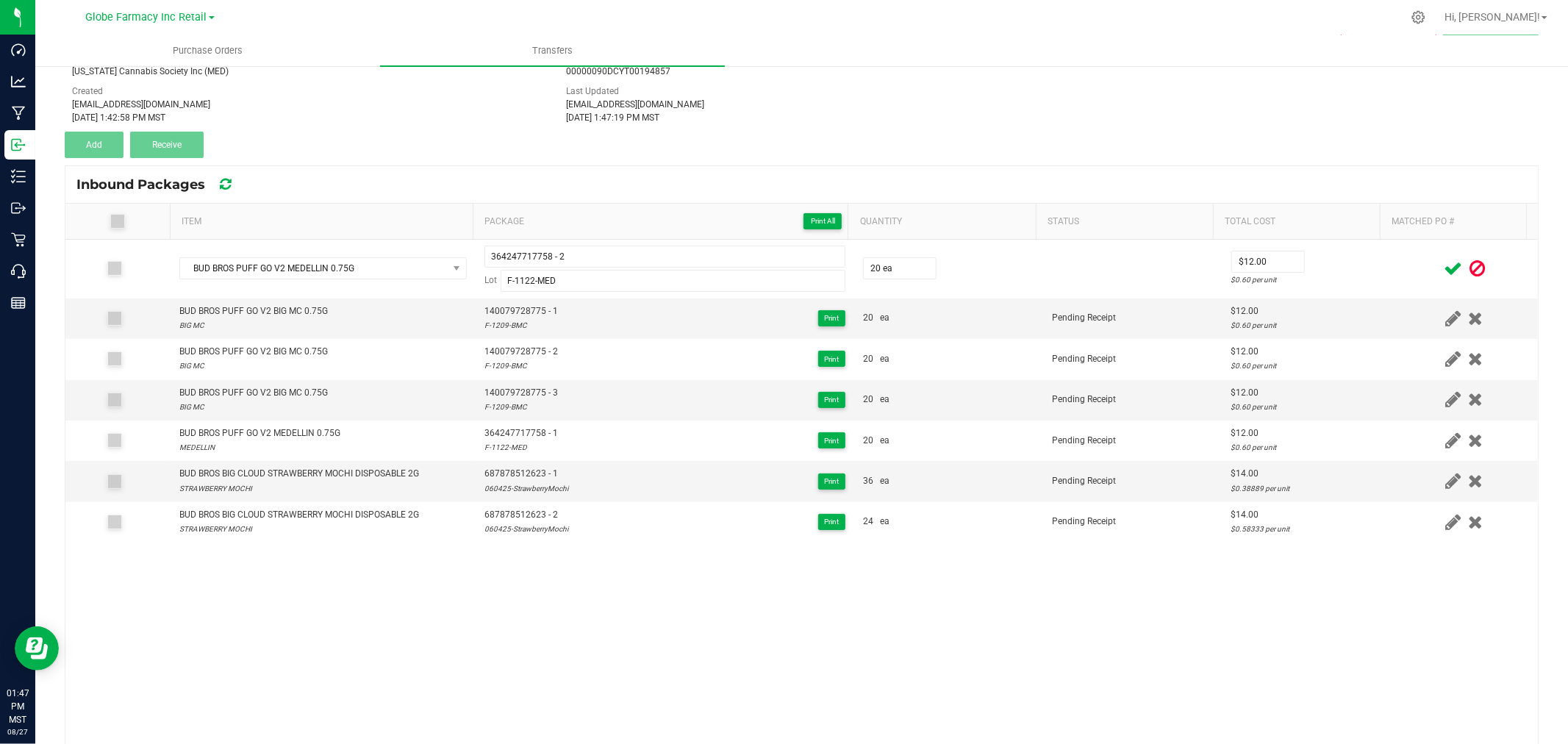
click at [1390, 259] on td at bounding box center [1463, 269] width 147 height 59
click at [1444, 265] on icon at bounding box center [1452, 268] width 18 height 18
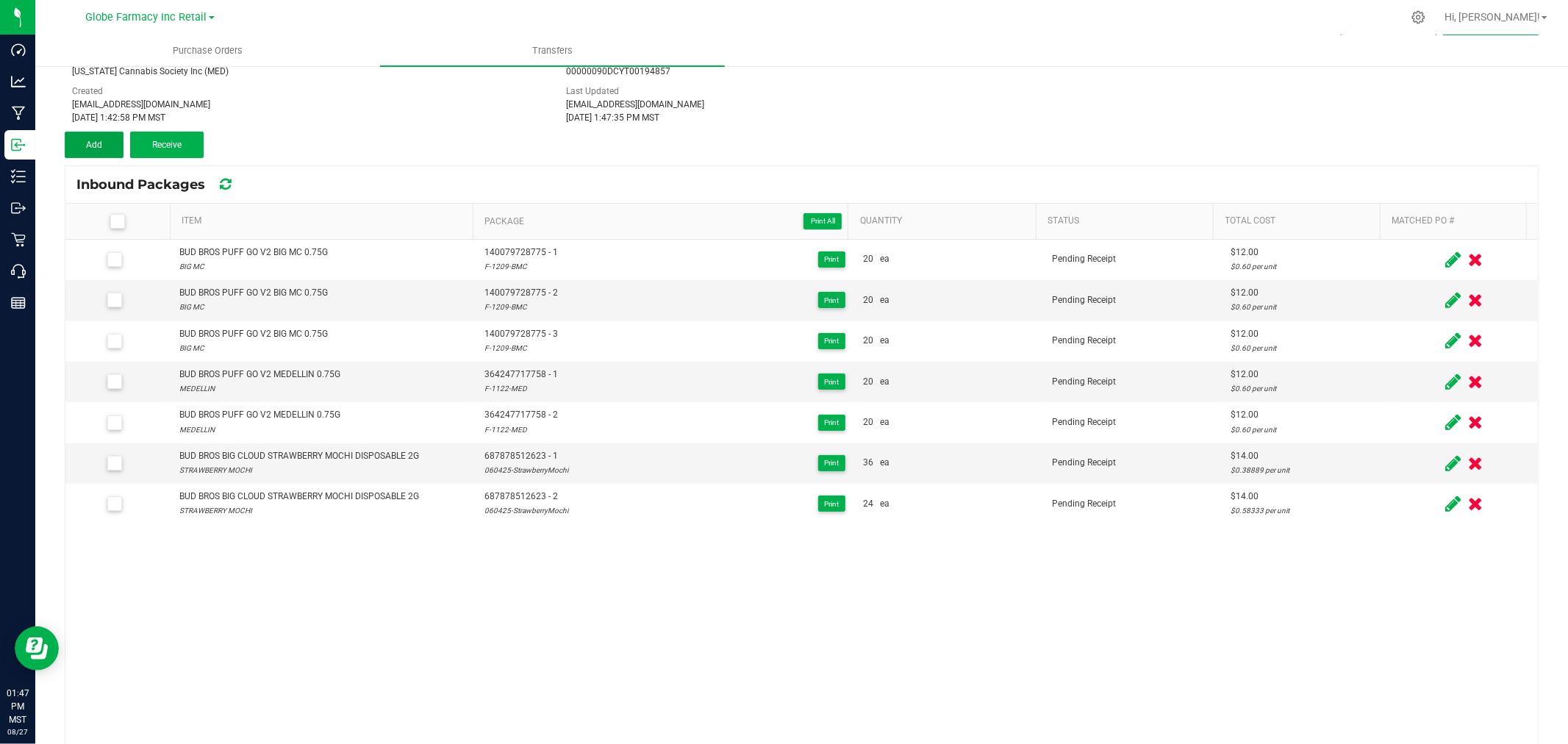
drag, startPoint x: 101, startPoint y: 135, endPoint x: 155, endPoint y: 168, distance: 63.3
click at [101, 135] on button "Add" at bounding box center [94, 145] width 59 height 27
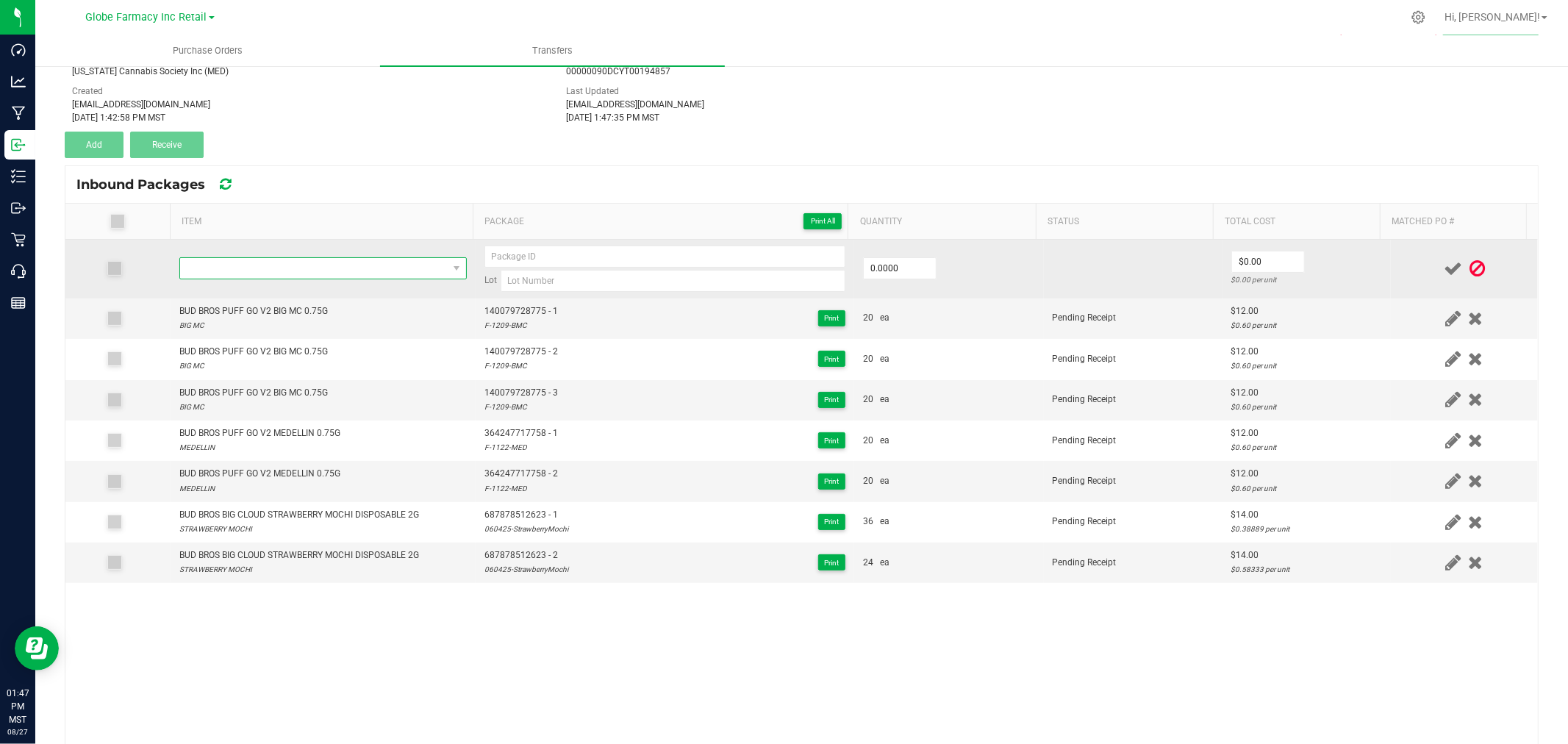
click at [258, 267] on span "NO DATA FOUND" at bounding box center [314, 268] width 267 height 20
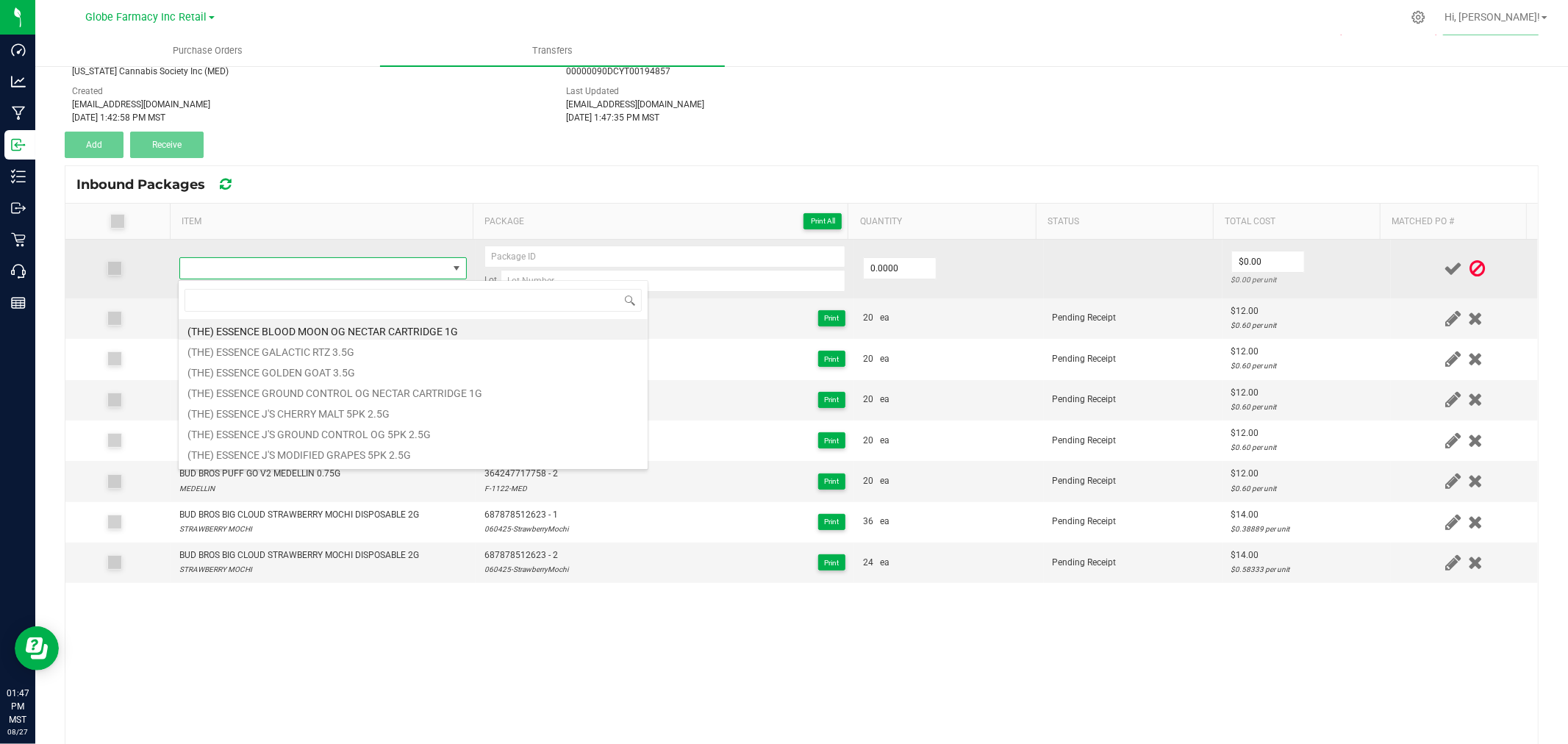
type input "BUD BROS PUFF GO V2 MEDELLIN 0.75G"
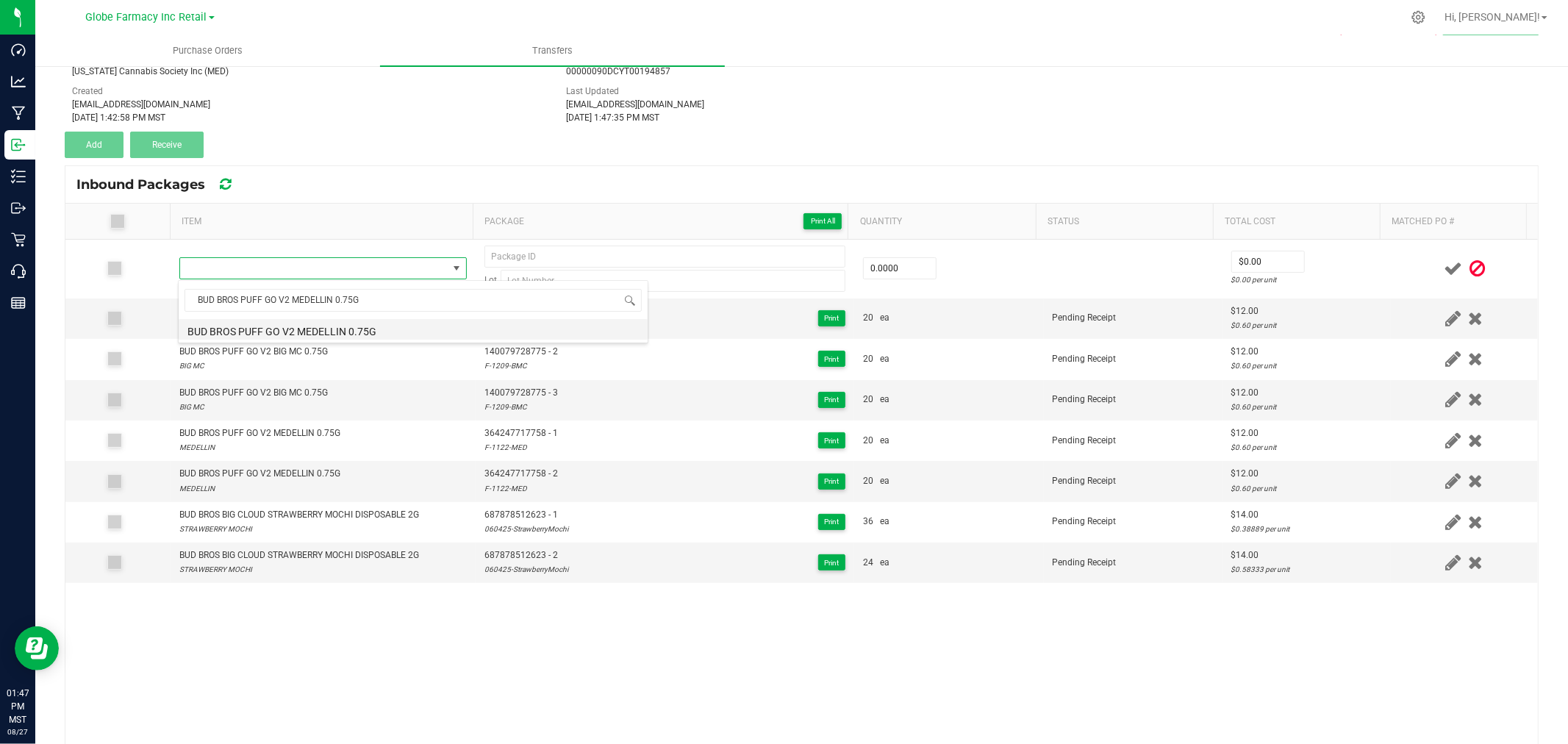
click at [321, 332] on li "BUD BROS PUFF GO V2 MEDELLIN 0.75G" at bounding box center [413, 330] width 469 height 20
type input "0 ea"
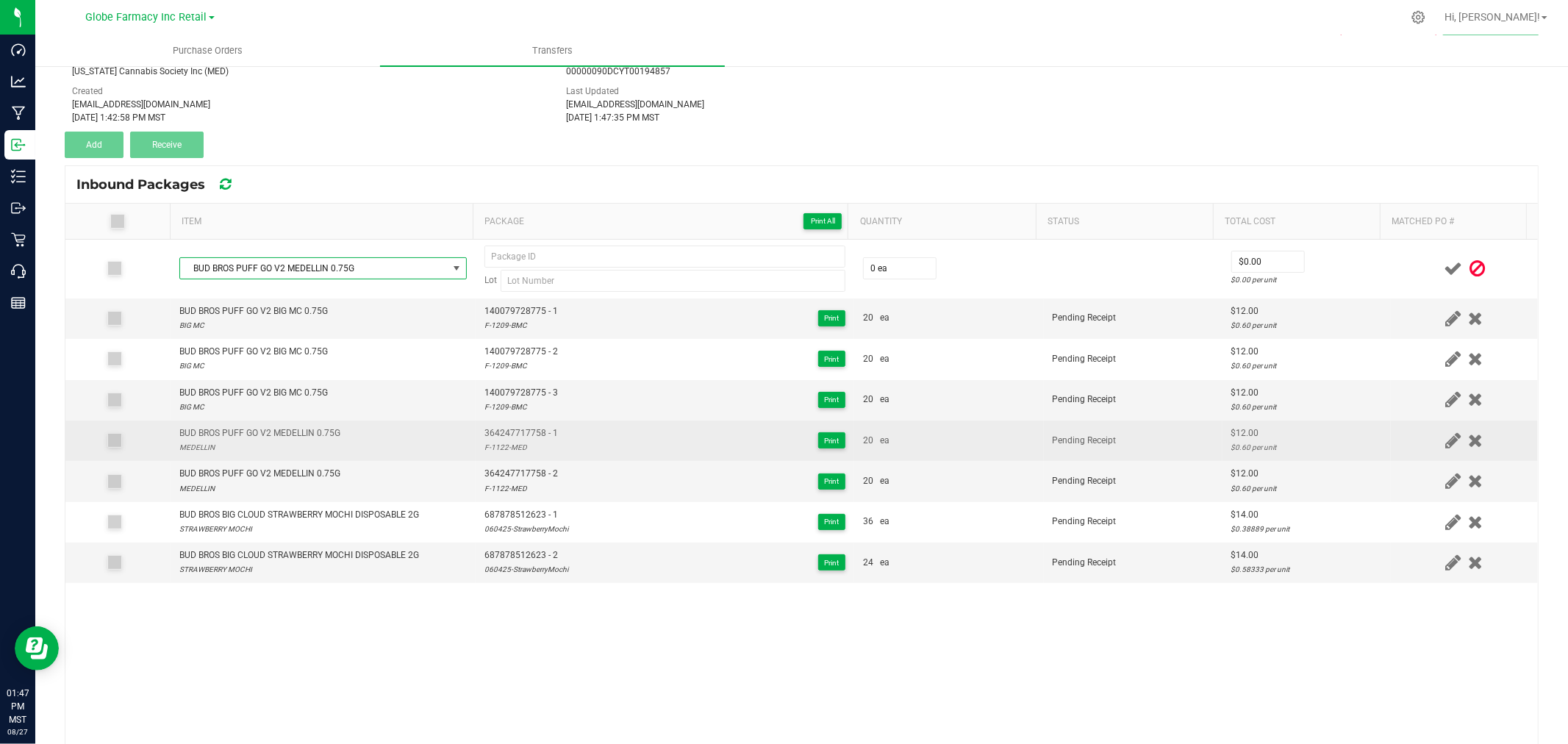
click at [517, 440] on div "F-1122-MED" at bounding box center [521, 448] width 74 height 14
type input "F-1122-MED"
click at [512, 431] on span "364247717758 - 1" at bounding box center [521, 433] width 74 height 14
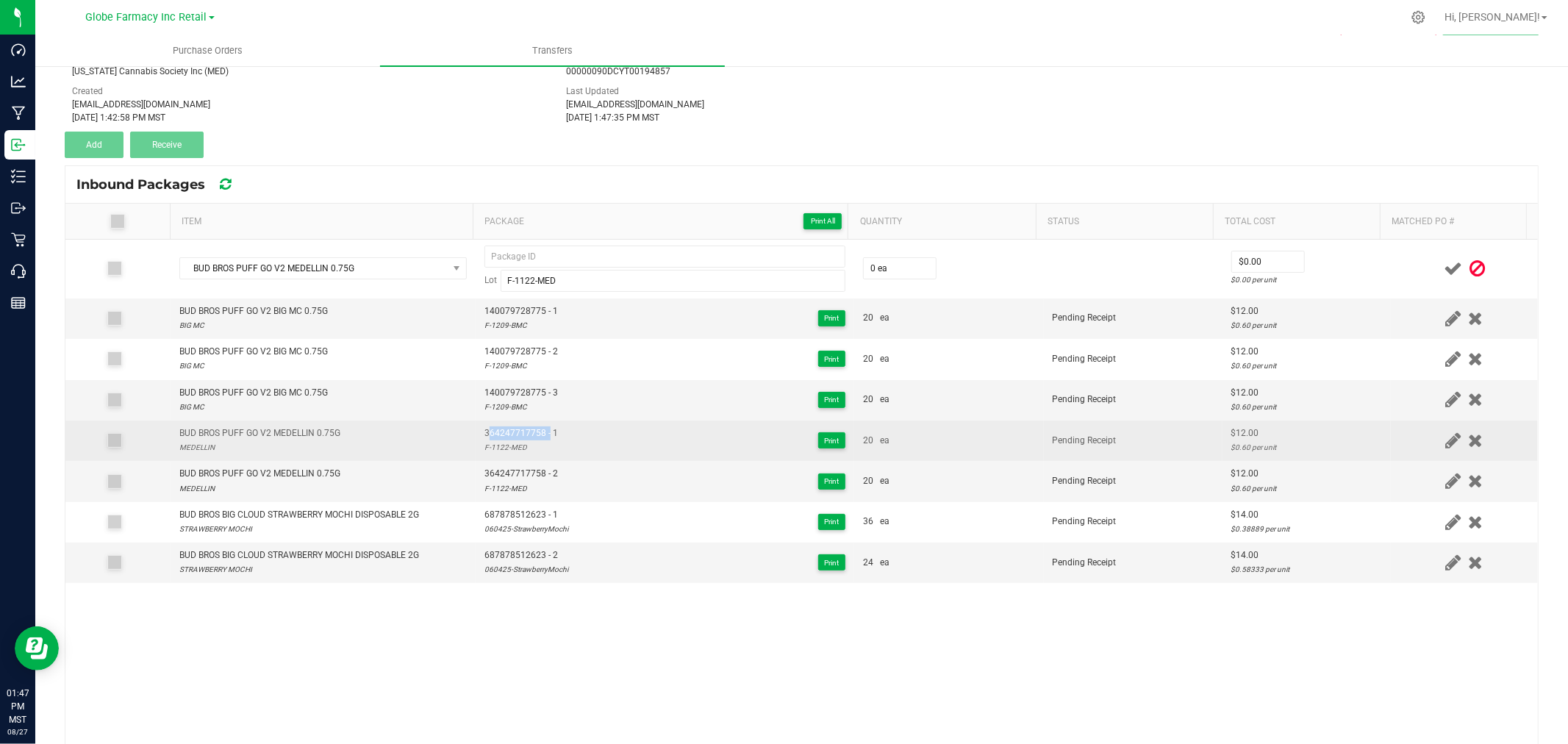
click at [512, 431] on span "364247717758 - 1" at bounding box center [521, 433] width 74 height 14
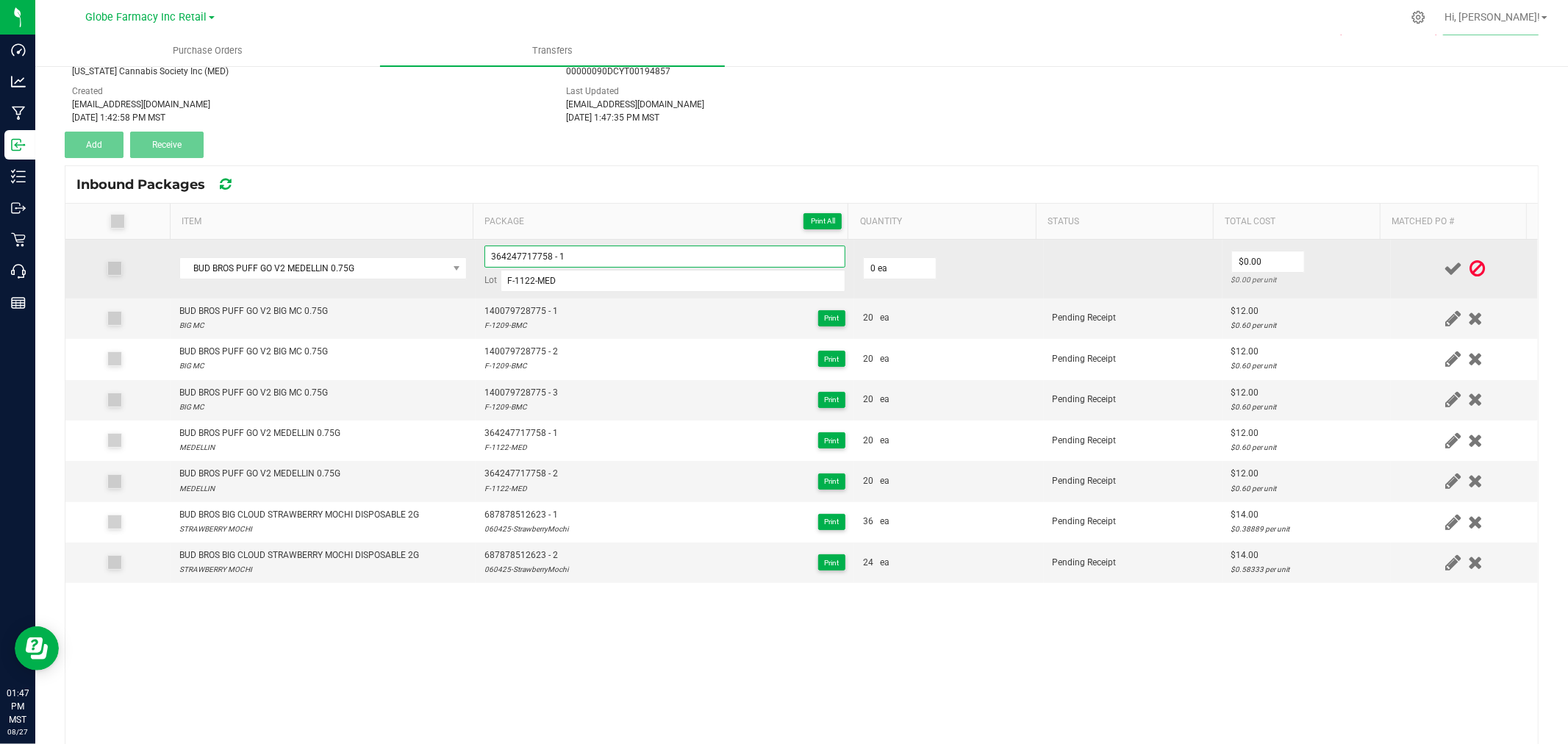
click at [626, 260] on input "364247717758 - 1" at bounding box center [664, 256] width 361 height 22
type input "364247717758 - 3"
type input "20 ea"
click at [1288, 256] on td "$11.00 $0.55 per unit" at bounding box center [1306, 269] width 168 height 59
click at [1264, 256] on input "11" at bounding box center [1268, 262] width 72 height 20
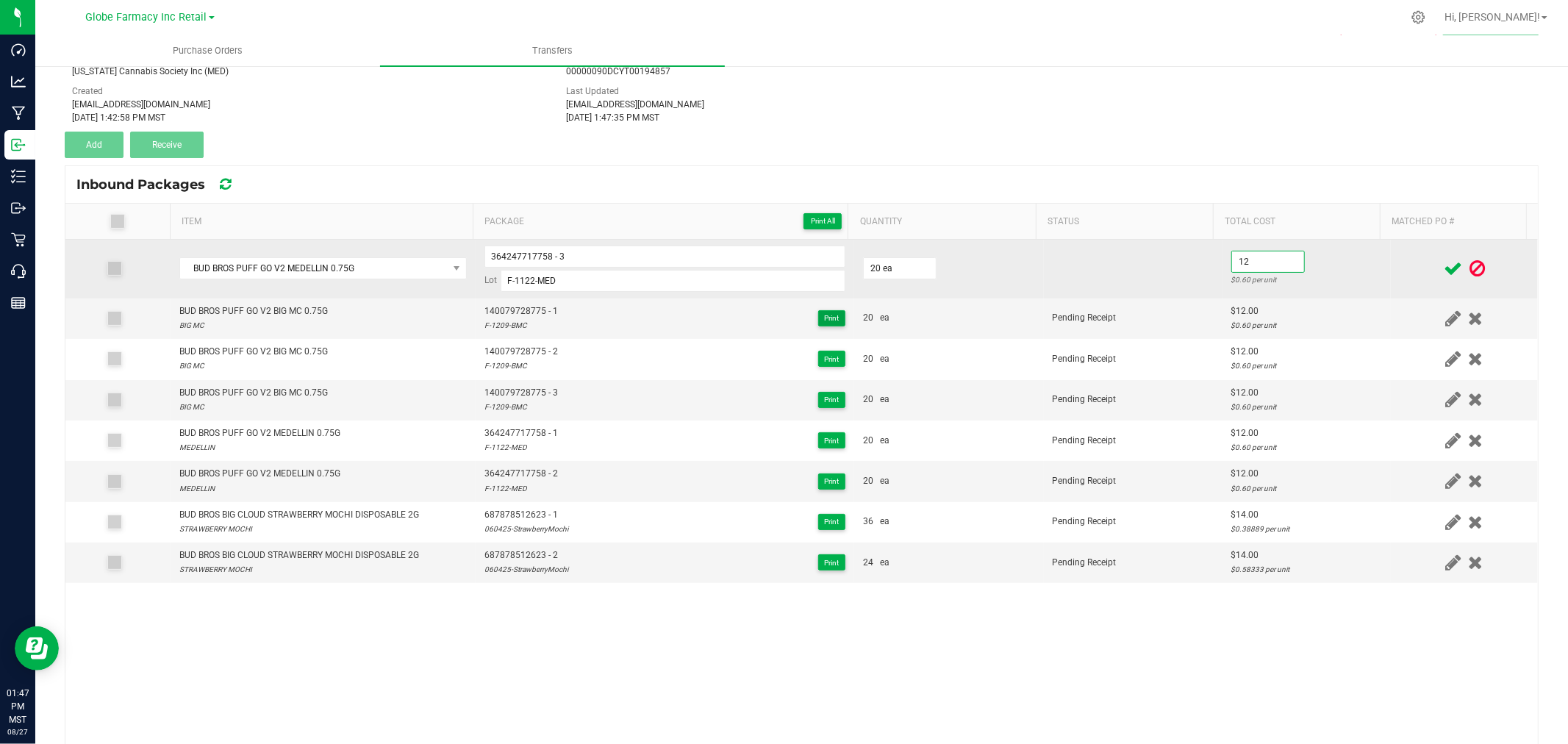
type input "$12.00"
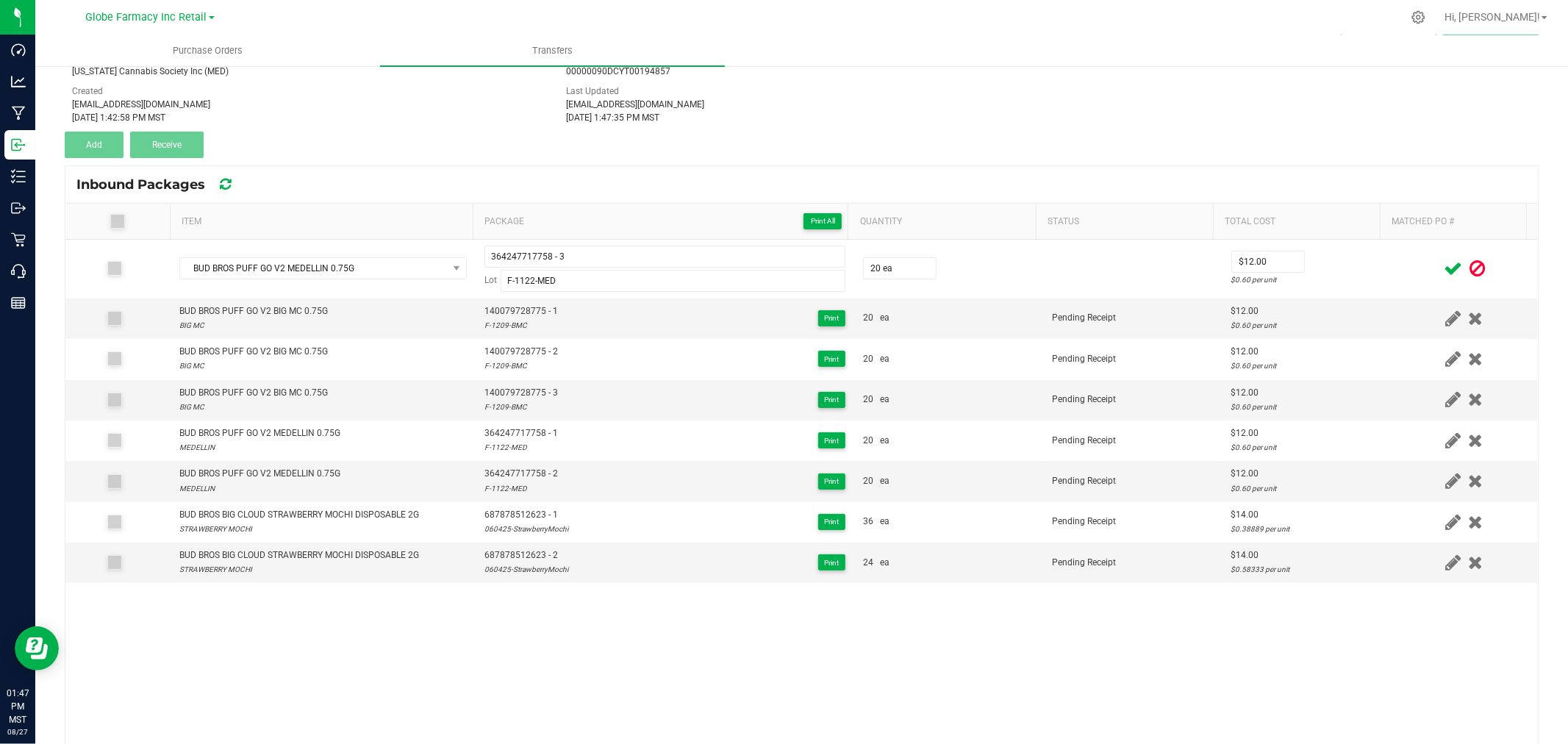
drag, startPoint x: 1320, startPoint y: 266, endPoint x: 1377, endPoint y: 266, distance: 57.0
click at [1324, 266] on td "$12.00 $0.60 per unit" at bounding box center [1306, 269] width 168 height 59
click at [1440, 271] on span at bounding box center [1452, 269] width 26 height 28
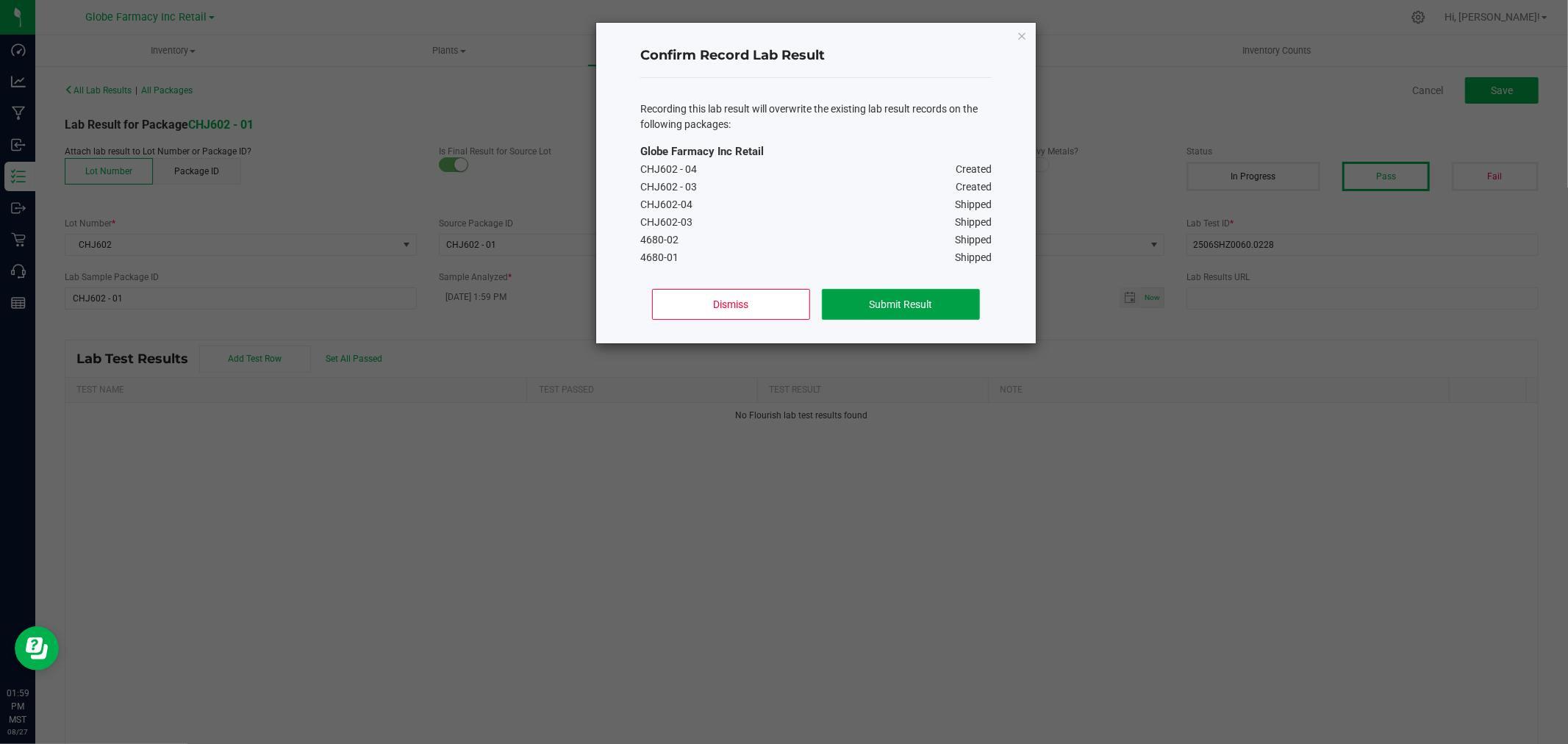
click at [856, 308] on button "Submit Result" at bounding box center [901, 304] width 158 height 31
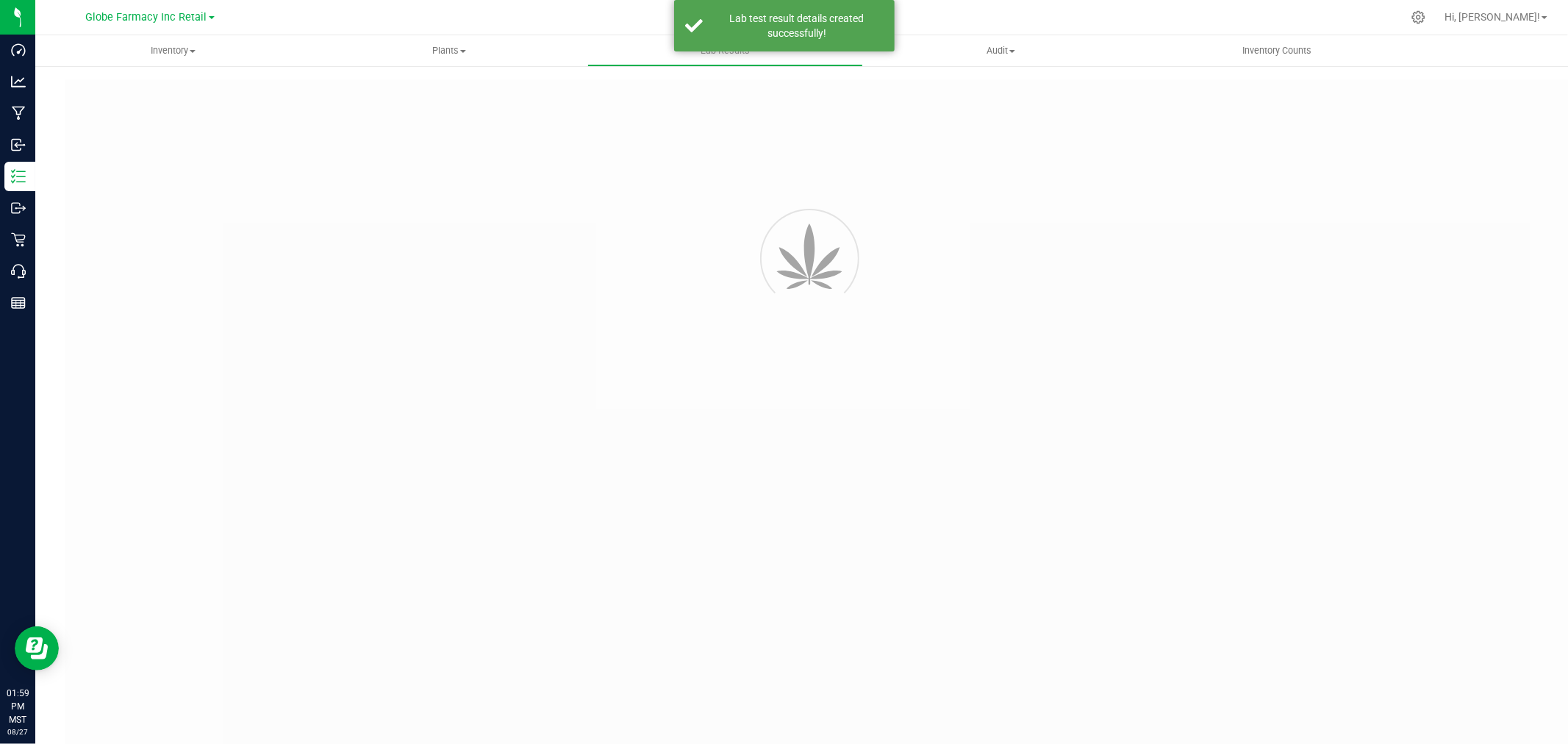
type input "CHJ602 - 01"
type input "2506SHZ0060.0228"
type input "CHJ602 - 01"
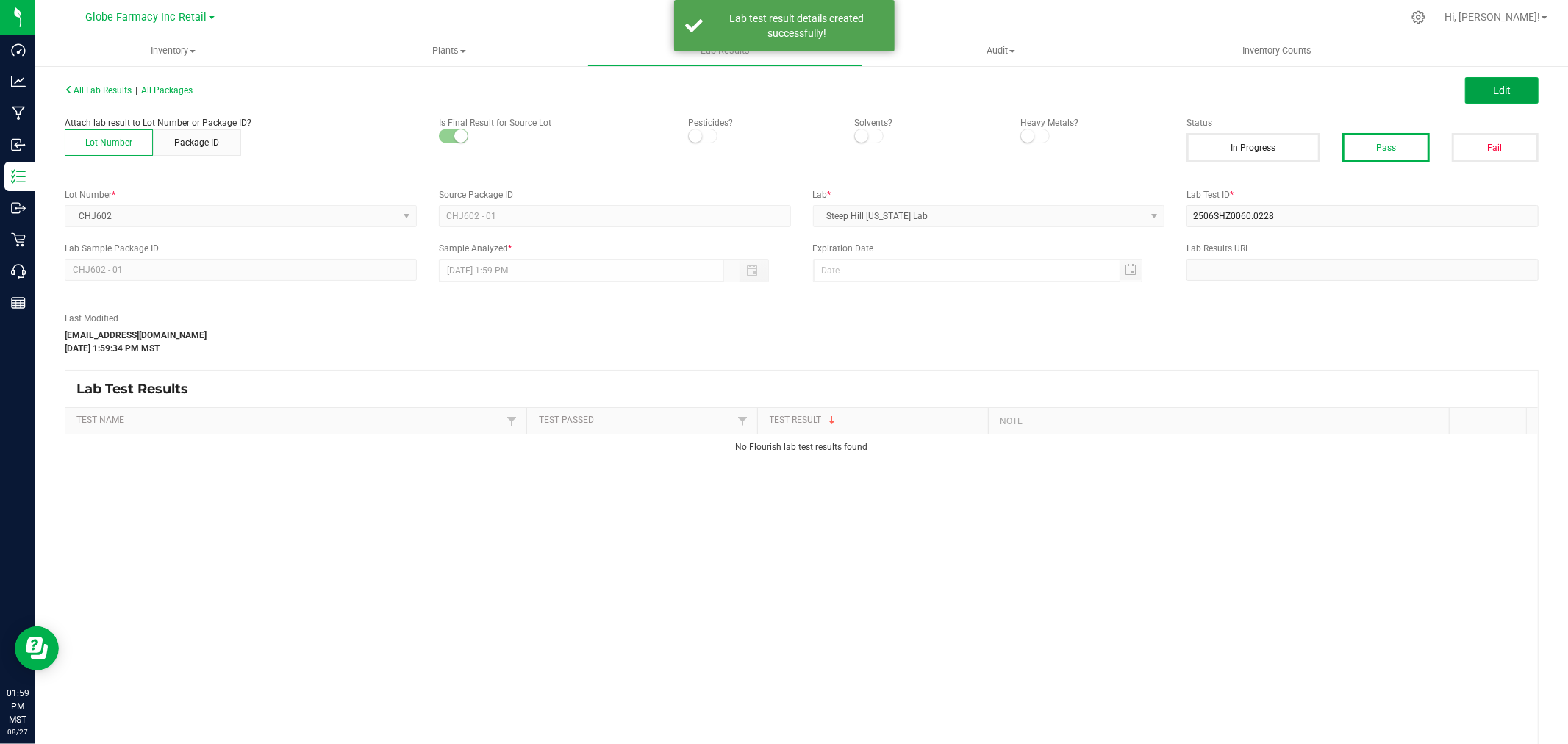
click at [1479, 84] on button "Edit" at bounding box center [1502, 90] width 74 height 27
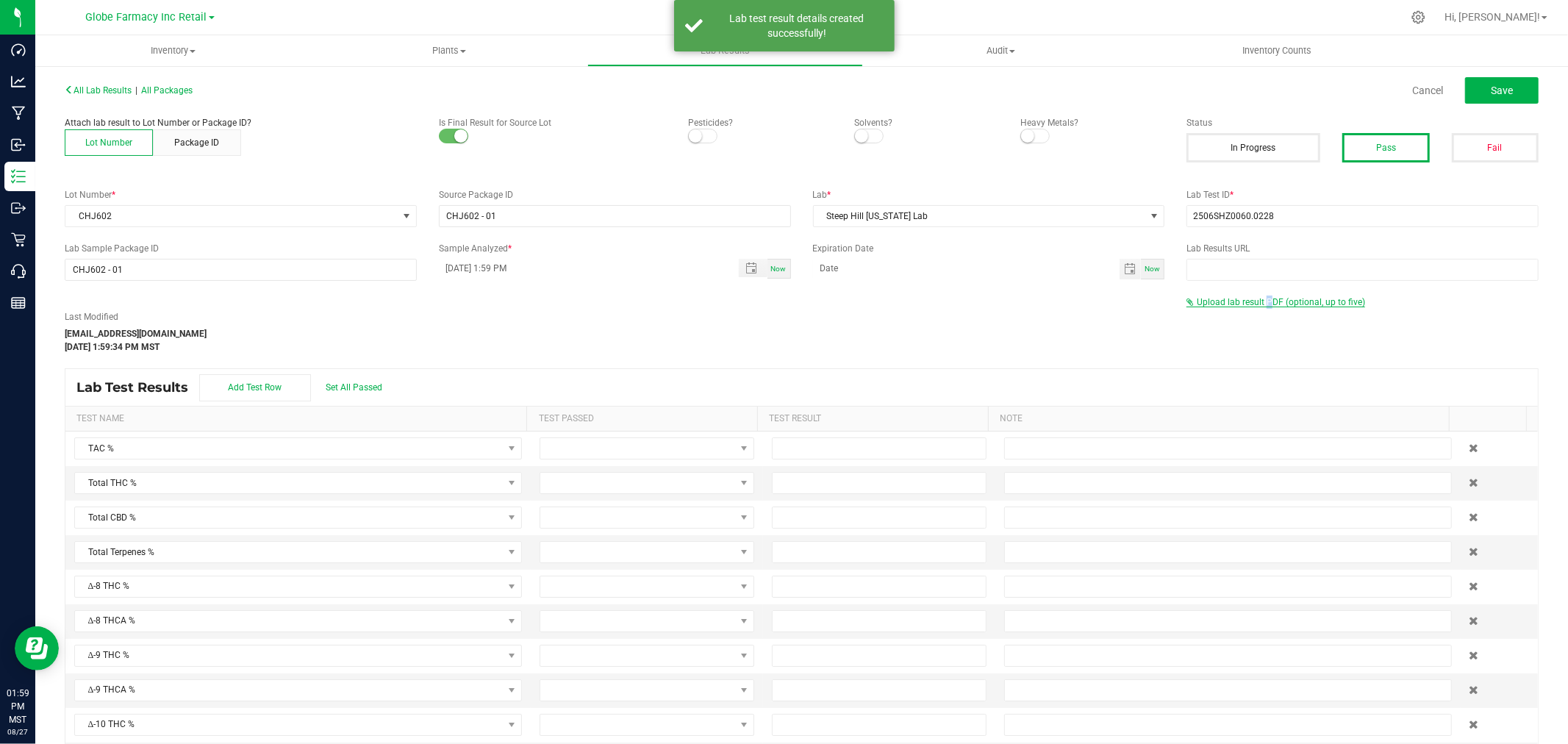
click at [1254, 303] on span "Upload lab result PDF (optional, up to five)" at bounding box center [1280, 302] width 168 height 10
click at [1214, 317] on div "Select file" at bounding box center [1229, 326] width 72 height 22
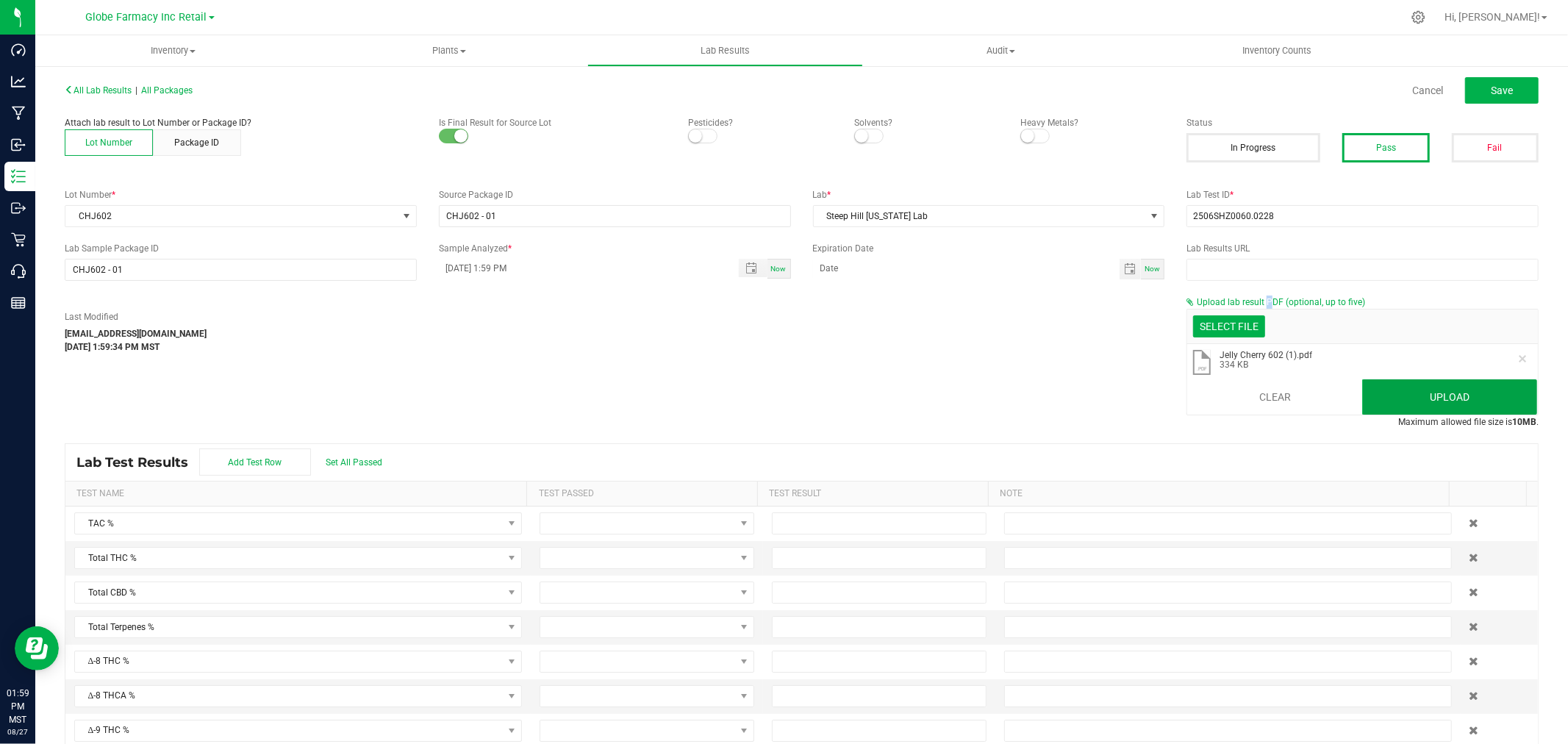
click at [1416, 392] on button "Upload" at bounding box center [1449, 397] width 175 height 35
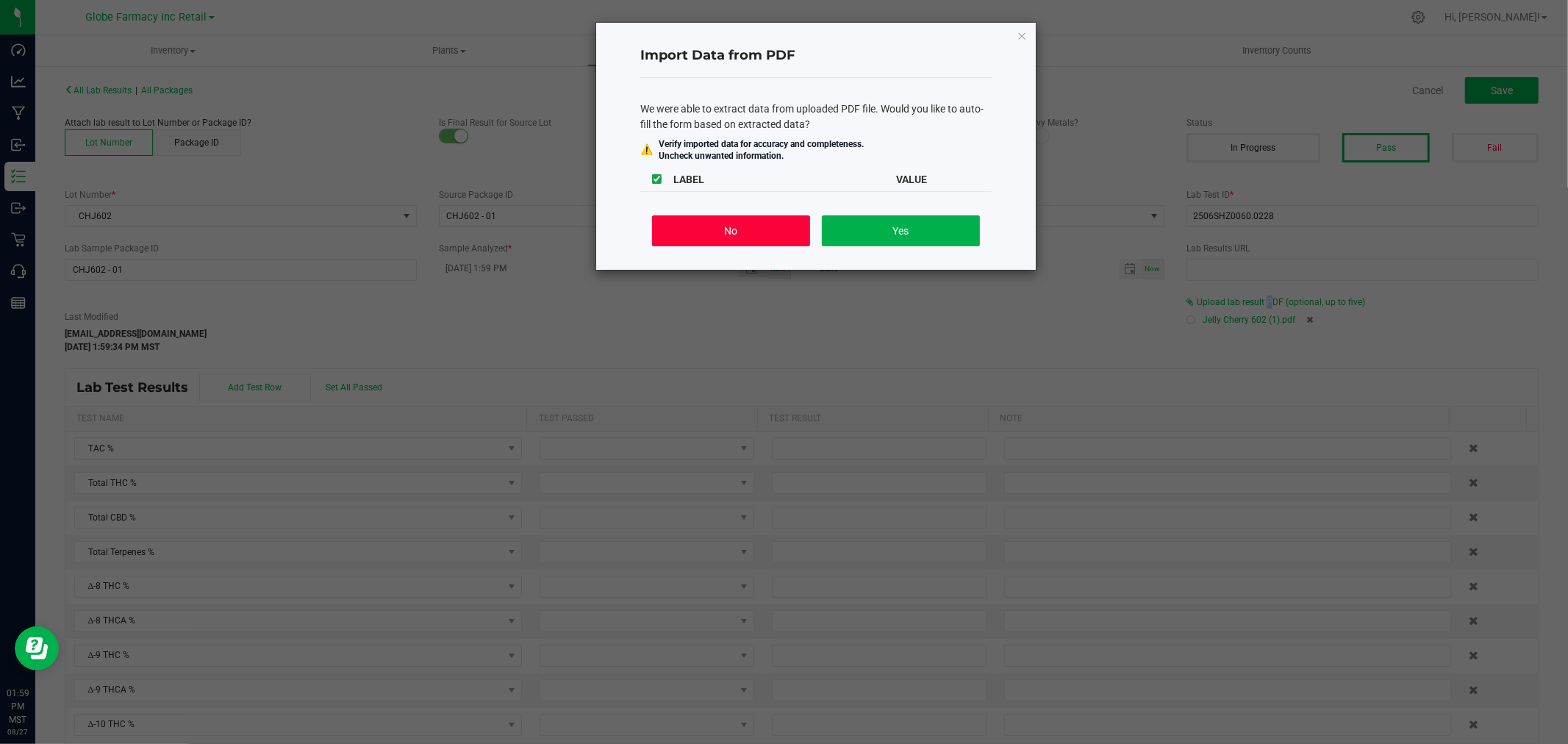
click at [713, 228] on button "No" at bounding box center [730, 230] width 158 height 31
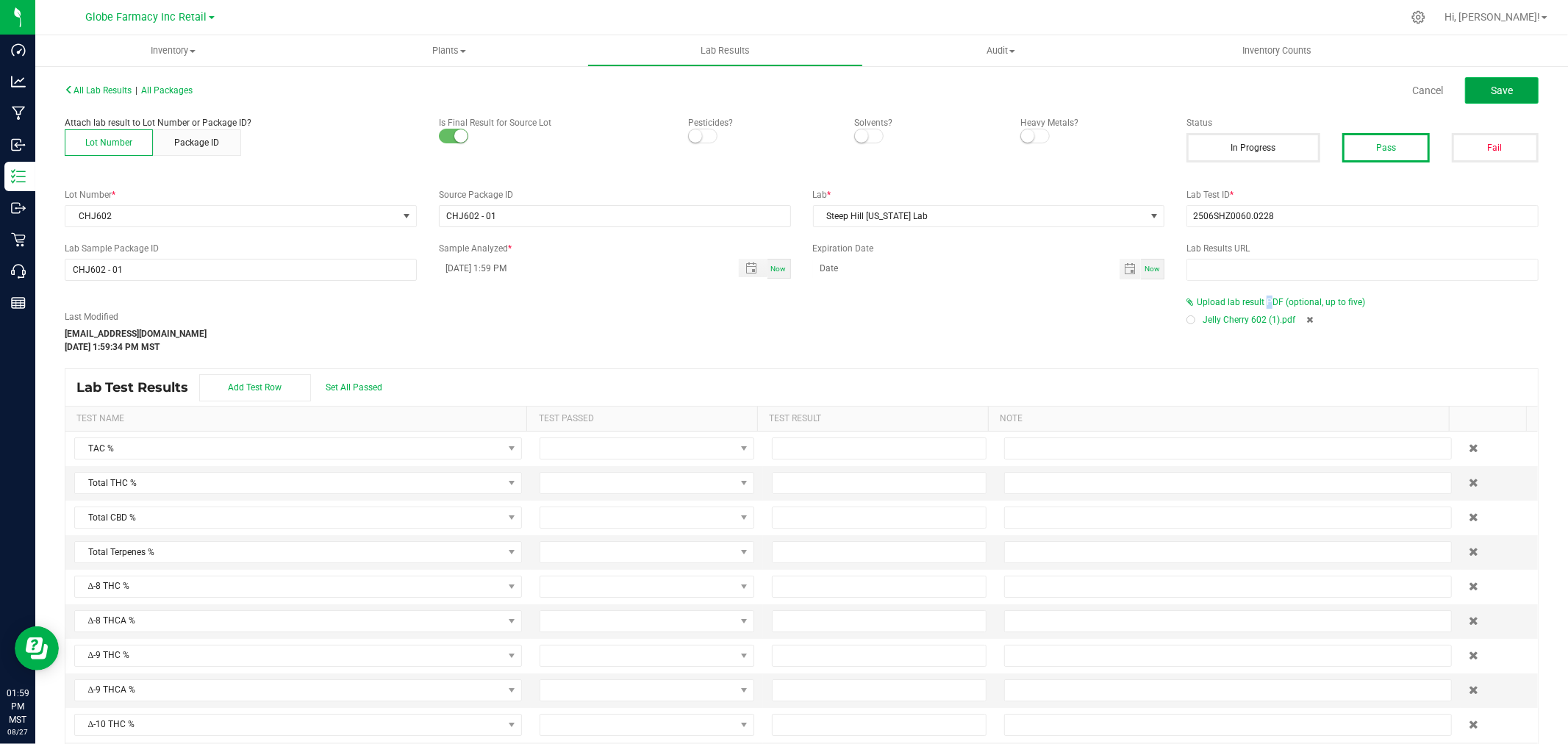
click at [1468, 92] on button "Save" at bounding box center [1502, 90] width 74 height 27
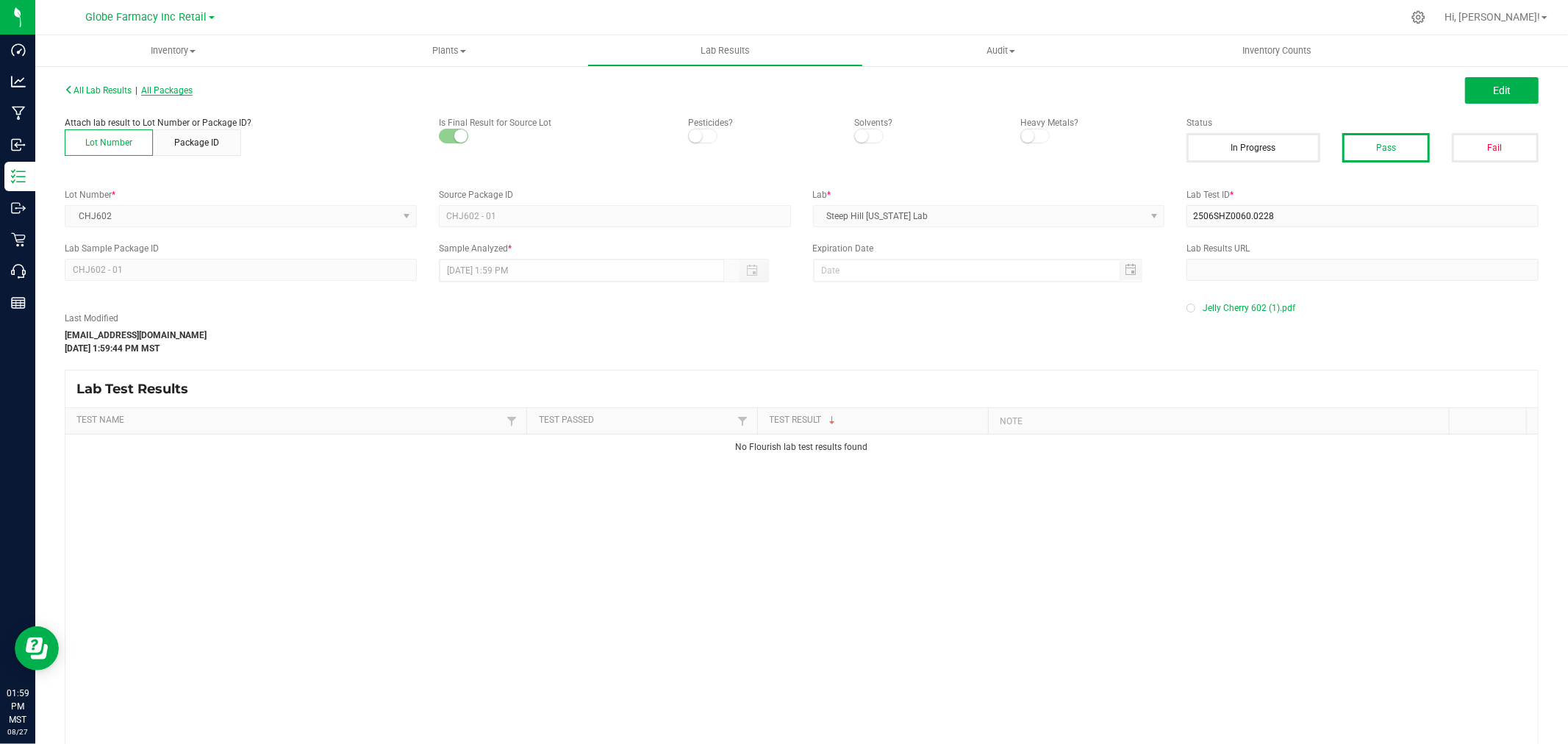
click at [174, 87] on span "All Packages" at bounding box center [167, 90] width 51 height 10
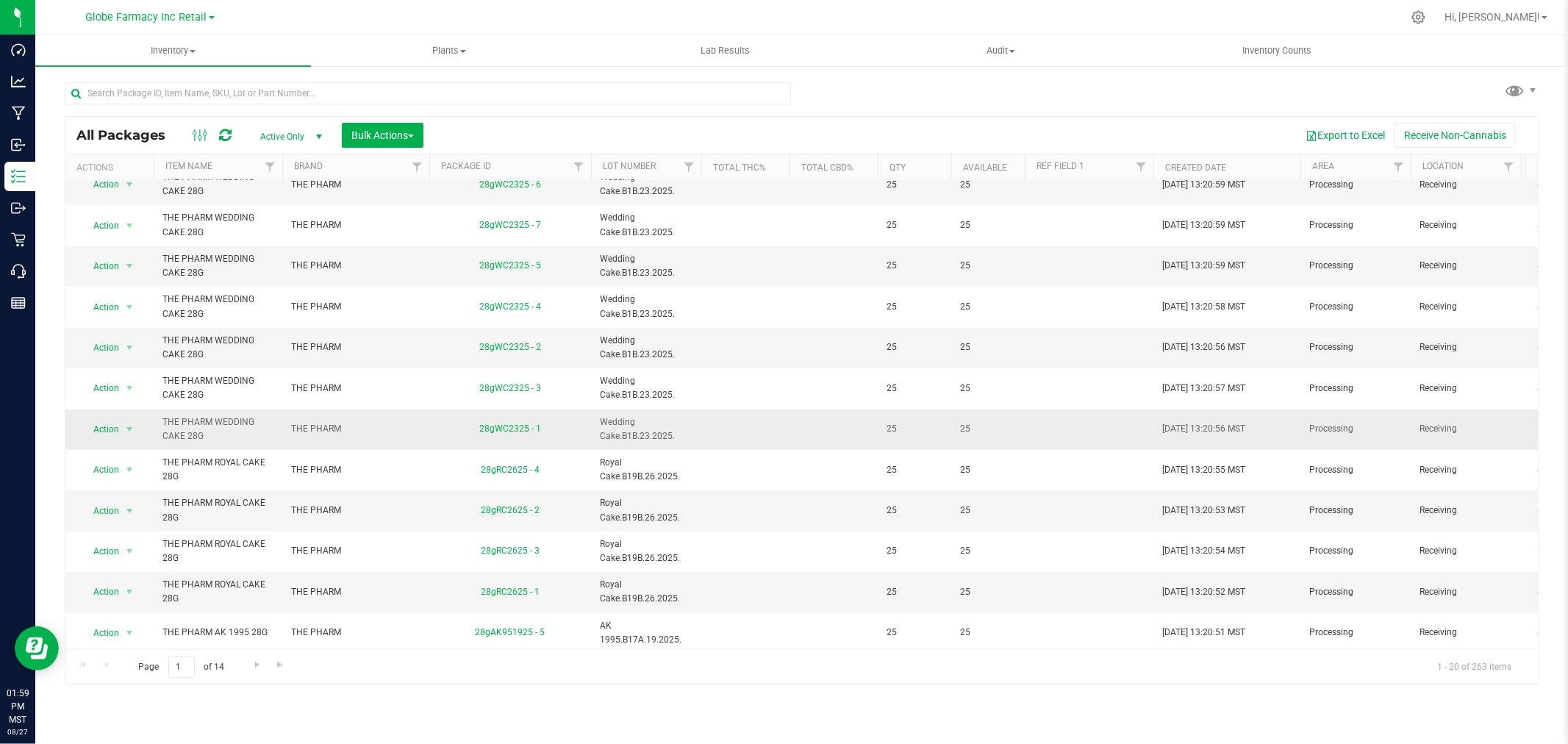
scroll to position [493, 0]
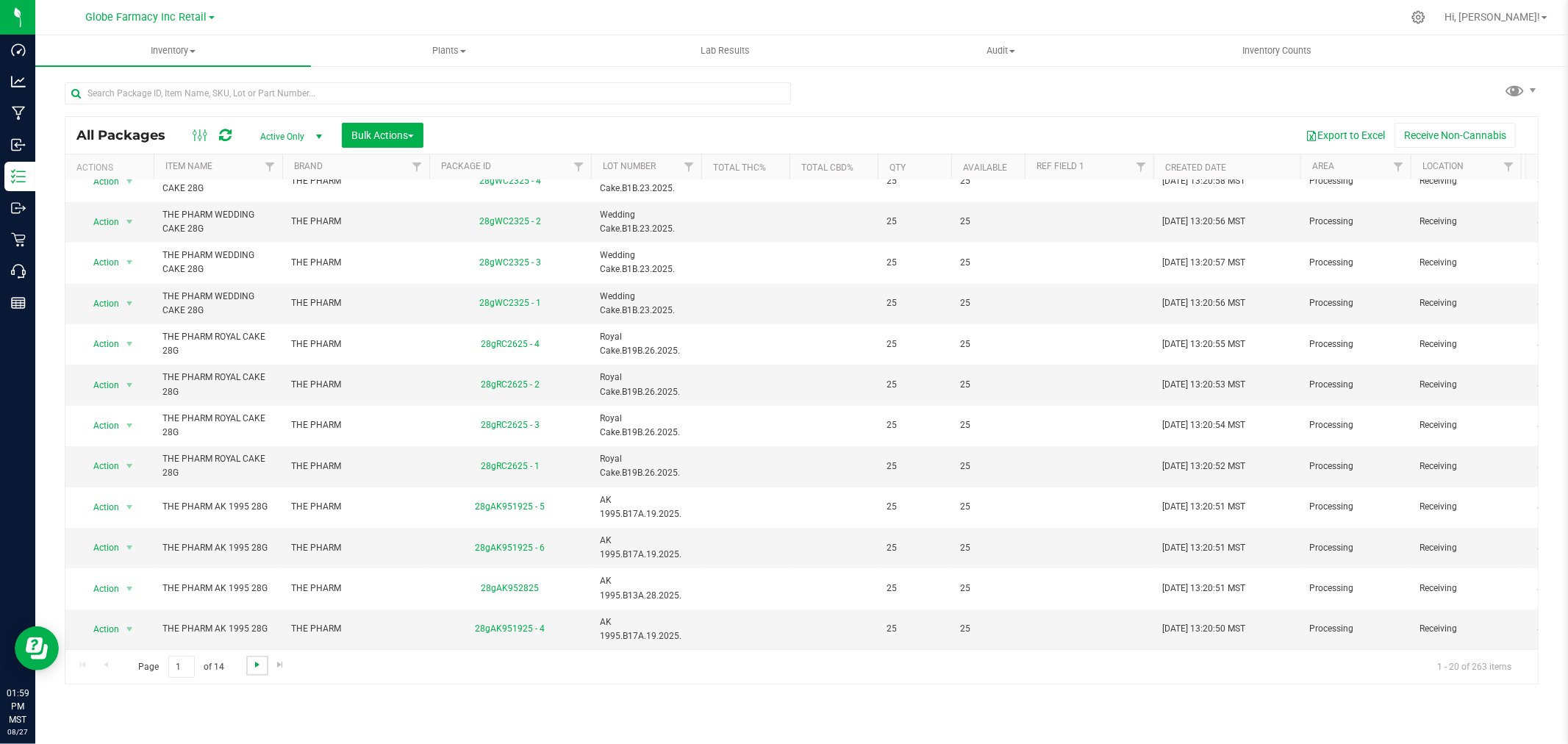
click at [252, 664] on span "Go to the next page" at bounding box center [257, 665] width 12 height 12
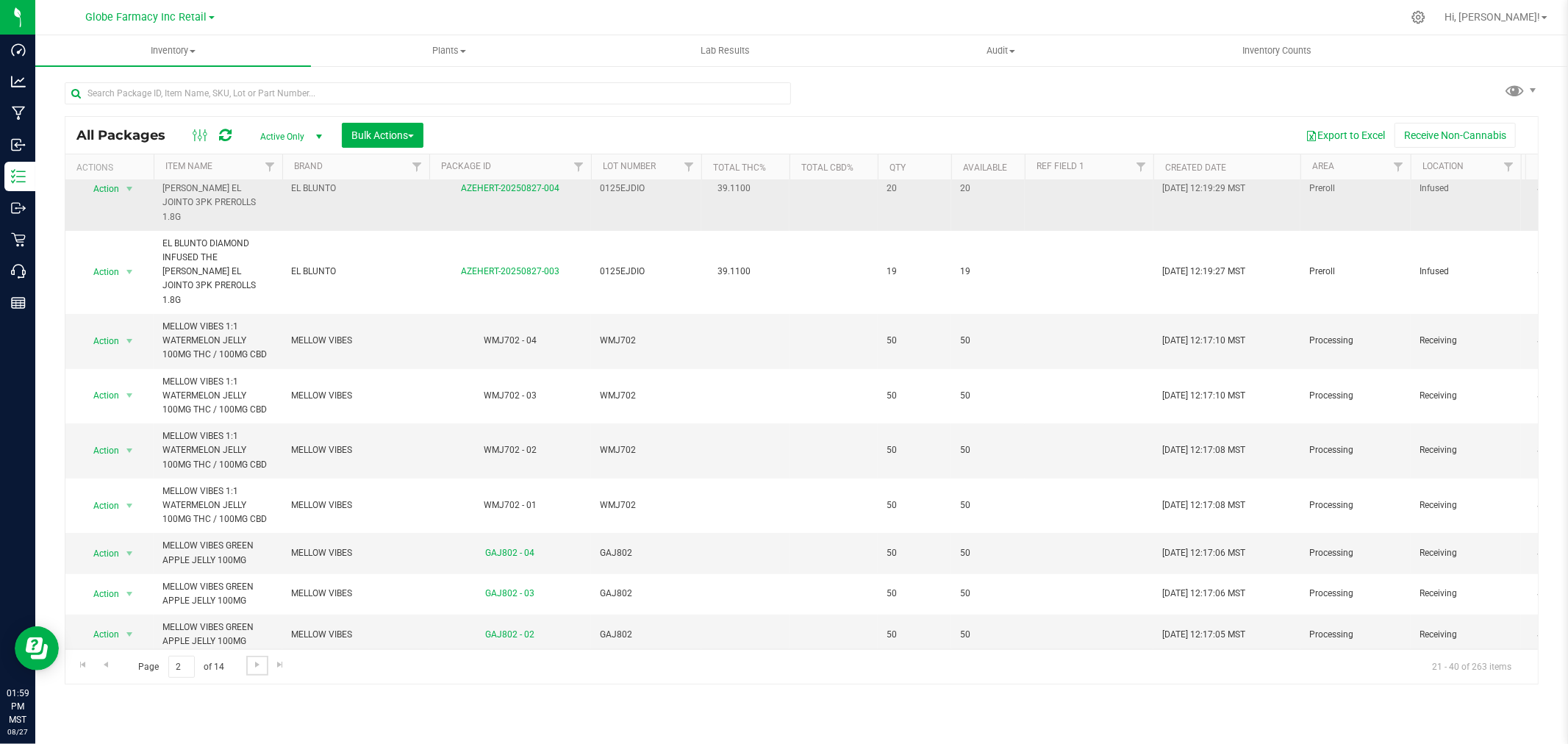
scroll to position [408, 0]
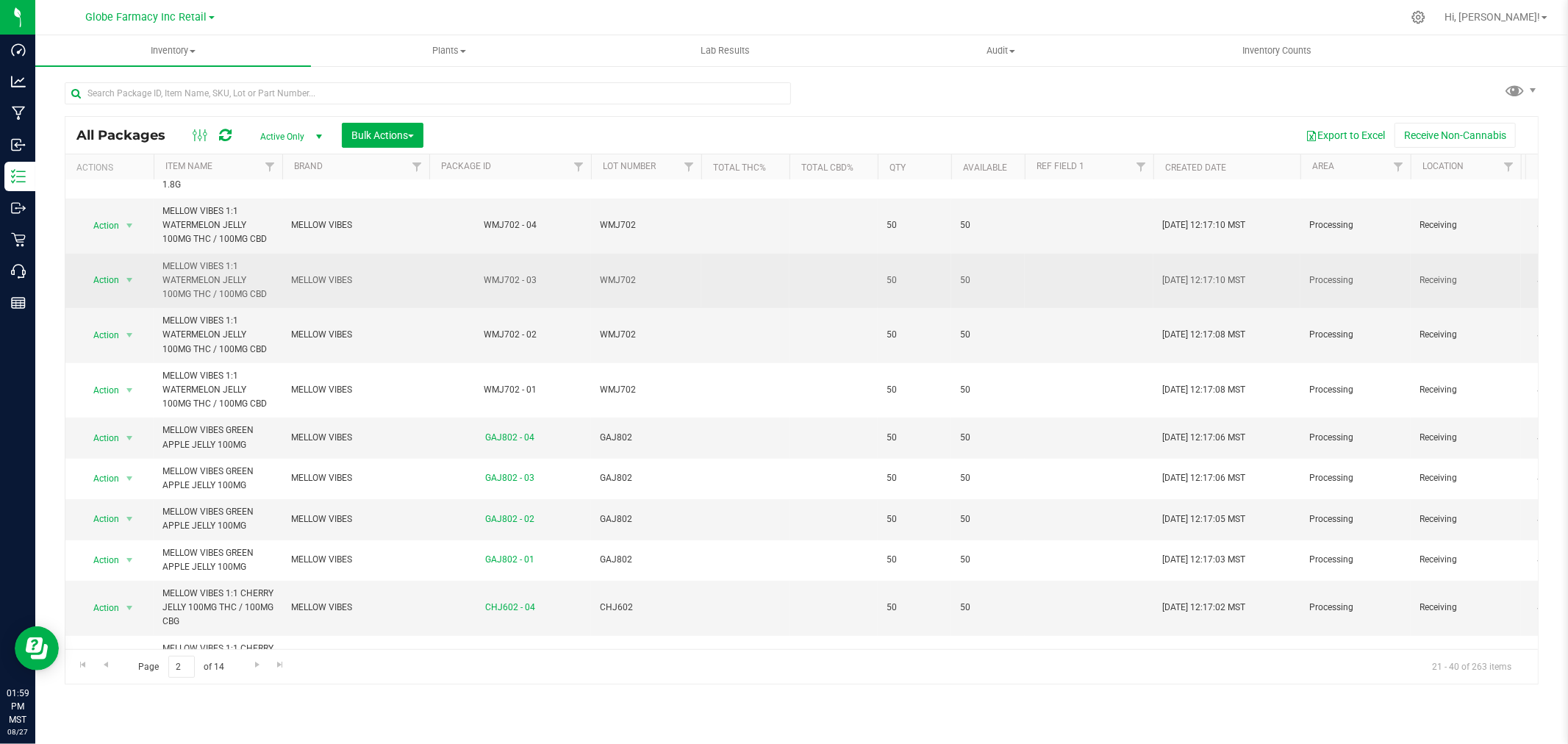
click at [616, 274] on span "WMJ702" at bounding box center [646, 281] width 93 height 14
click at [616, 269] on input "WMJ702" at bounding box center [643, 280] width 105 height 23
click at [133, 274] on span "select" at bounding box center [129, 280] width 12 height 12
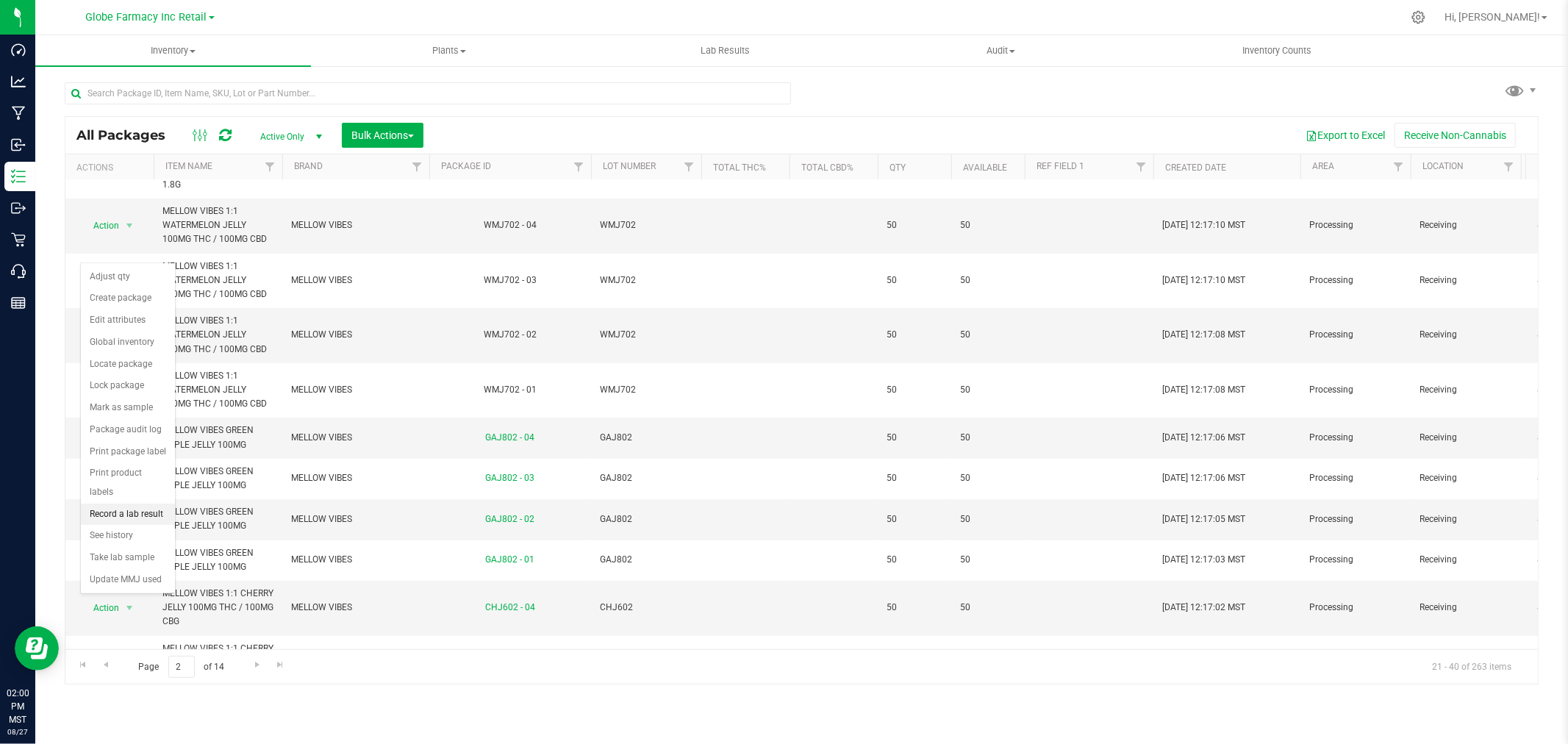
click at [105, 512] on li "Record a lab result" at bounding box center [128, 515] width 94 height 22
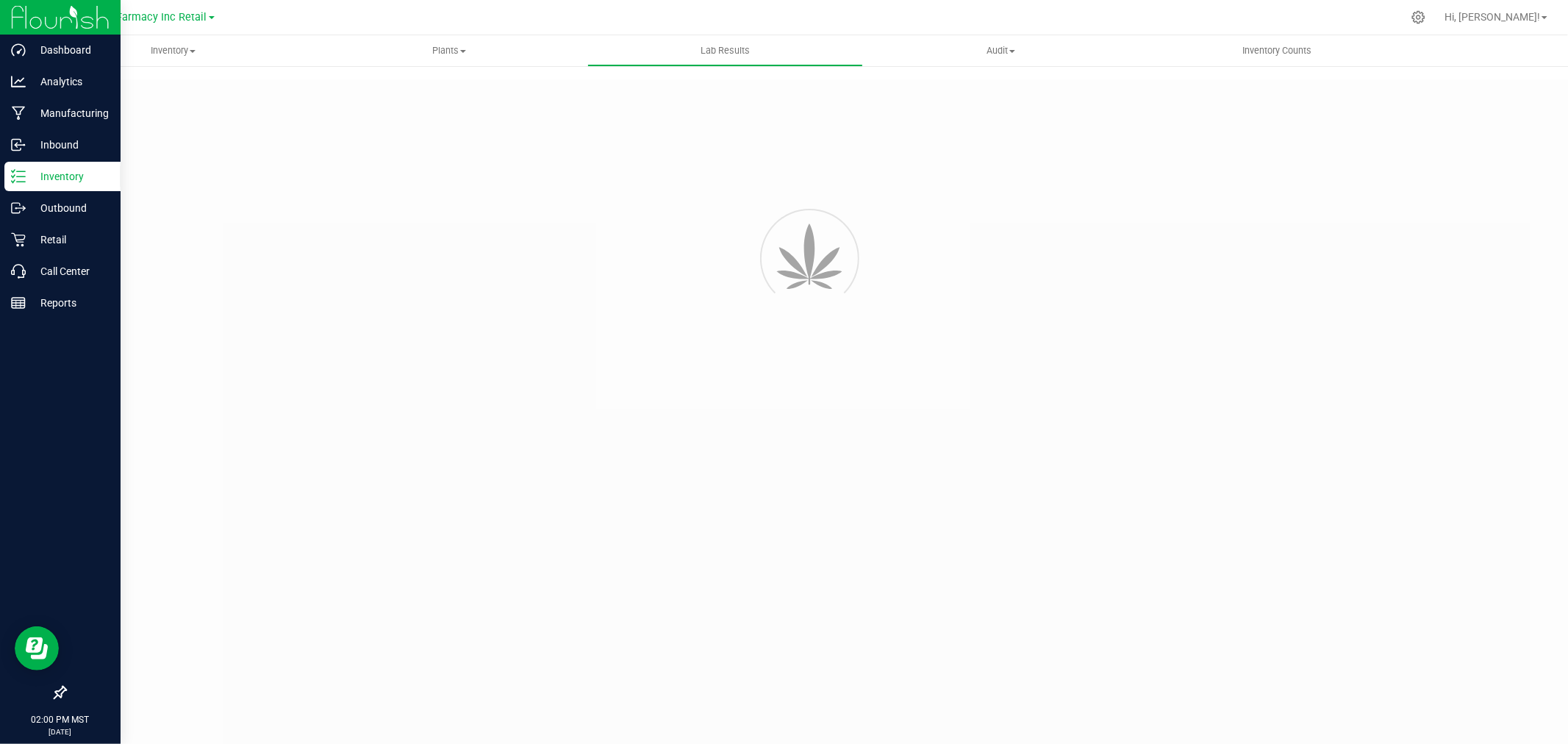
type input "WMJ702 - 03"
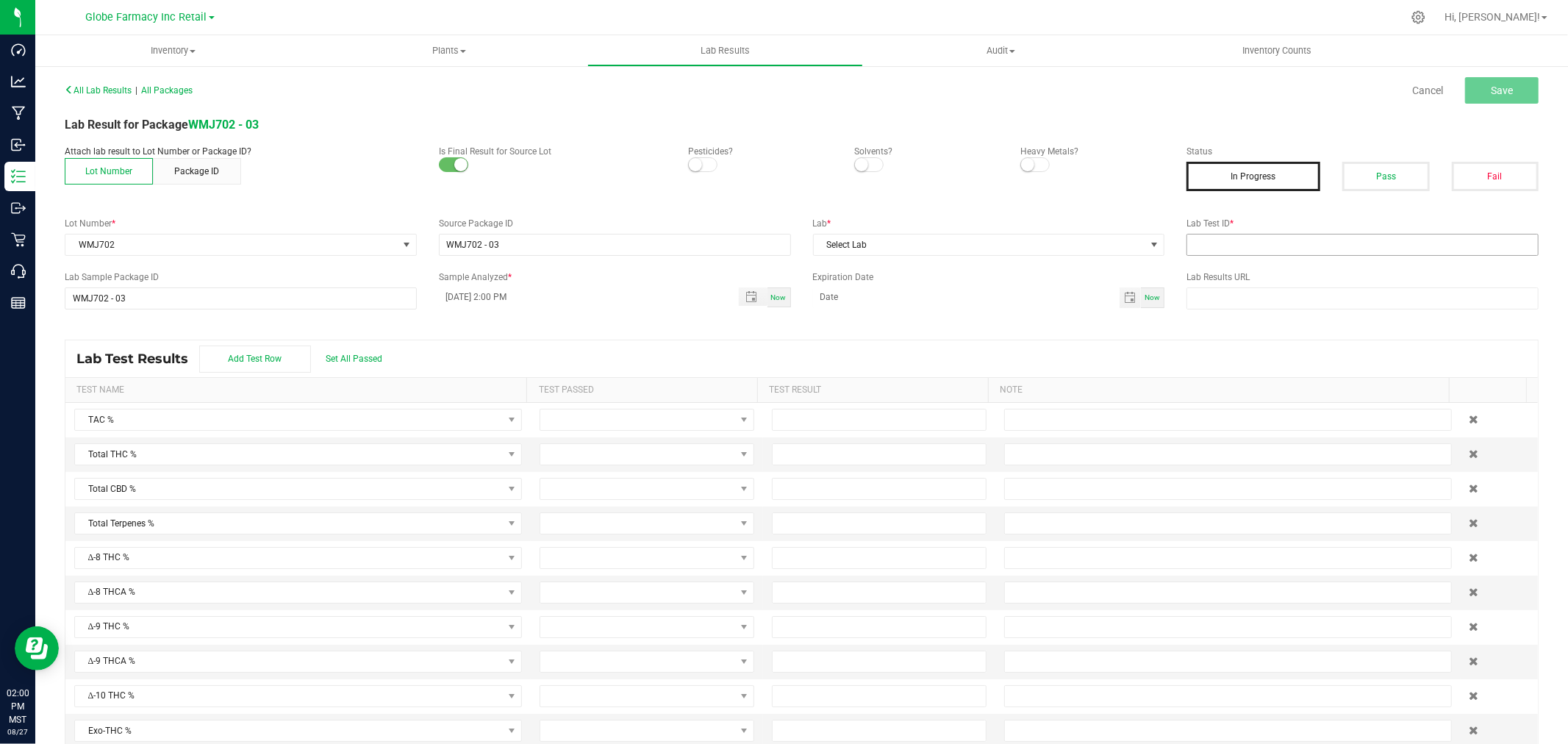
click at [1233, 244] on div "Lab Test ID *" at bounding box center [1362, 237] width 374 height 39
click at [1233, 244] on input "text" at bounding box center [1362, 245] width 352 height 22
paste input "2506SHZ0039.0133"
type input "2506SHZ0039.0133"
click at [1377, 178] on button "Pass" at bounding box center [1386, 176] width 86 height 29
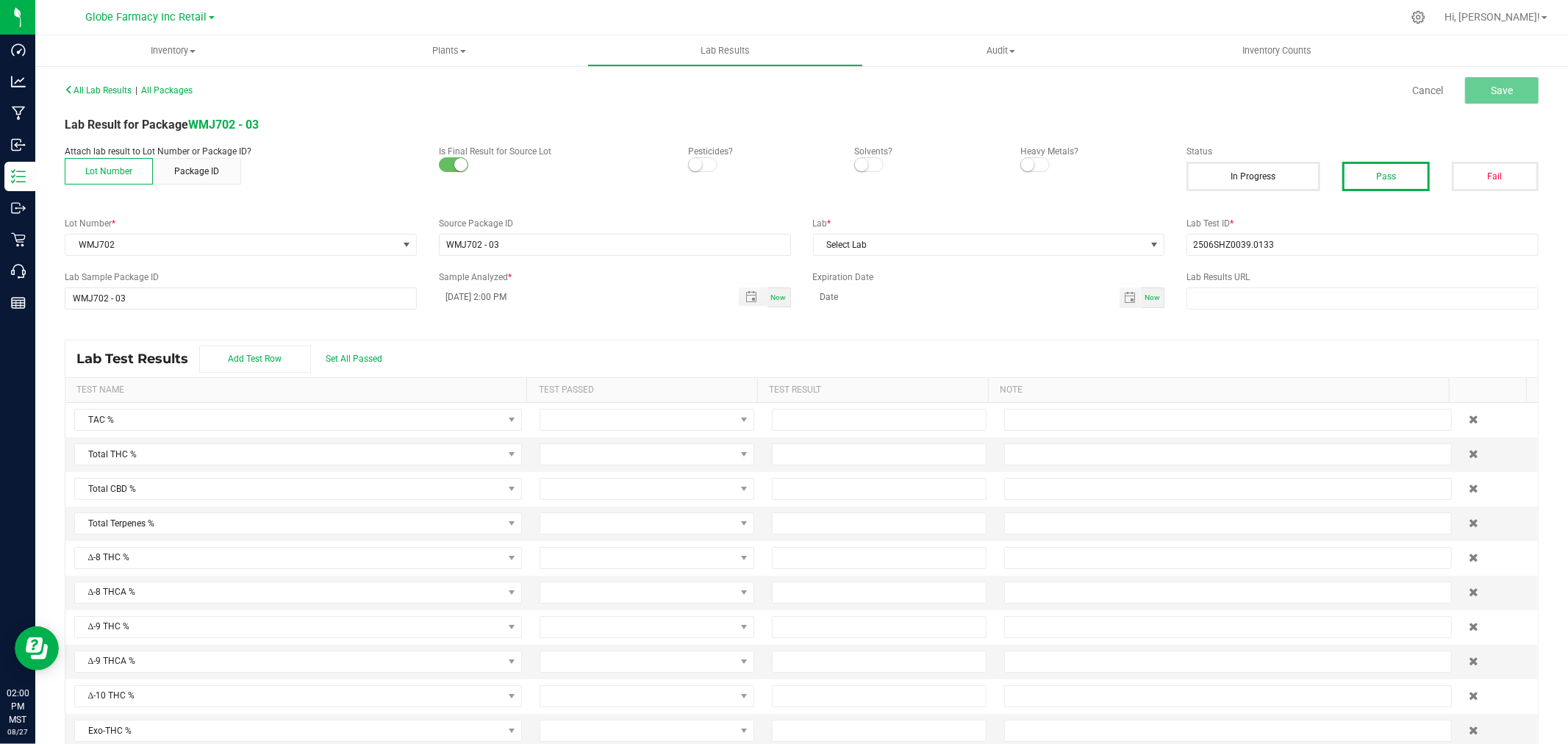
click at [1111, 233] on div "Lab * Select Lab" at bounding box center [989, 237] width 374 height 39
drag, startPoint x: 1056, startPoint y: 244, endPoint x: 974, endPoint y: 250, distance: 82.2
click at [1055, 244] on span "Select Lab" at bounding box center [979, 245] width 332 height 20
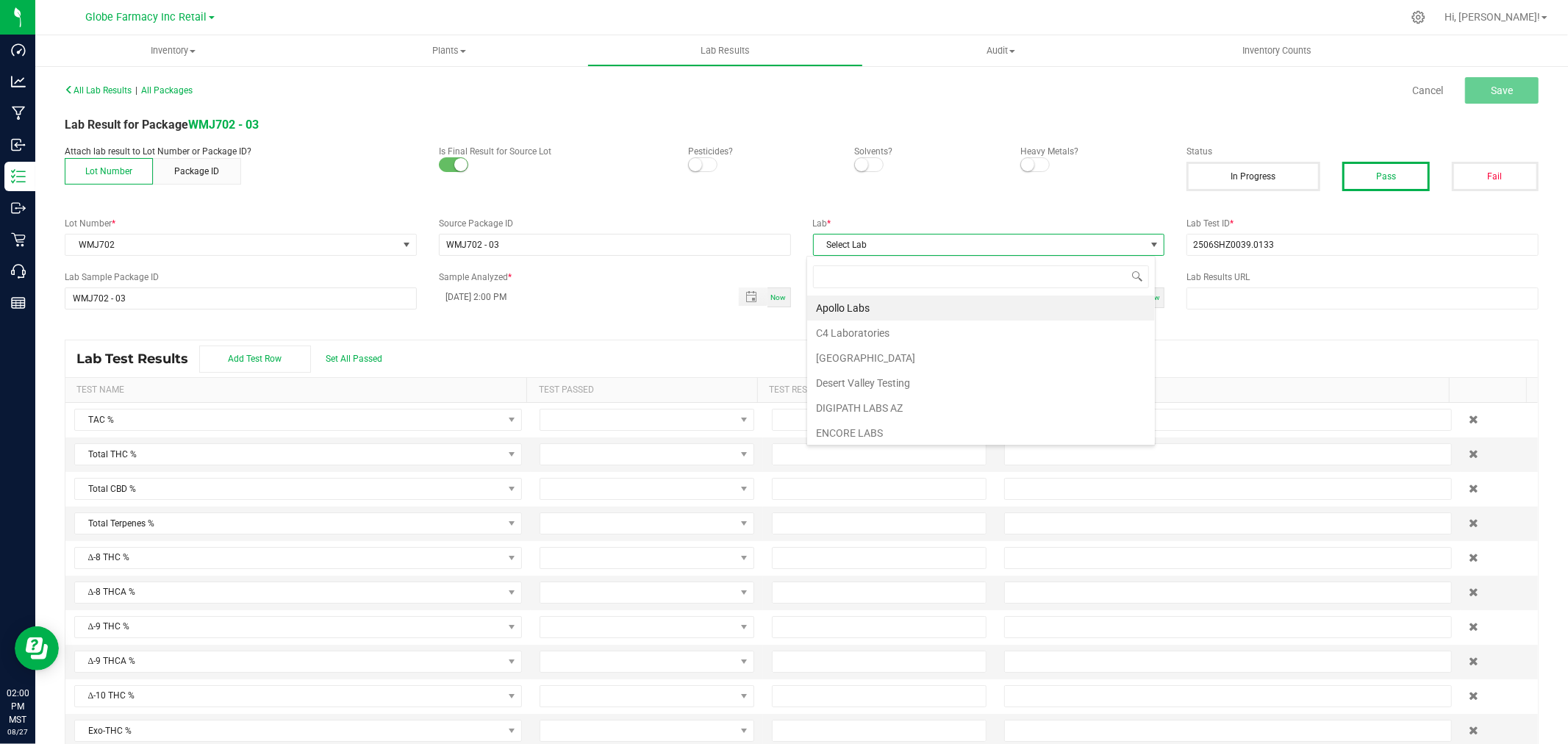
scroll to position [22, 348]
type input "STEE"
click at [862, 307] on li "Steep Hill [US_STATE] Lab" at bounding box center [981, 308] width 347 height 25
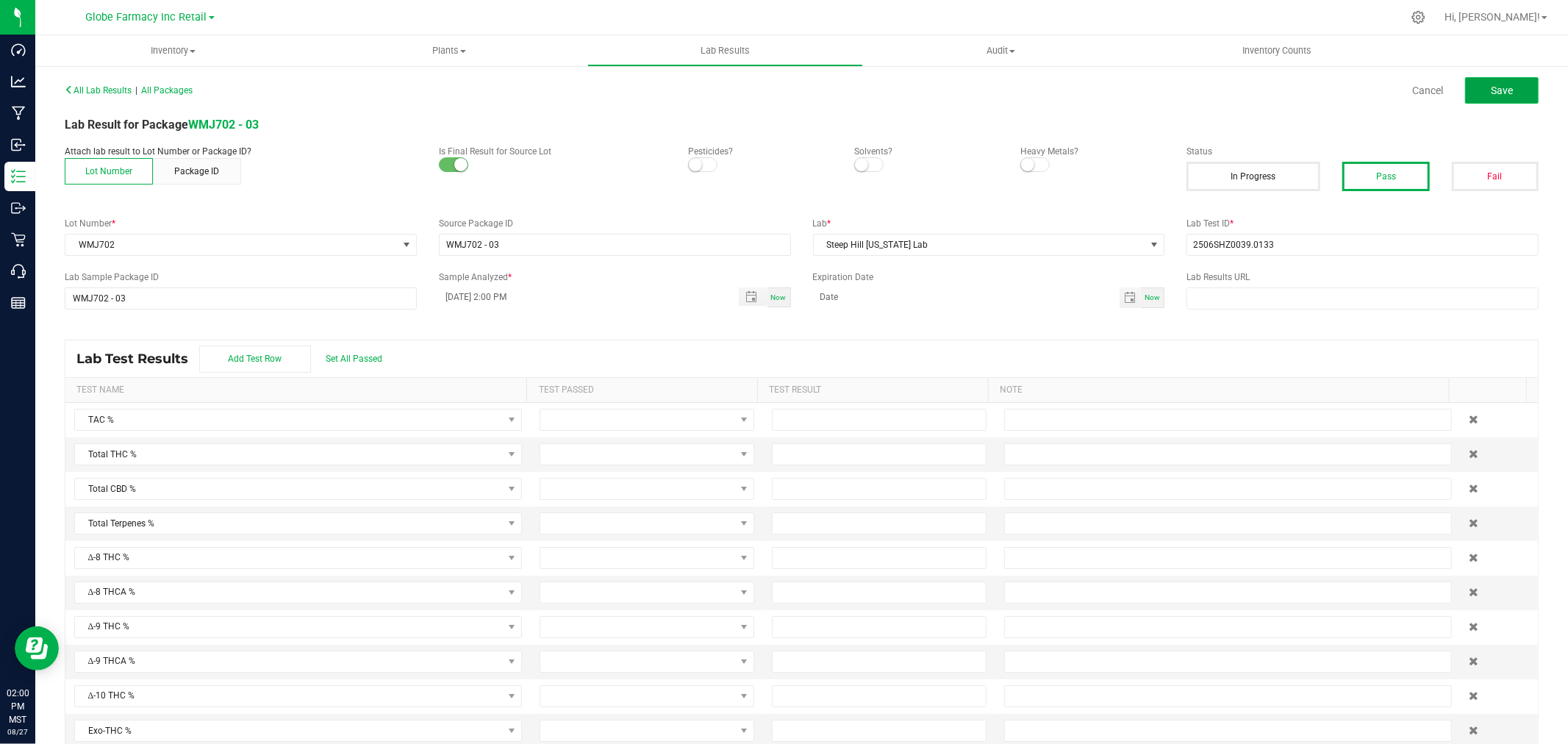
click at [1497, 86] on span "Save" at bounding box center [1502, 90] width 22 height 12
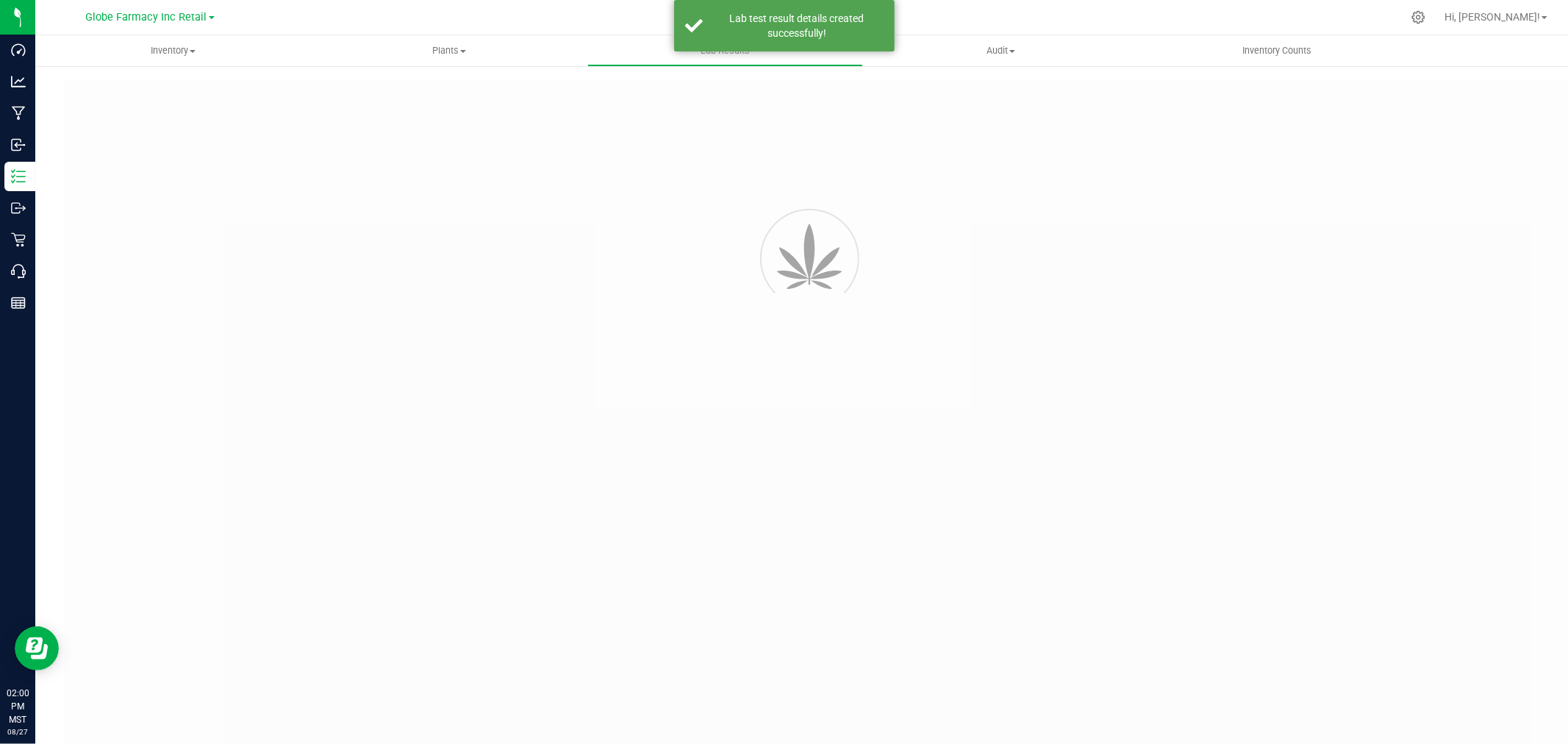
type input "WMJ702 - 03"
type input "2506SHZ0039.0133"
type input "WMJ702 - 03"
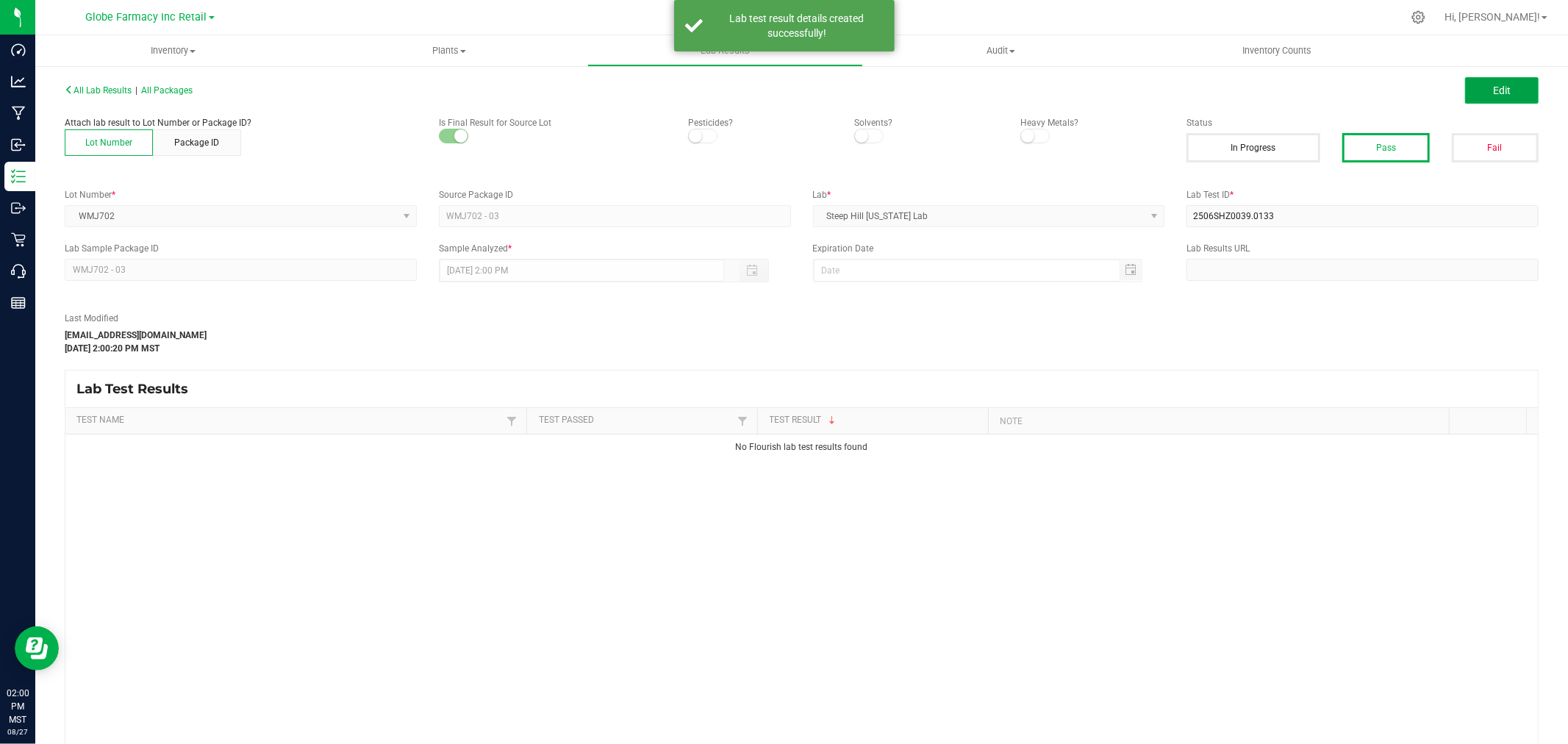
click at [1497, 85] on span "Edit" at bounding box center [1501, 90] width 17 height 12
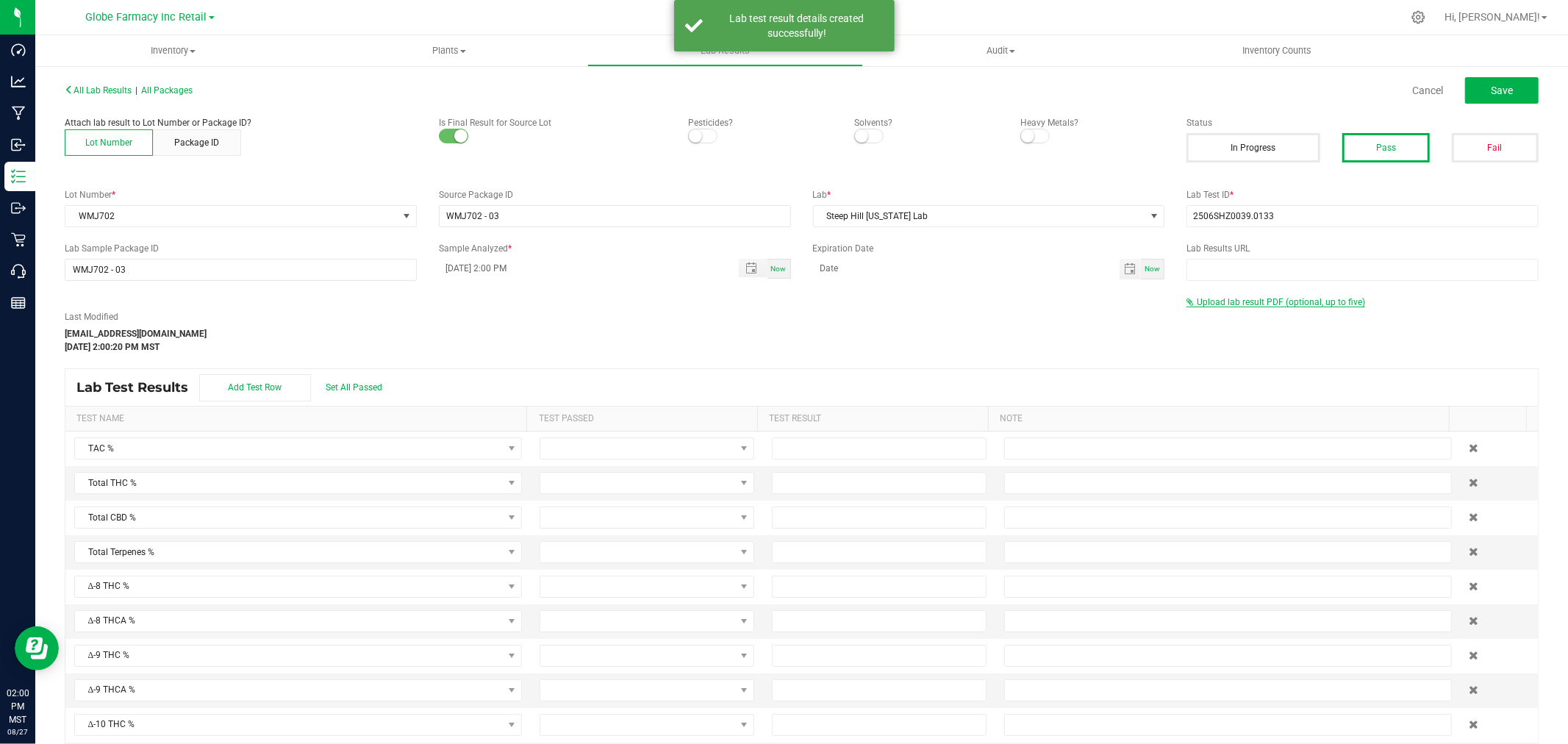
click at [1232, 301] on span "Upload lab result PDF (optional, up to five)" at bounding box center [1280, 302] width 168 height 10
click at [1209, 313] on div "Select file Drop files here to upload" at bounding box center [1362, 326] width 351 height 34
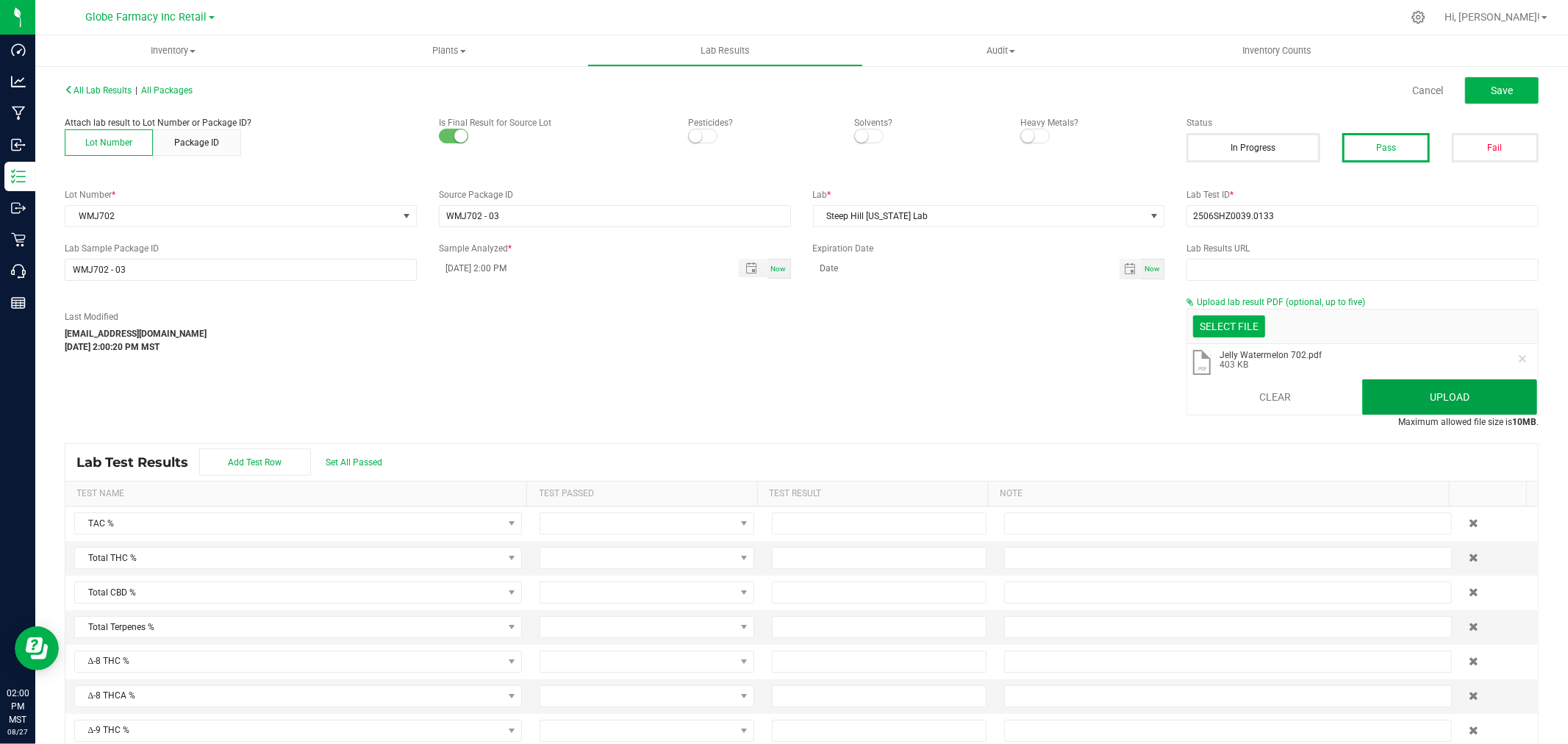
click at [1448, 401] on button "Upload" at bounding box center [1449, 397] width 175 height 35
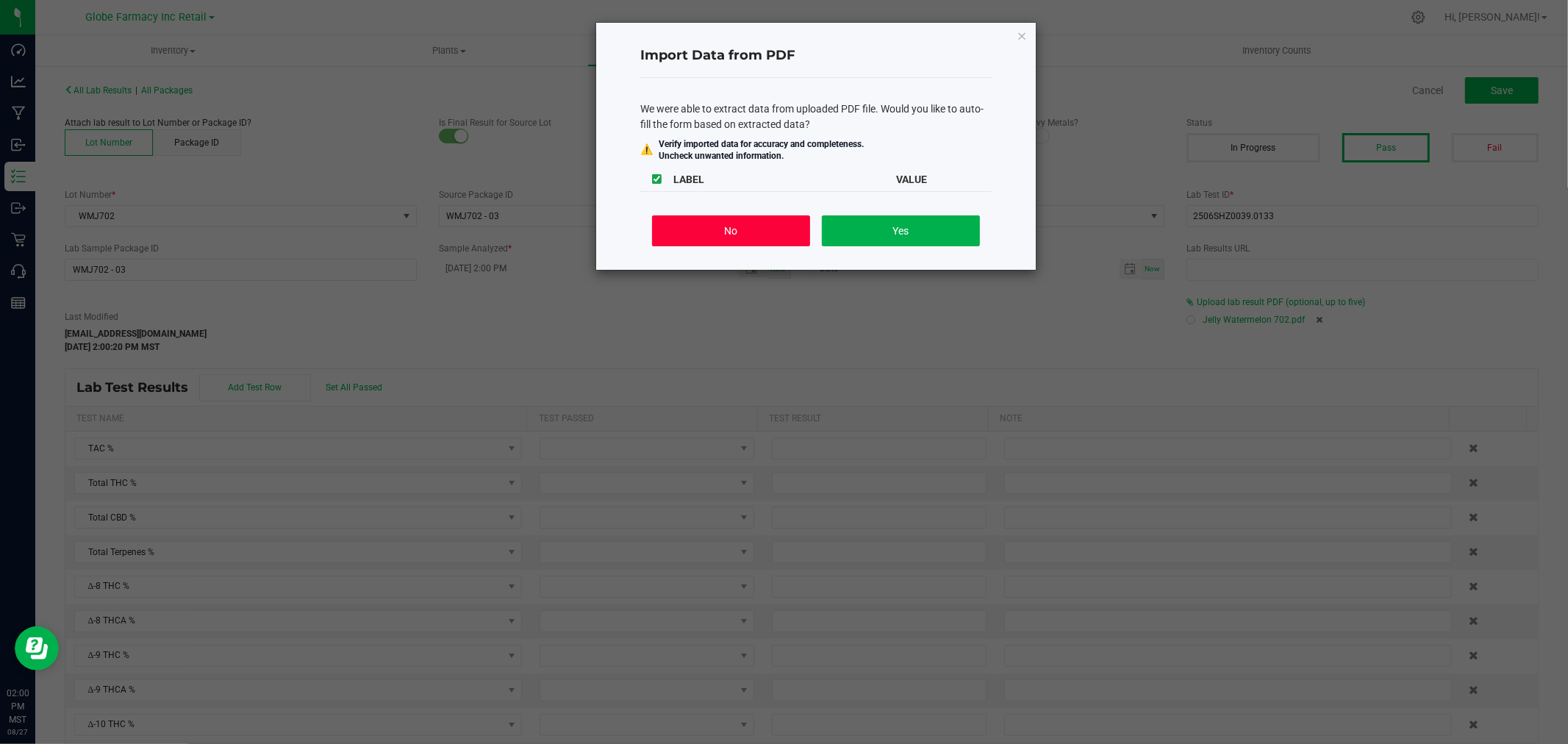
click at [785, 229] on button "No" at bounding box center [730, 230] width 158 height 31
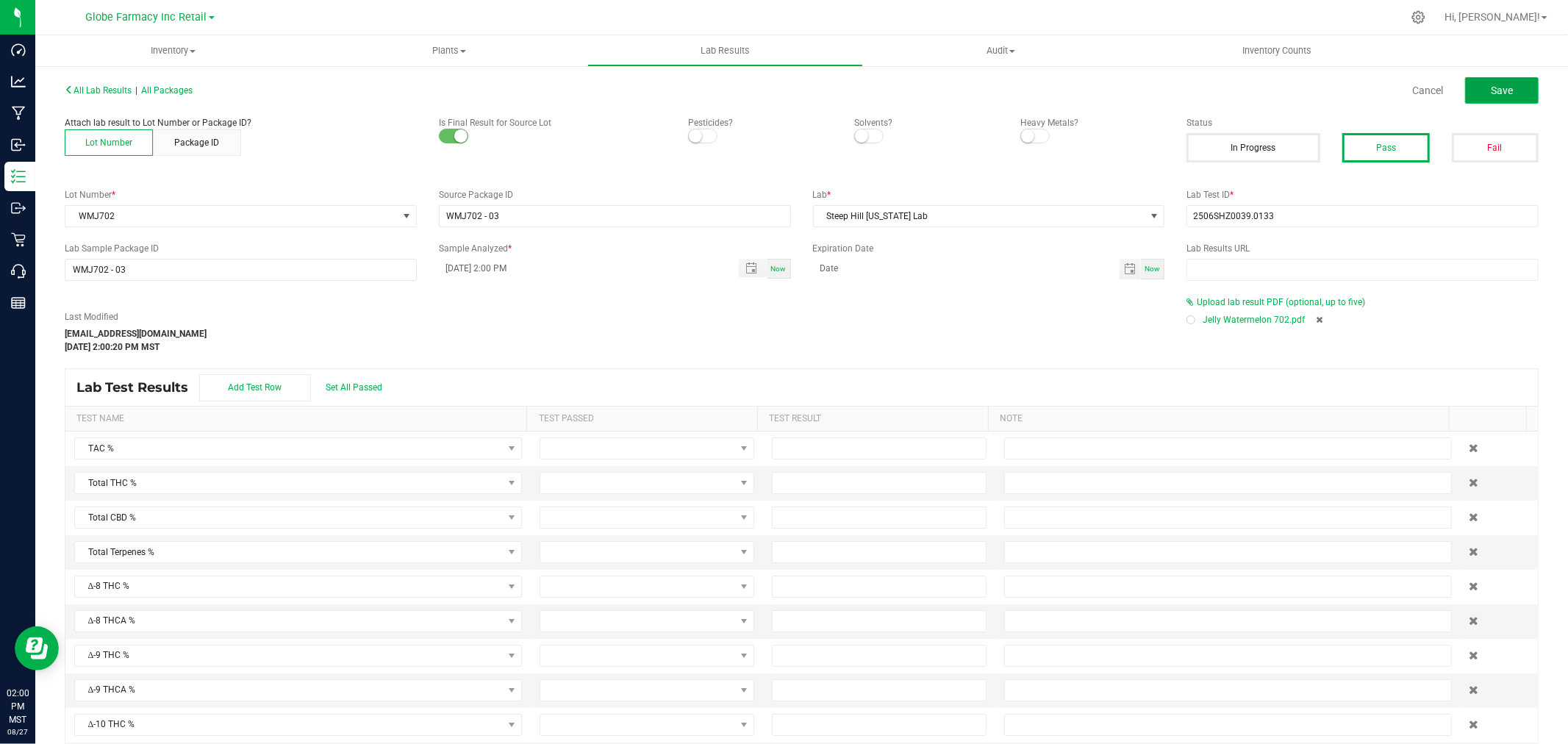
click at [1508, 92] on button "Save" at bounding box center [1502, 90] width 74 height 27
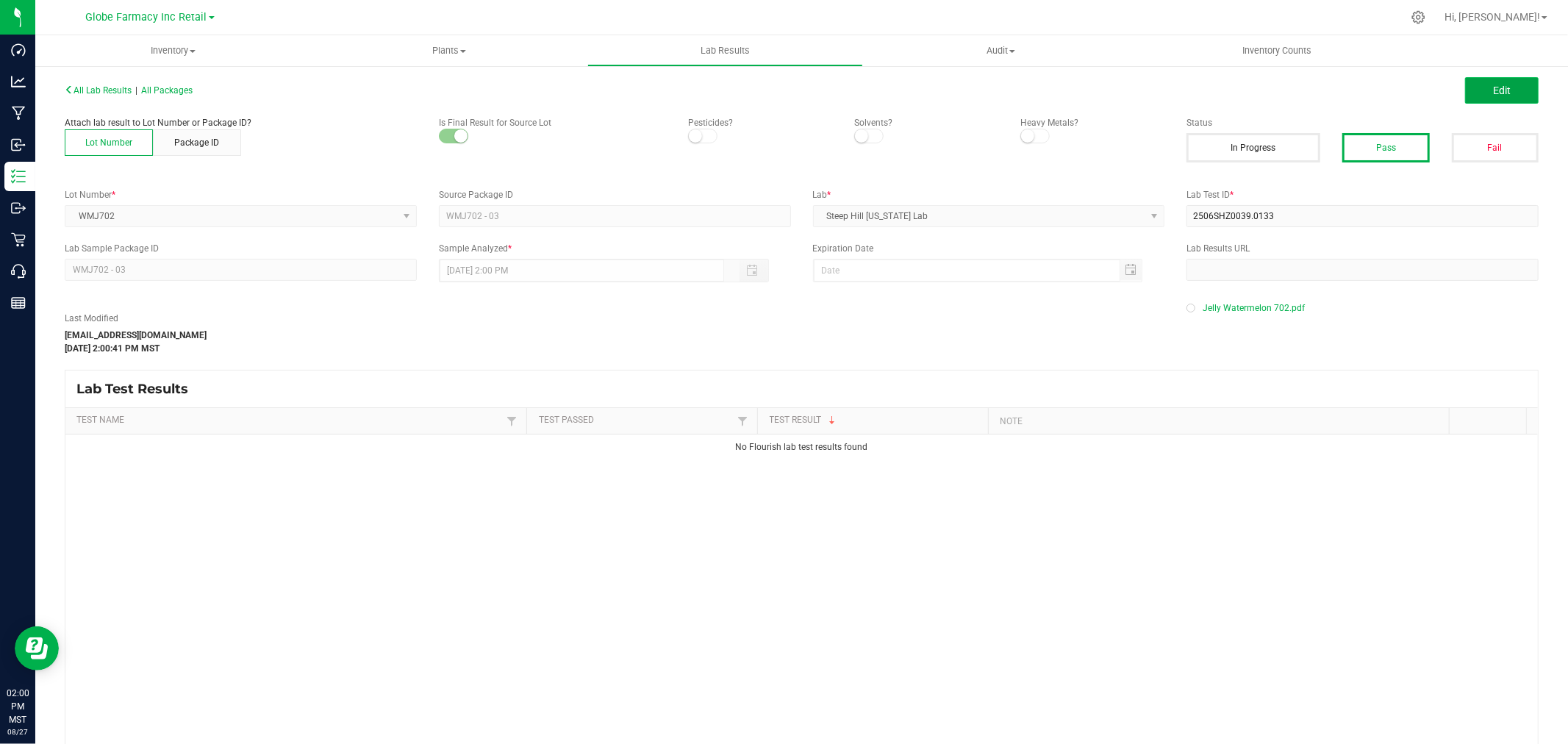
click at [1511, 94] on button "Edit" at bounding box center [1502, 90] width 74 height 27
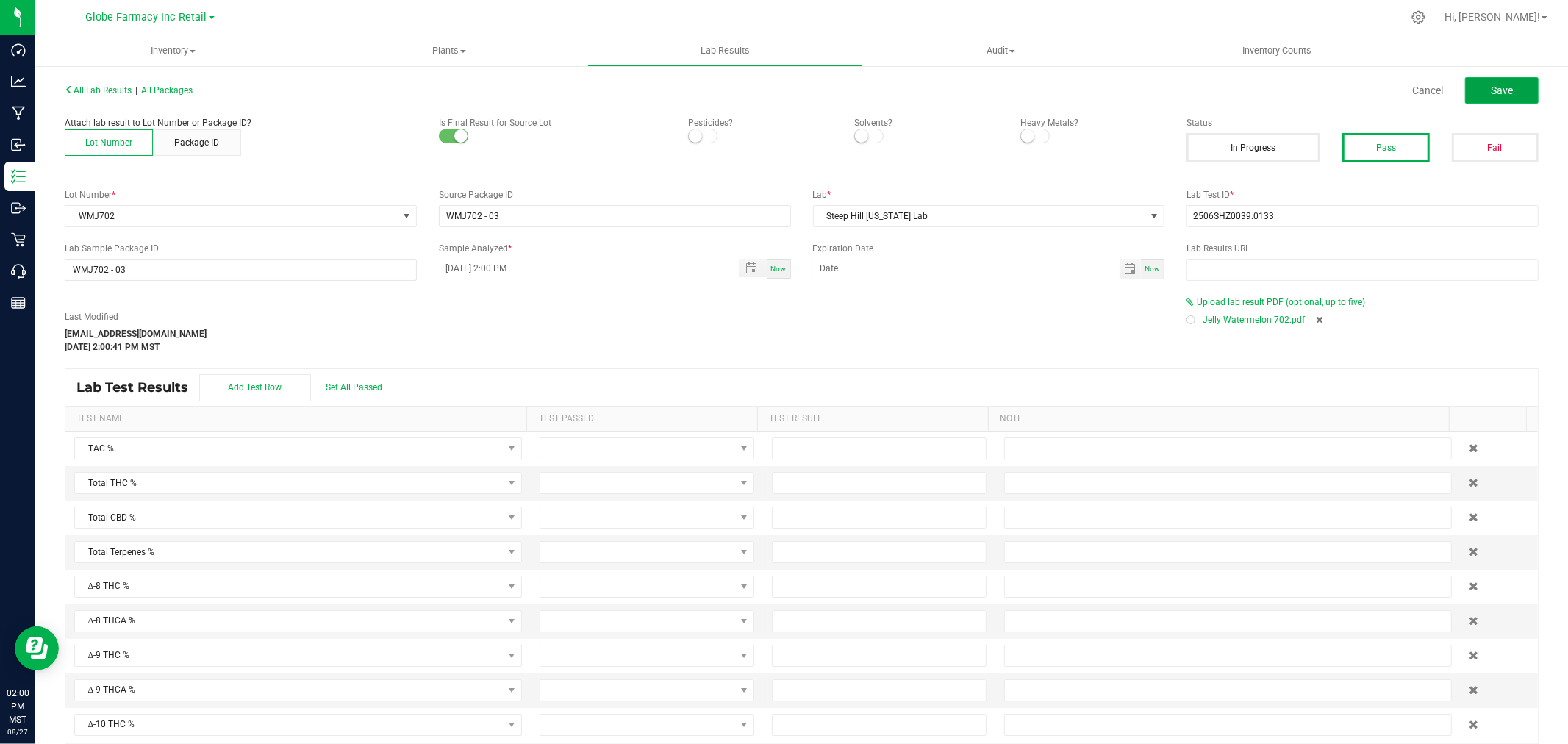
click at [1502, 89] on button "Save" at bounding box center [1502, 90] width 74 height 27
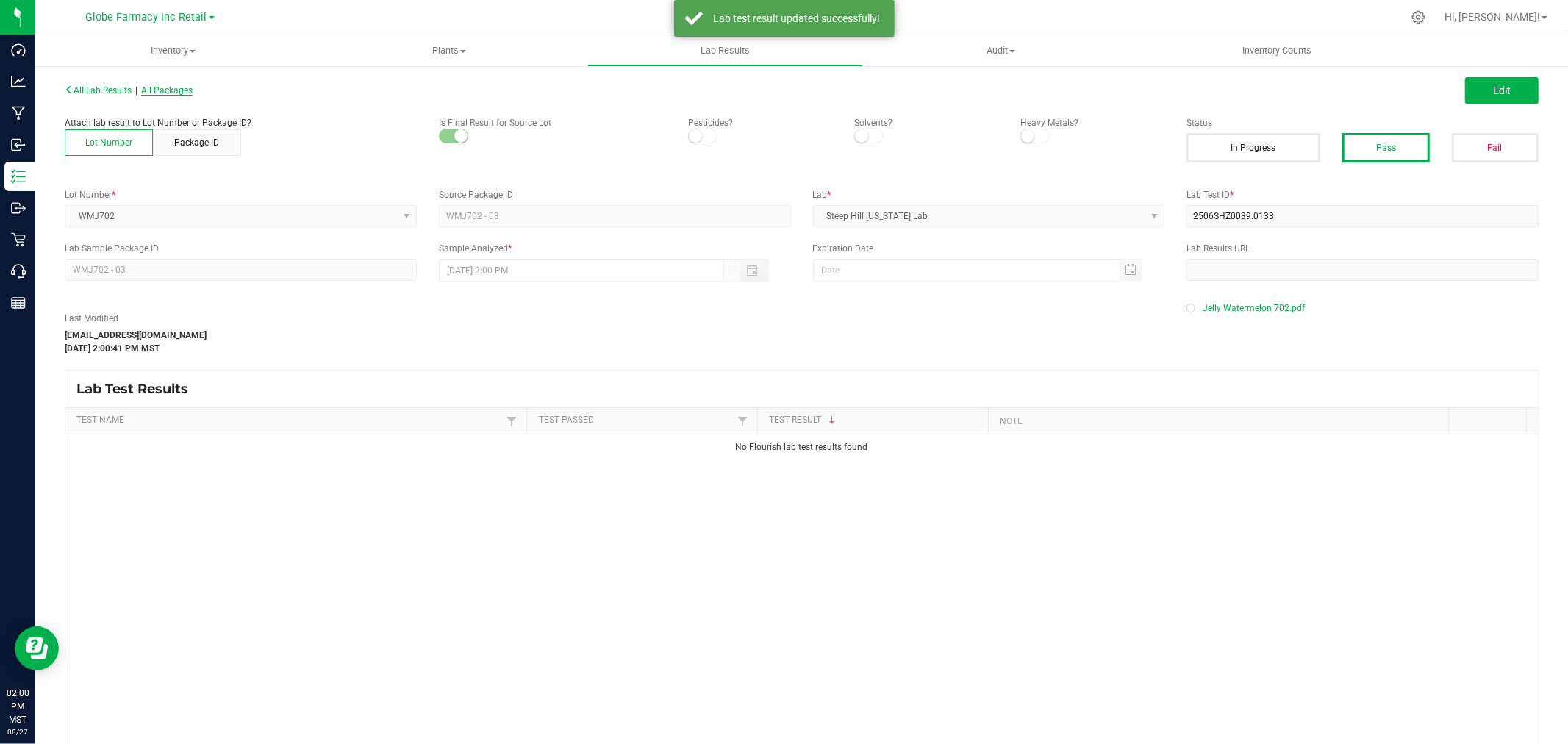
click at [187, 92] on span "All Packages" at bounding box center [167, 90] width 51 height 10
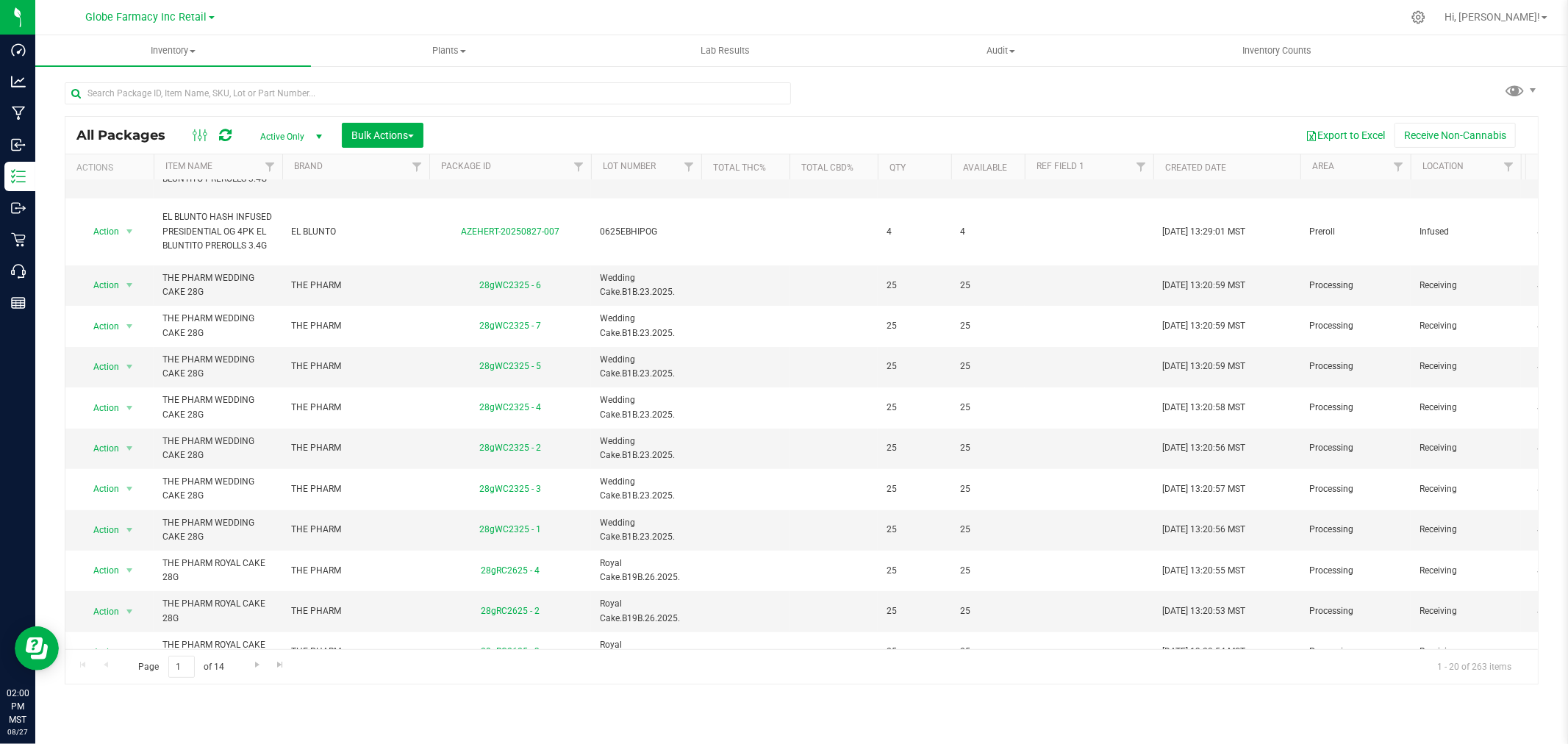
scroll to position [493, 0]
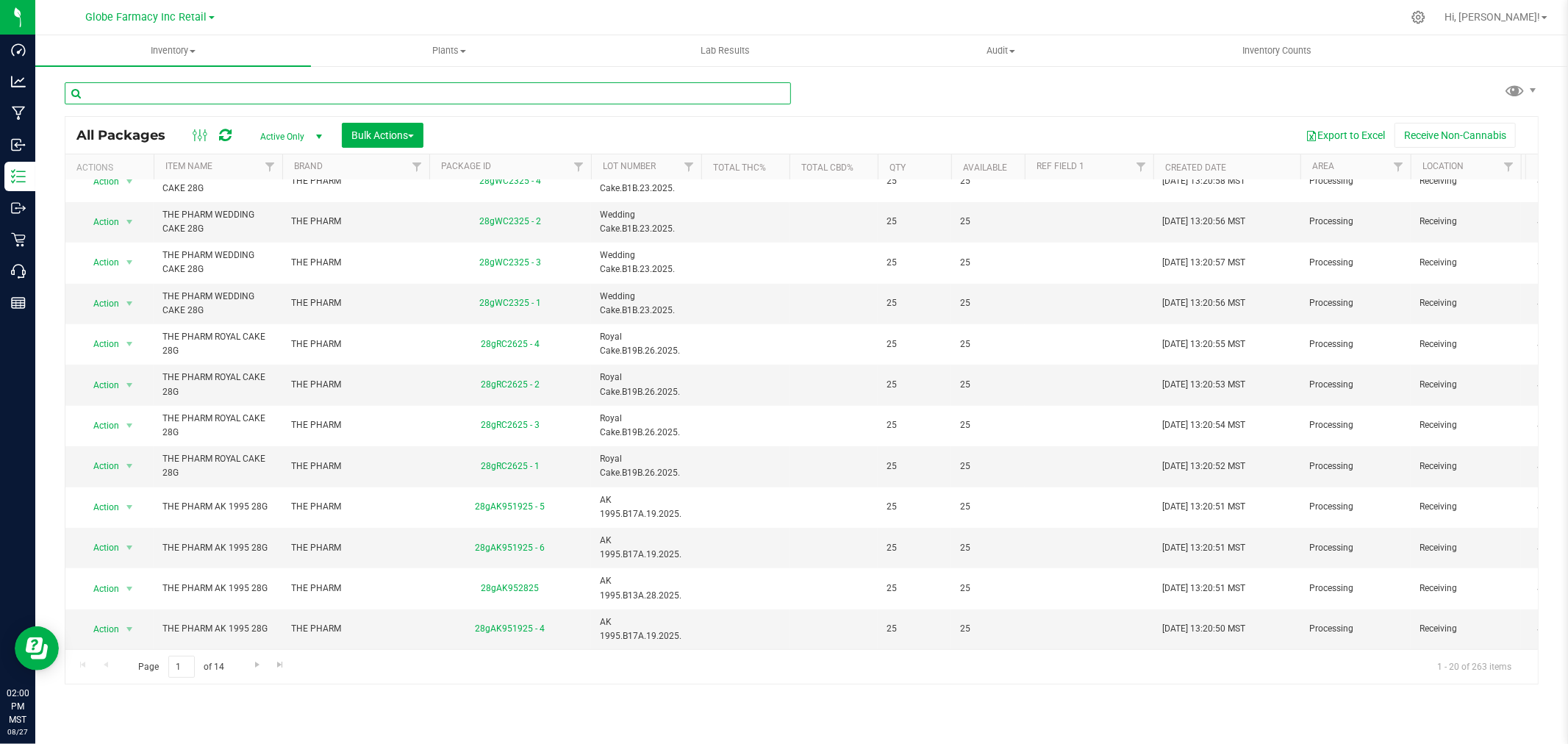
click at [267, 98] on input "text" at bounding box center [428, 94] width 726 height 22
type input "E"
type input "WATERMELON"
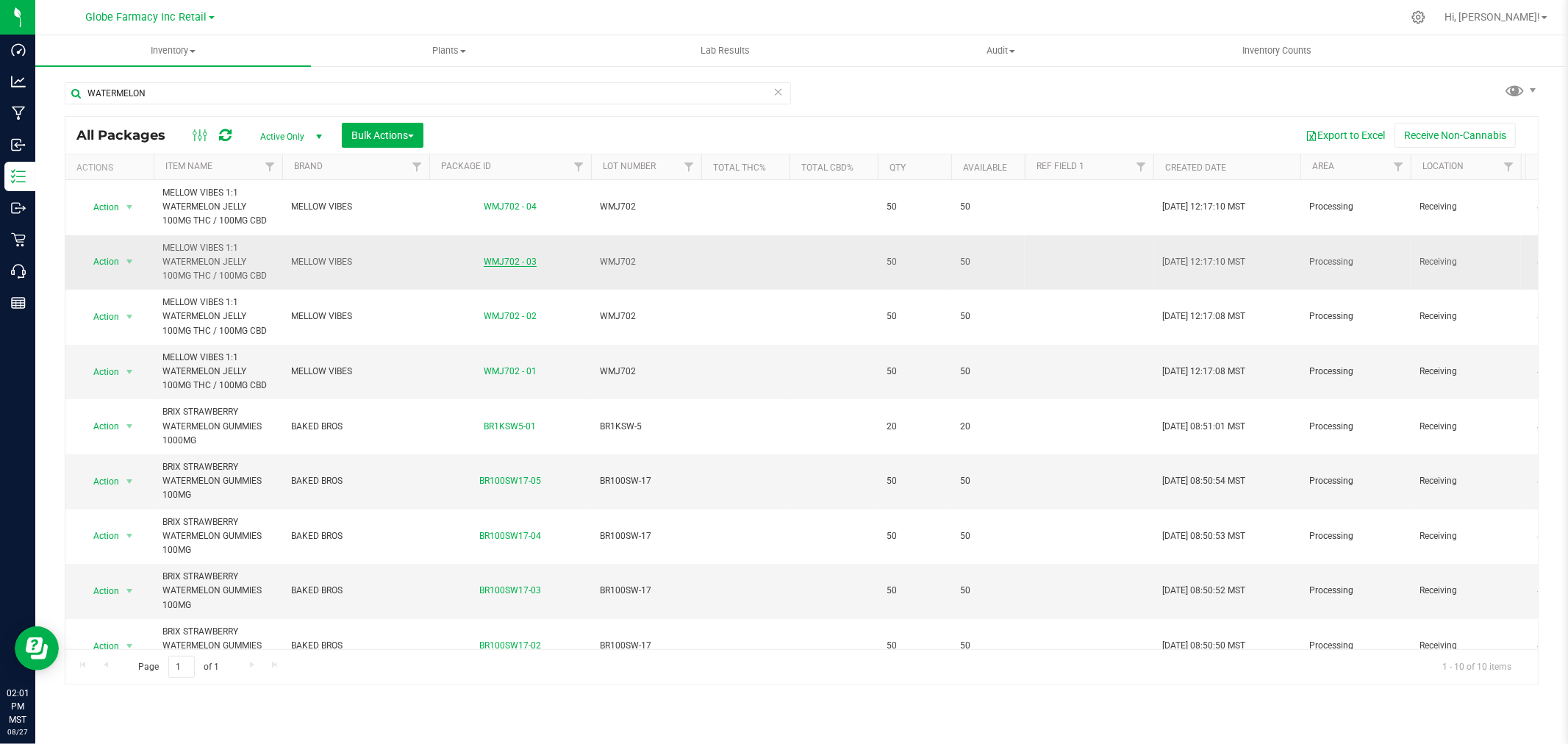
click at [498, 261] on link "WMJ702 - 03" at bounding box center [509, 261] width 53 height 10
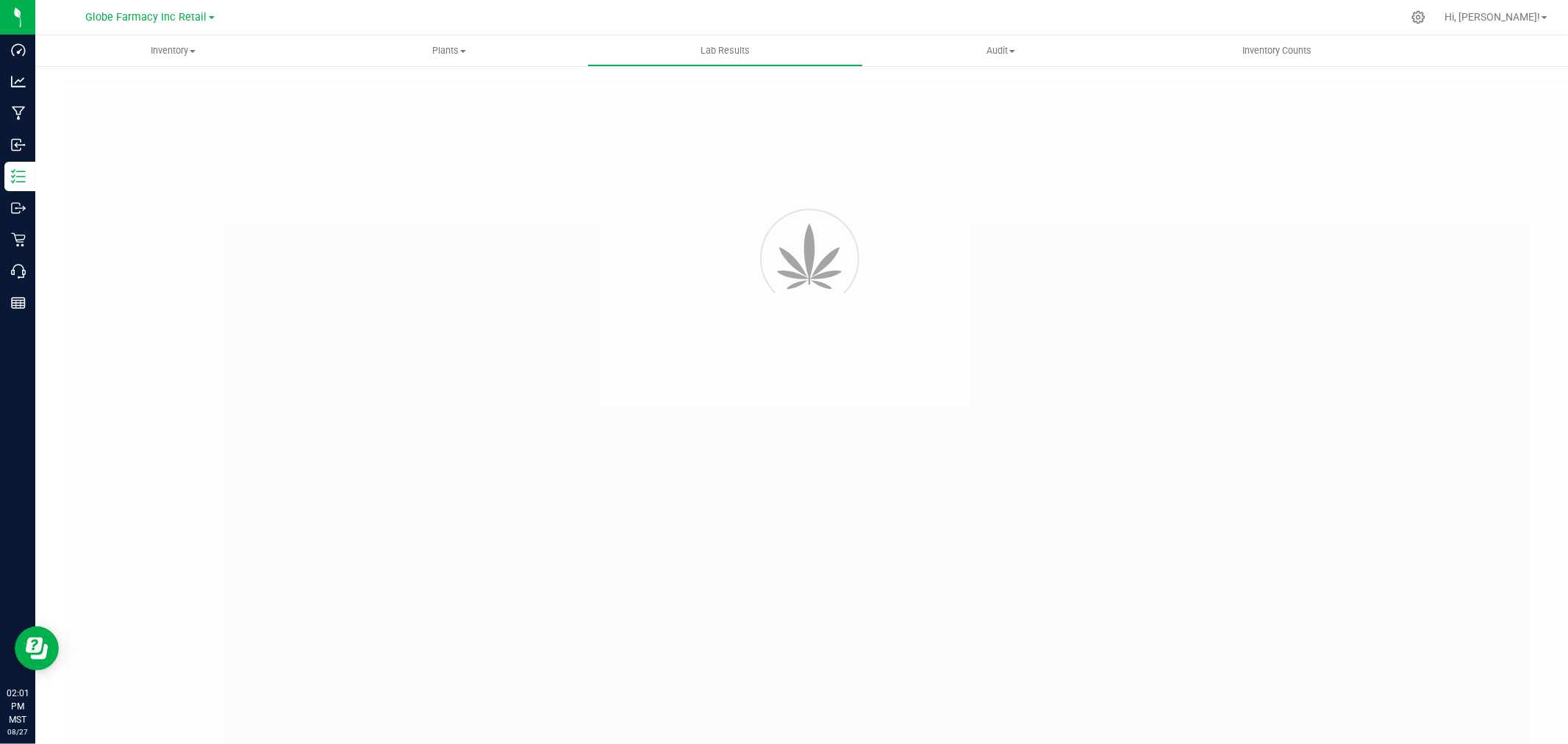
type input "WMJ702 - 03"
type input "2506SHZ0039.0133"
type input "WMJ702 - 03"
type input "[DATE] 2:00 PM"
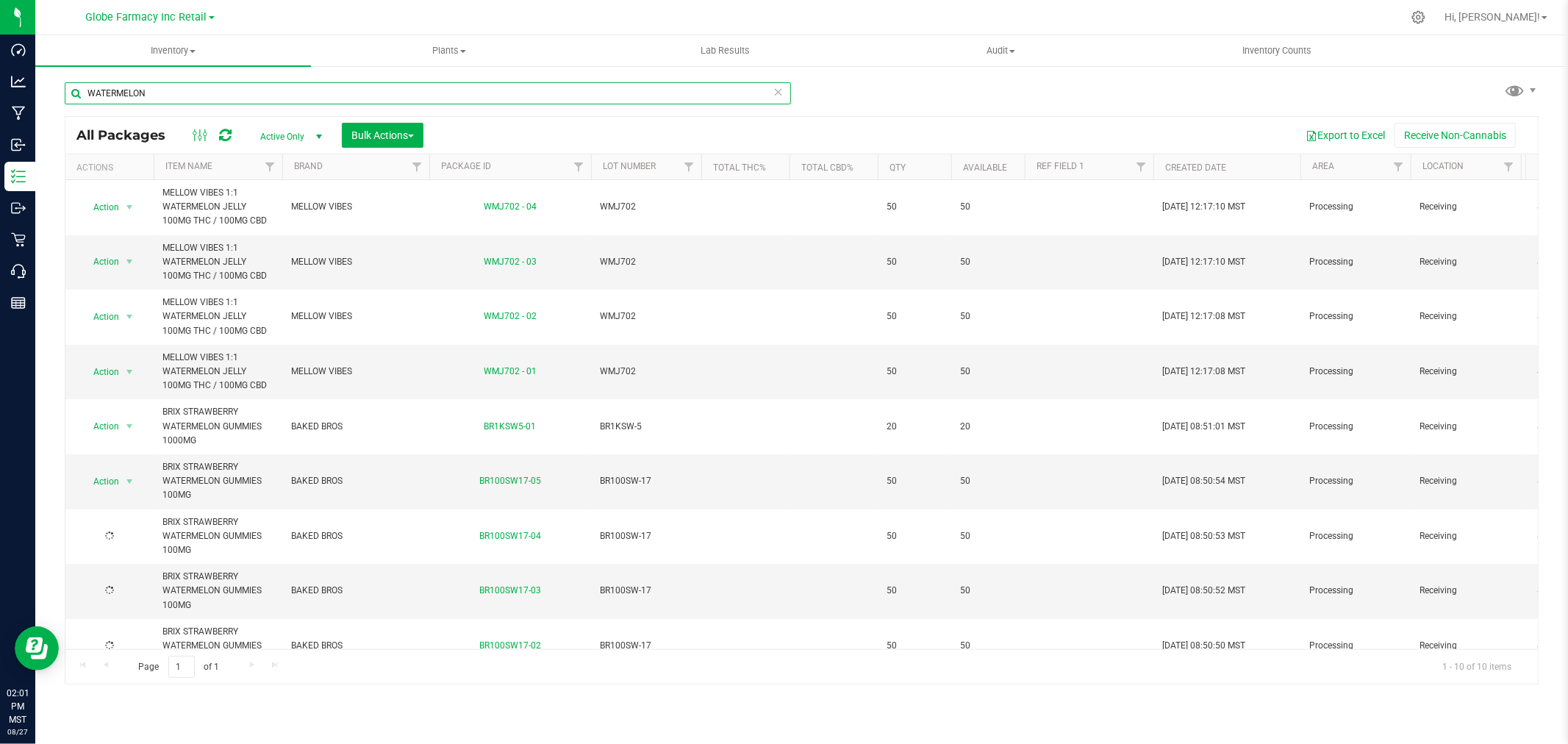
click at [244, 83] on input "WATERMELON" at bounding box center [428, 94] width 726 height 22
click at [244, 85] on input "WATERMELON" at bounding box center [428, 94] width 726 height 22
type input "E"
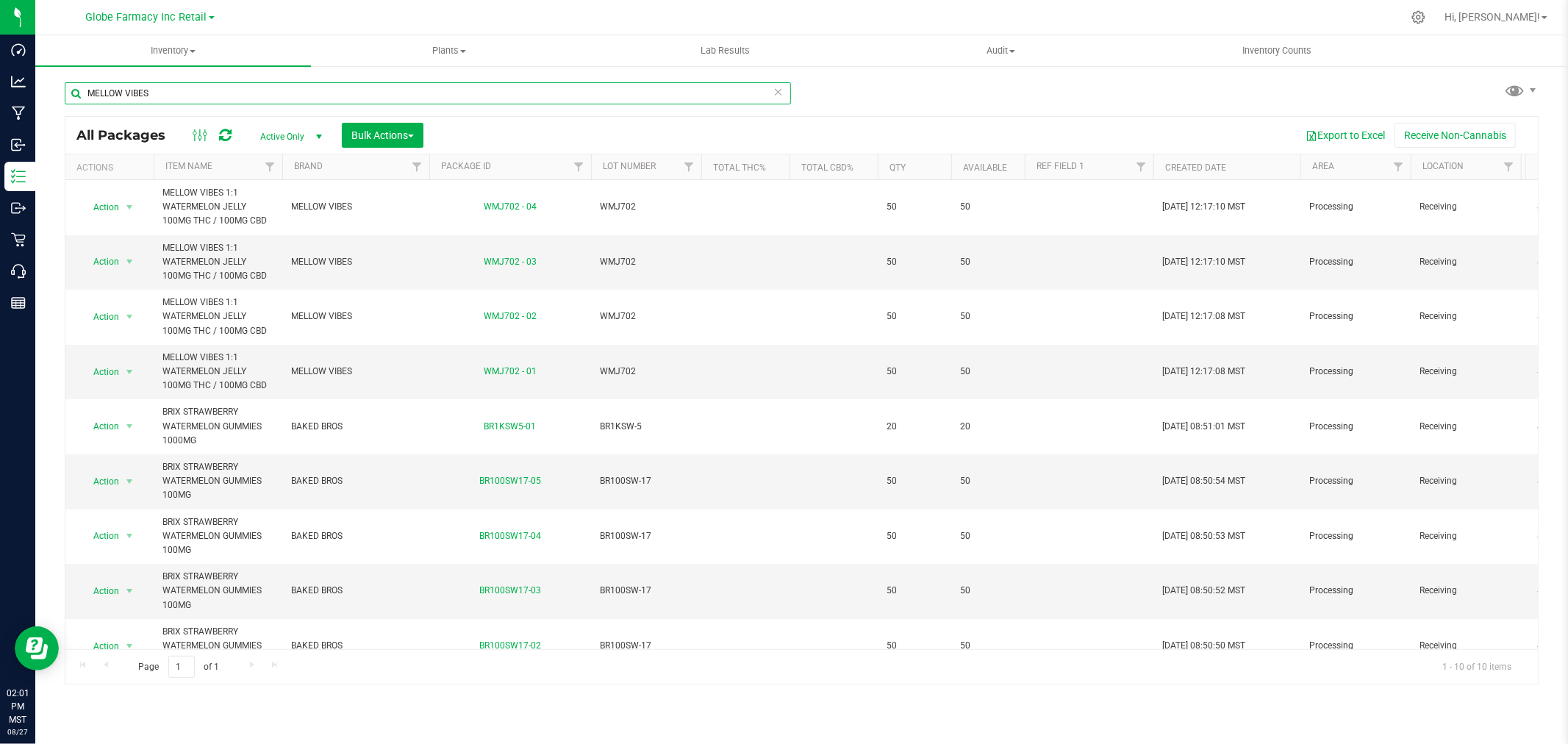
type input "MELLOW VIBES"
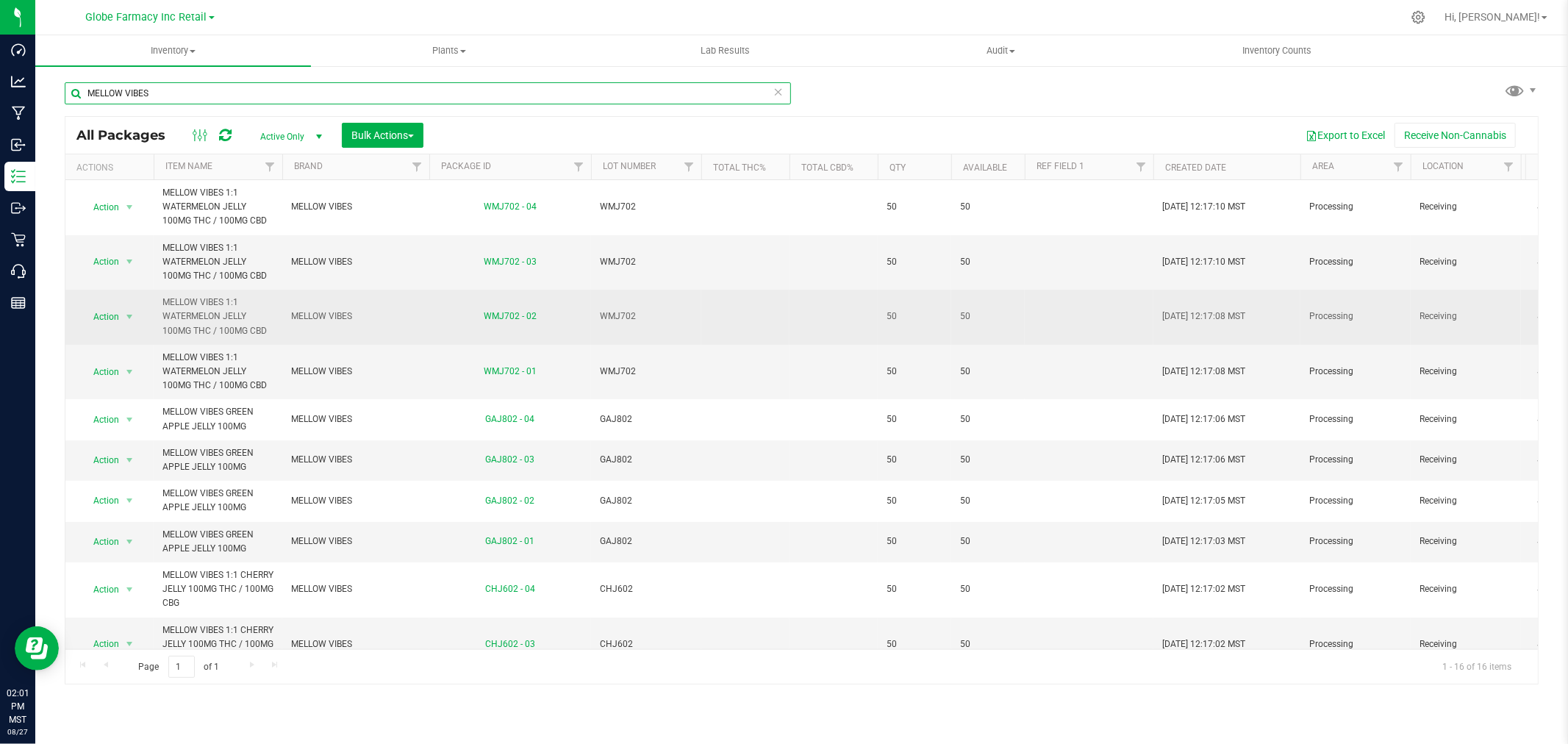
scroll to position [421, 0]
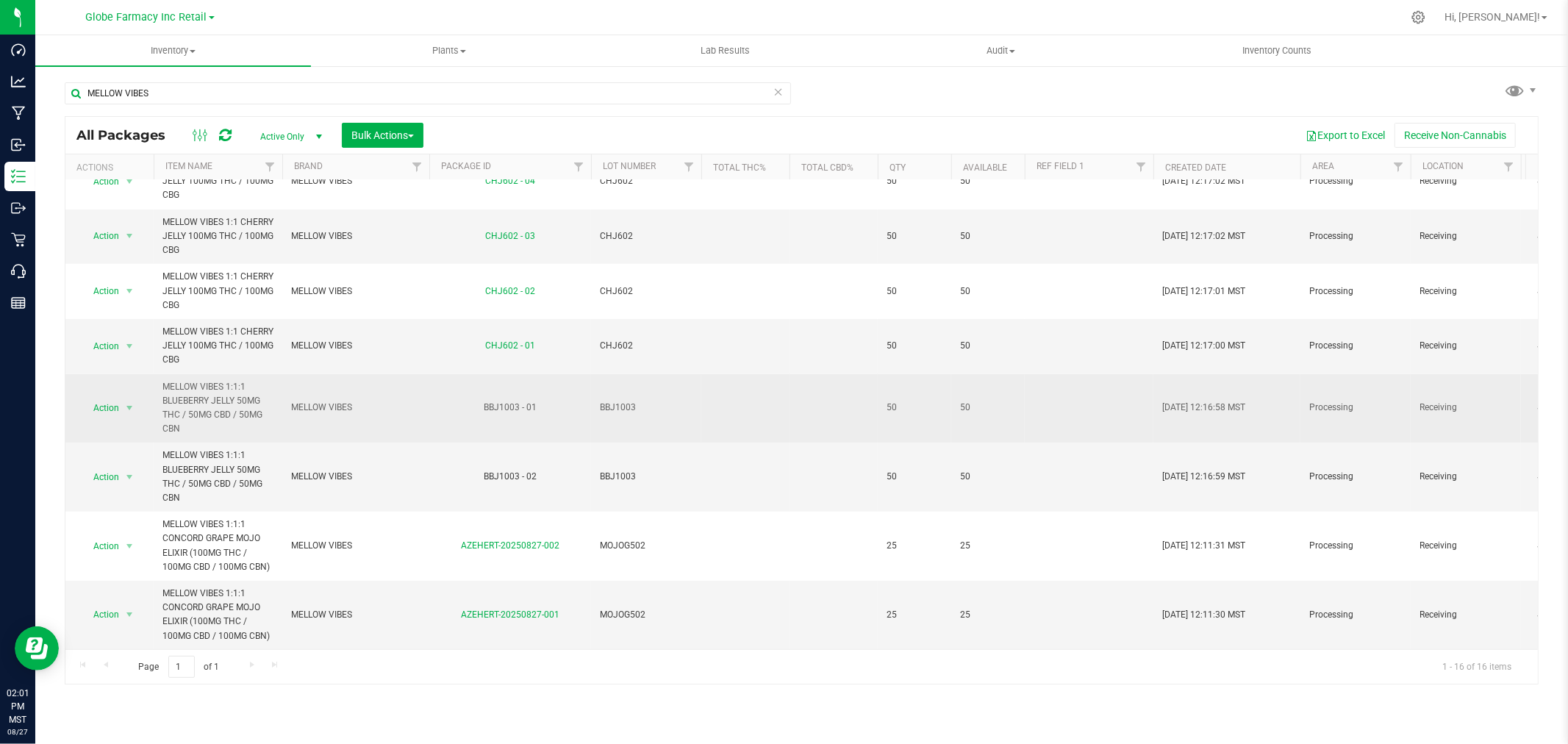
click at [501, 401] on div "BBJ1003 - 01" at bounding box center [509, 408] width 166 height 14
copy tr "BBJ1003 - 01"
click at [820, 398] on td at bounding box center [833, 409] width 88 height 69
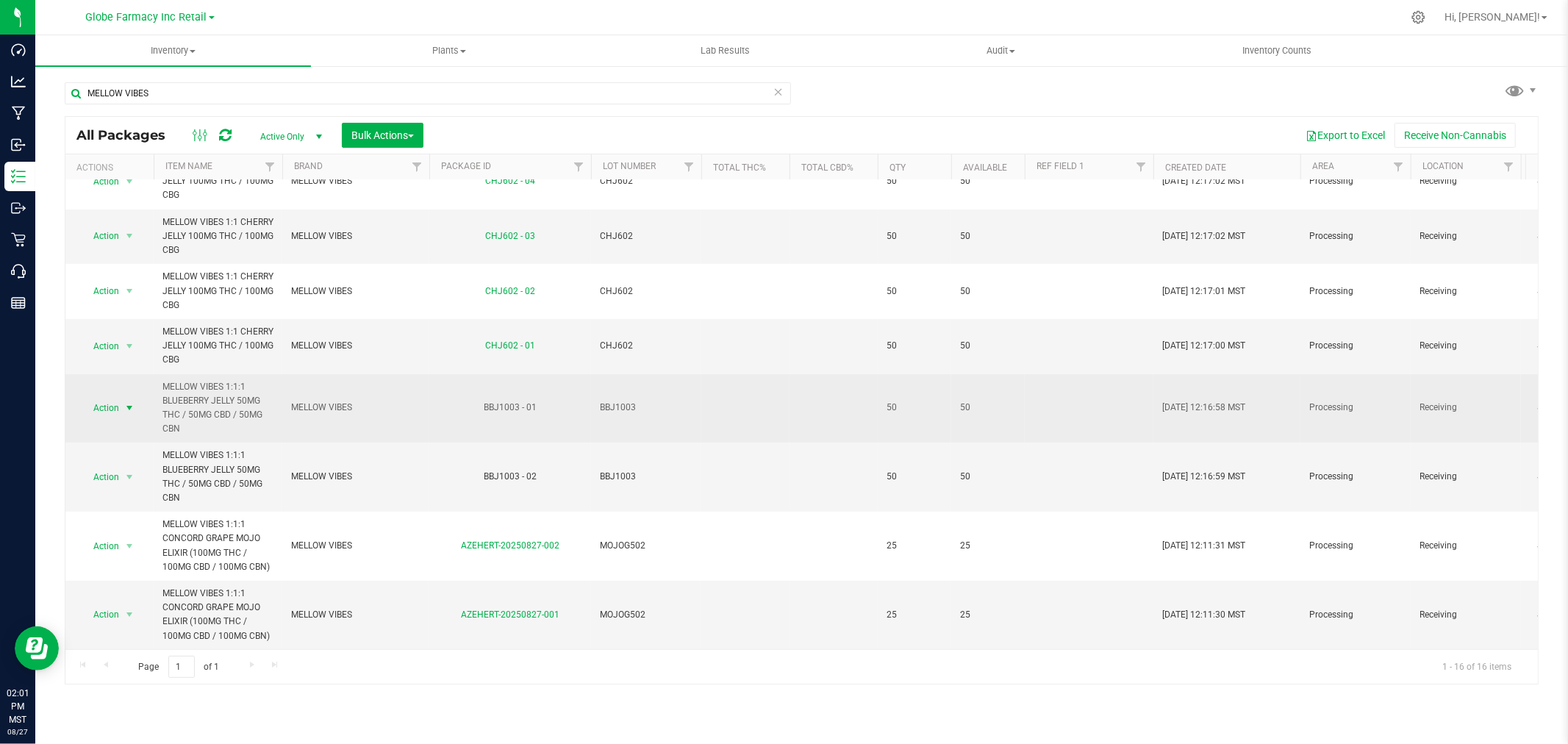
click at [134, 403] on span "select" at bounding box center [129, 408] width 12 height 12
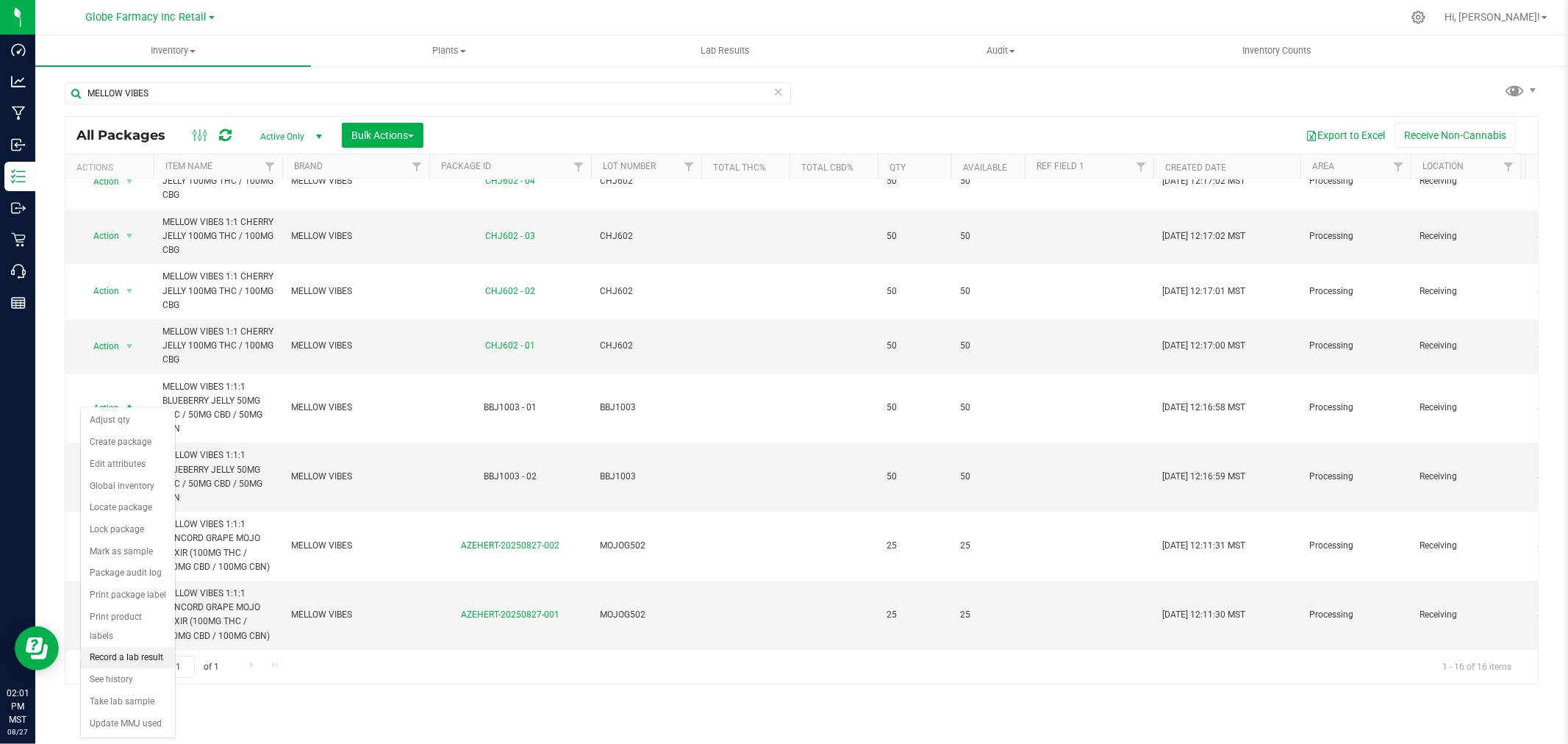
click at [123, 658] on li "Record a lab result" at bounding box center [128, 658] width 94 height 22
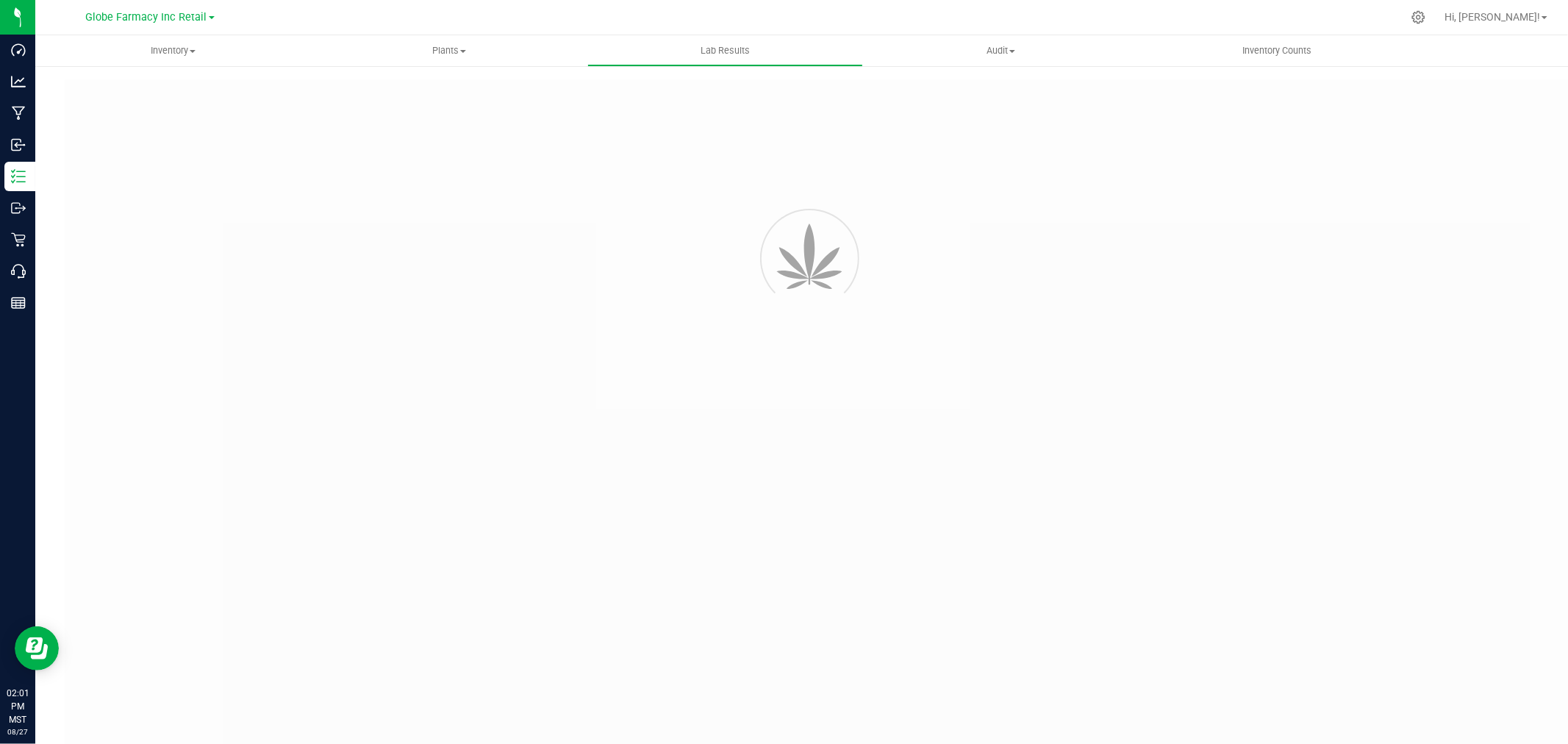
type input "BBJ1003 - 01"
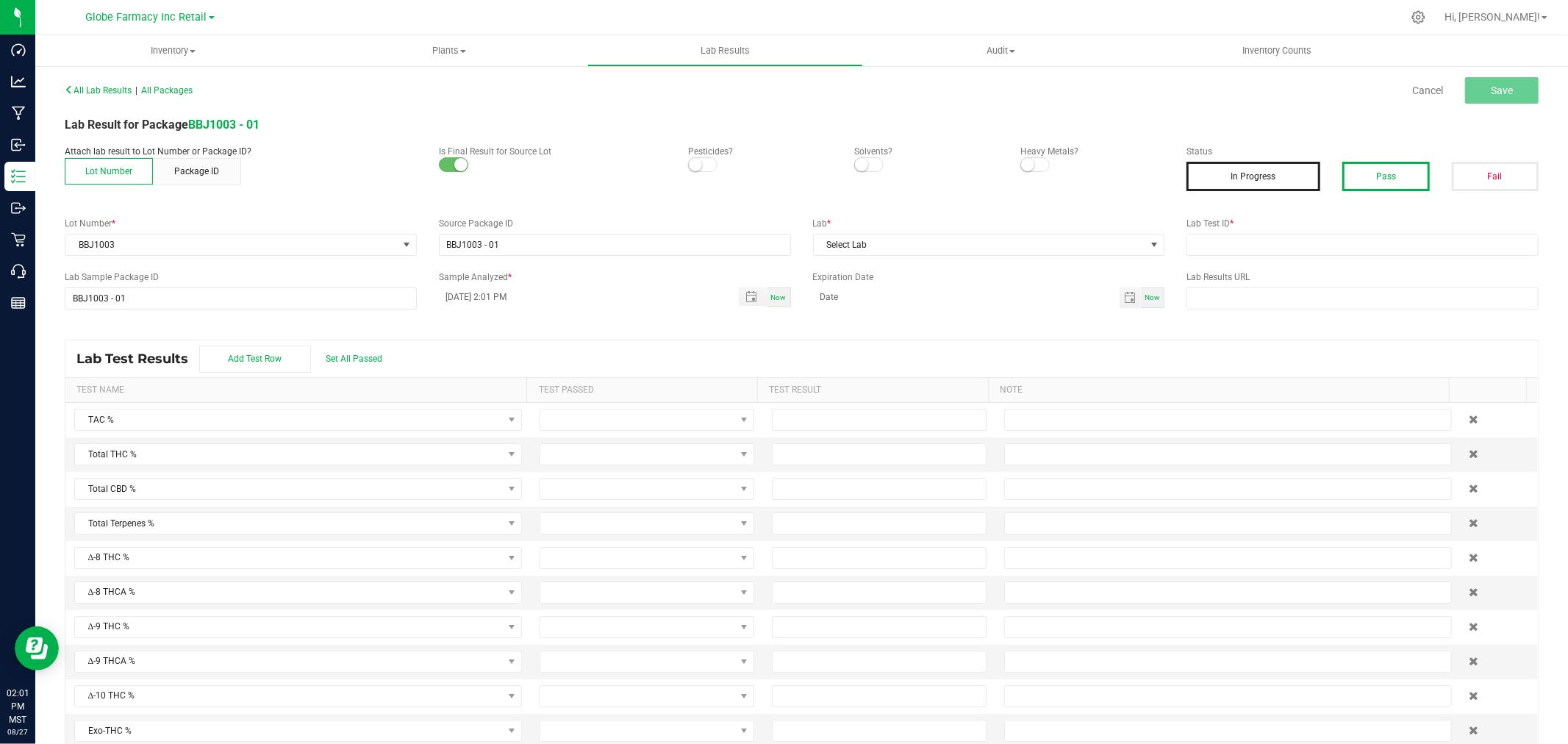
click at [1394, 171] on button "Pass" at bounding box center [1386, 176] width 86 height 29
click at [1343, 253] on input "text" at bounding box center [1362, 245] width 352 height 22
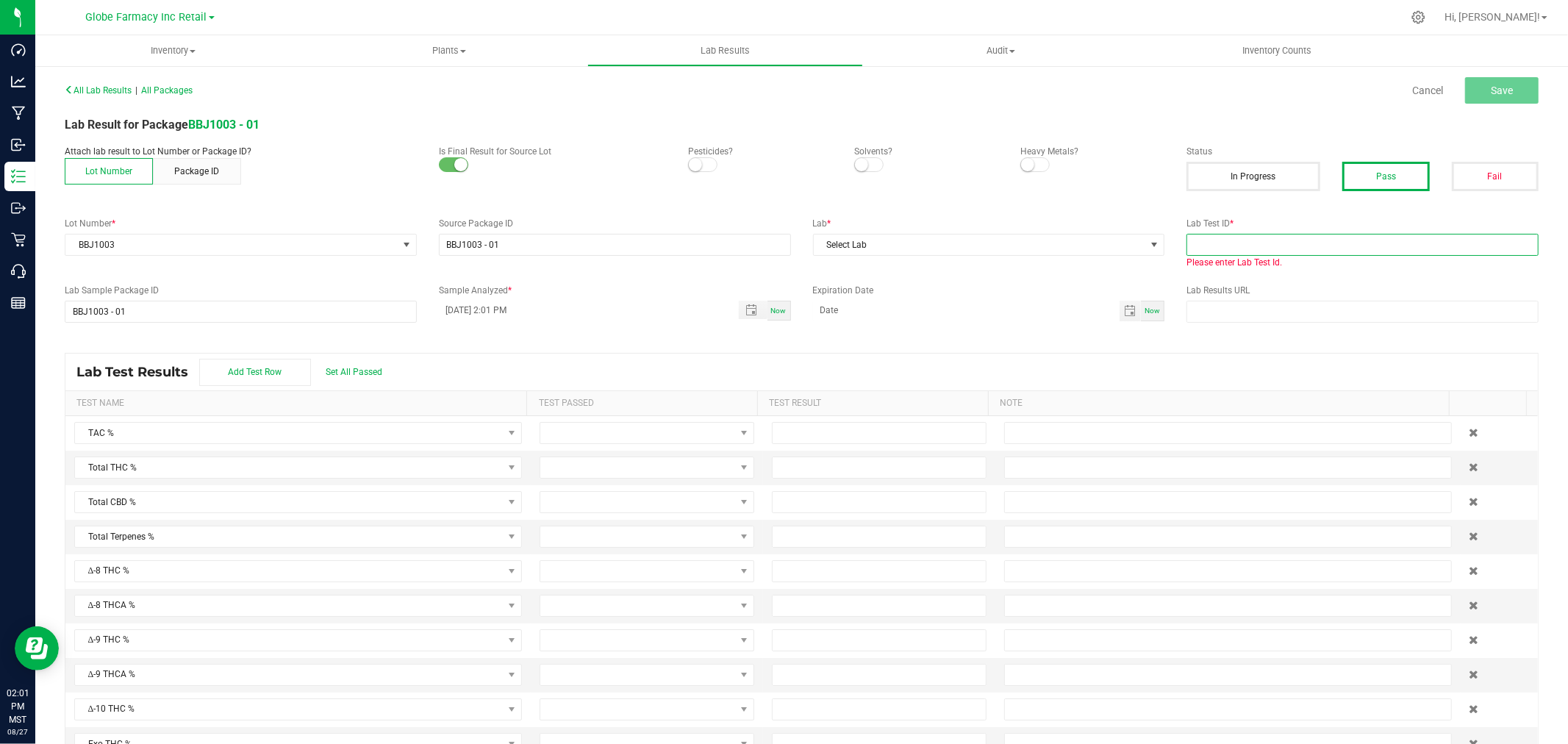
click at [1372, 234] on input "text" at bounding box center [1362, 245] width 352 height 22
paste input "2506SHZ0060.0227"
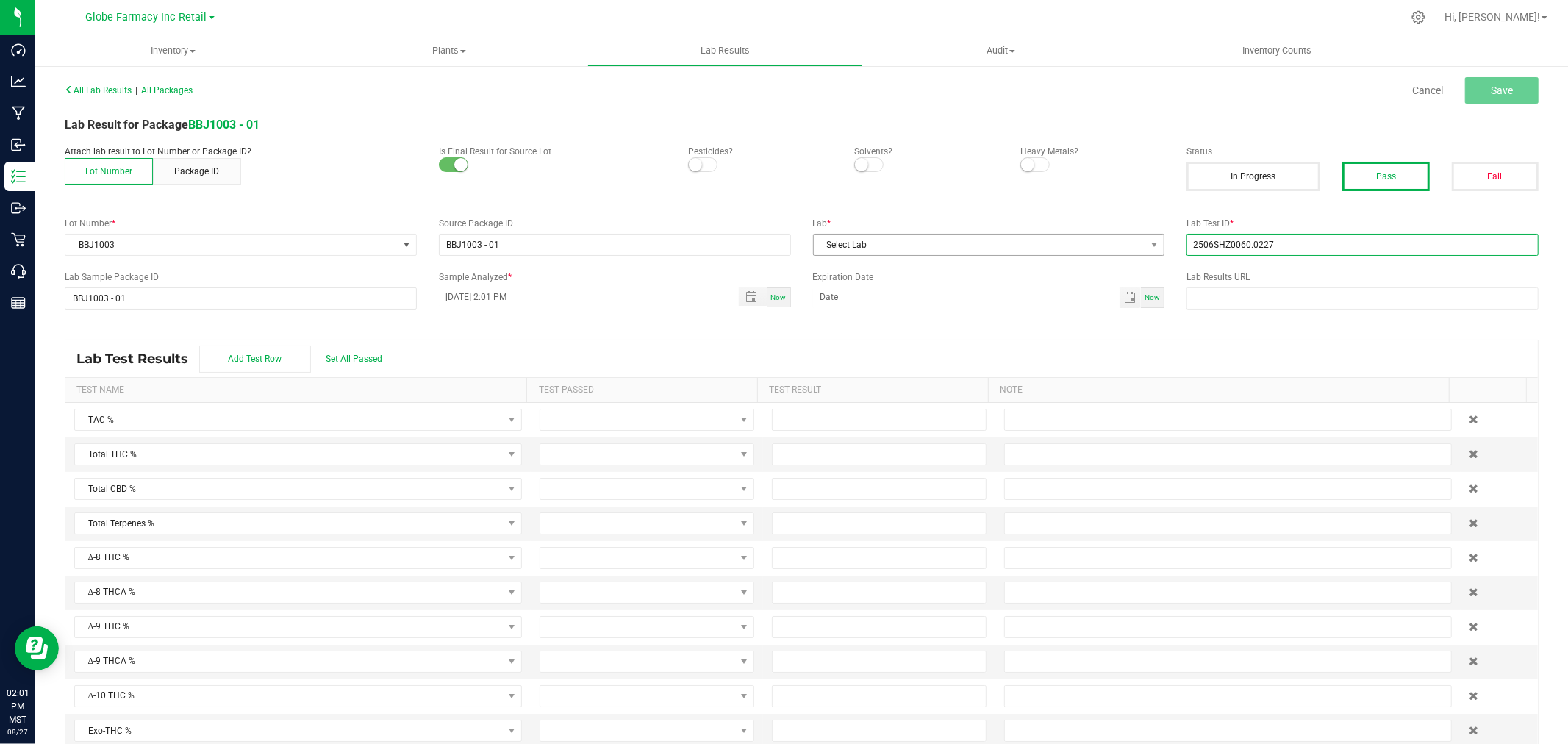
type input "2506SHZ0060.0227"
click at [938, 234] on span "Select Lab" at bounding box center [979, 245] width 332 height 20
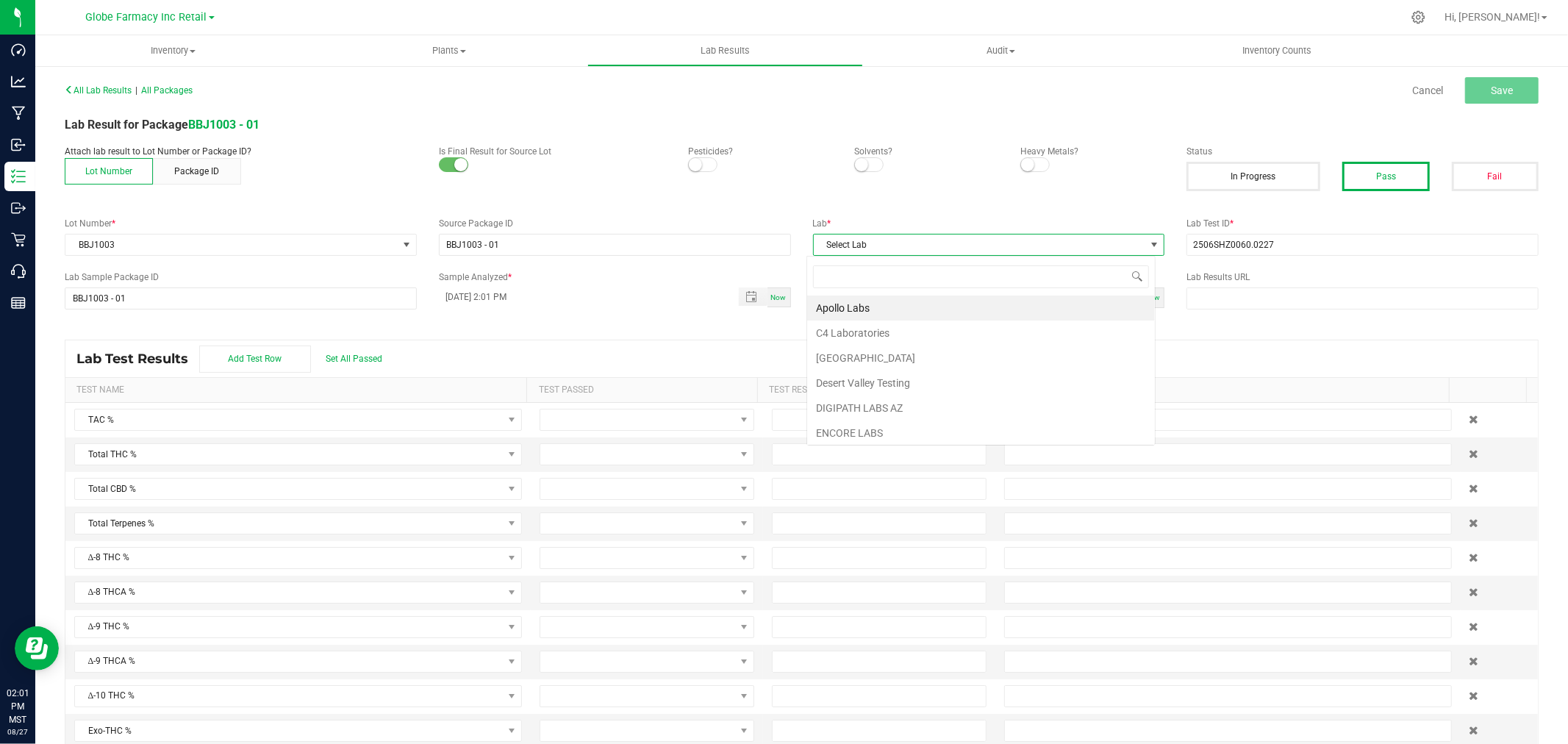
scroll to position [22, 348]
type input "STEE"
click at [843, 305] on li "Steep Hill [US_STATE] Lab" at bounding box center [981, 308] width 347 height 25
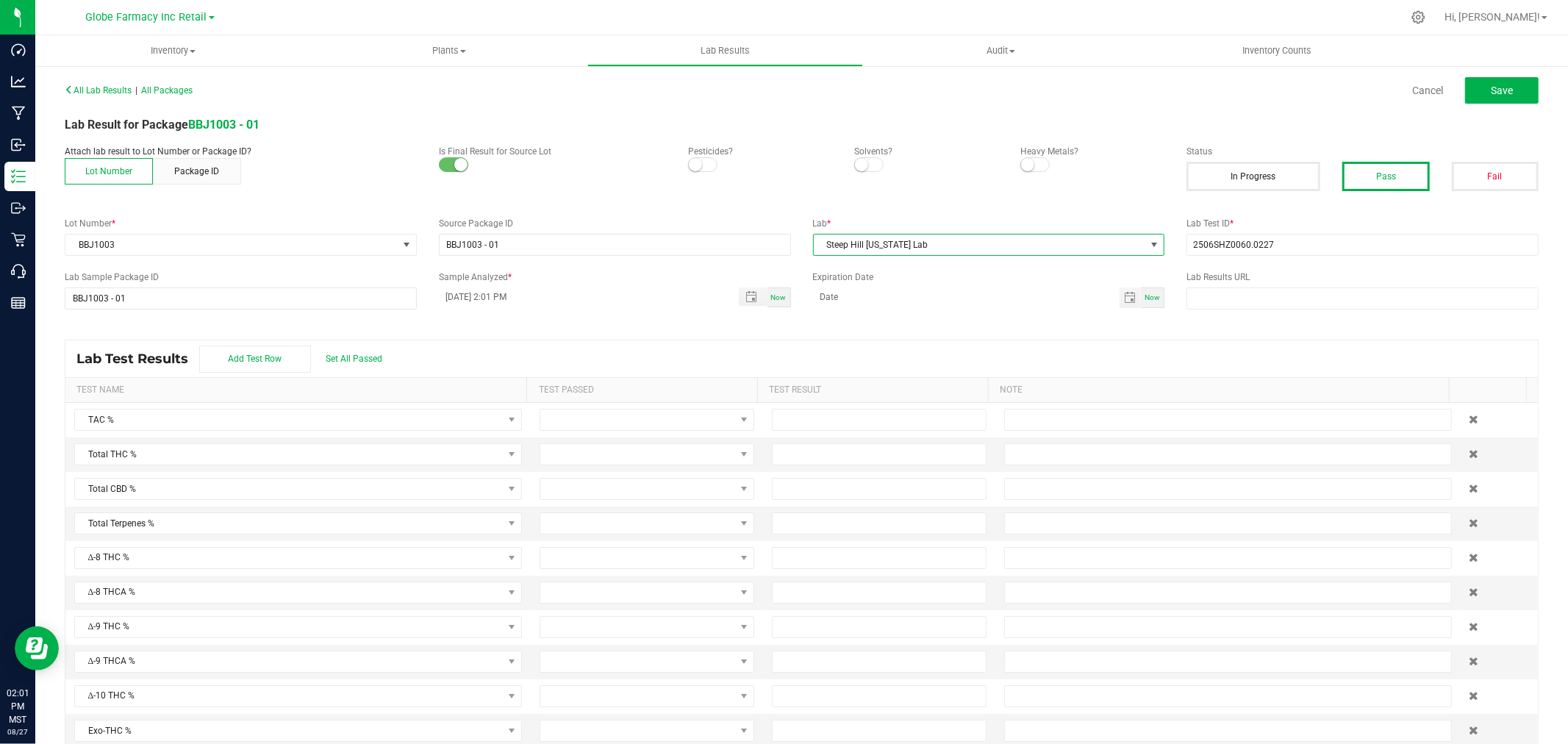
click at [1519, 75] on div "All Lab Results | All Packages Cancel Save" at bounding box center [801, 90] width 1496 height 37
click at [1504, 88] on button "Save" at bounding box center [1502, 90] width 74 height 27
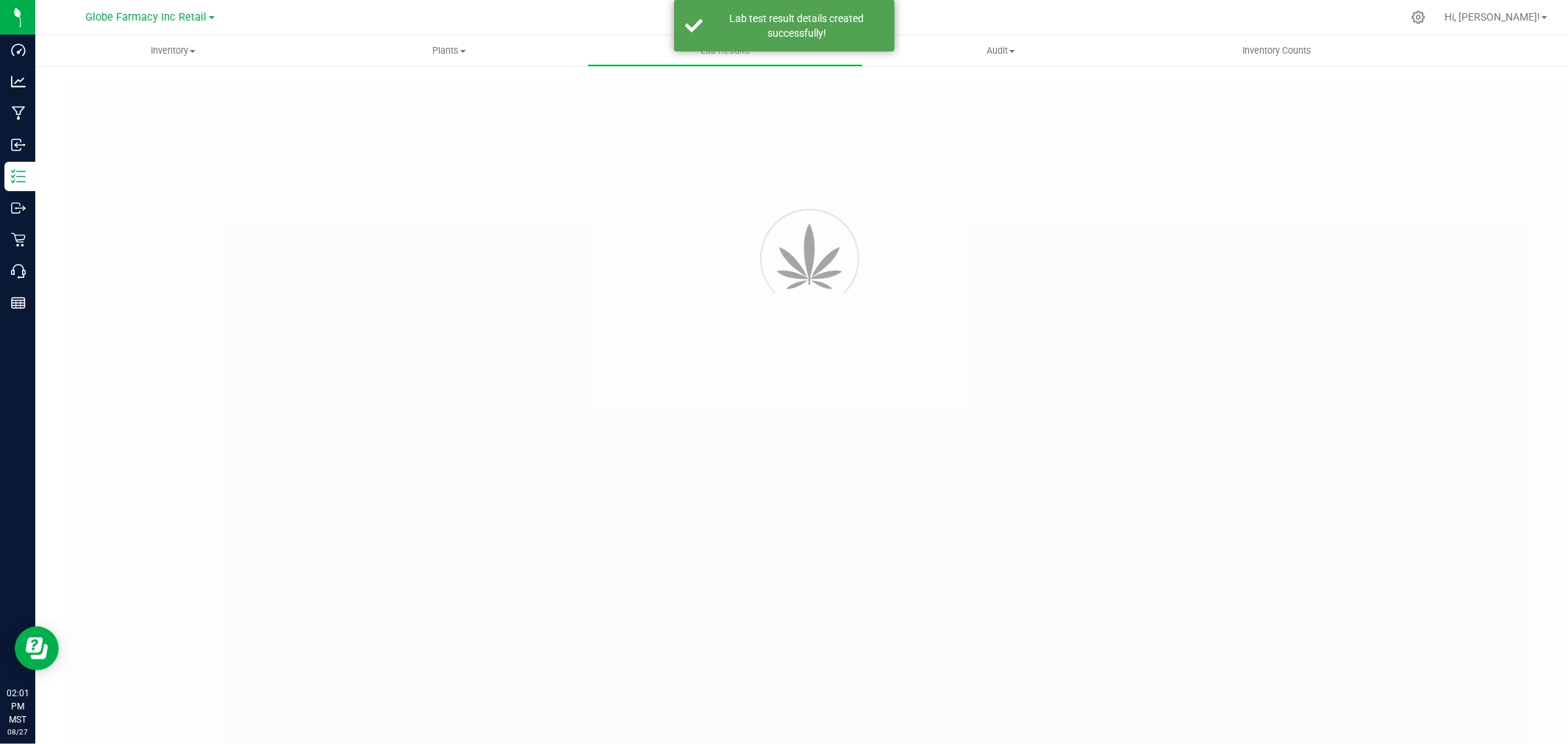
type input "BBJ1003 - 01"
type input "2506SHZ0060.0227"
type input "BBJ1003 - 01"
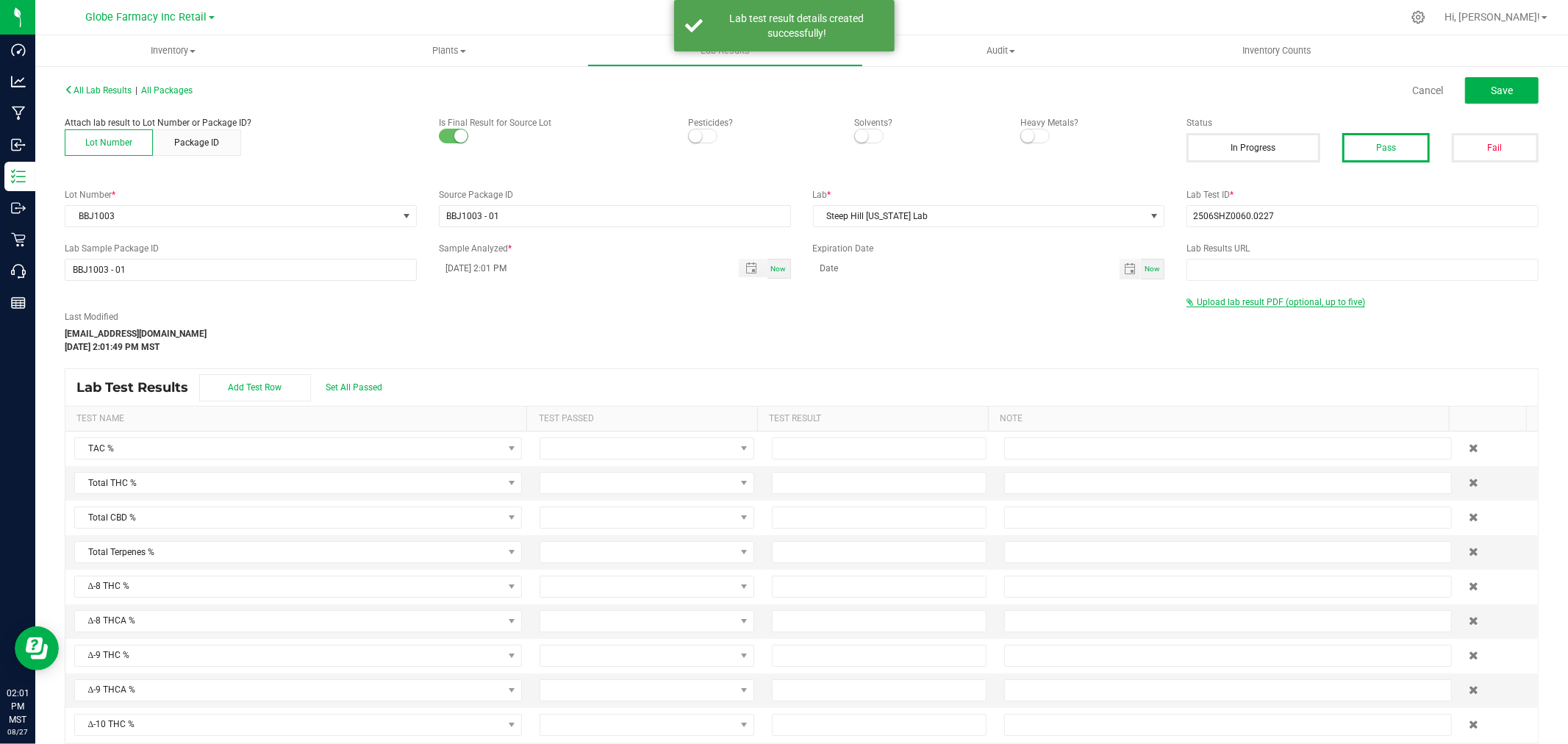
click at [1236, 306] on span "Upload lab result PDF (optional, up to five)" at bounding box center [1275, 302] width 178 height 10
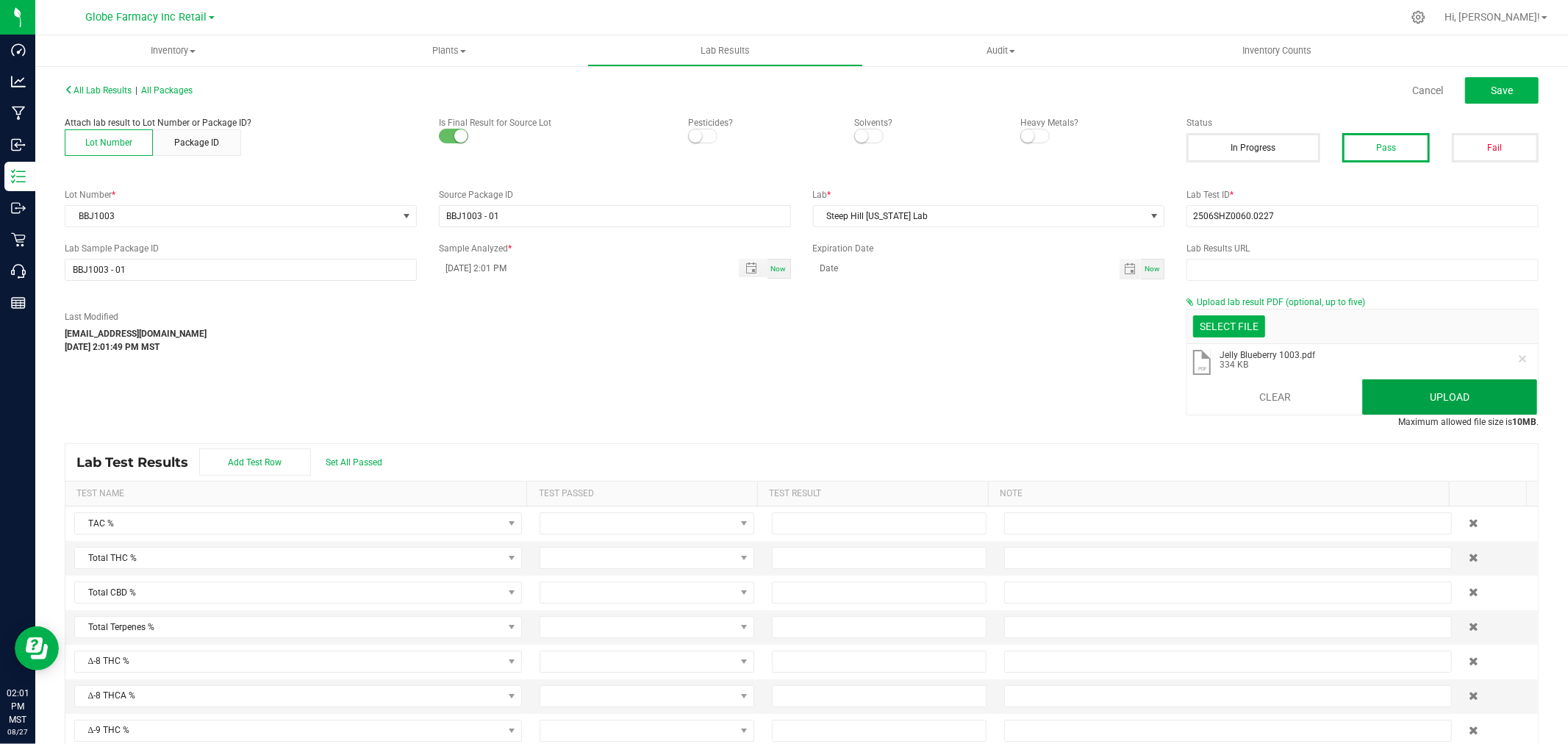
click at [1405, 388] on button "Upload" at bounding box center [1449, 397] width 175 height 35
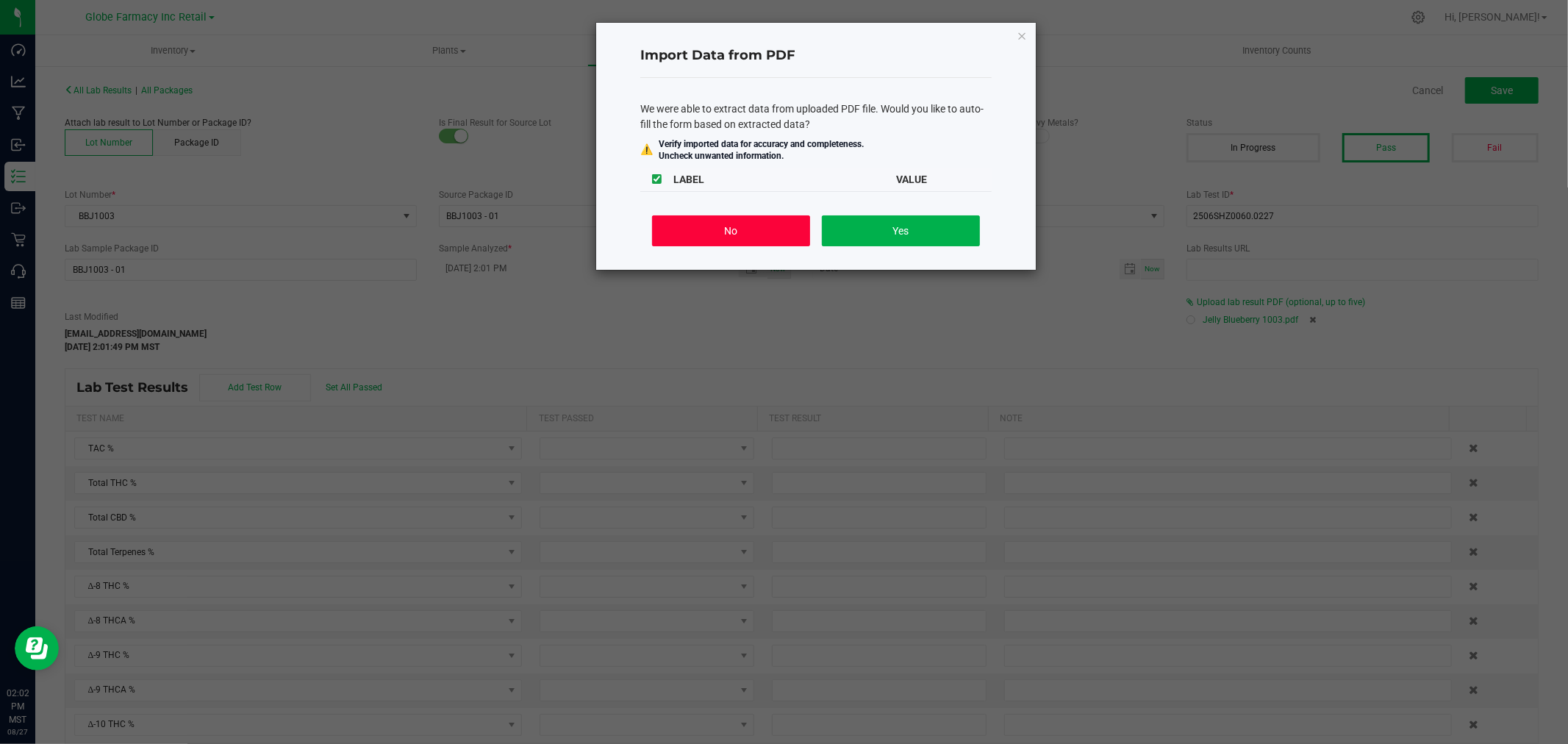
click at [757, 238] on button "No" at bounding box center [730, 230] width 158 height 31
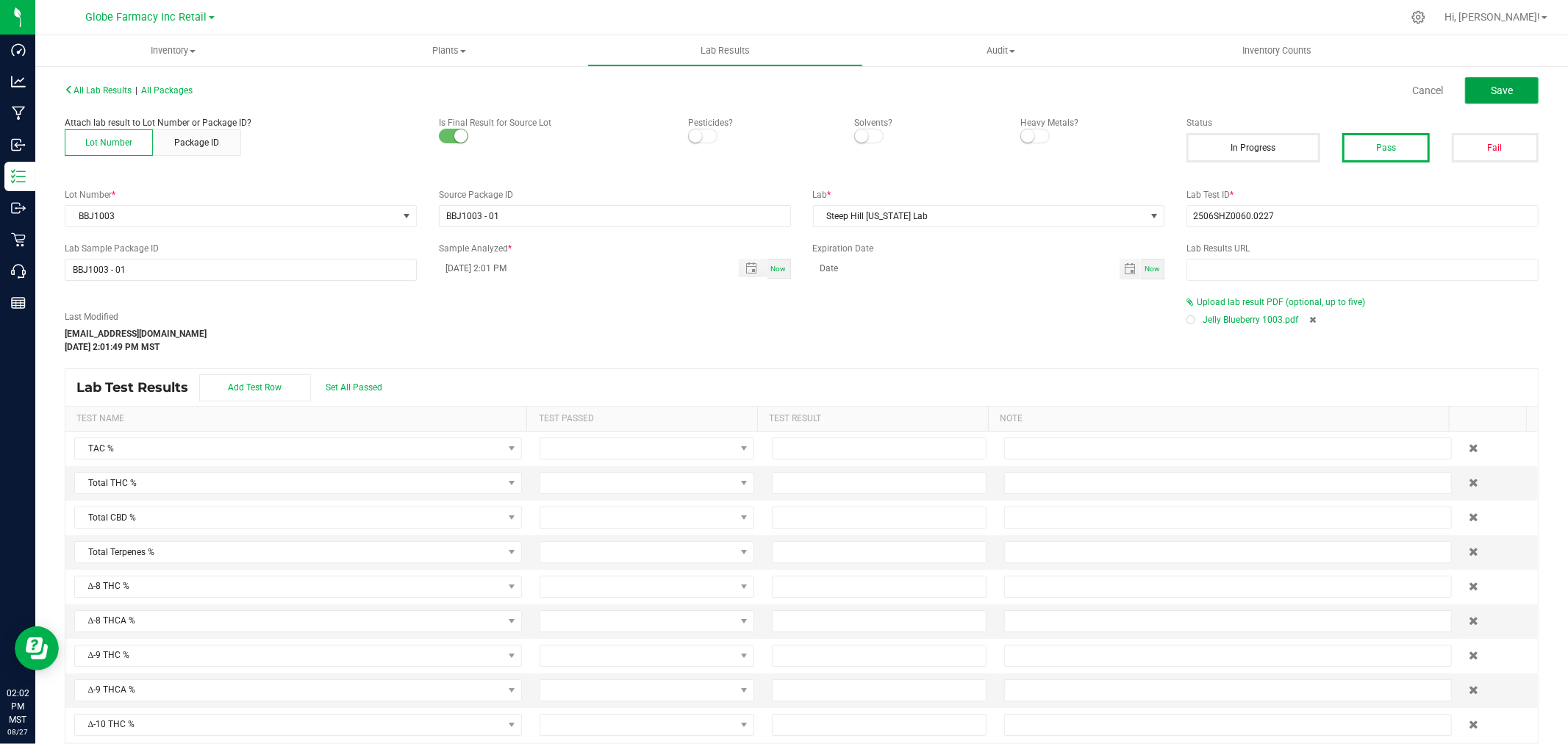
click at [1512, 86] on button "Save" at bounding box center [1502, 90] width 74 height 27
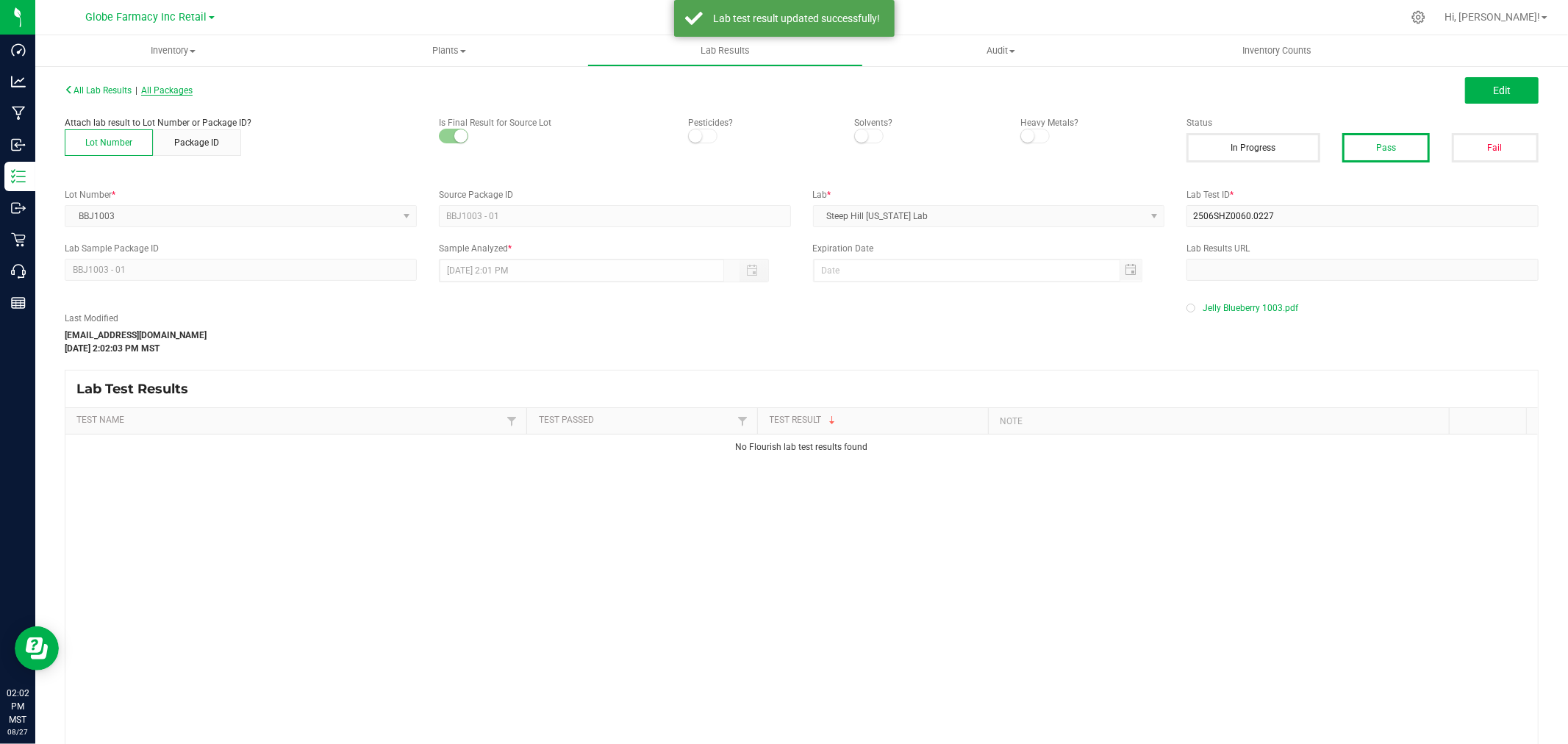
click at [173, 94] on span "All Packages" at bounding box center [167, 90] width 51 height 10
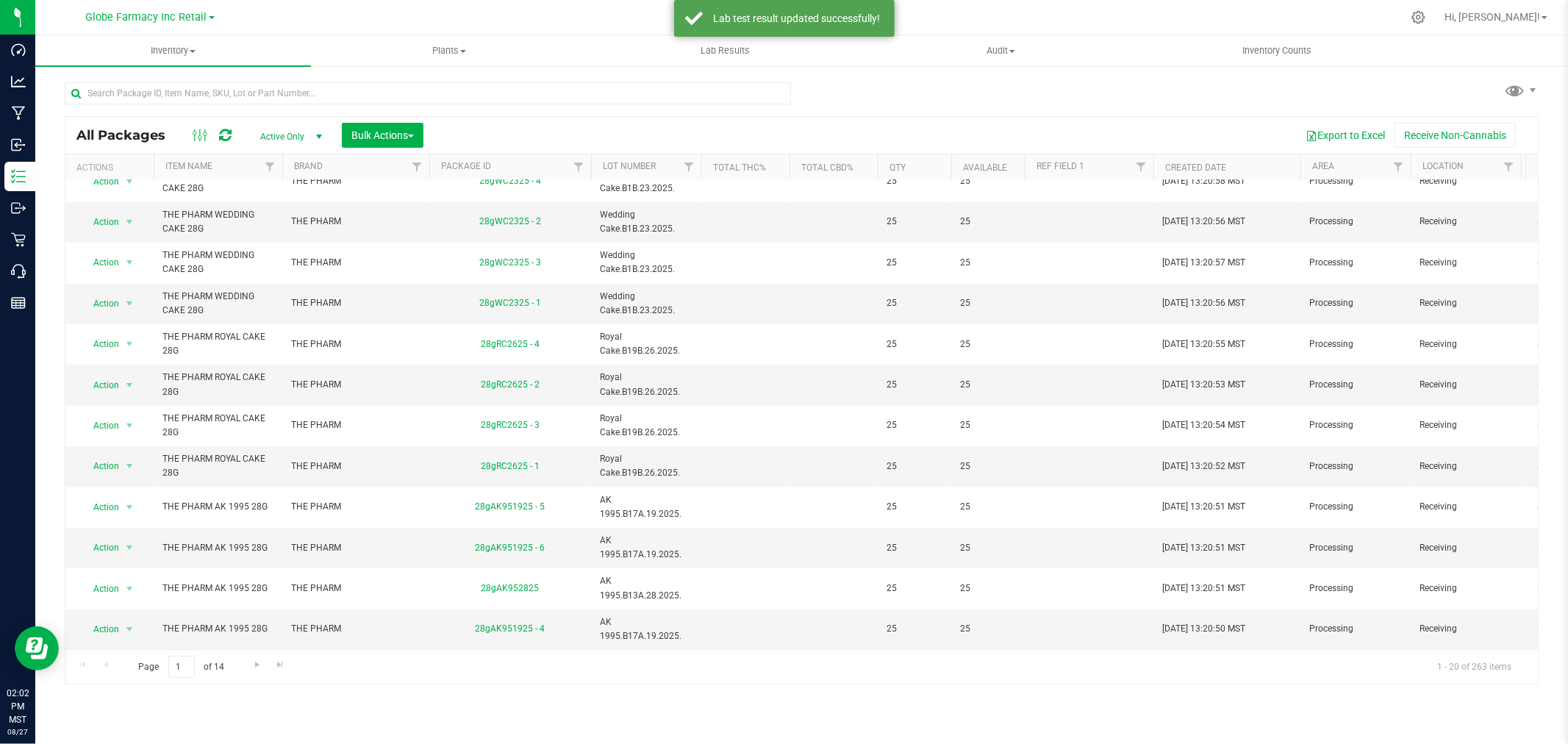
scroll to position [493, 0]
click at [246, 84] on input "text" at bounding box center [428, 94] width 726 height 22
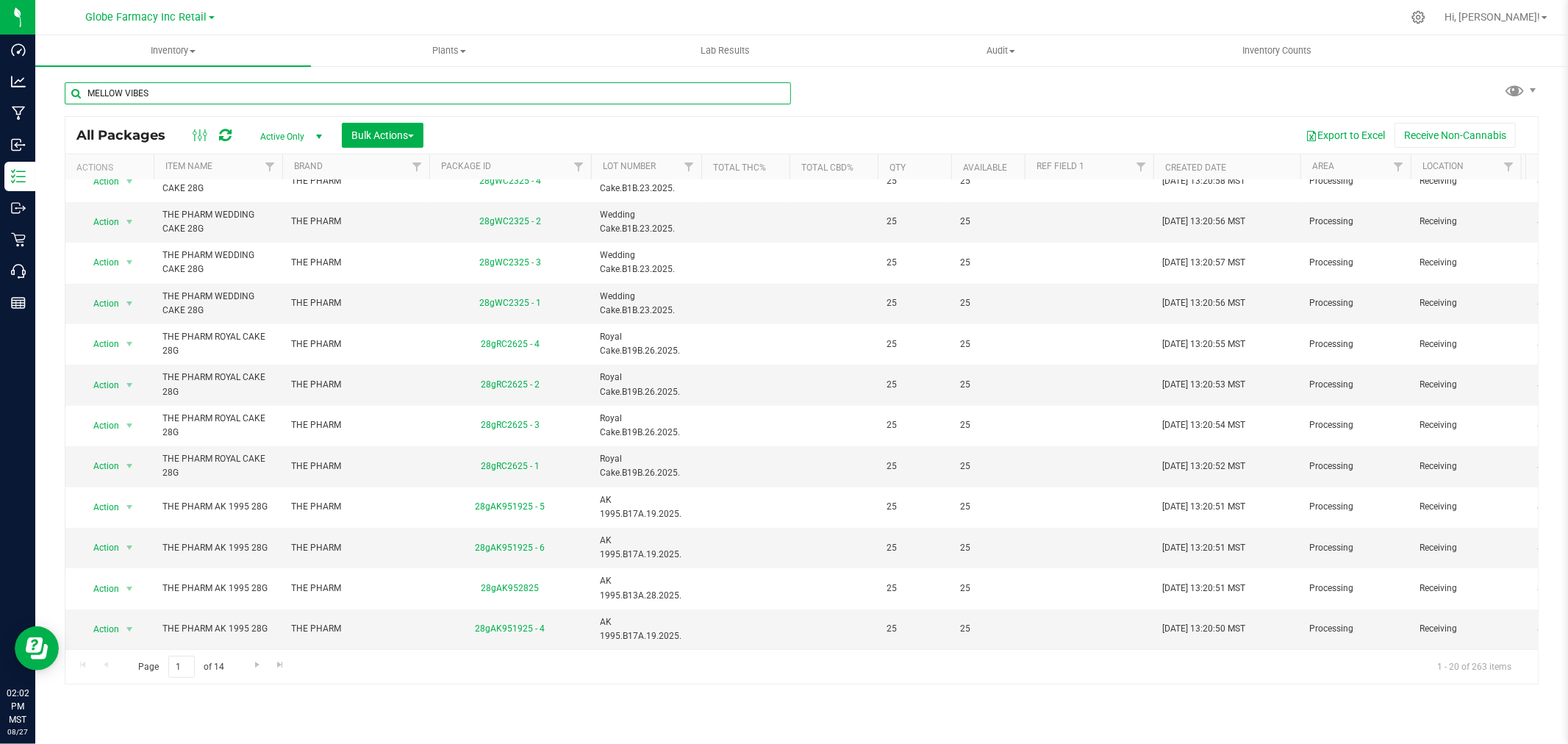
type input "MELLOW VIBES"
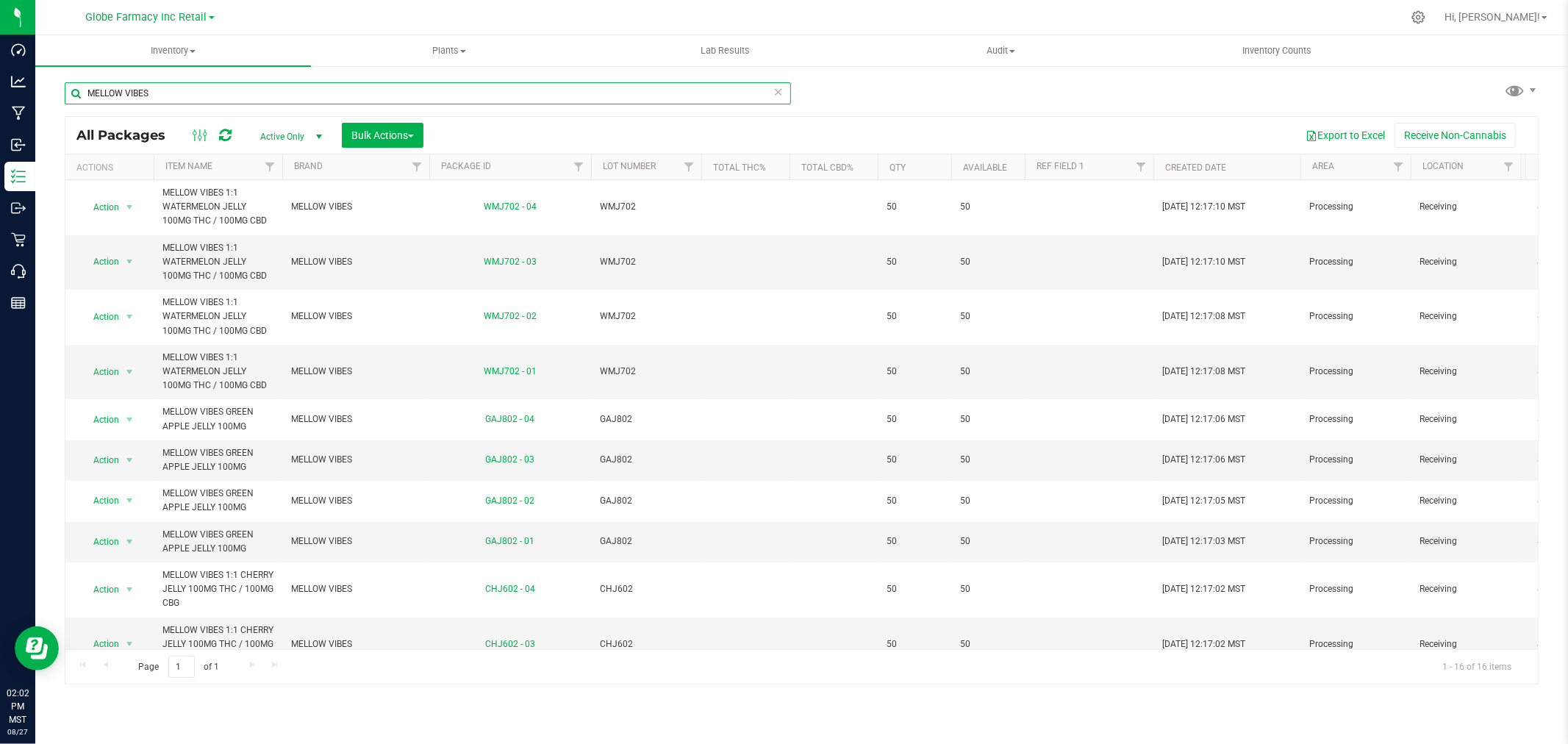
scroll to position [421, 0]
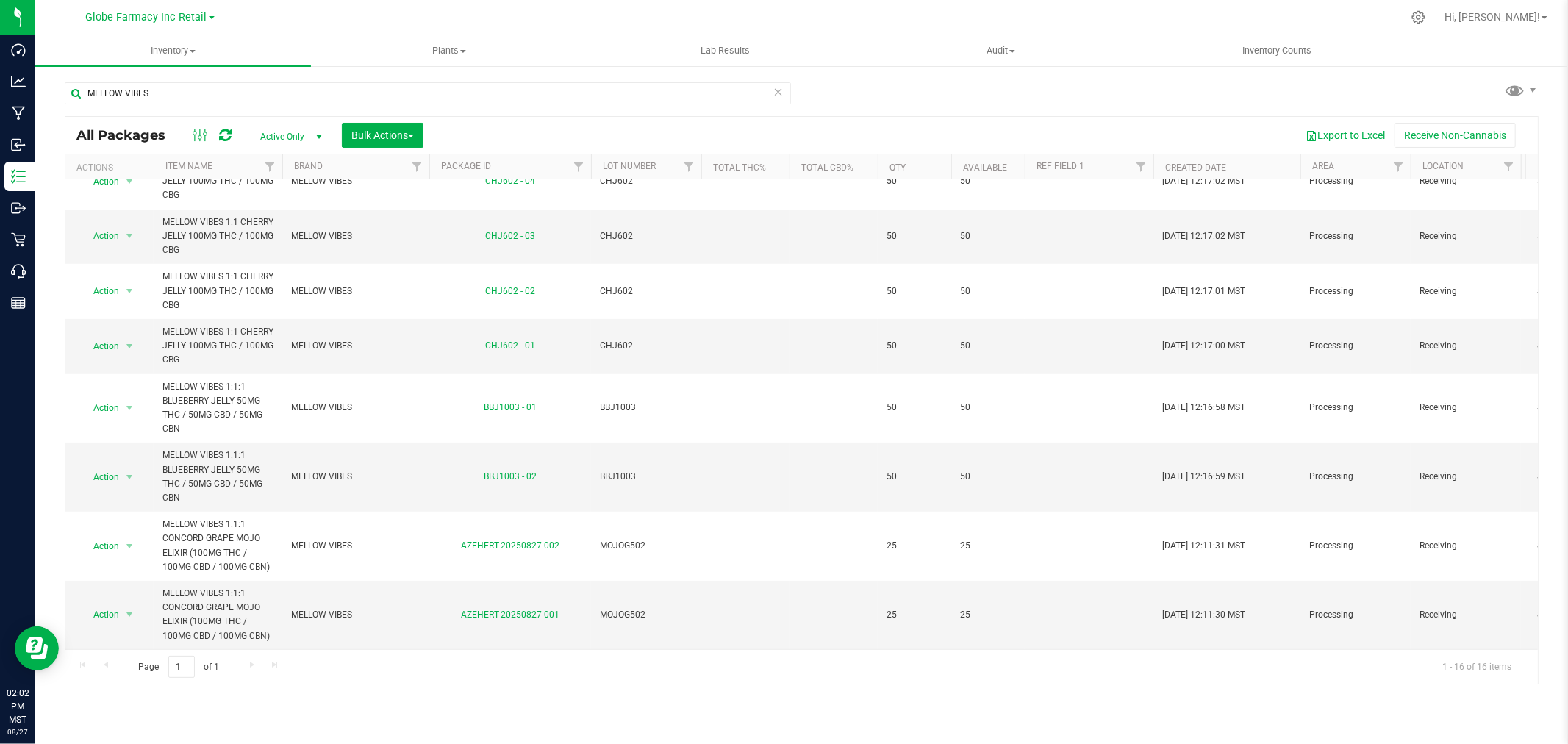
click at [250, 661] on div "Page 1 of 1 1 - 16 of 16 items" at bounding box center [801, 667] width 1472 height 35
